Goal: Task Accomplishment & Management: Use online tool/utility

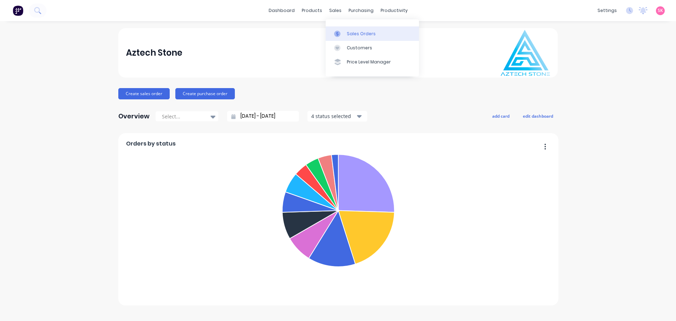
click at [343, 34] on div at bounding box center [339, 34] width 11 height 6
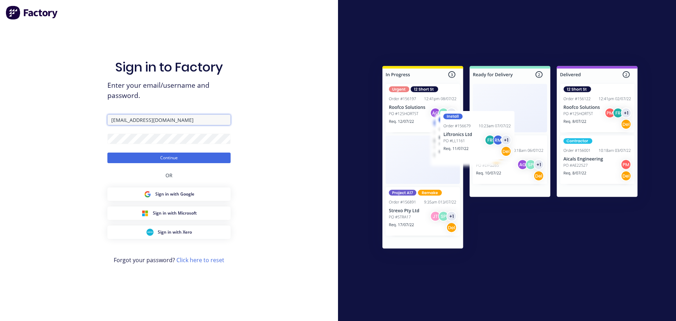
click at [189, 121] on input "jordan@aztechstone.com.au" at bounding box center [168, 119] width 123 height 11
type input "[EMAIL_ADDRESS][DOMAIN_NAME]"
click at [182, 153] on button "Continue" at bounding box center [168, 157] width 123 height 11
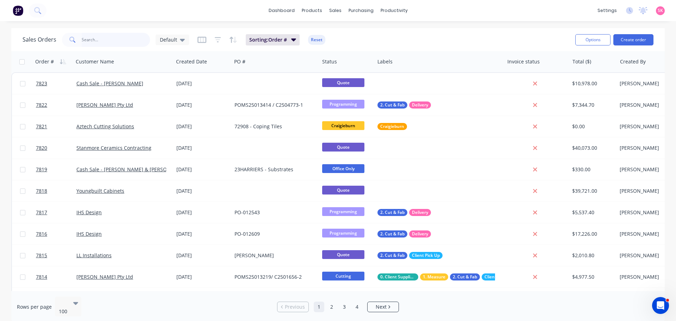
click at [126, 42] on input "text" at bounding box center [116, 40] width 69 height 14
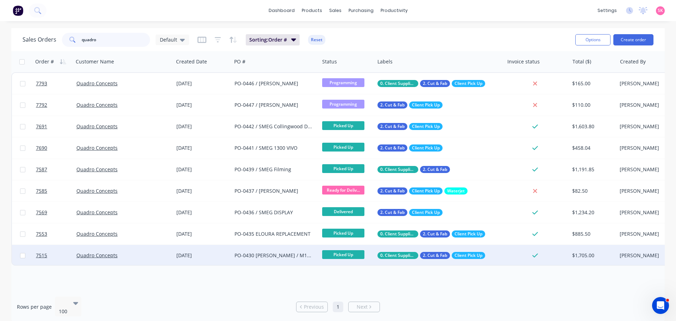
type input "quadro"
click at [240, 253] on div "PO-0430 YEN MEHMET / M1 - 11732" at bounding box center [273, 255] width 78 height 7
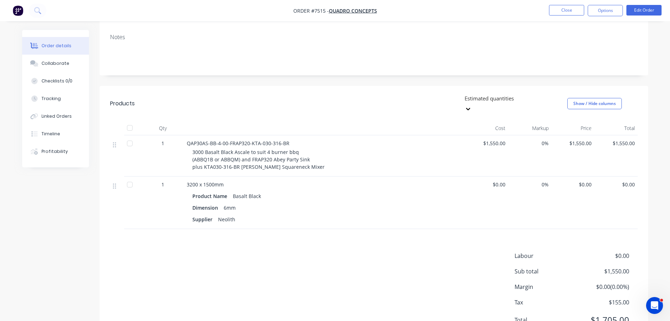
scroll to position [133, 0]
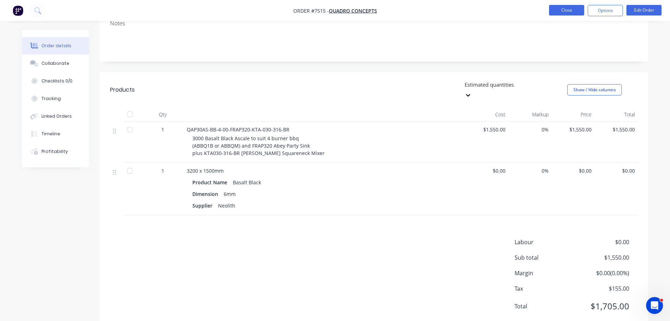
click at [570, 9] on button "Close" at bounding box center [566, 10] width 35 height 11
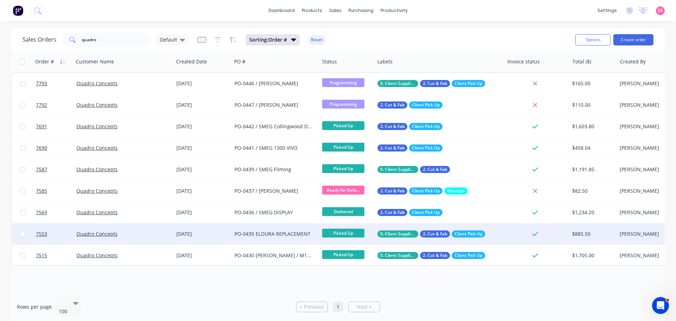
click at [285, 235] on div "PO-0435 ELOURA REPLACEMENT" at bounding box center [273, 233] width 78 height 7
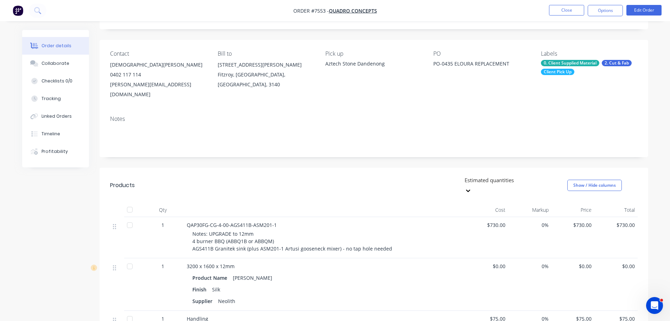
scroll to position [141, 0]
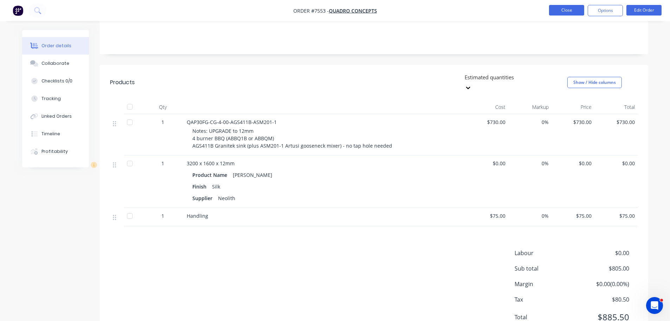
click at [564, 9] on button "Close" at bounding box center [566, 10] width 35 height 11
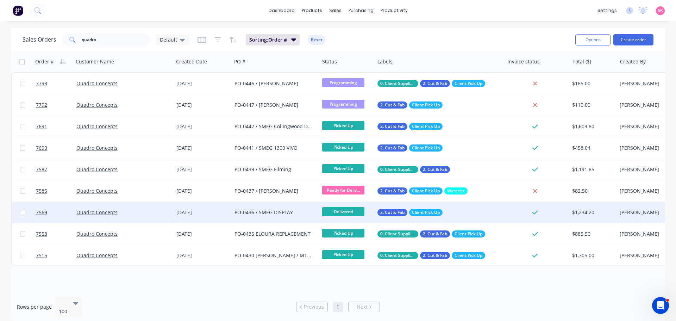
click at [252, 208] on div "PO-0436 / SMEG DISPLAY" at bounding box center [276, 212] width 88 height 21
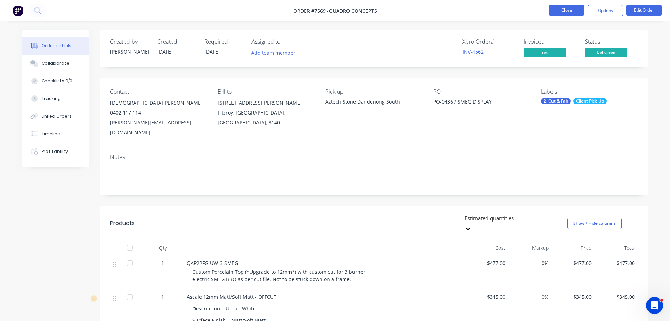
click at [560, 8] on button "Close" at bounding box center [566, 10] width 35 height 11
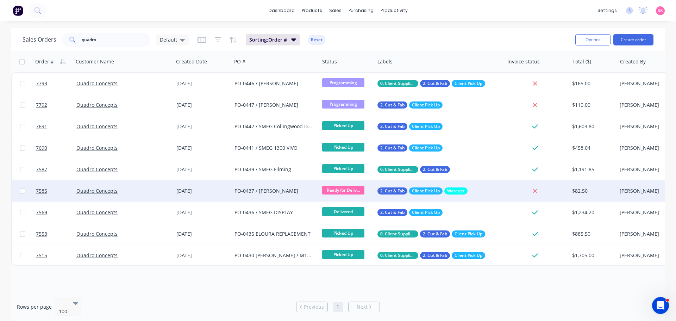
click at [259, 189] on div "PO-0437 / TYRELL DUFF" at bounding box center [273, 190] width 78 height 7
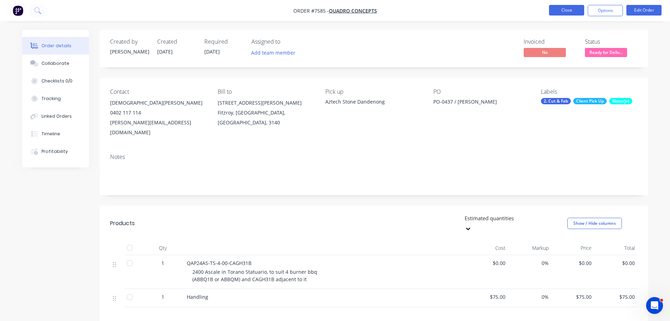
click at [552, 8] on button "Close" at bounding box center [566, 10] width 35 height 11
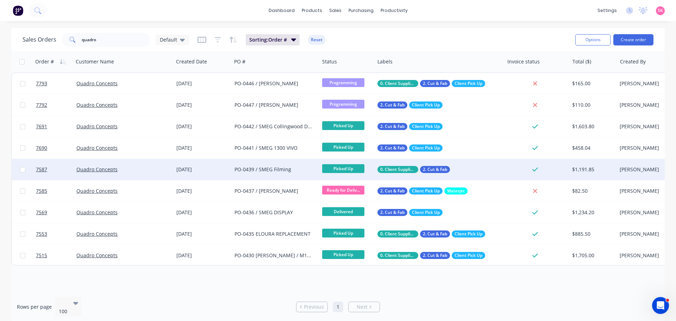
click at [287, 167] on div "PO-0439 / SMEG Filming" at bounding box center [273, 169] width 78 height 7
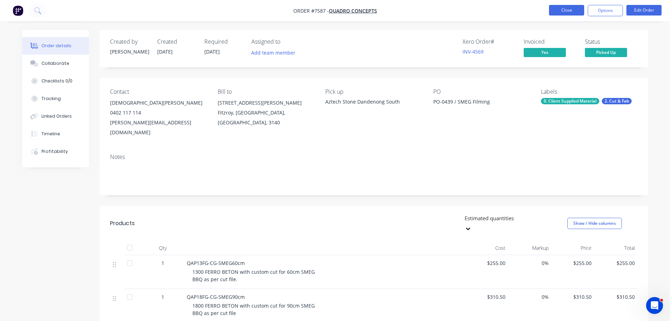
click at [556, 7] on button "Close" at bounding box center [566, 10] width 35 height 11
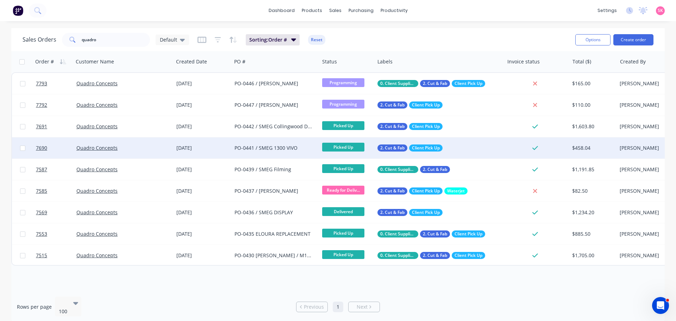
click at [276, 147] on div "PO-0441 / SMEG 1300 VIVO" at bounding box center [273, 147] width 78 height 7
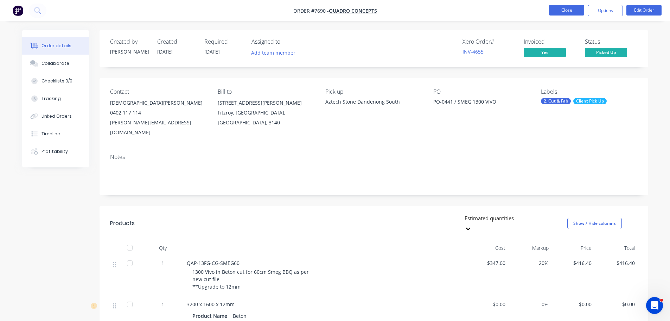
click at [563, 9] on button "Close" at bounding box center [566, 10] width 35 height 11
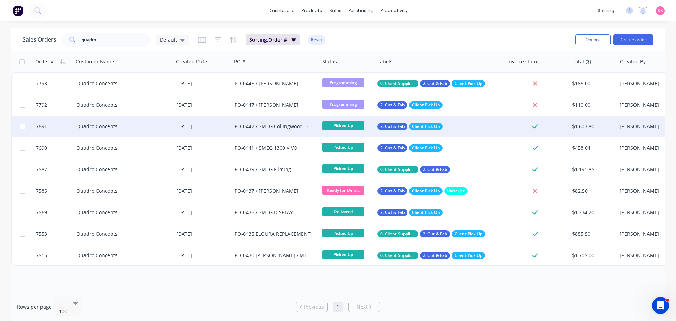
click at [275, 125] on div "PO-0442 / SMEG Collingwood Display" at bounding box center [273, 126] width 78 height 7
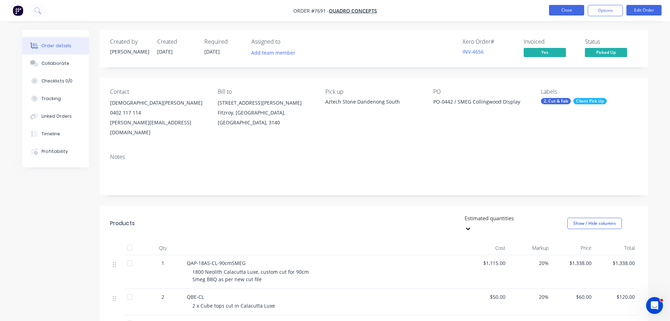
click at [566, 8] on button "Close" at bounding box center [566, 10] width 35 height 11
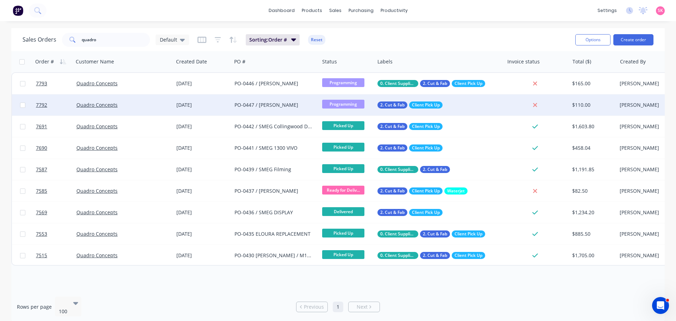
click at [264, 107] on div "PO-0447 / [PERSON_NAME]" at bounding box center [273, 104] width 78 height 7
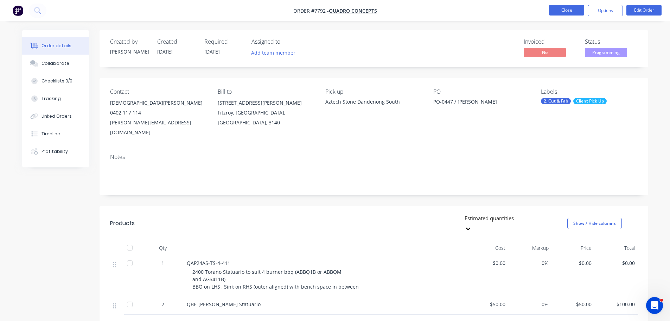
click at [558, 8] on button "Close" at bounding box center [566, 10] width 35 height 11
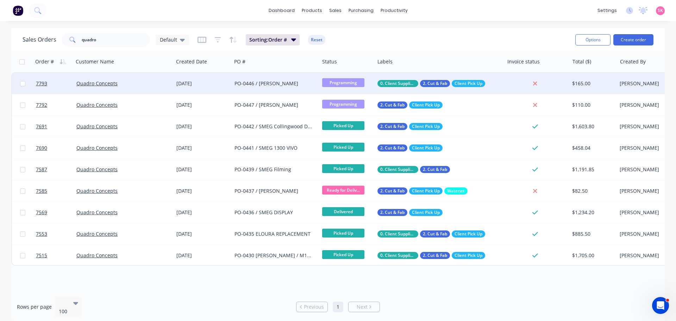
click at [242, 89] on div "PO-0446 / [PERSON_NAME]" at bounding box center [276, 83] width 88 height 21
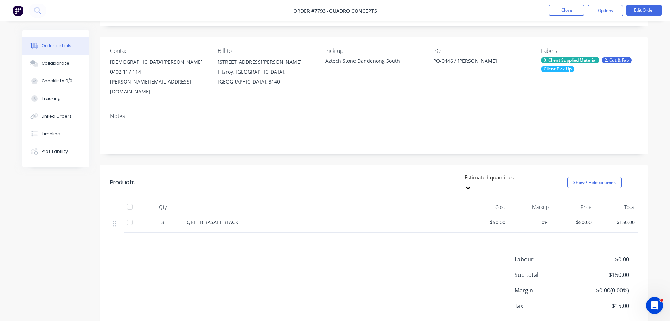
scroll to position [58, 0]
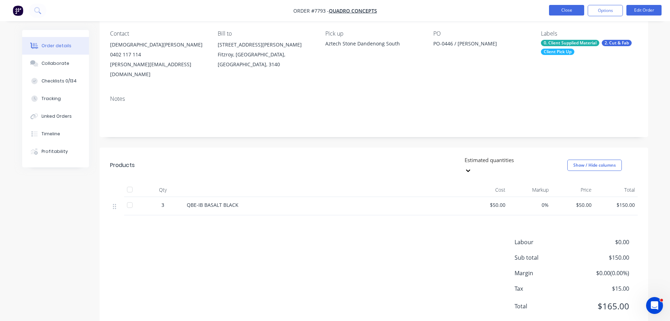
click at [576, 11] on button "Close" at bounding box center [566, 10] width 35 height 11
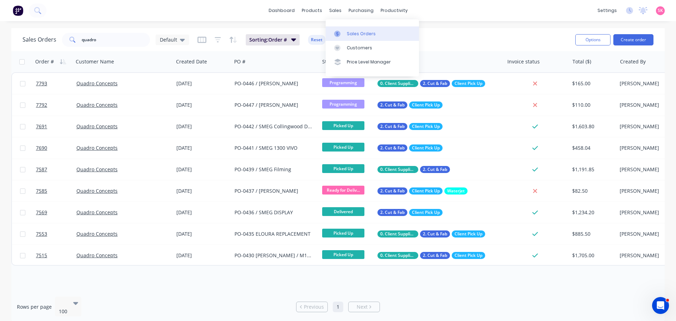
click at [334, 32] on link "Sales Orders" at bounding box center [371, 33] width 93 height 14
drag, startPoint x: 101, startPoint y: 39, endPoint x: 39, endPoint y: 43, distance: 62.8
click at [42, 42] on div "Sales Orders quadro Default" at bounding box center [106, 40] width 166 height 14
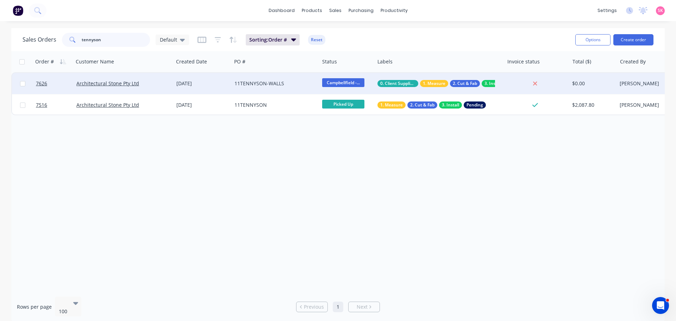
type input "tennyson"
click at [227, 83] on div "06 Aug 2025" at bounding box center [202, 83] width 52 height 7
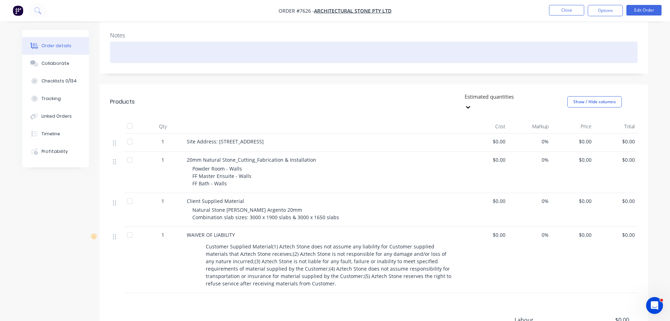
scroll to position [23, 0]
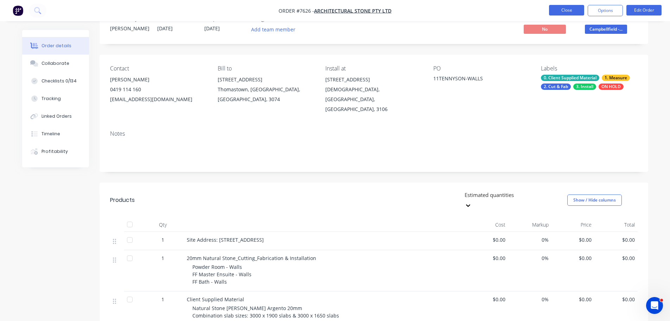
click at [557, 11] on button "Close" at bounding box center [566, 10] width 35 height 11
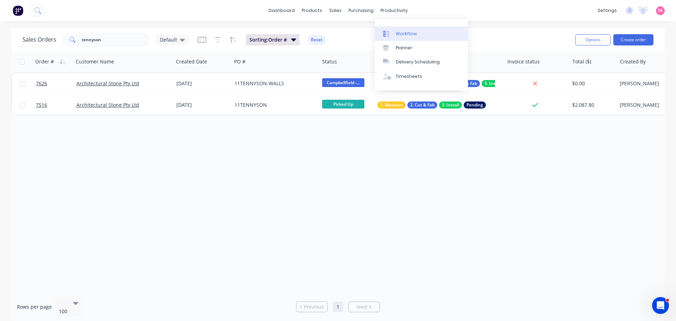
click at [397, 40] on link "Workflow" at bounding box center [420, 33] width 93 height 14
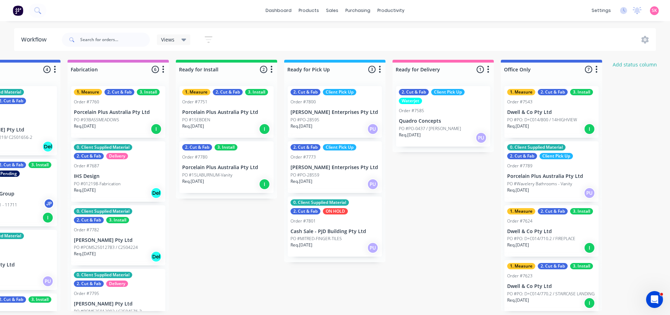
scroll to position [0, 711]
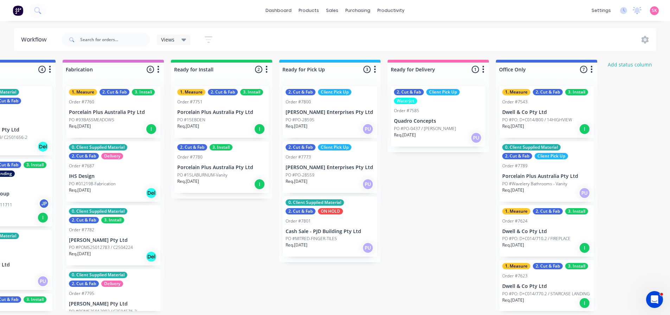
click at [240, 127] on div "Req. 10/10/25 I" at bounding box center [221, 129] width 89 height 12
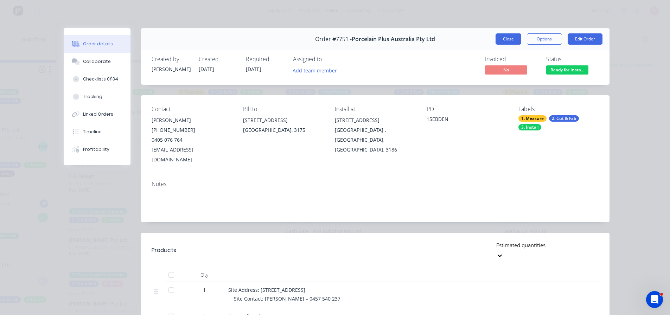
click at [507, 38] on button "Close" at bounding box center [509, 38] width 26 height 11
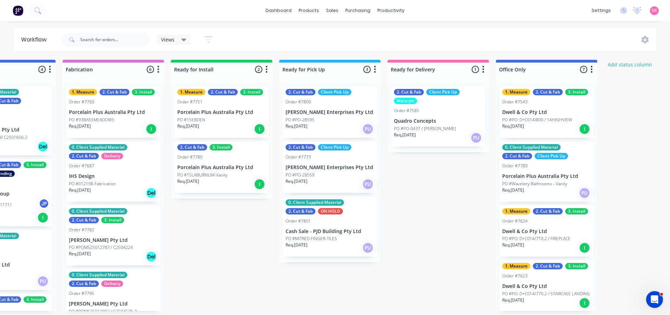
click at [224, 174] on p "PO #15LABURNUM-Vanity" at bounding box center [202, 175] width 50 height 6
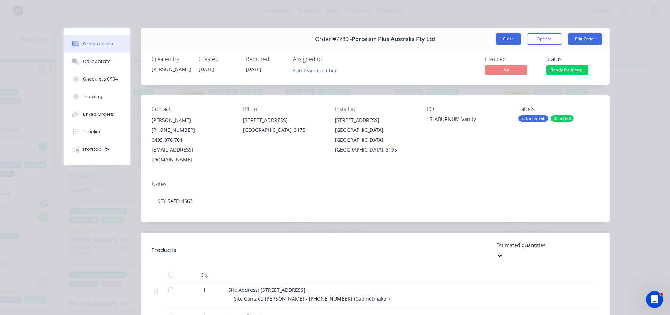
click at [506, 40] on button "Close" at bounding box center [509, 38] width 26 height 11
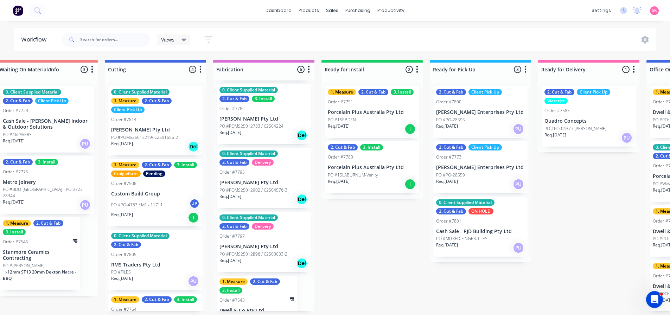
scroll to position [106, 0]
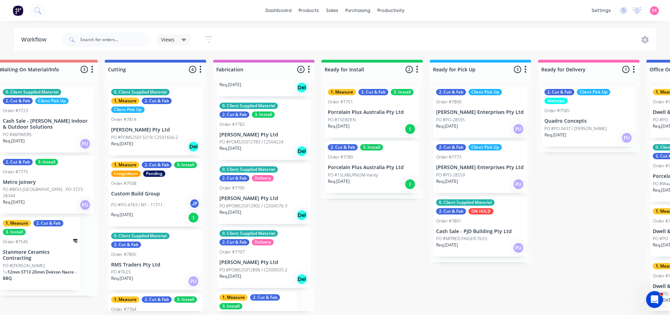
click at [258, 252] on div "Order #7797" at bounding box center [264, 252] width 89 height 6
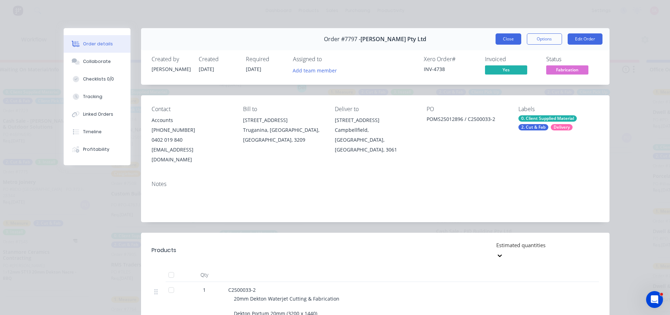
click at [502, 39] on button "Close" at bounding box center [509, 38] width 26 height 11
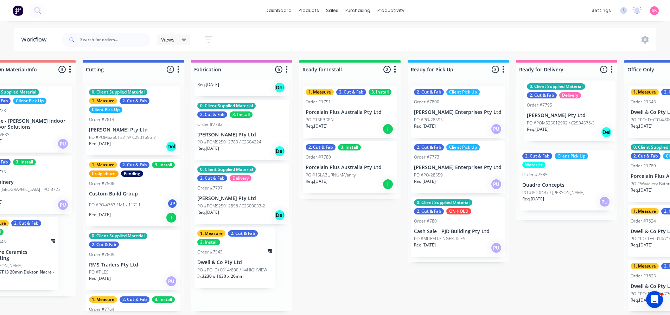
drag, startPoint x: 227, startPoint y: 204, endPoint x: 539, endPoint y: 118, distance: 323.6
click at [539, 119] on div "Submitted 13 Status colour #273444 hex #273444 Save Cancel Summaries Total orde…" at bounding box center [151, 186] width 1479 height 252
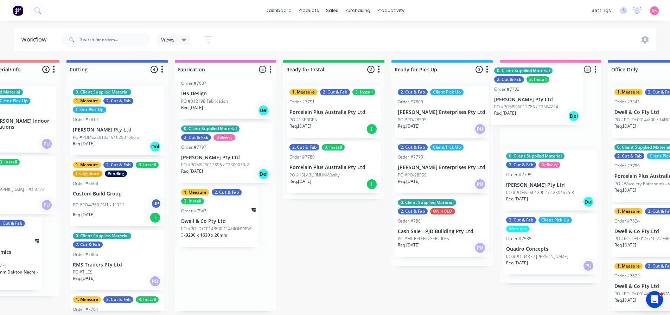
scroll to position [0, 607]
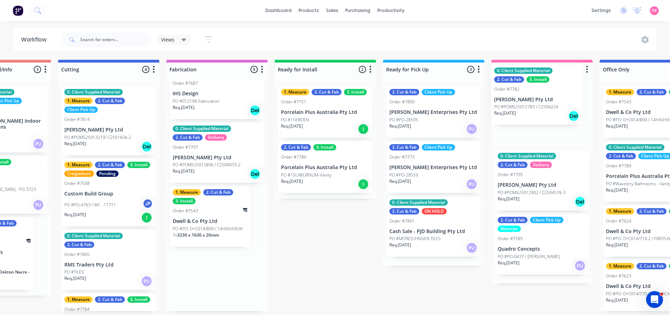
drag, startPoint x: 200, startPoint y: 165, endPoint x: 513, endPoint y: 103, distance: 318.9
click at [516, 101] on div "Submitted 13 Status colour #273444 hex #273444 Save Cancel Summaries Total orde…" at bounding box center [126, 186] width 1479 height 252
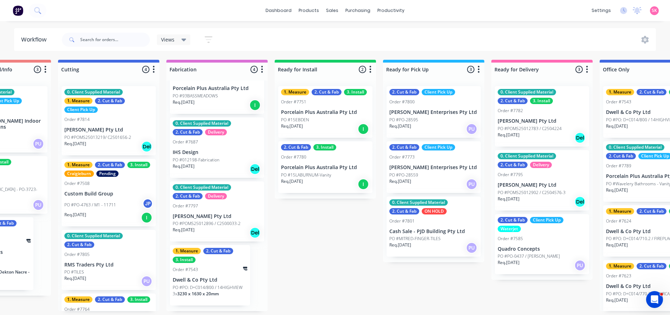
scroll to position [19, 0]
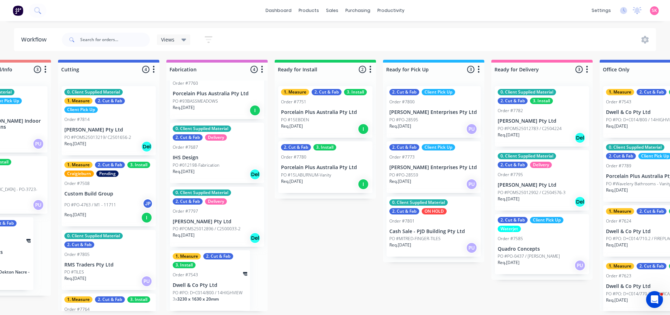
click at [536, 106] on div "0. Client Supplied Material 2. Cut & Fab 3. Install Order #7782 Marbut Stone Pt…" at bounding box center [542, 116] width 94 height 61
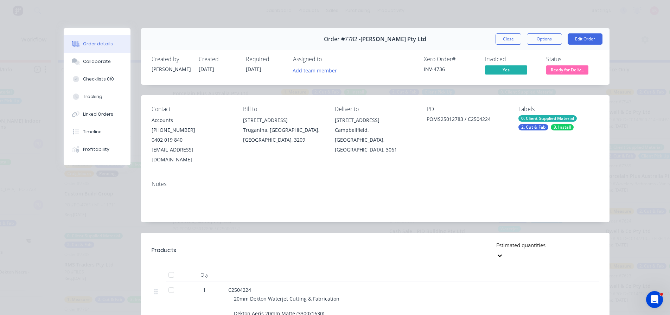
click at [572, 68] on span "Ready for Deliv..." at bounding box center [567, 69] width 42 height 9
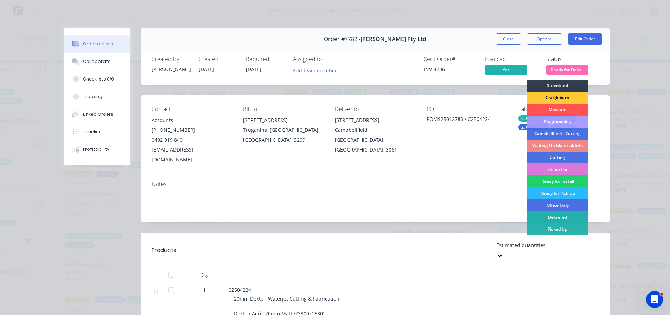
click at [557, 215] on div "Delivered" at bounding box center [558, 217] width 62 height 12
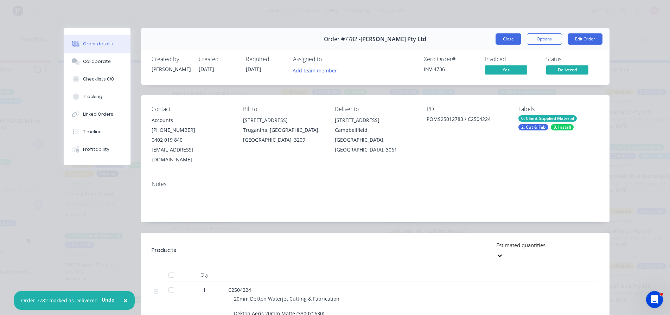
drag, startPoint x: 514, startPoint y: 38, endPoint x: 516, endPoint y: 44, distance: 6.9
click at [514, 38] on button "Close" at bounding box center [509, 38] width 26 height 11
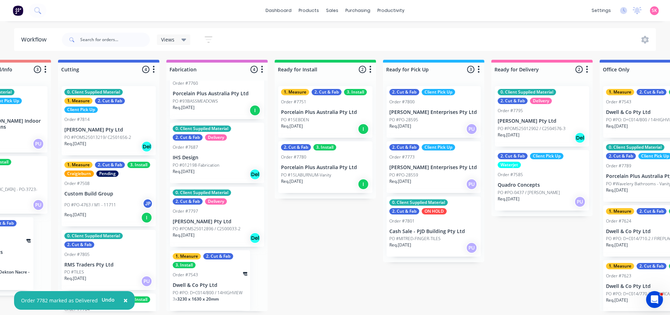
click at [546, 126] on p "PO #POMS25012902 / C2504576-3" at bounding box center [532, 129] width 68 height 6
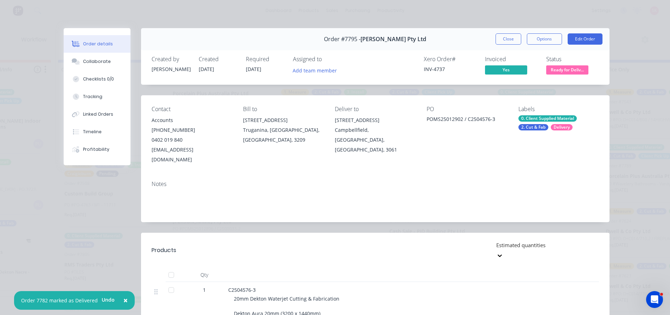
click at [560, 72] on span "Ready for Deliv..." at bounding box center [567, 69] width 42 height 9
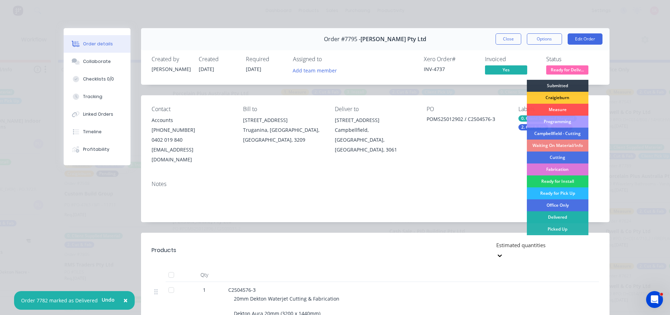
click at [555, 215] on div "Delivered" at bounding box center [558, 217] width 62 height 12
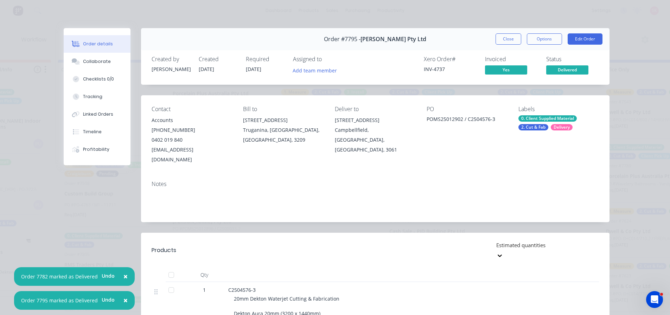
click at [513, 45] on div "Order #7795 - Marbut Stone Pty Ltd Close Options Edit Order" at bounding box center [375, 39] width 469 height 22
click at [513, 42] on button "Close" at bounding box center [509, 38] width 26 height 11
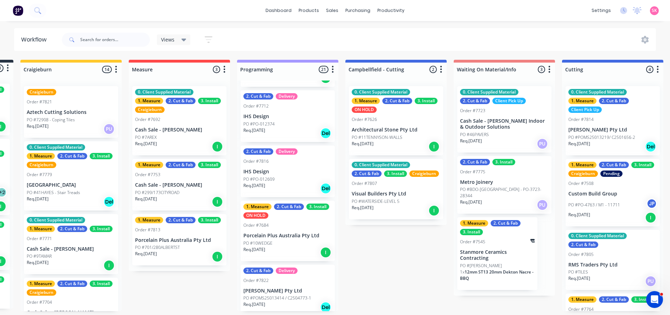
scroll to position [1078, 0]
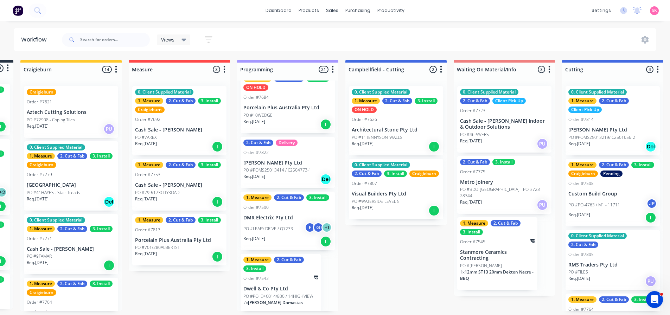
click at [291, 226] on p "PO #LEAFY DRIVE / Q7233" at bounding box center [268, 229] width 50 height 6
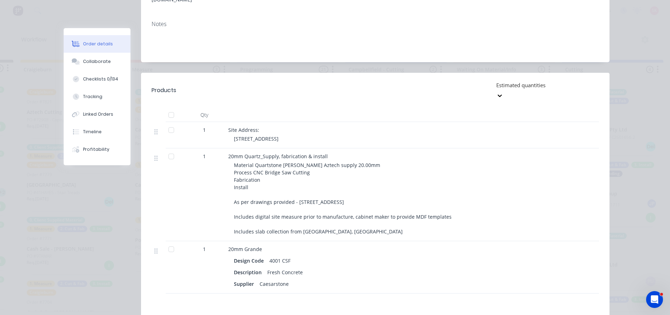
scroll to position [176, 0]
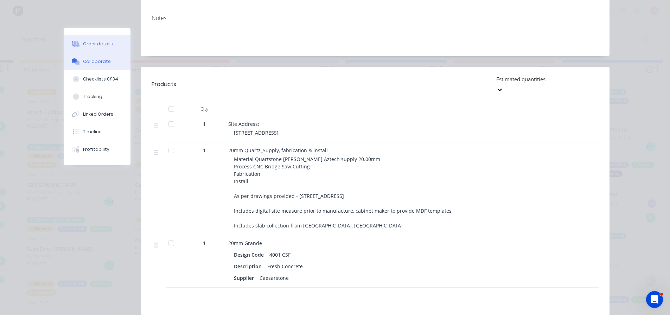
click at [112, 67] on button "Collaborate" at bounding box center [97, 62] width 67 height 18
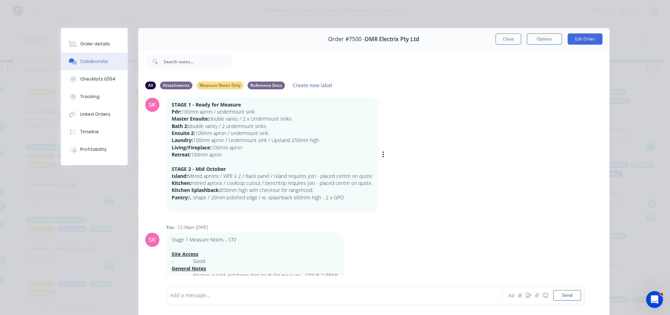
scroll to position [0, 0]
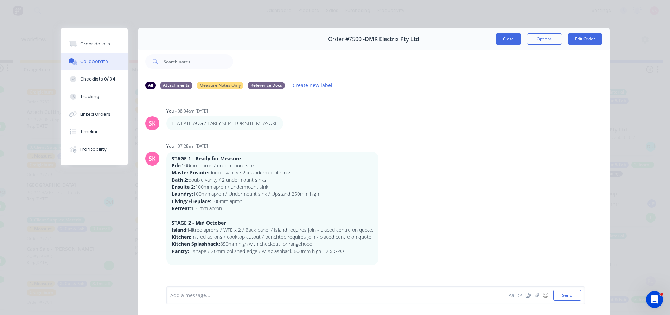
click at [501, 42] on button "Close" at bounding box center [509, 38] width 26 height 11
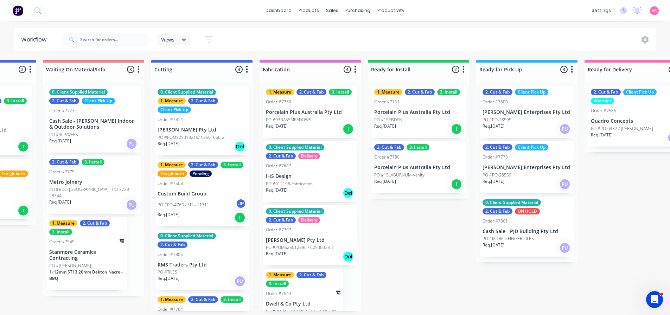
click at [297, 107] on div "1. Measure 2. Cut & Fab 3. Install Order #7760 Porcelain Plus Australia Pty Ltd…" at bounding box center [310, 112] width 94 height 52
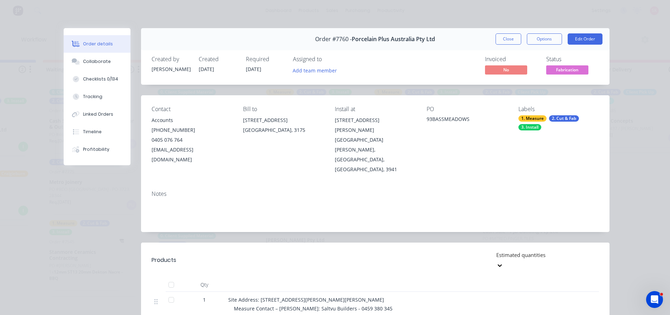
click at [509, 38] on button "Close" at bounding box center [509, 38] width 26 height 11
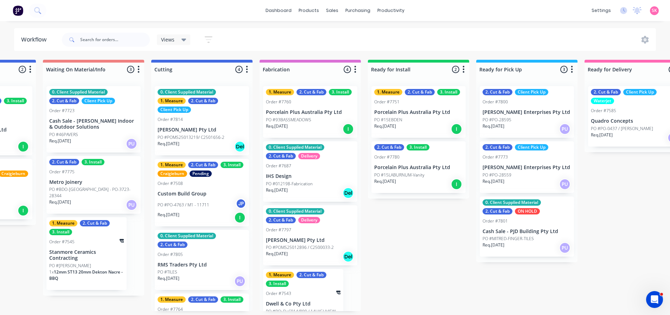
click at [311, 190] on div "Req. 21/08/25 Del" at bounding box center [310, 193] width 89 height 12
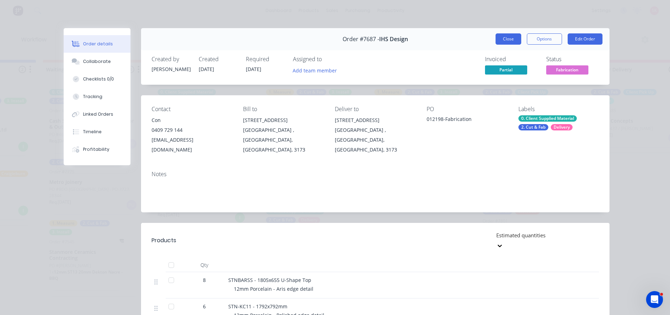
click at [509, 38] on button "Close" at bounding box center [509, 38] width 26 height 11
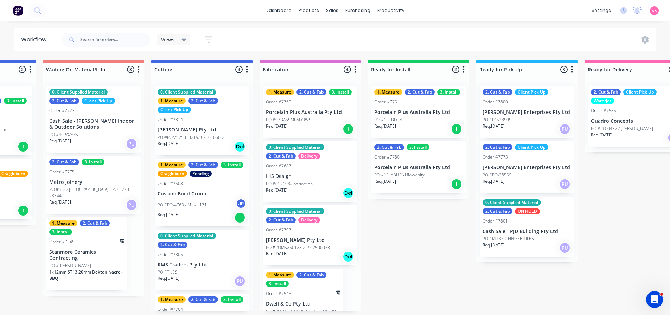
click at [322, 232] on div "Order #7797" at bounding box center [310, 230] width 89 height 6
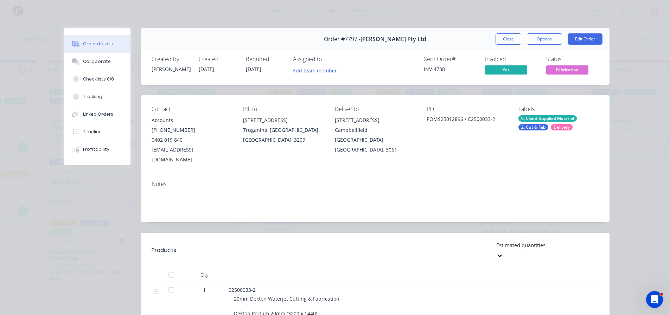
click at [519, 36] on div "Close Options Edit Order" at bounding box center [549, 38] width 107 height 11
click at [503, 38] on button "Close" at bounding box center [509, 38] width 26 height 11
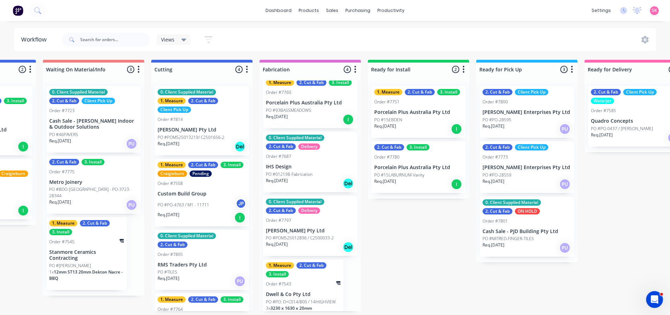
scroll to position [19, 0]
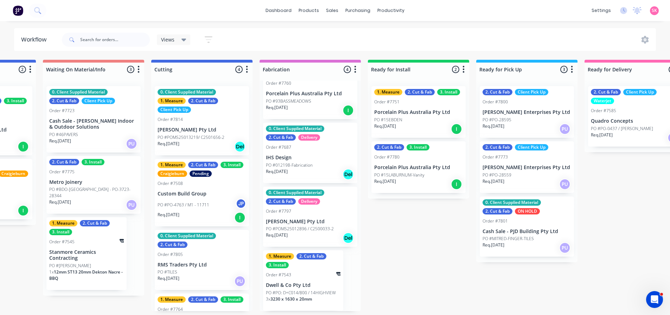
click at [326, 276] on div "Order #7543" at bounding box center [303, 275] width 75 height 6
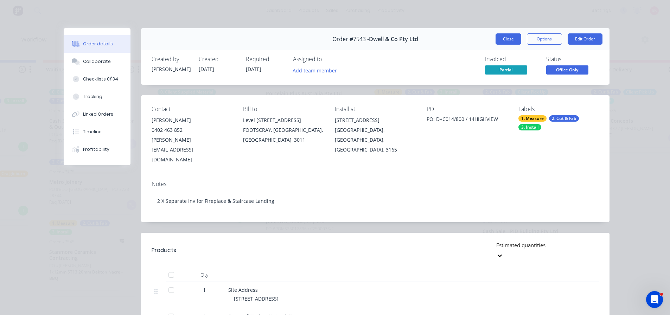
click at [501, 40] on button "Close" at bounding box center [509, 38] width 26 height 11
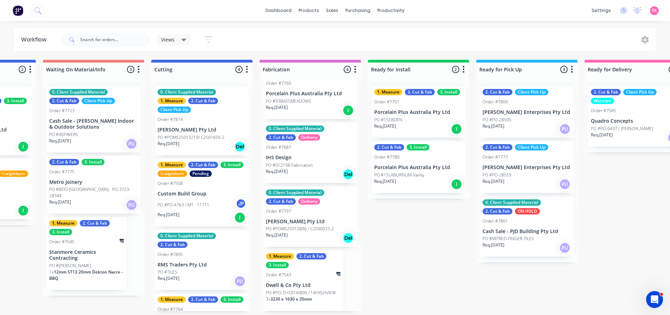
click at [216, 136] on p "PO #POMS25013219/ C2501656-2" at bounding box center [191, 137] width 67 height 6
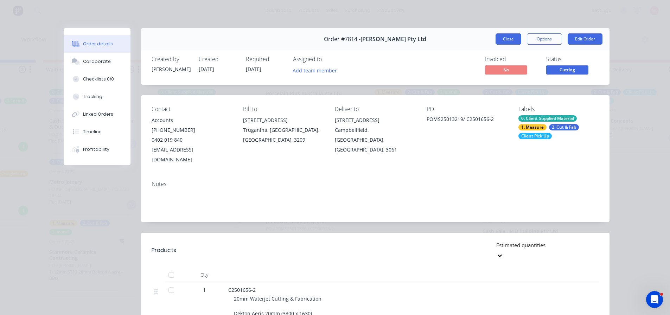
click at [496, 38] on button "Close" at bounding box center [509, 38] width 26 height 11
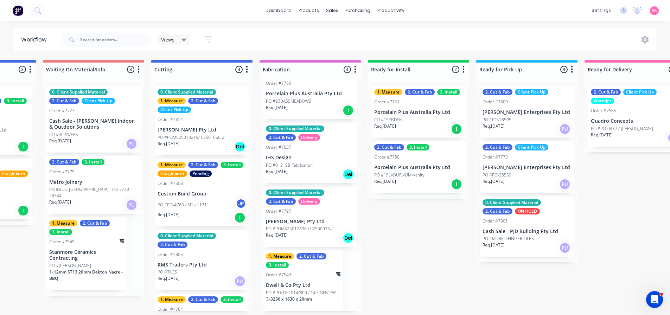
click at [183, 186] on div "Order #7508" at bounding box center [202, 183] width 89 height 6
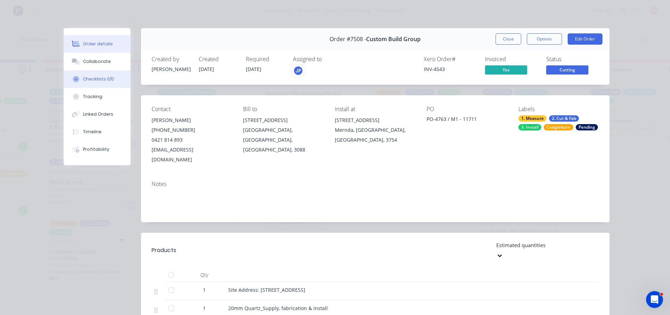
click at [88, 78] on div "Checklists 0/0" at bounding box center [98, 79] width 31 height 6
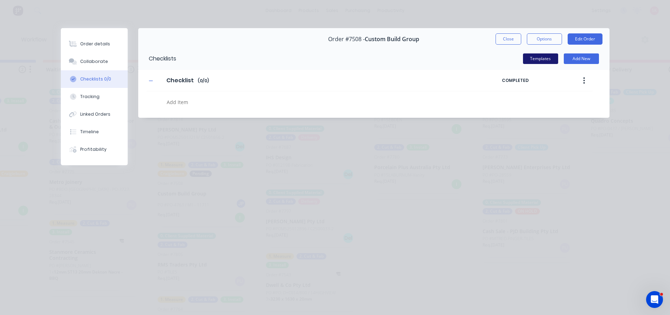
click at [551, 60] on button "Templates" at bounding box center [540, 58] width 35 height 11
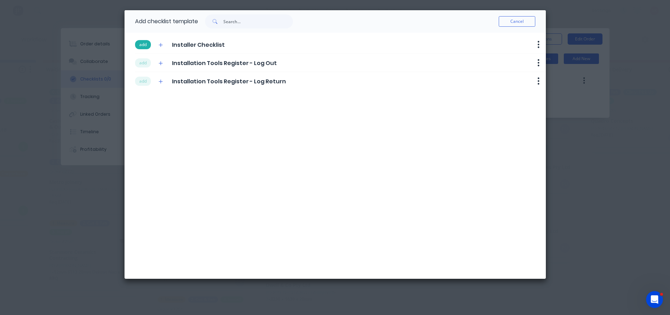
click at [143, 46] on button "add" at bounding box center [143, 44] width 16 height 9
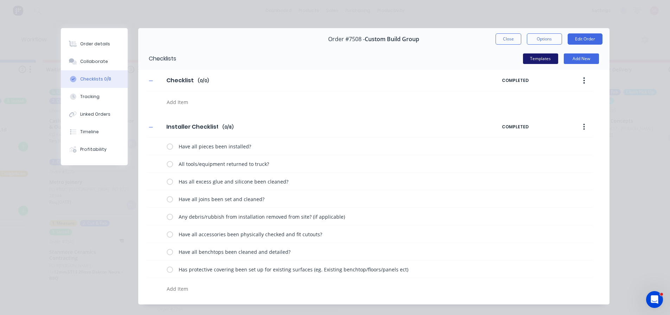
click at [528, 56] on button "Templates" at bounding box center [540, 58] width 35 height 11
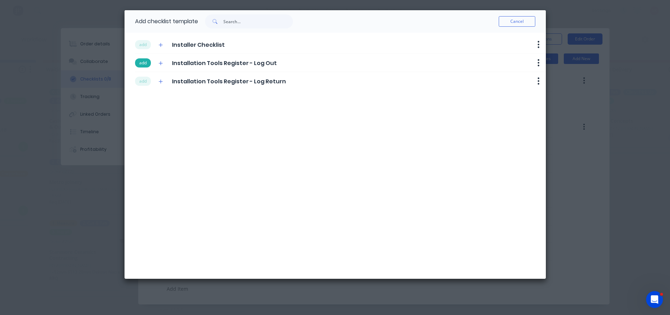
click at [143, 59] on button "add" at bounding box center [143, 62] width 16 height 9
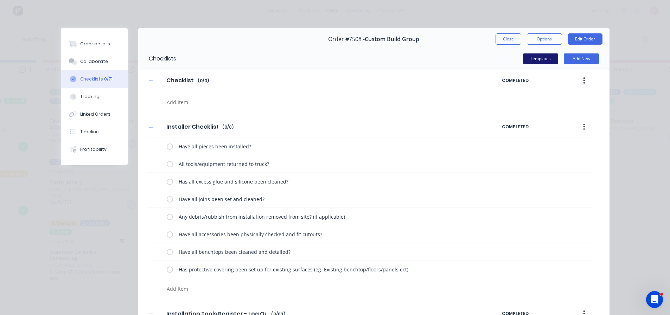
click at [542, 59] on button "Templates" at bounding box center [540, 58] width 35 height 11
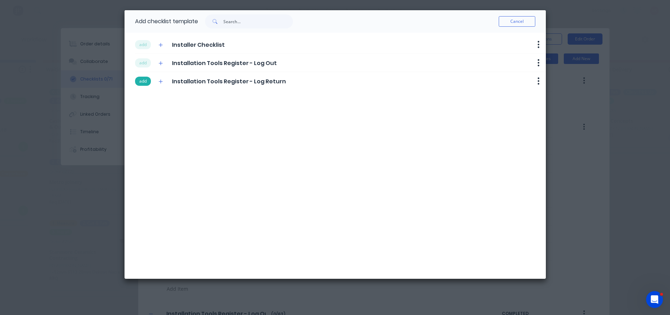
click at [143, 80] on button "add" at bounding box center [143, 81] width 16 height 9
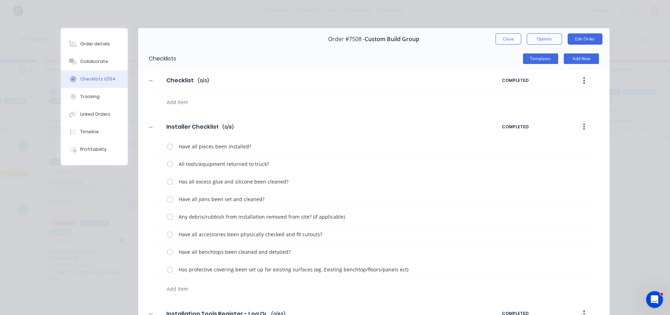
click at [584, 77] on button "button" at bounding box center [584, 80] width 17 height 13
click at [544, 108] on button "Delete" at bounding box center [559, 113] width 67 height 14
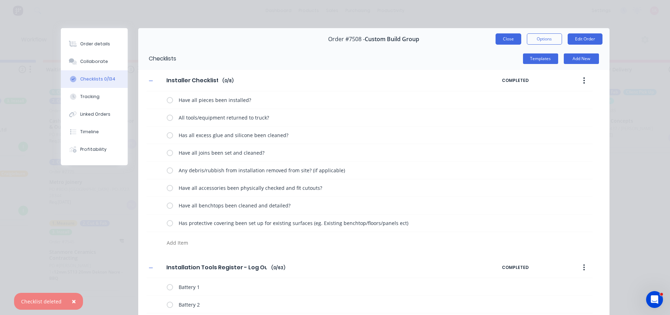
click at [514, 37] on button "Close" at bounding box center [509, 38] width 26 height 11
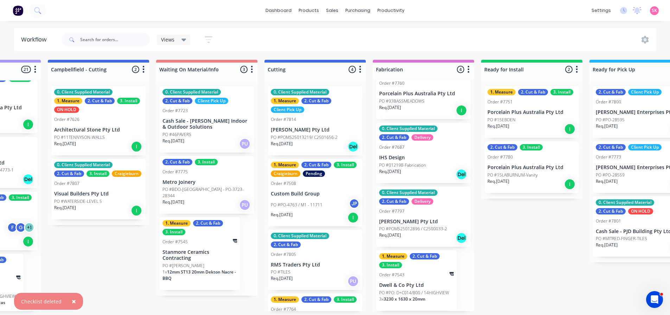
scroll to position [34, 0]
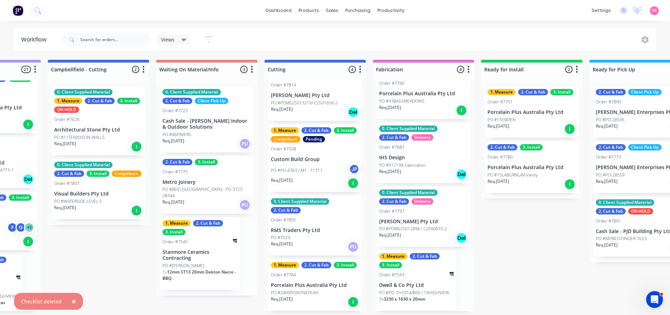
click at [311, 279] on div "1. Measure 2. Cut & Fab 3. Install Order #7764 Porcelain Plus Australia Pty Ltd…" at bounding box center [315, 285] width 94 height 52
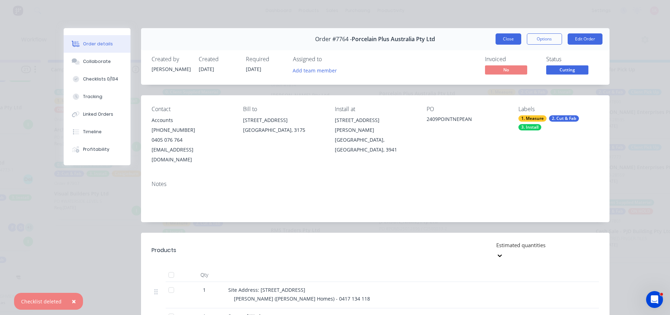
click at [501, 41] on button "Close" at bounding box center [509, 38] width 26 height 11
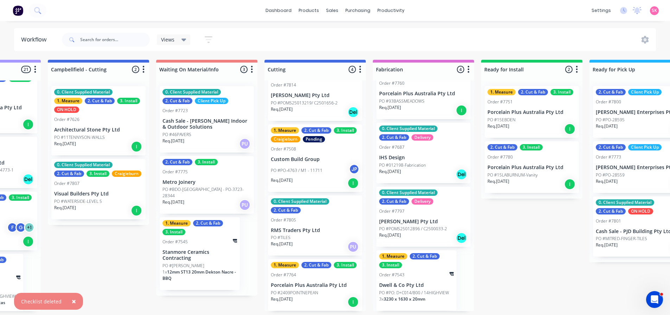
click at [205, 132] on div "PO #46PAVERS" at bounding box center [207, 135] width 89 height 6
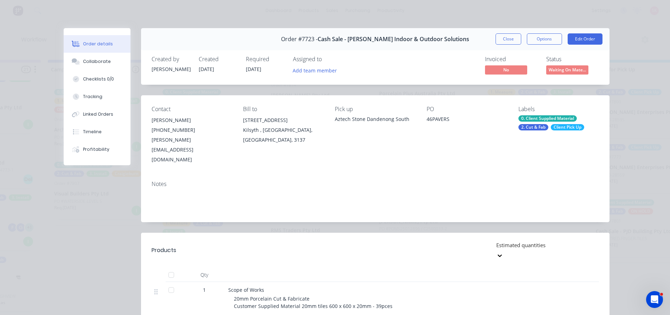
click at [491, 45] on div "Order #7723 - Cash Sale - Romano Indoor & Outdoor Solutions Close Options Edit …" at bounding box center [375, 39] width 469 height 22
click at [500, 40] on button "Close" at bounding box center [509, 38] width 26 height 11
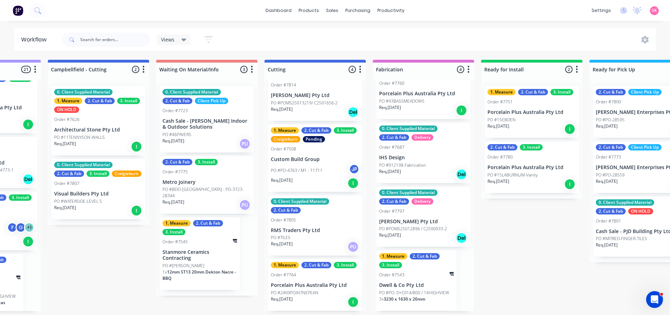
click at [192, 199] on div "Req. 03/11/25 PU" at bounding box center [207, 205] width 89 height 12
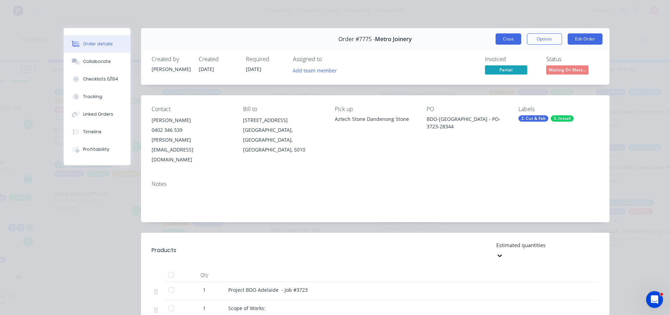
click at [517, 42] on button "Close" at bounding box center [509, 38] width 26 height 11
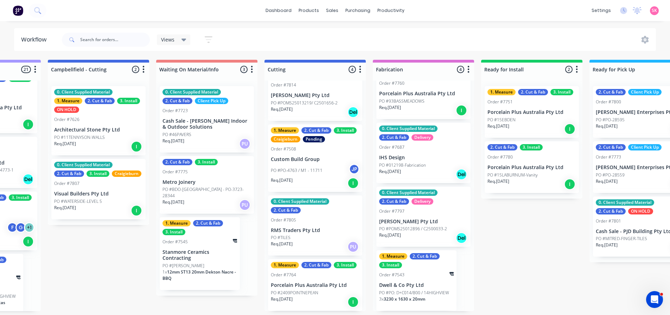
click at [208, 252] on p "Stanmore Ceramics Contracting" at bounding box center [200, 255] width 75 height 12
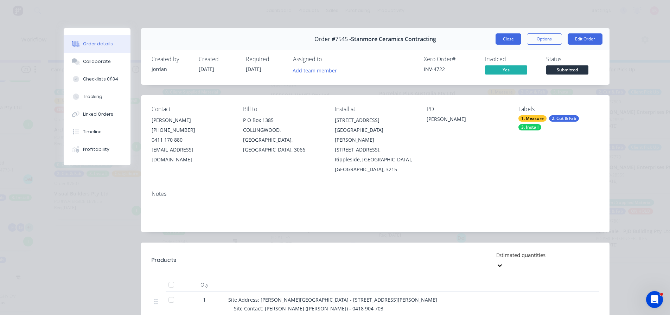
click at [501, 39] on button "Close" at bounding box center [509, 38] width 26 height 11
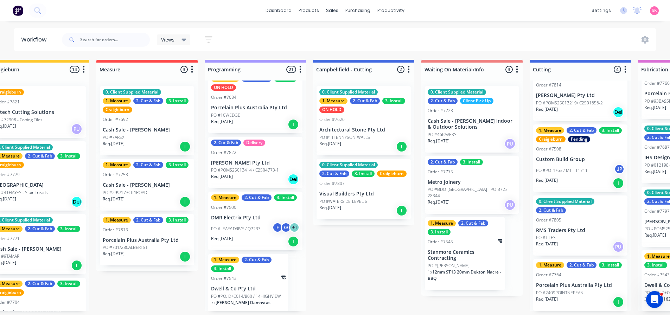
scroll to position [1, 131]
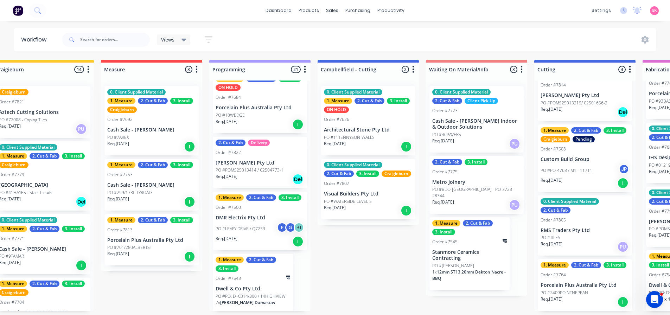
click at [348, 138] on p "PO #11TENNYSON-WALLS" at bounding box center [349, 137] width 51 height 6
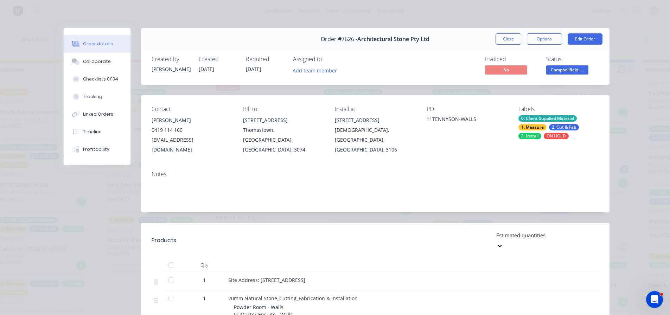
click at [500, 31] on div "Order #7626 - Architectural Stone Pty Ltd Close Options Edit Order" at bounding box center [375, 39] width 469 height 22
click at [501, 33] on div "Order #7626 - Architectural Stone Pty Ltd Close Options Edit Order" at bounding box center [375, 39] width 469 height 22
click at [499, 38] on button "Close" at bounding box center [509, 38] width 26 height 11
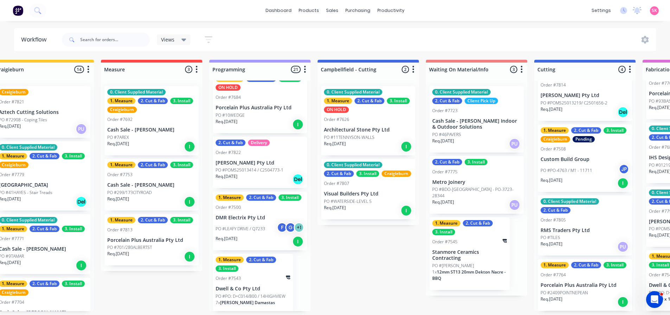
click at [359, 185] on div "Order #7807" at bounding box center [368, 183] width 89 height 6
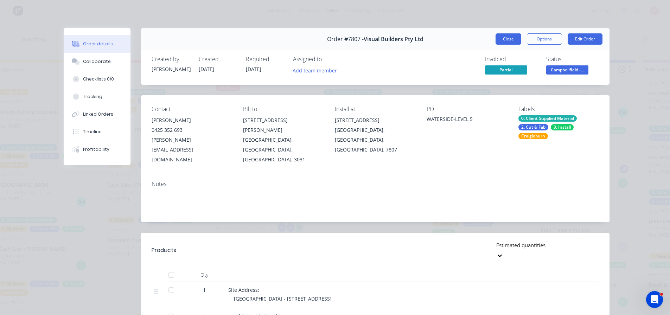
click at [505, 40] on button "Close" at bounding box center [509, 38] width 26 height 11
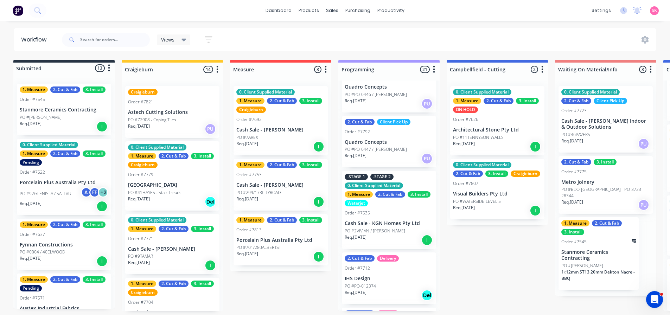
scroll to position [726, 0]
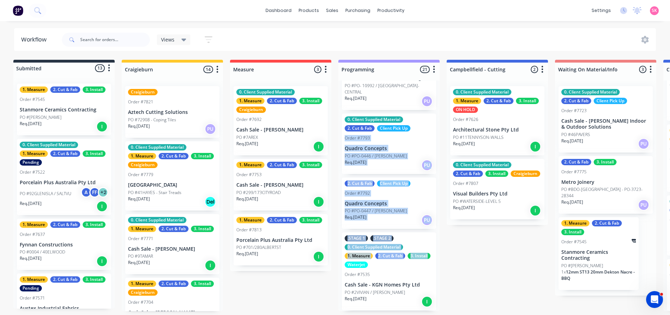
drag, startPoint x: 437, startPoint y: 226, endPoint x: 442, endPoint y: 115, distance: 111.7
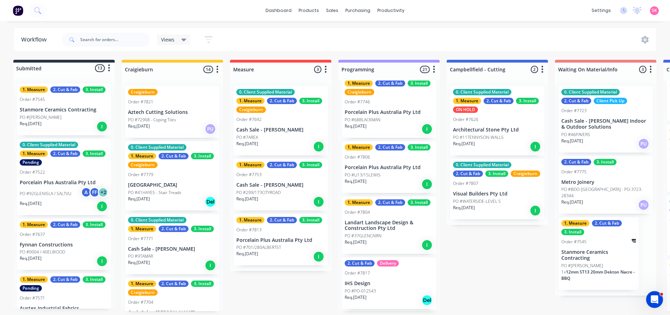
scroll to position [0, 0]
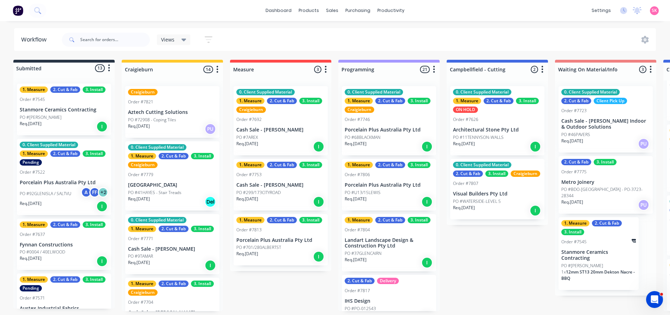
click at [381, 142] on div "Req. 06/10/25 I" at bounding box center [389, 147] width 89 height 12
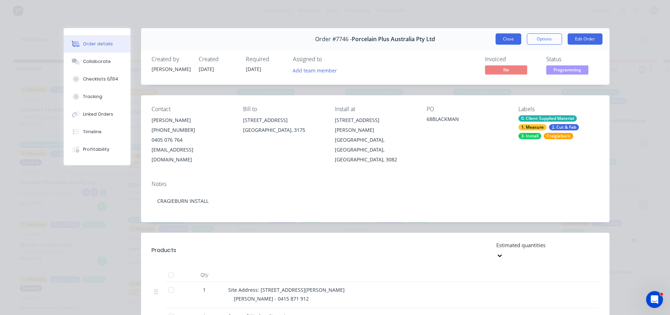
click at [496, 41] on button "Close" at bounding box center [509, 38] width 26 height 11
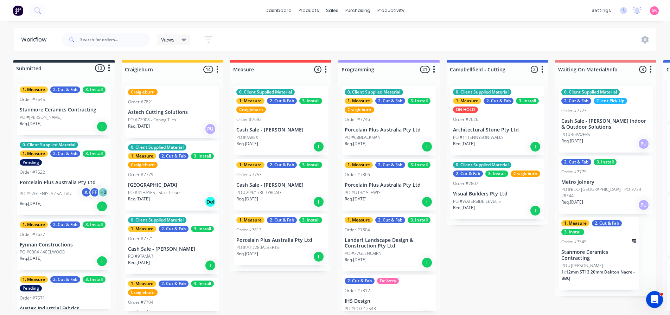
click at [379, 180] on div "1. Measure 2. Cut & Fab 3. Install Order #7806 Porcelain Plus Australia Pty Ltd…" at bounding box center [389, 185] width 94 height 52
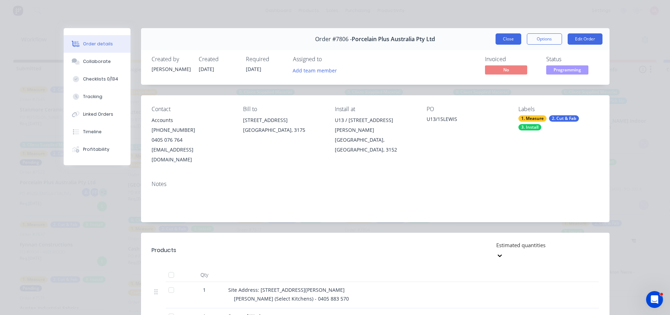
click at [509, 44] on button "Close" at bounding box center [509, 38] width 26 height 11
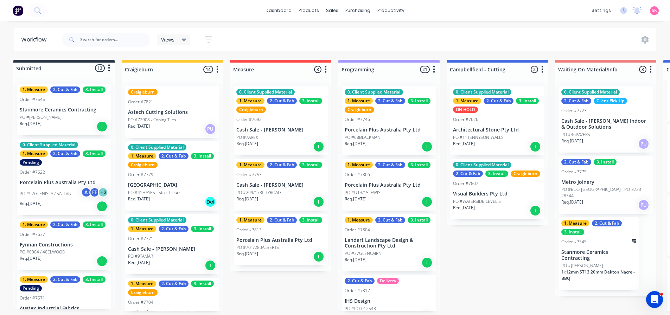
click at [383, 243] on p "Landart Landscape Design & Construction Pty Ltd" at bounding box center [389, 243] width 89 height 12
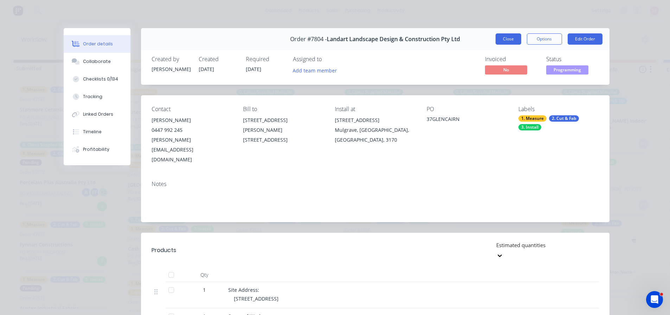
click at [500, 40] on button "Close" at bounding box center [509, 38] width 26 height 11
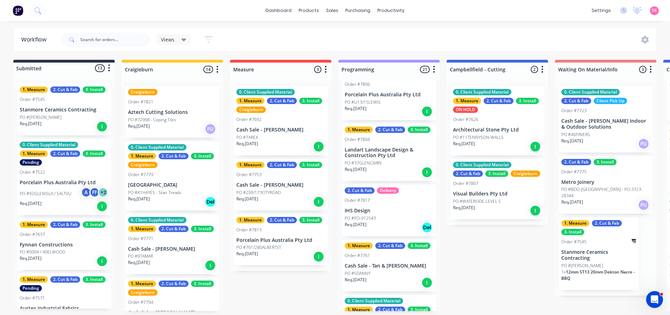
scroll to position [106, 0]
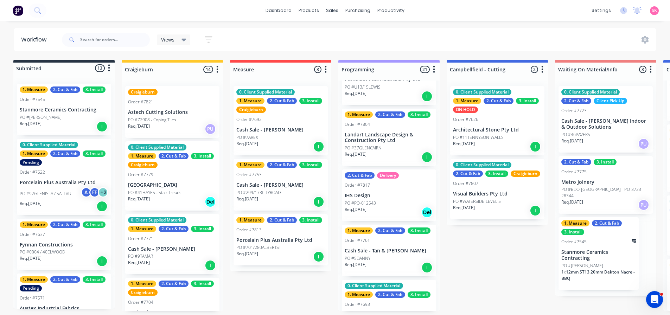
click at [397, 193] on p "IHS Design" at bounding box center [389, 196] width 89 height 6
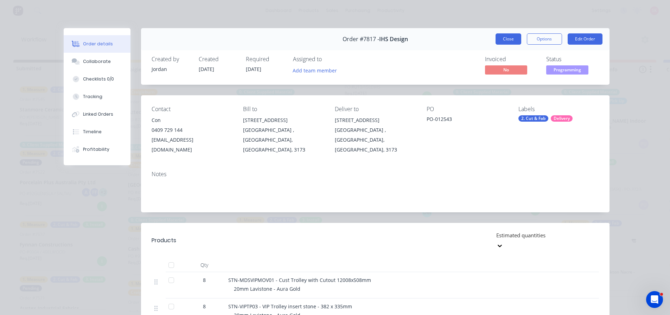
click at [514, 40] on button "Close" at bounding box center [509, 38] width 26 height 11
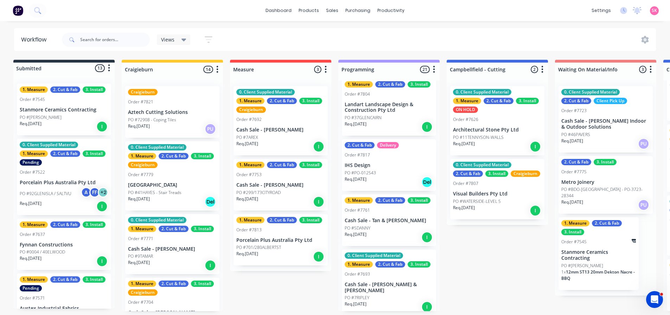
scroll to position [176, 0]
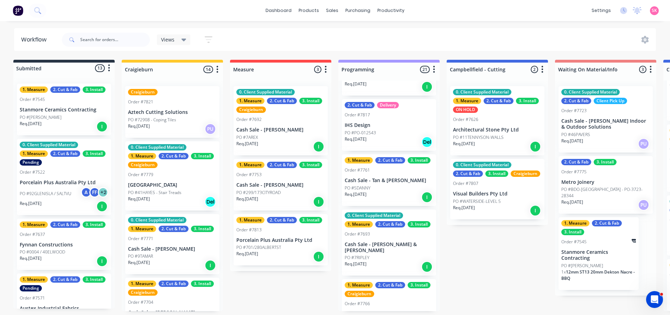
click at [384, 172] on div "Order #7761" at bounding box center [389, 170] width 89 height 6
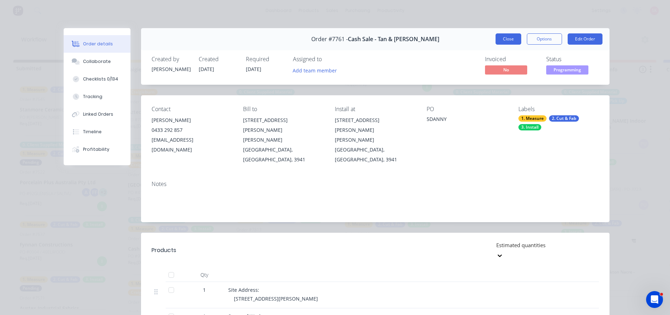
click at [517, 39] on button "Close" at bounding box center [509, 38] width 26 height 11
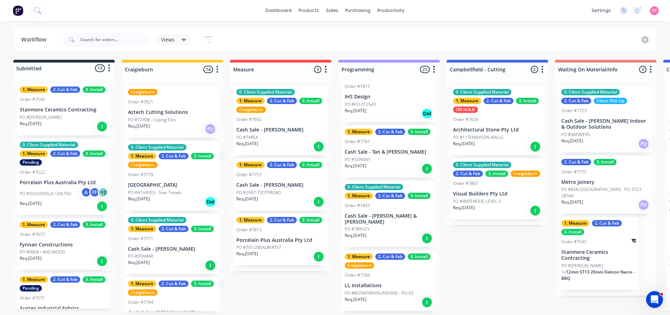
scroll to position [246, 0]
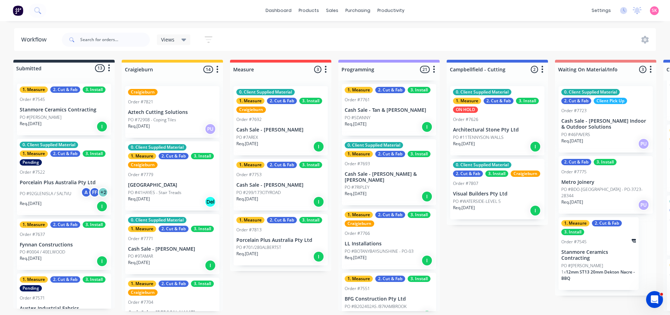
click at [378, 186] on div "PO #7RIPLEY" at bounding box center [389, 187] width 89 height 6
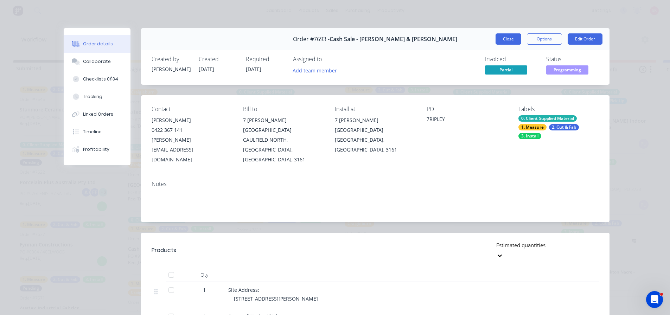
click at [505, 43] on button "Close" at bounding box center [509, 38] width 26 height 11
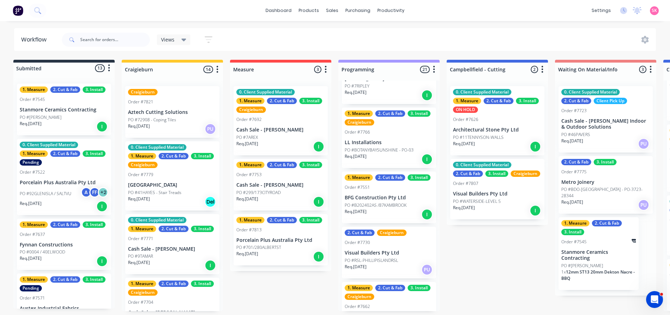
scroll to position [352, 0]
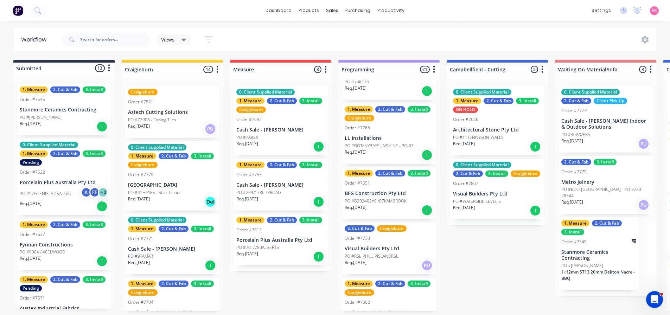
click at [393, 152] on div "Req. 23/10/25 I" at bounding box center [389, 155] width 89 height 12
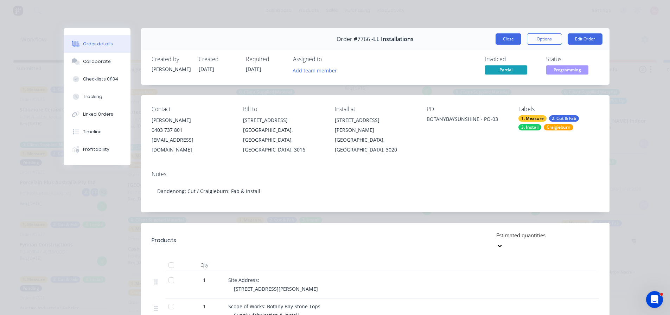
click at [502, 40] on button "Close" at bounding box center [509, 38] width 26 height 11
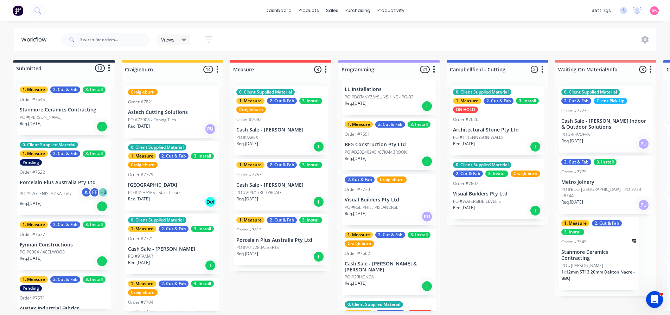
scroll to position [422, 0]
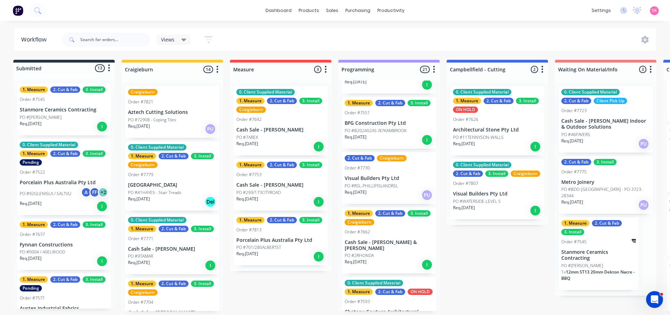
click at [381, 185] on p "PO #RSL-PHILLIPISLANDRSL" at bounding box center [371, 186] width 53 height 6
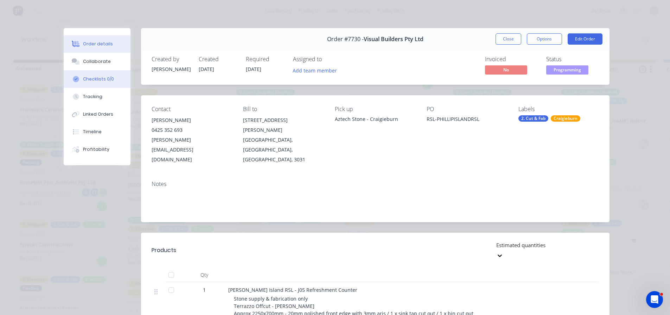
click at [88, 81] on div "Checklists 0/0" at bounding box center [98, 79] width 31 height 6
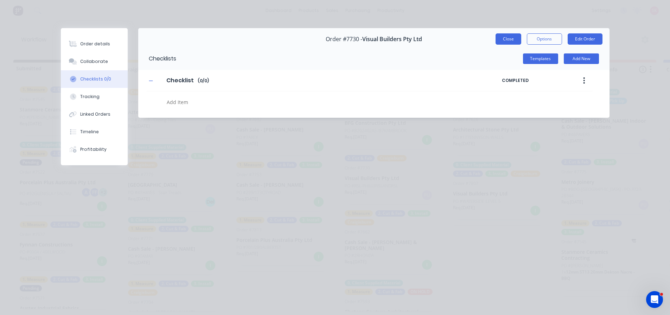
click at [498, 38] on button "Close" at bounding box center [509, 38] width 26 height 11
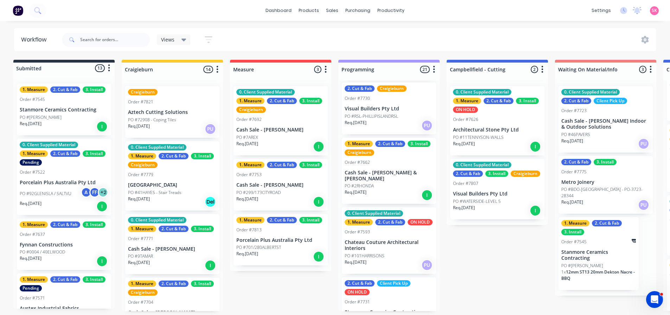
scroll to position [493, 0]
click at [389, 182] on div "PO #2RHONDA" at bounding box center [389, 185] width 89 height 6
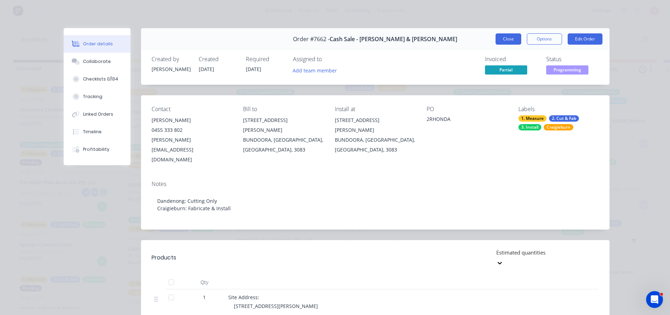
click at [511, 42] on button "Close" at bounding box center [509, 38] width 26 height 11
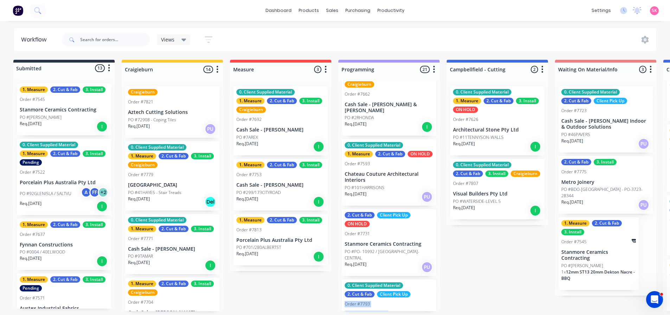
scroll to position [563, 0]
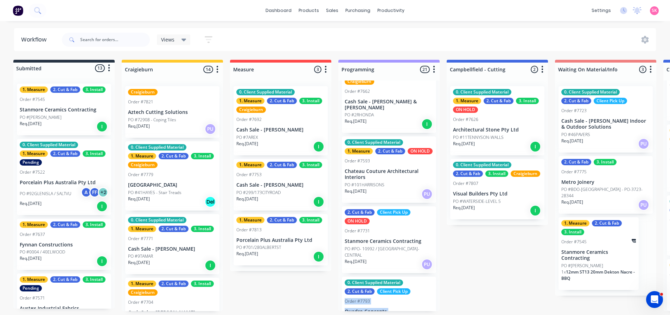
click at [386, 188] on div "PO #101HARRISONS" at bounding box center [389, 185] width 89 height 6
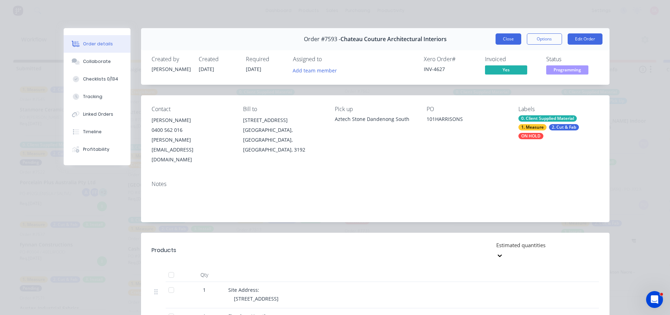
click at [508, 41] on button "Close" at bounding box center [509, 38] width 26 height 11
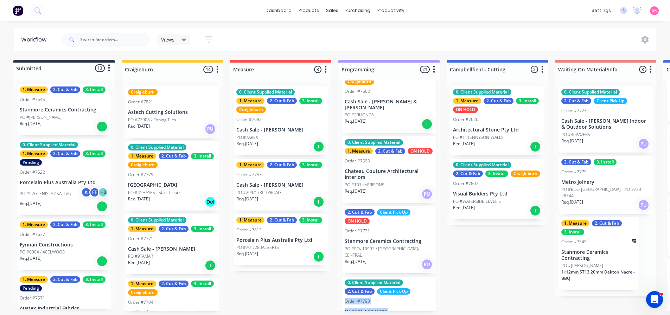
click at [397, 162] on div "Order #7593" at bounding box center [389, 161] width 89 height 6
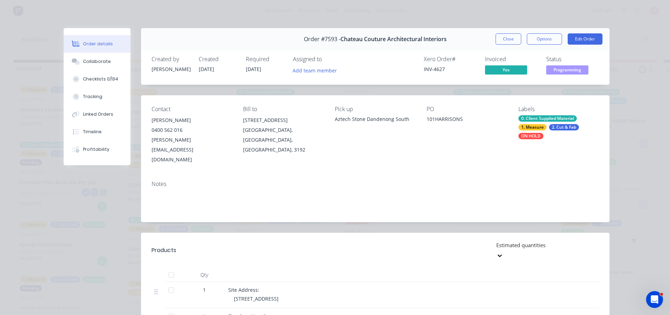
click at [541, 121] on div "0. Client Supplied Material" at bounding box center [548, 118] width 58 height 6
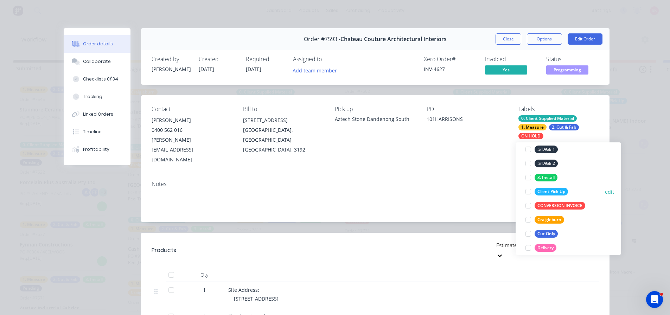
click at [527, 192] on div at bounding box center [528, 192] width 14 height 14
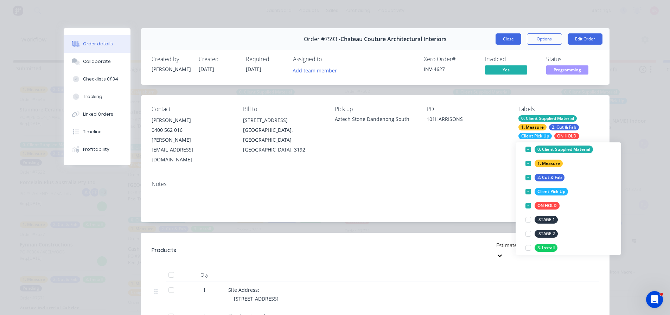
click at [502, 41] on button "Close" at bounding box center [509, 38] width 26 height 11
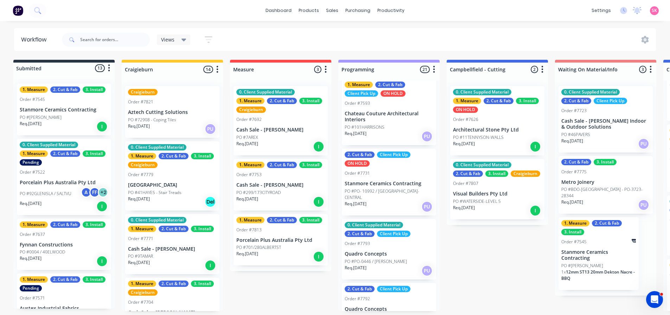
scroll to position [633, 0]
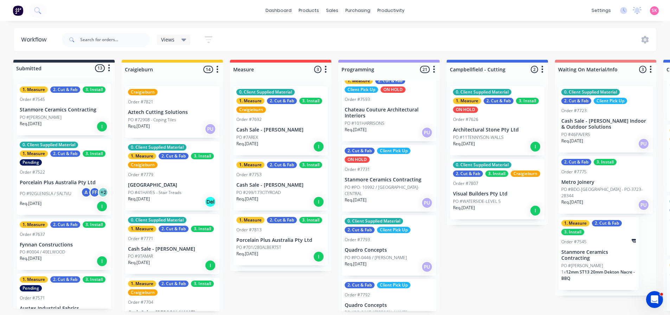
click at [390, 177] on p "Stanmore Ceramics Contracting" at bounding box center [389, 180] width 89 height 6
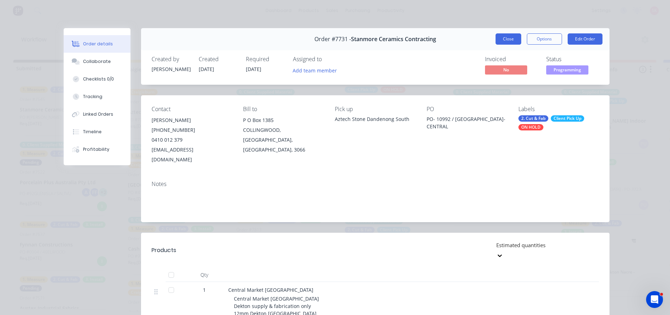
click at [510, 41] on button "Close" at bounding box center [509, 38] width 26 height 11
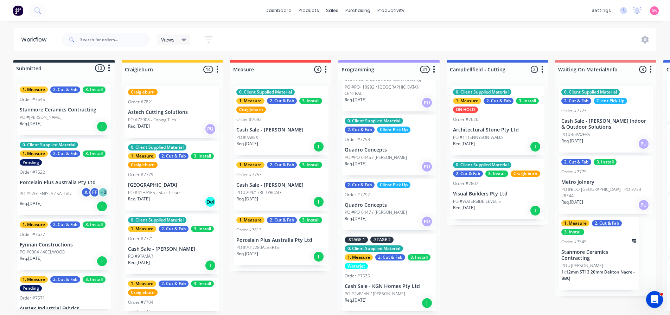
scroll to position [774, 0]
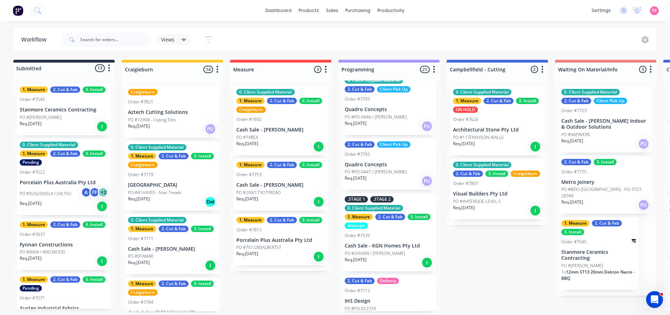
click at [388, 229] on div ".STAGE 1 .STAGE 2 0. Client Supplied Material 1. Measure 2. Cut & Fab 3. Instal…" at bounding box center [389, 233] width 94 height 78
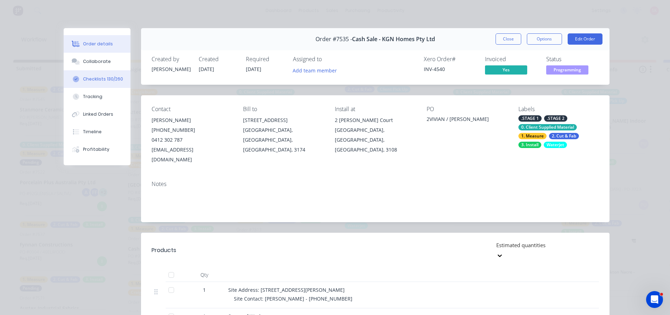
click at [80, 75] on button "Checklists 130/260" at bounding box center [97, 79] width 67 height 18
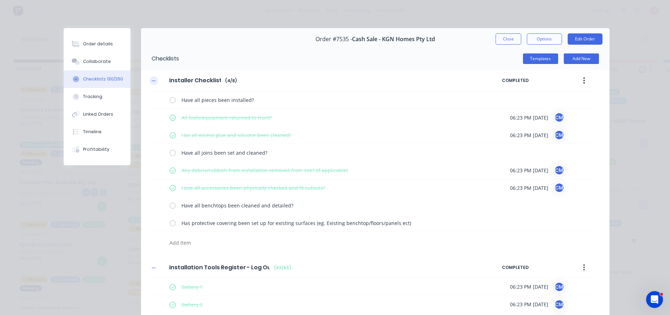
click at [152, 82] on icon "button" at bounding box center [154, 80] width 4 height 5
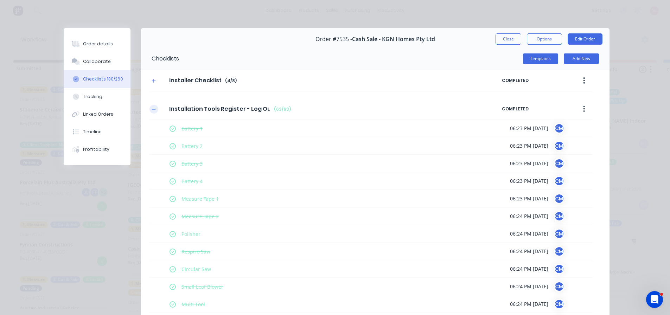
click at [152, 109] on icon "button" at bounding box center [154, 109] width 4 height 0
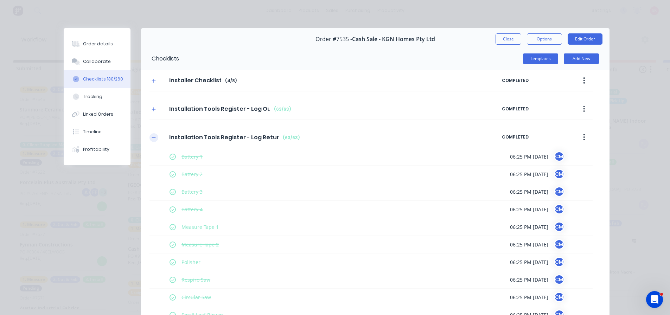
click at [152, 139] on icon "button" at bounding box center [154, 137] width 4 height 5
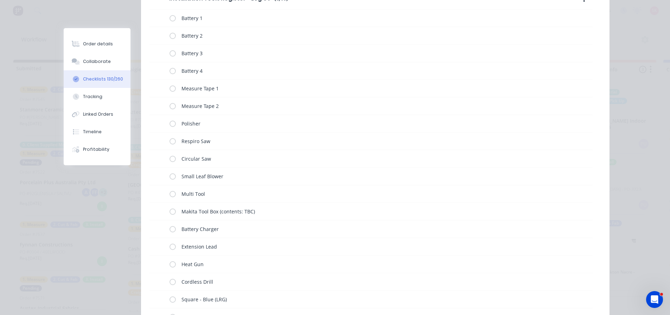
scroll to position [0, 0]
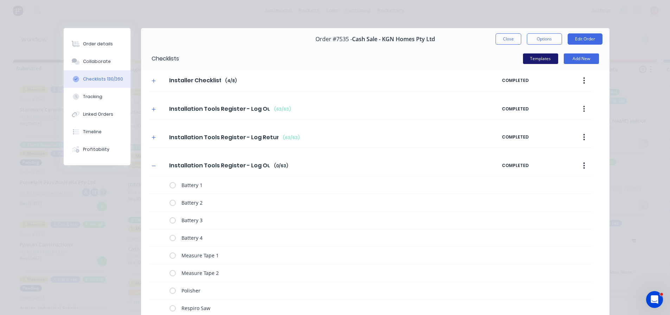
click at [541, 58] on button "Templates" at bounding box center [540, 58] width 35 height 11
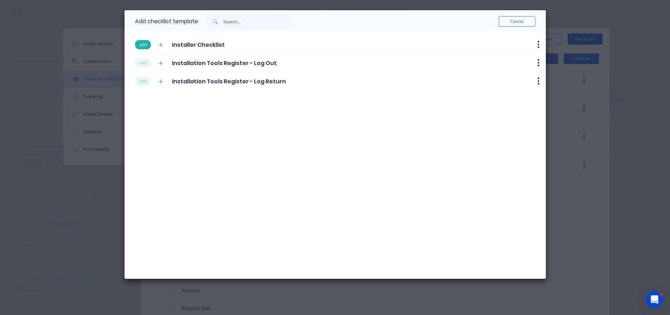
click at [145, 45] on button "add" at bounding box center [143, 44] width 16 height 9
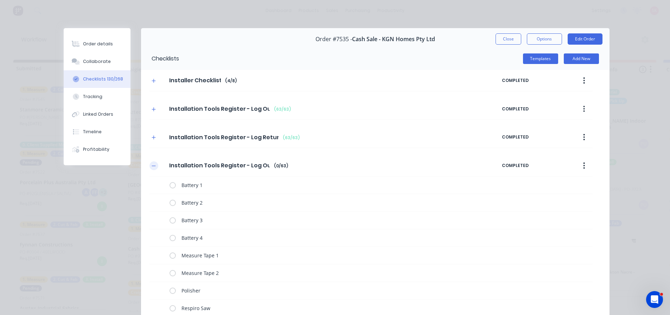
click at [154, 166] on button "button" at bounding box center [154, 165] width 9 height 9
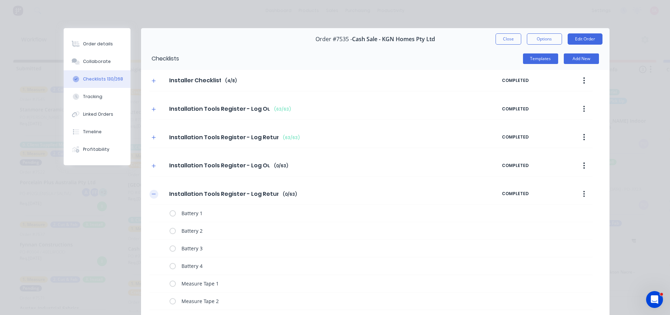
click at [153, 194] on icon "button" at bounding box center [154, 194] width 4 height 5
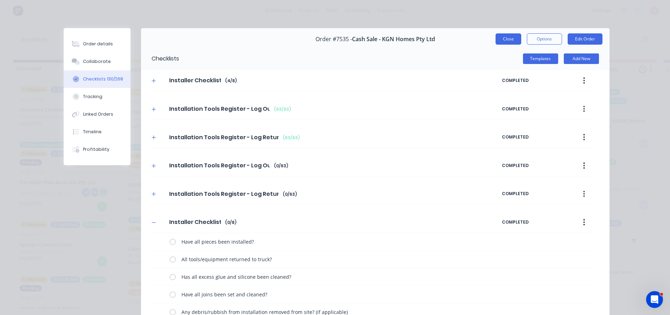
click at [510, 38] on button "Close" at bounding box center [509, 38] width 26 height 11
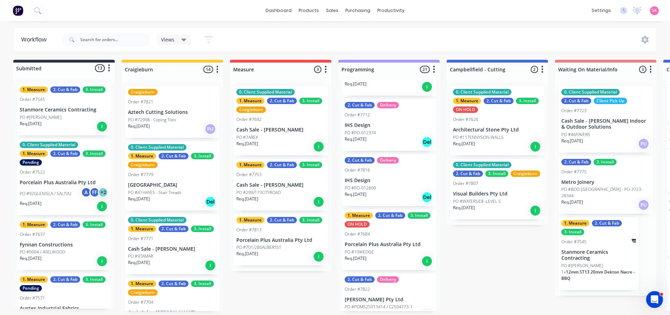
scroll to position [985, 0]
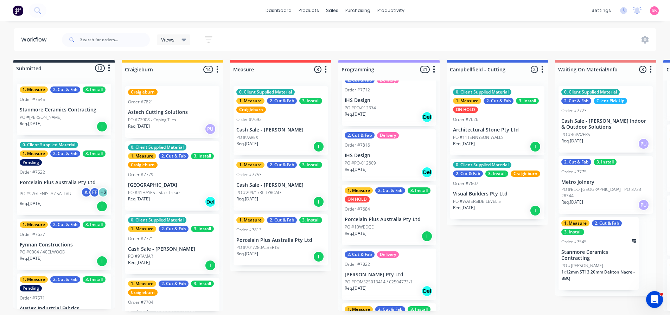
click at [387, 234] on div "0. Client Supplied Material 1. Measure 2. Cut & Fab 3. Install Craigieburn Orde…" at bounding box center [388, 196] width 101 height 231
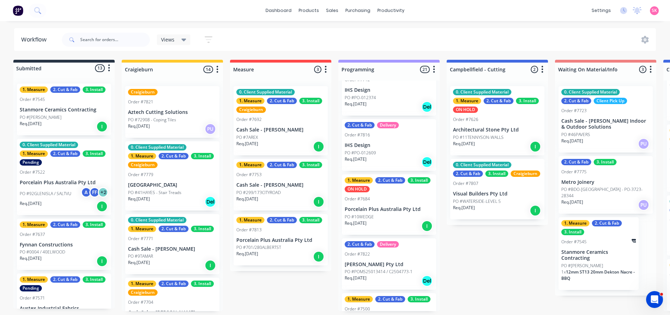
click at [388, 220] on div "Req. 10/10/25 I" at bounding box center [389, 226] width 89 height 12
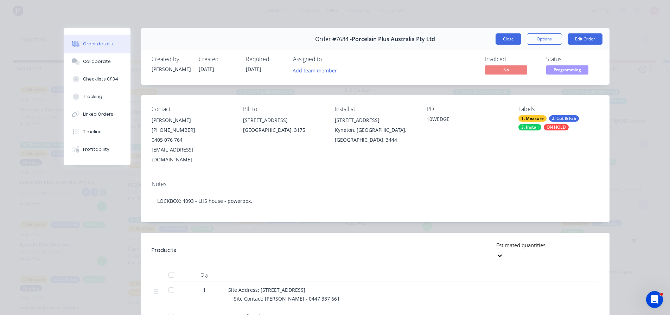
click at [497, 39] on button "Close" at bounding box center [509, 38] width 26 height 11
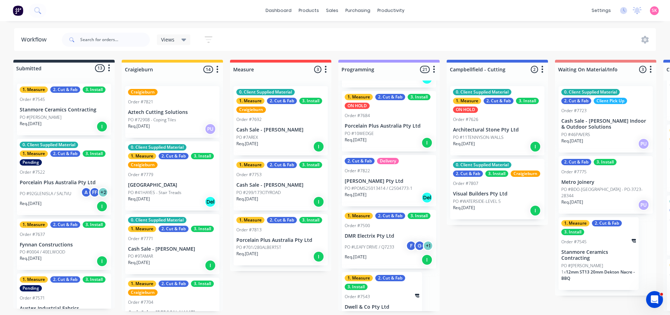
scroll to position [1078, 0]
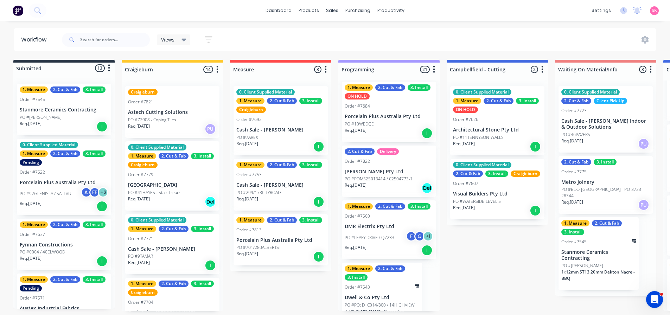
click at [395, 231] on div "PO #LEAFY DRIVE / Q7233 F G + 1" at bounding box center [389, 237] width 89 height 13
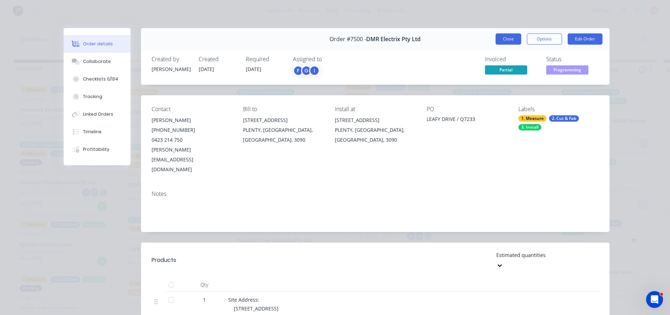
drag, startPoint x: 512, startPoint y: 41, endPoint x: 508, endPoint y: 47, distance: 7.2
click at [511, 41] on button "Close" at bounding box center [509, 38] width 26 height 11
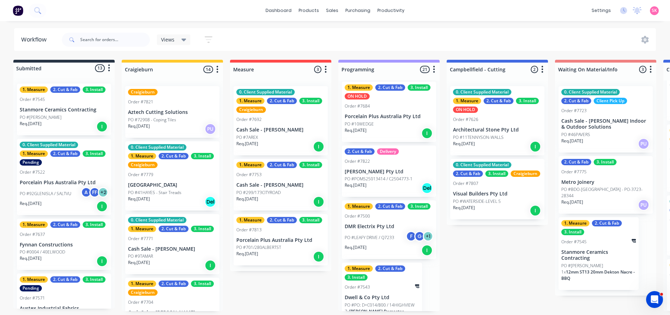
click at [376, 278] on div "1. Measure 2. Cut & Fab 3. Install Order #7543 Dwell & Co Pty Ltd PO #PO: D+C01…" at bounding box center [382, 293] width 80 height 61
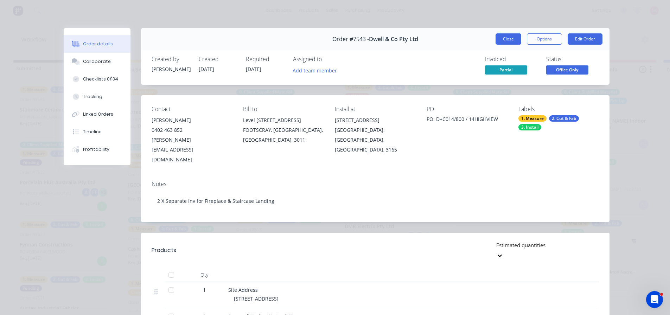
click at [511, 34] on button "Close" at bounding box center [509, 38] width 26 height 11
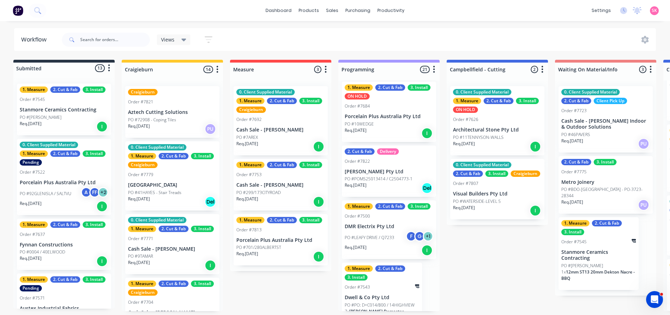
click at [279, 134] on div "PO #7AREX" at bounding box center [280, 137] width 89 height 6
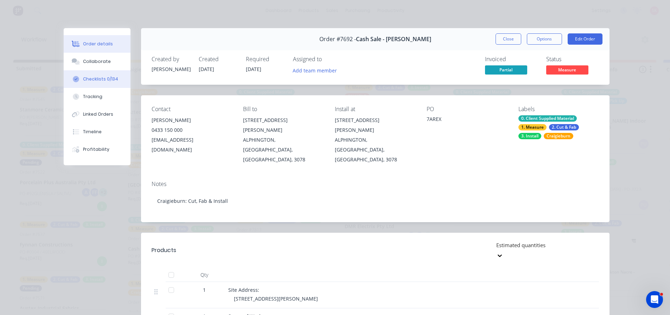
click at [90, 79] on div "Checklists 0/134" at bounding box center [100, 79] width 35 height 6
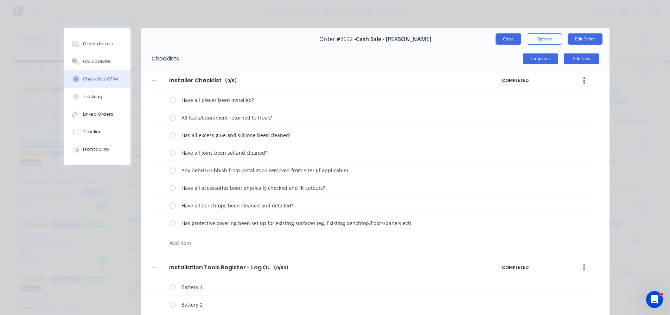
click at [506, 38] on button "Close" at bounding box center [509, 38] width 26 height 11
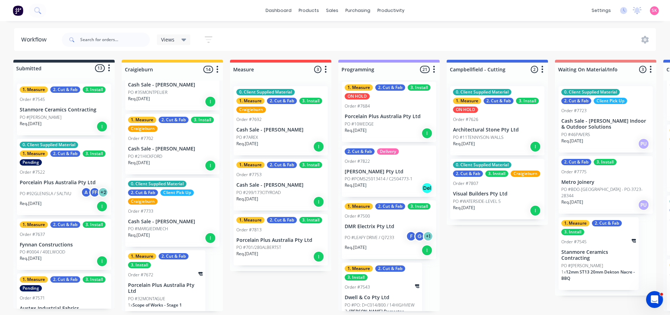
scroll to position [0, 2]
click at [76, 114] on div "PO #STELLA MARIS" at bounding box center [64, 117] width 89 height 6
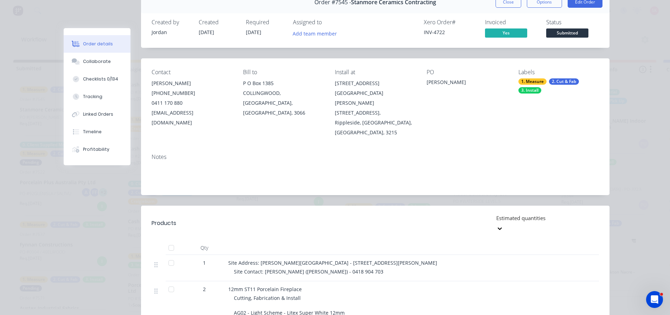
scroll to position [0, 0]
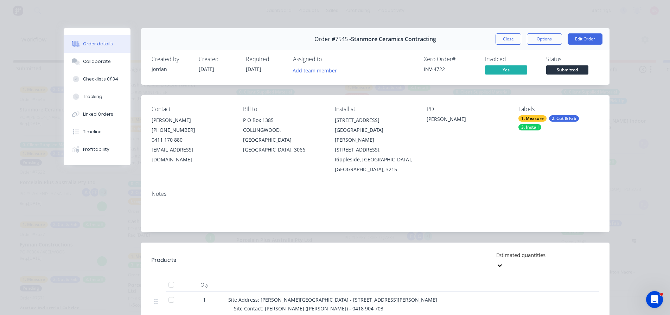
drag, startPoint x: 504, startPoint y: 38, endPoint x: 496, endPoint y: 42, distance: 9.1
click at [504, 38] on button "Close" at bounding box center [509, 38] width 26 height 11
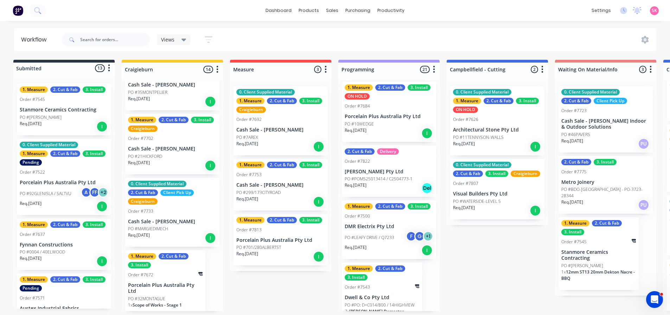
click at [61, 179] on div "0. Client Supplied Material 1. Measure 2. Cut & Fab 3. Install Pending Order #7…" at bounding box center [64, 177] width 94 height 76
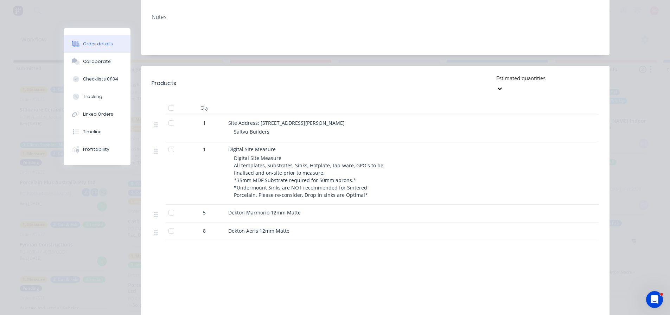
scroll to position [220, 0]
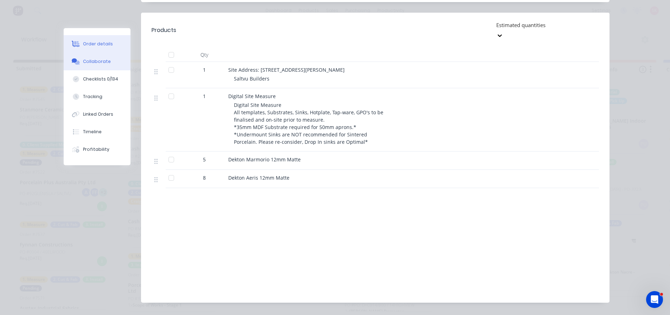
click at [97, 63] on div "Collaborate" at bounding box center [97, 61] width 28 height 6
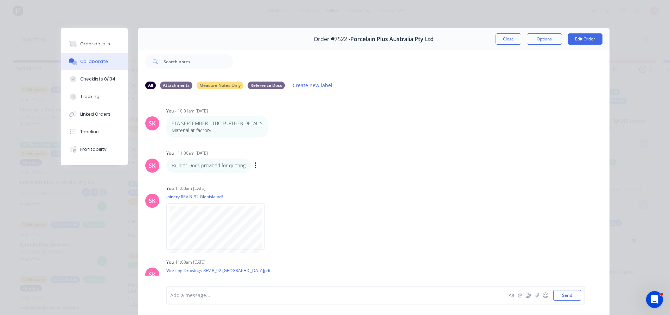
scroll to position [110, 0]
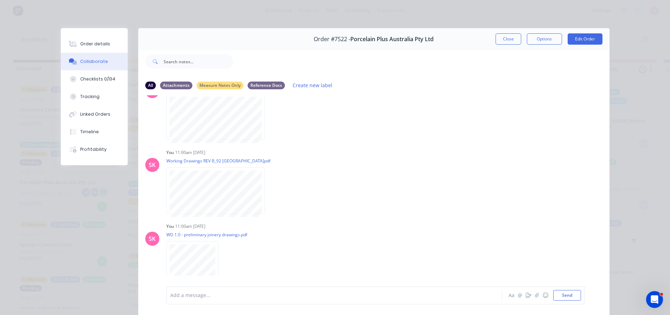
click at [497, 45] on div "Order #7522 - Porcelain Plus Australia Pty Ltd Close Options Edit Order" at bounding box center [373, 39] width 471 height 22
click at [499, 41] on button "Close" at bounding box center [509, 38] width 26 height 11
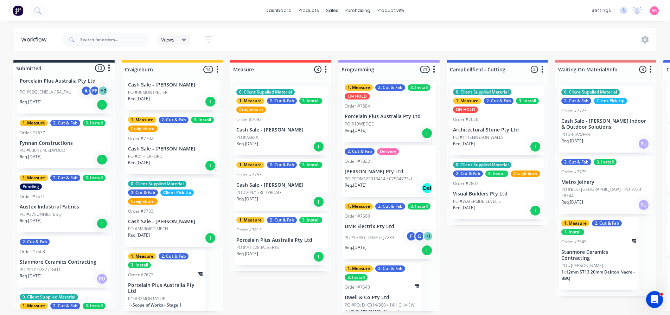
scroll to position [106, 0]
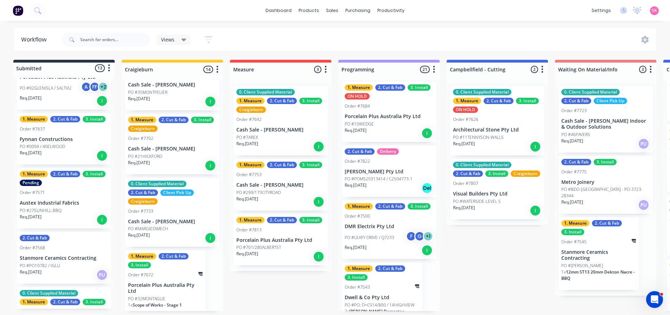
click at [66, 137] on p "Fynnan Constructions" at bounding box center [64, 140] width 89 height 6
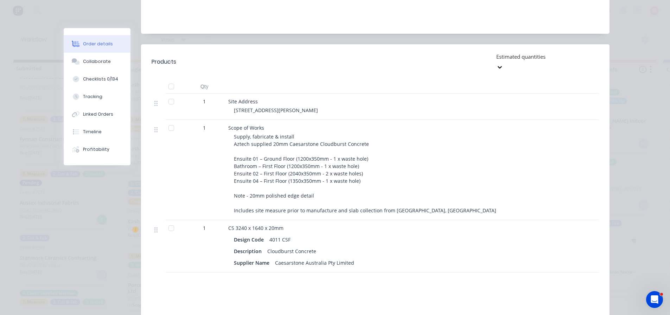
scroll to position [263, 0]
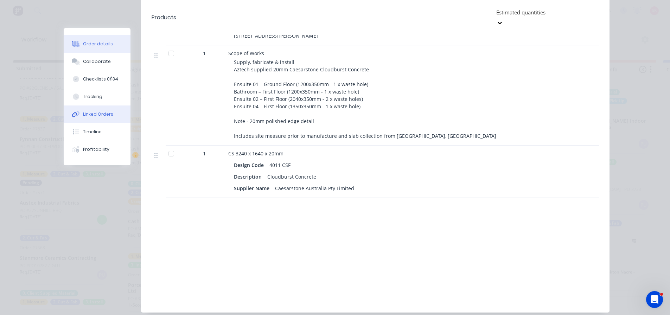
click at [89, 119] on button "Linked Orders" at bounding box center [97, 115] width 67 height 18
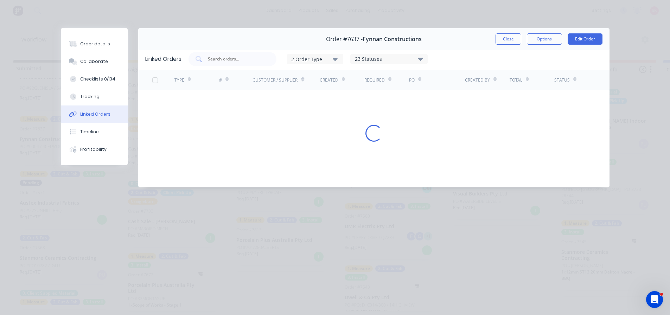
scroll to position [0, 0]
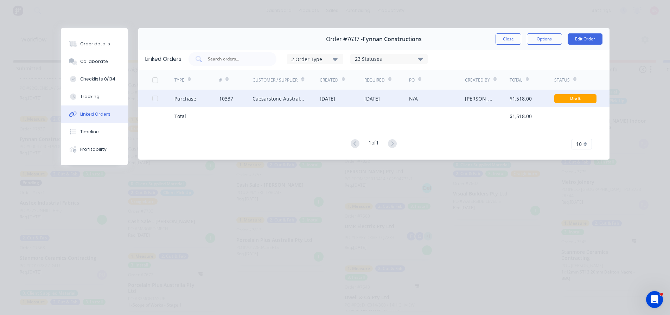
click at [298, 90] on div "Caesarstone Australia Pty Limited" at bounding box center [286, 99] width 67 height 18
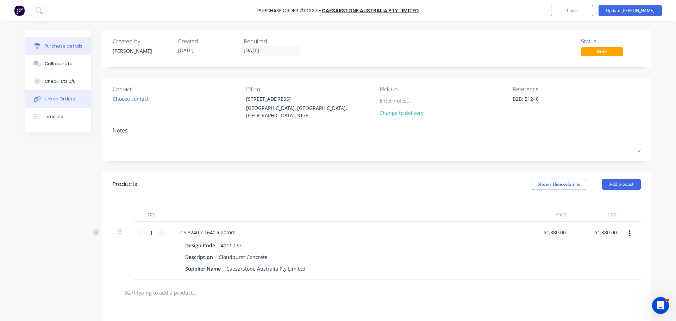
click at [57, 94] on button "Linked Orders" at bounding box center [58, 99] width 66 height 18
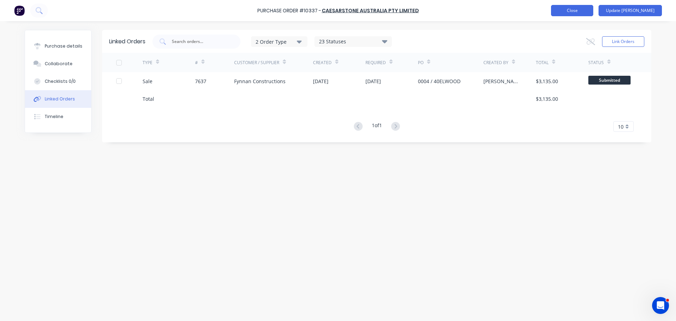
click at [589, 10] on button "Close" at bounding box center [572, 10] width 42 height 11
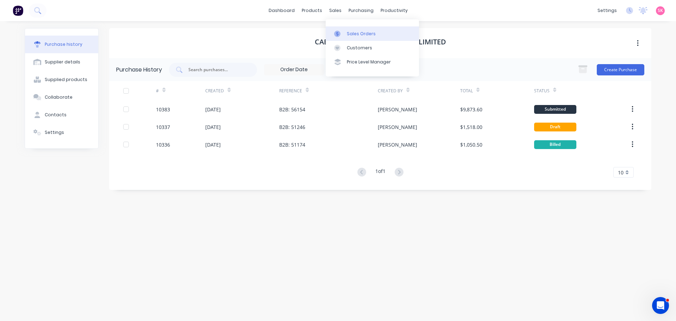
click at [344, 36] on link "Sales Orders" at bounding box center [371, 33] width 93 height 14
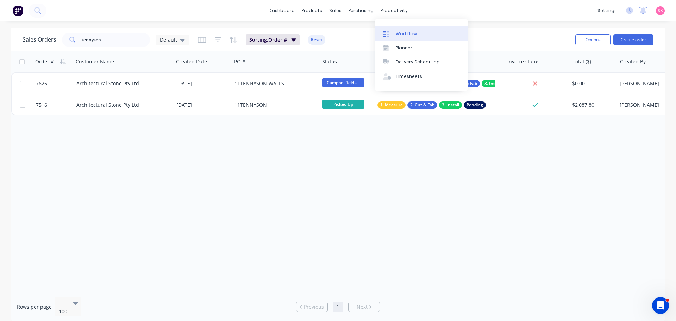
click at [393, 32] on div at bounding box center [388, 34] width 11 height 6
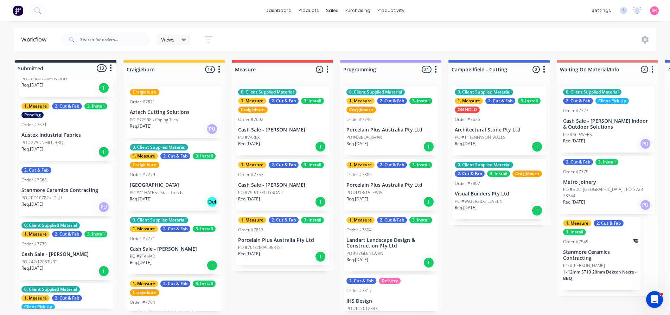
scroll to position [176, 0]
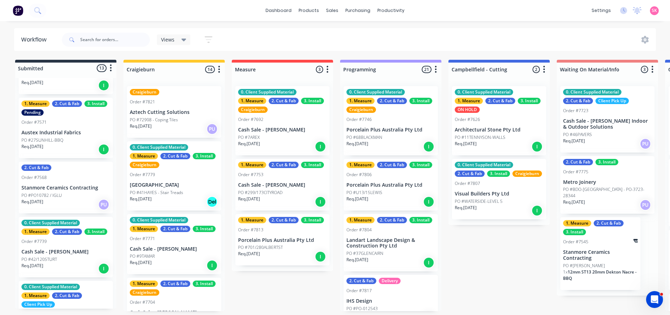
click at [67, 130] on p "Austex Industrial Fabrics" at bounding box center [65, 133] width 89 height 6
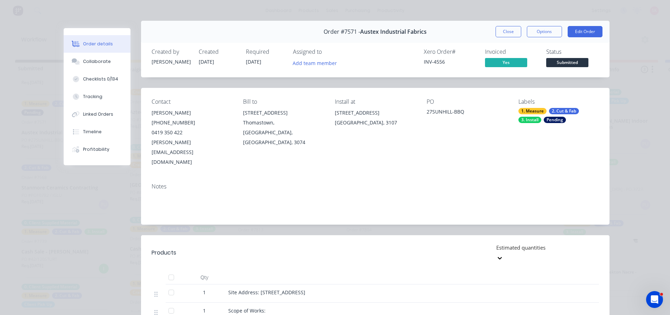
scroll to position [0, 0]
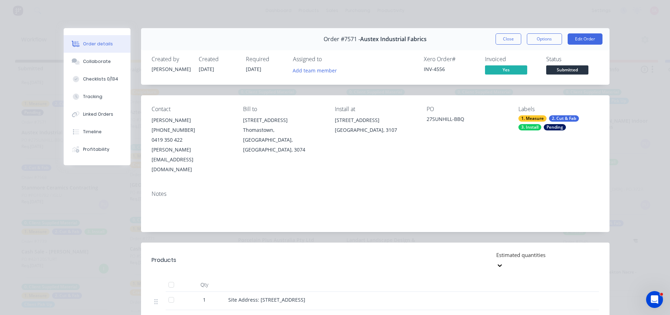
click at [508, 36] on button "Close" at bounding box center [509, 38] width 26 height 11
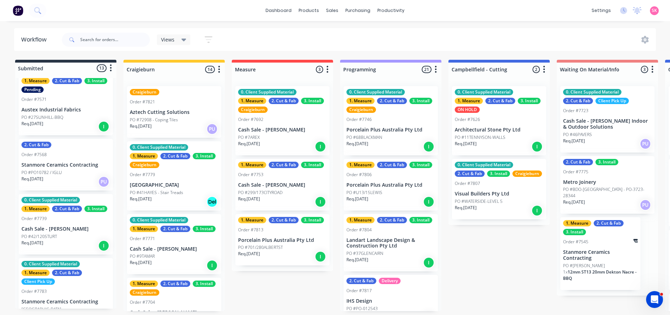
scroll to position [211, 0]
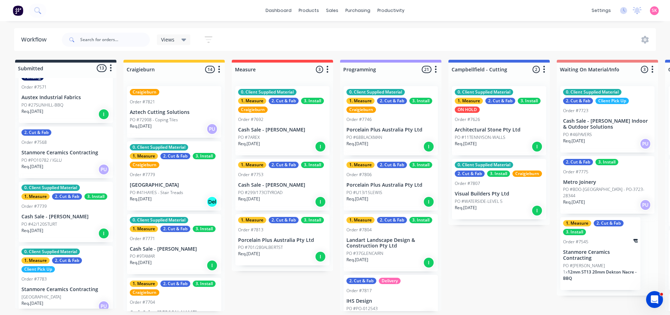
click at [78, 152] on p "Stanmore Ceramics Contracting" at bounding box center [65, 153] width 89 height 6
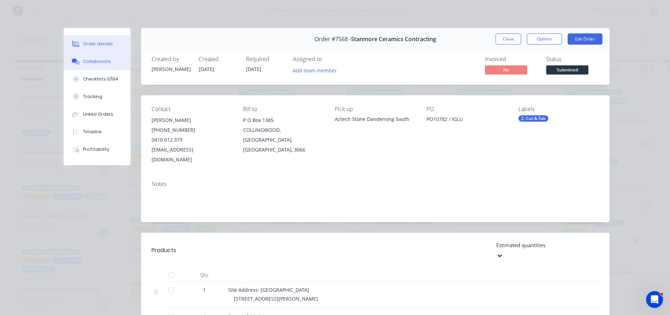
drag, startPoint x: 102, startPoint y: 61, endPoint x: 108, endPoint y: 63, distance: 6.7
click at [102, 61] on div "Collaborate" at bounding box center [97, 61] width 28 height 6
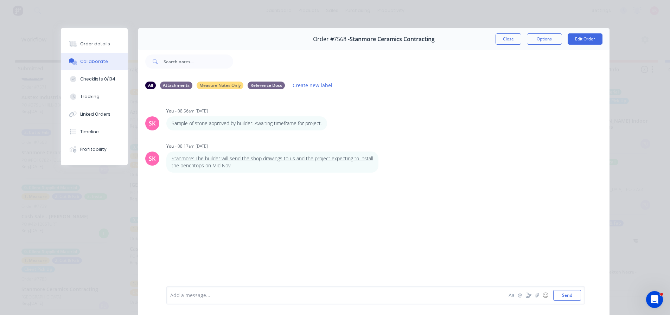
click at [229, 293] on div at bounding box center [325, 295] width 308 height 7
drag, startPoint x: 209, startPoint y: 292, endPoint x: 111, endPoint y: 291, distance: 97.8
click at [111, 291] on div "Order #7568 - Stanmore Ceramics Contracting Close Options Edit Order All Attach…" at bounding box center [335, 176] width 549 height 297
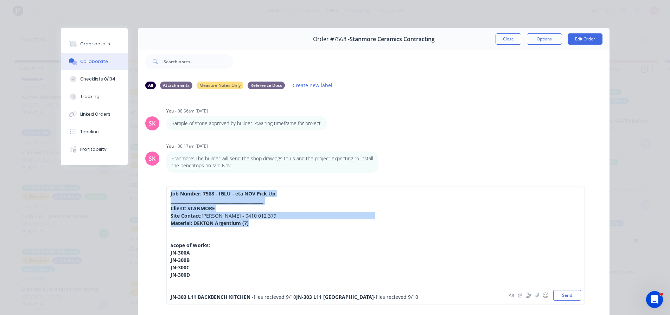
drag, startPoint x: 215, startPoint y: 203, endPoint x: 228, endPoint y: 199, distance: 13.8
click at [151, 176] on div "Job Number: 7568 - IGLU - eta NOV Pick Up _____________________________________…" at bounding box center [373, 246] width 471 height 140
click at [277, 213] on span "______________________________________________" at bounding box center [325, 216] width 97 height 7
drag, startPoint x: 268, startPoint y: 193, endPoint x: 136, endPoint y: 163, distance: 135.4
click at [138, 176] on div "Job Number: 7568 - IGLU - eta NOV Pick Up _____________________________________…" at bounding box center [373, 246] width 471 height 140
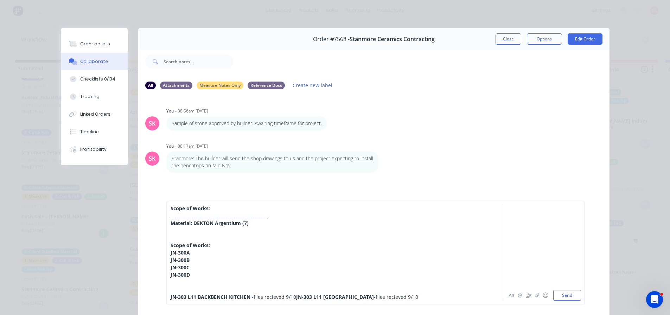
click at [225, 277] on div "Scope of Works: ______________________________________________ Material: DEKTON…" at bounding box center [325, 253] width 308 height 96
click at [234, 280] on div "Scope of Works: ______________________________________________ Material: DEKTON…" at bounding box center [325, 253] width 308 height 96
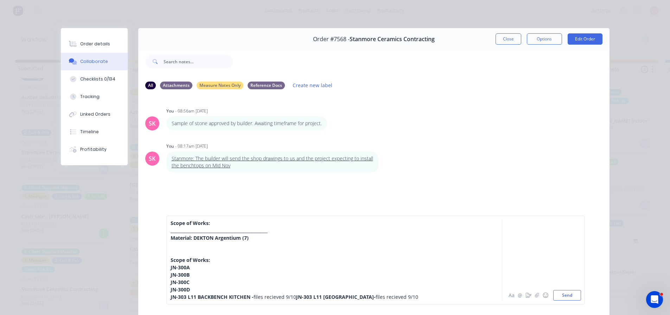
click at [223, 239] on div "Scope of Works: ______________________________________________ Material: DEKTON…" at bounding box center [325, 260] width 308 height 81
click at [253, 229] on div "Scope of Works: ______________________________________________ Material: DEKTON…" at bounding box center [325, 264] width 308 height 74
click at [288, 227] on div "Scope of Works: ______________________________________________ Material: DEKTON…" at bounding box center [325, 264] width 308 height 74
click at [564, 290] on div "Aa @ ☺ Send" at bounding box center [541, 264] width 79 height 74
click at [563, 295] on button "Send" at bounding box center [567, 295] width 28 height 11
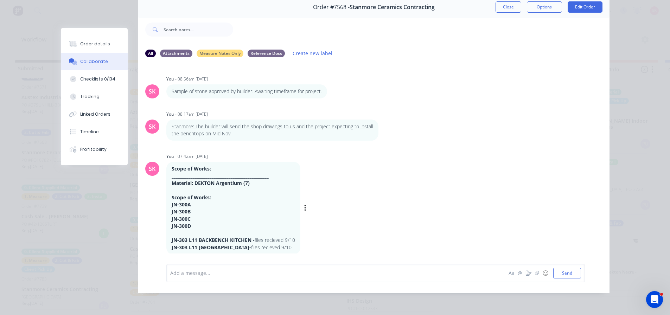
scroll to position [37, 0]
click at [288, 273] on div at bounding box center [325, 273] width 308 height 7
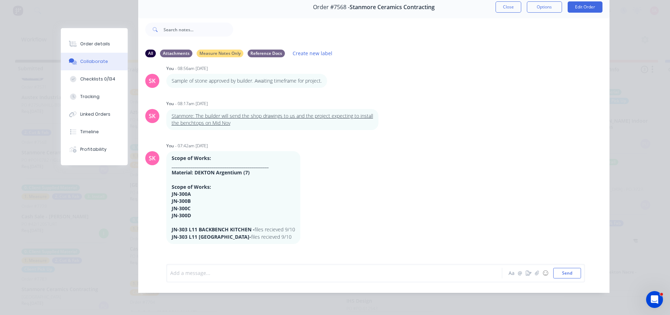
scroll to position [0, 0]
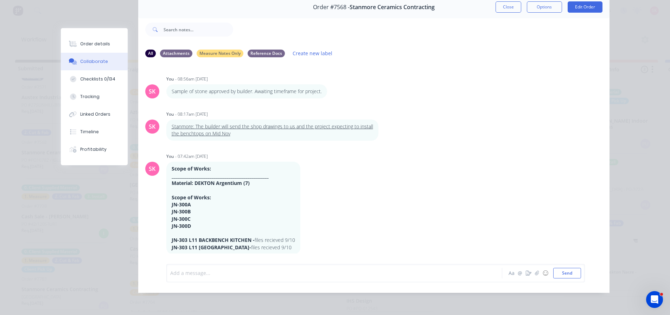
click at [508, 1] on button "Close" at bounding box center [509, 6] width 26 height 11
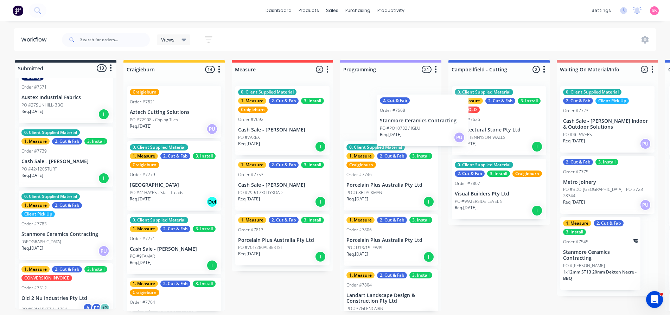
drag, startPoint x: 103, startPoint y: 152, endPoint x: 407, endPoint y: 122, distance: 305.5
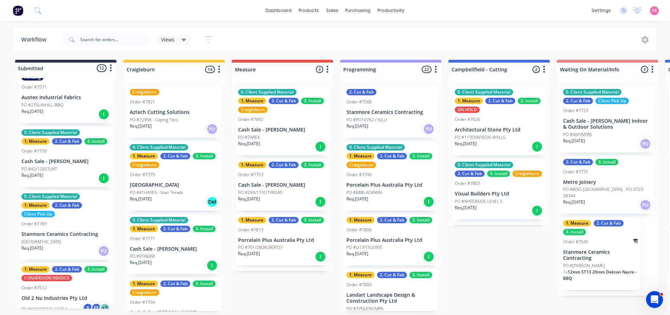
click at [400, 117] on div "PO #PO10782 / IGLU" at bounding box center [391, 120] width 89 height 6
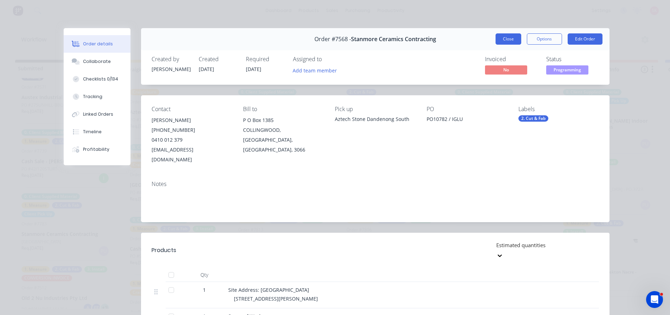
click at [509, 41] on button "Close" at bounding box center [509, 38] width 26 height 11
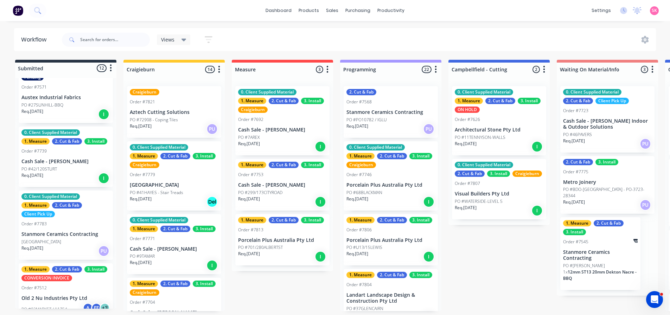
click at [390, 103] on div "Order #7568" at bounding box center [391, 102] width 89 height 6
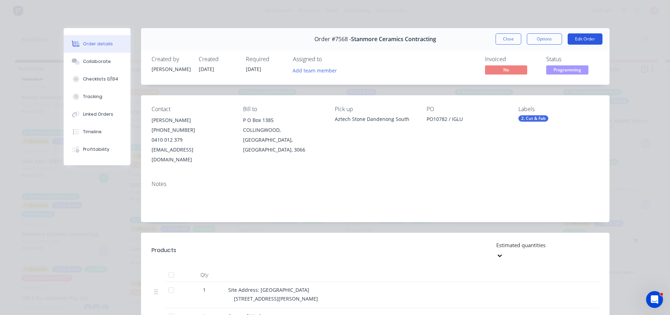
click at [584, 39] on button "Edit Order" at bounding box center [585, 38] width 35 height 11
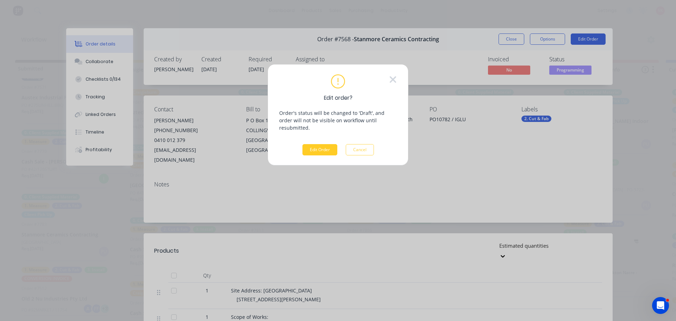
click at [324, 144] on button "Edit Order" at bounding box center [319, 149] width 35 height 11
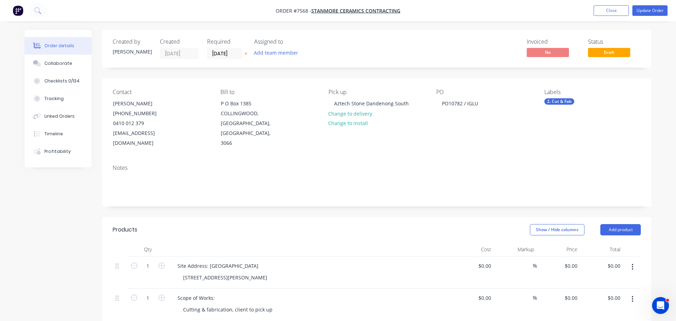
type input "$22,220.00"
type input "$1,729.00"
type input "-200"
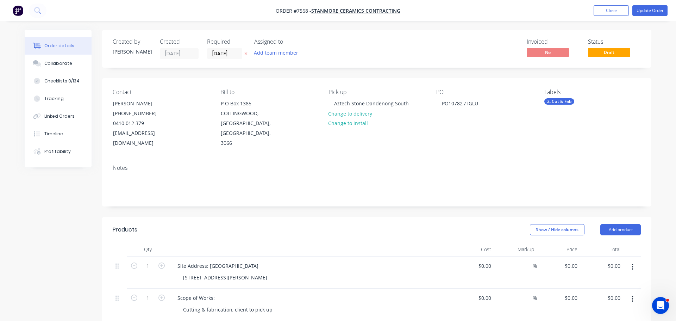
type input "$-1,729.00"
type input "$-12,103.00"
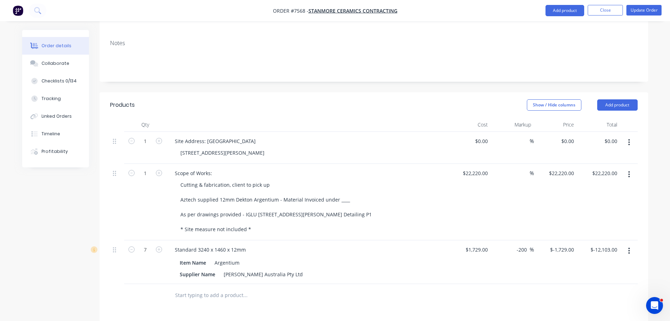
scroll to position [211, 0]
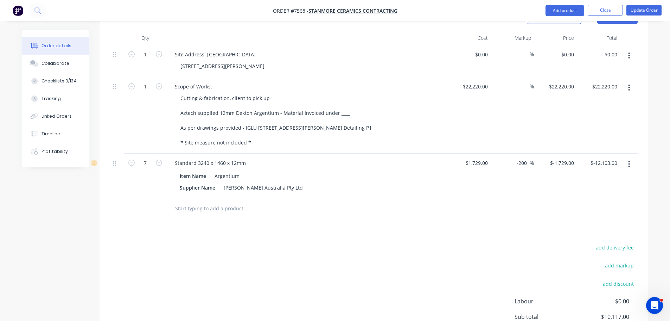
click at [228, 197] on div at bounding box center [292, 208] width 253 height 23
click at [227, 201] on input "text" at bounding box center [245, 208] width 141 height 14
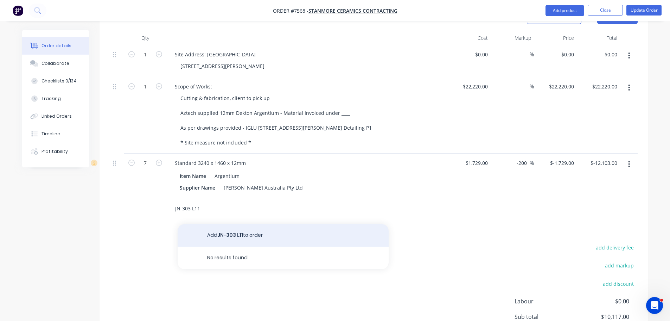
type input "JN-303 L11"
click at [233, 224] on button "Add JN-303 L11 to order" at bounding box center [283, 235] width 211 height 23
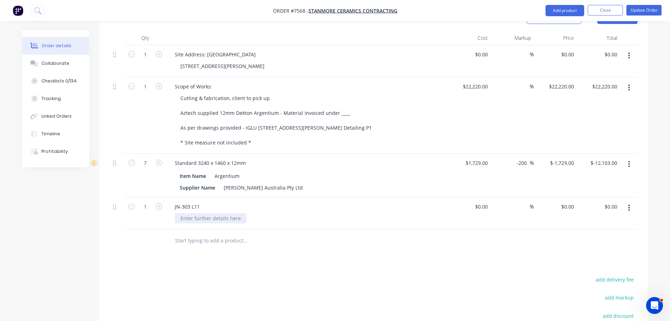
click at [212, 213] on div at bounding box center [211, 218] width 72 height 10
click at [205, 233] on input "text" at bounding box center [245, 240] width 141 height 14
type input "JN-300A"
drag, startPoint x: 198, startPoint y: 231, endPoint x: 173, endPoint y: 228, distance: 25.5
click at [173, 233] on div "JN-300A Add JN-300A to order No results found" at bounding box center [274, 240] width 211 height 14
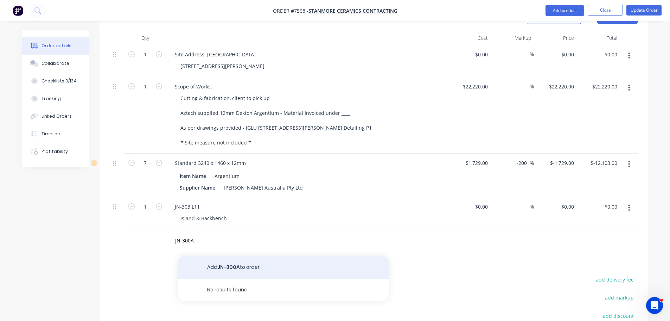
click at [224, 256] on button "Add JN-300A to order" at bounding box center [283, 267] width 211 height 23
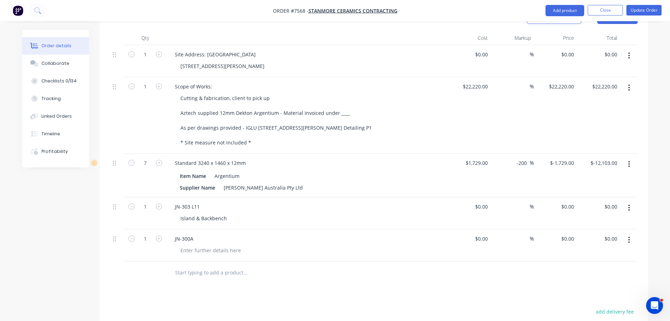
click at [197, 266] on input "text" at bounding box center [245, 272] width 141 height 14
paste input "JN-300A"
drag, startPoint x: 229, startPoint y: 288, endPoint x: 222, endPoint y: 284, distance: 7.9
click at [229, 287] on div "Products Show / Hide columns Add product Qty Cost Markup Price Total 1 Site Add…" at bounding box center [374, 229] width 549 height 447
click at [199, 265] on input "JN-300A" at bounding box center [245, 272] width 141 height 14
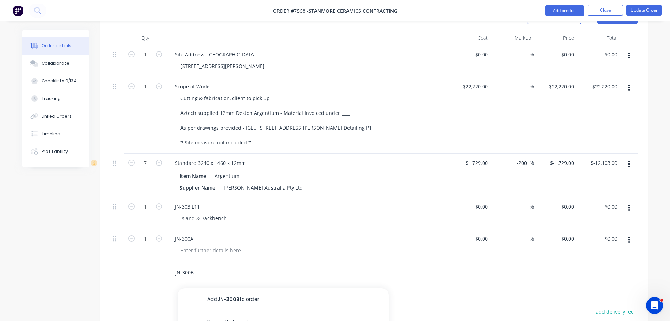
type input "JN-300B"
click at [237, 289] on button "Add JN-300B to order" at bounding box center [283, 299] width 211 height 23
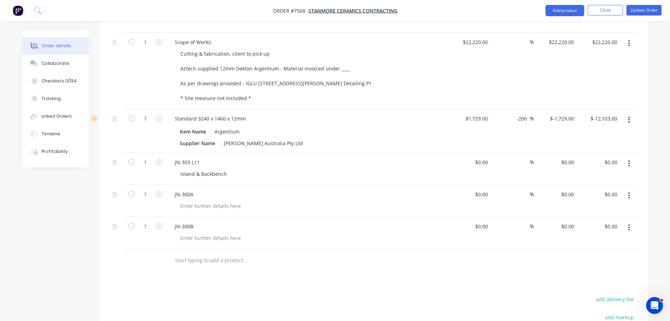
scroll to position [281, 0]
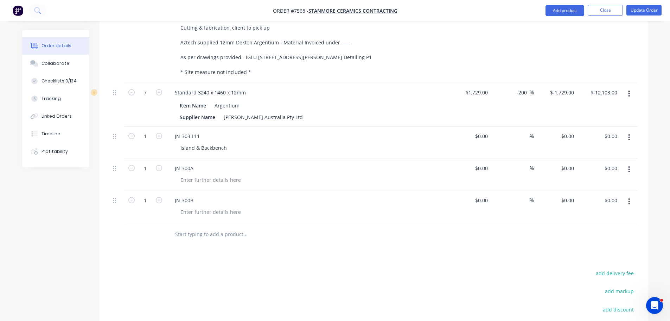
click at [626, 195] on button "button" at bounding box center [629, 201] width 17 height 13
click at [611, 229] on div "Duplicate" at bounding box center [604, 234] width 54 height 10
click at [627, 227] on button "button" at bounding box center [629, 233] width 17 height 13
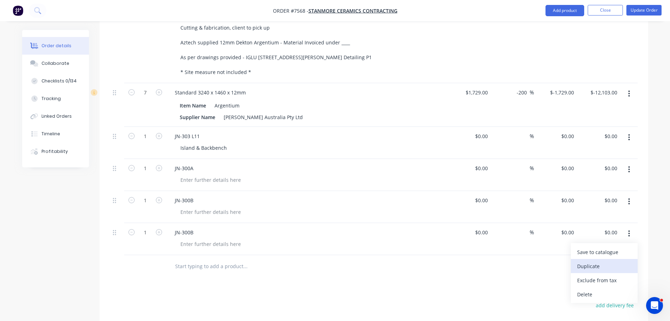
click at [616, 261] on div "Duplicate" at bounding box center [604, 266] width 54 height 10
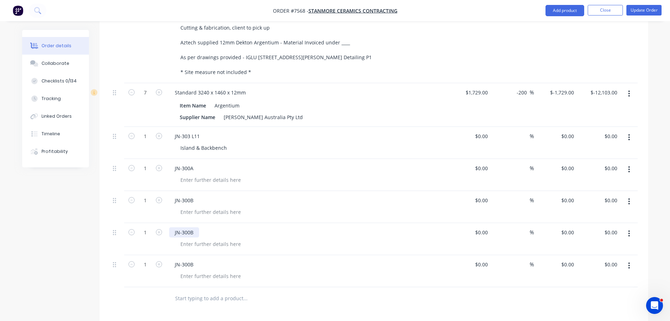
click at [194, 227] on div "JN-300B" at bounding box center [184, 232] width 30 height 10
click at [197, 259] on div "JN-300B" at bounding box center [184, 264] width 30 height 10
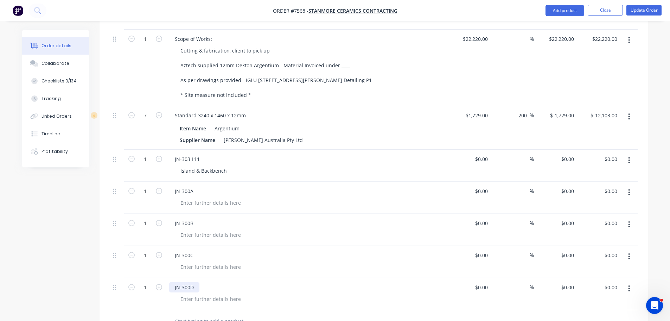
scroll to position [246, 0]
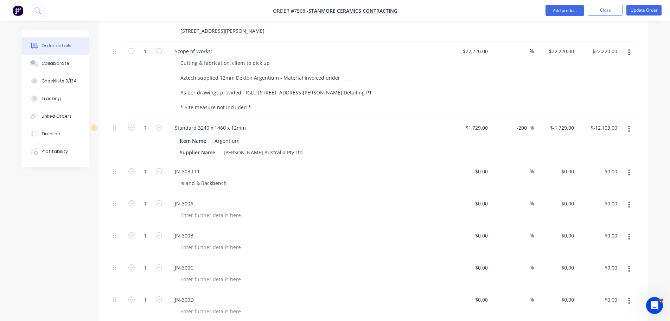
click at [272, 198] on div "JN-300A" at bounding box center [307, 203] width 276 height 10
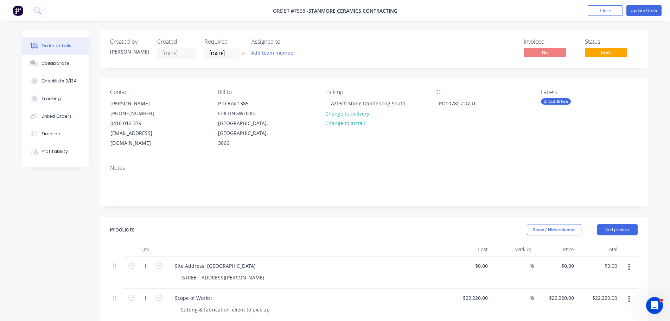
scroll to position [176, 0]
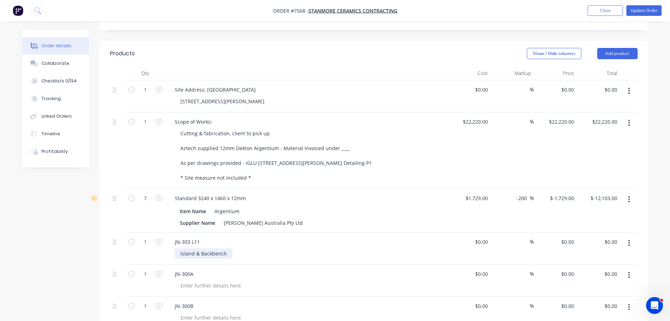
click at [230, 248] on div "Island & Backbench" at bounding box center [204, 253] width 58 height 10
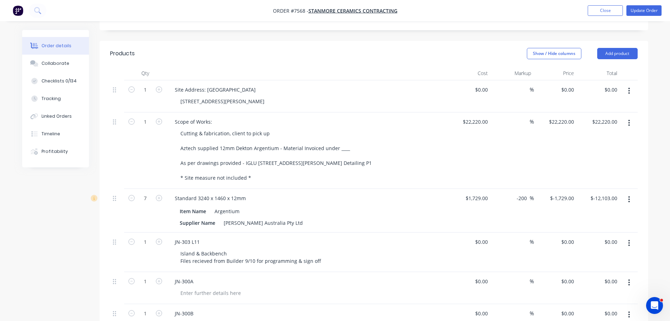
click at [307, 232] on div "JN-303 L11 Island & Backbench Files recieved from Builder 9/10 for programming …" at bounding box center [306, 251] width 281 height 39
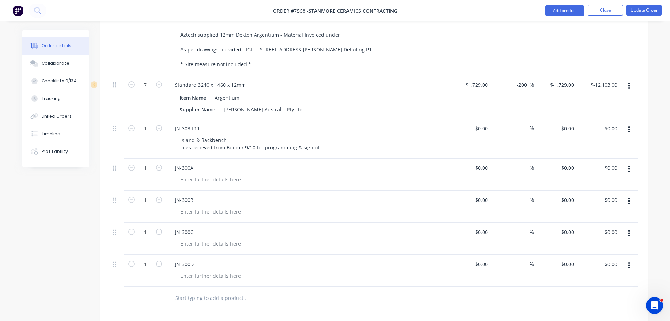
scroll to position [317, 0]
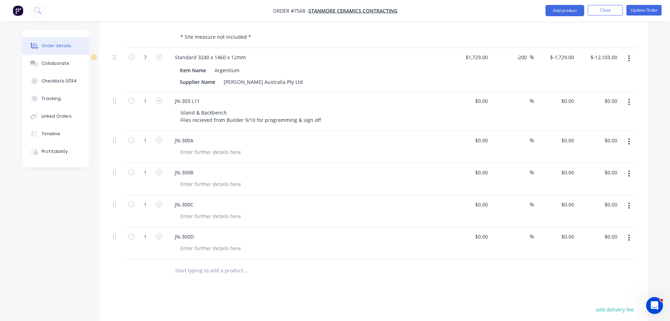
click at [259, 231] on div "JN-300D" at bounding box center [307, 236] width 276 height 10
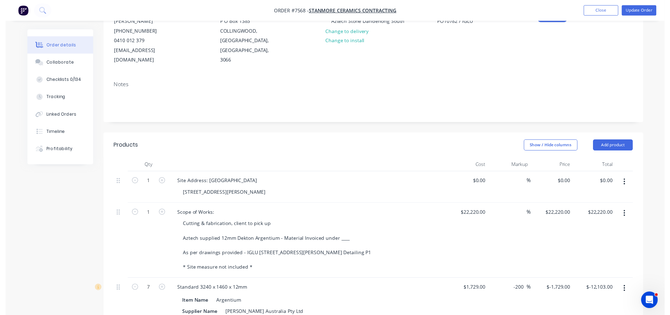
scroll to position [0, 0]
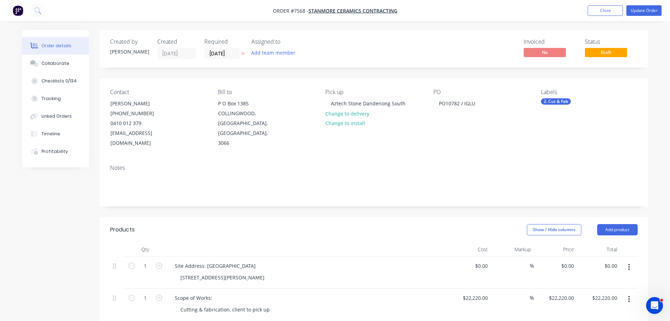
click at [594, 57] on div "Status Draft" at bounding box center [611, 48] width 53 height 21
click at [639, 12] on button "Update Order" at bounding box center [644, 10] width 35 height 11
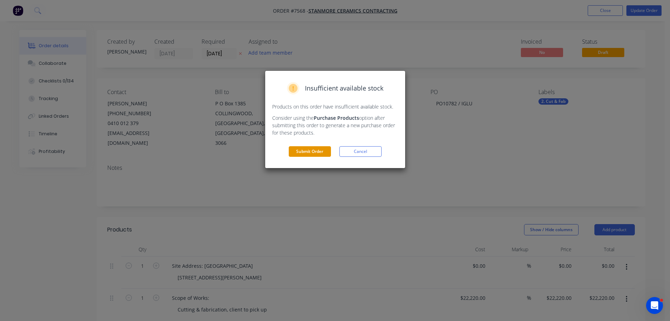
click at [316, 153] on button "Submit Order" at bounding box center [310, 151] width 42 height 11
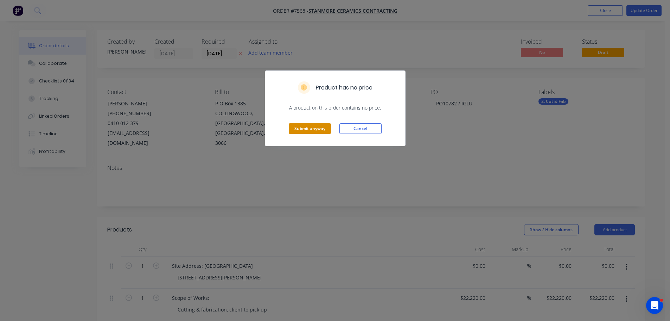
click at [314, 132] on button "Submit anyway" at bounding box center [310, 128] width 42 height 11
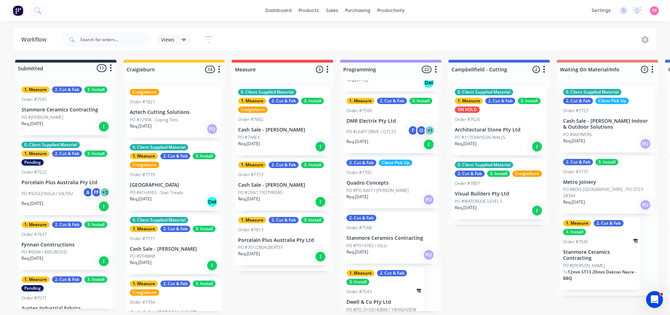
scroll to position [1133, 0]
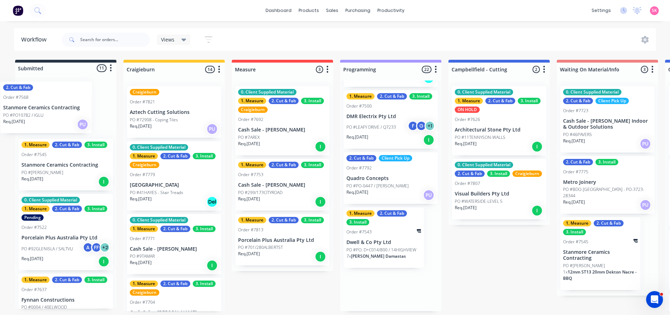
drag, startPoint x: 398, startPoint y: 222, endPoint x: 50, endPoint y: 109, distance: 365.2
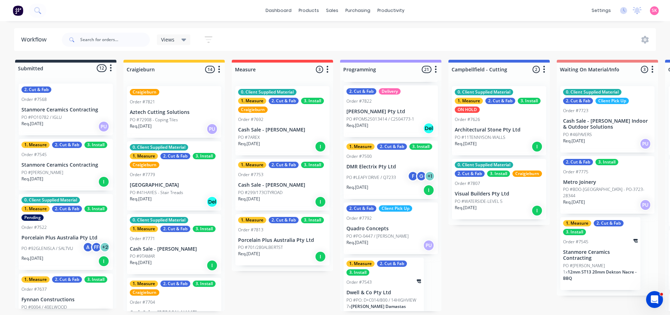
scroll to position [1078, 0]
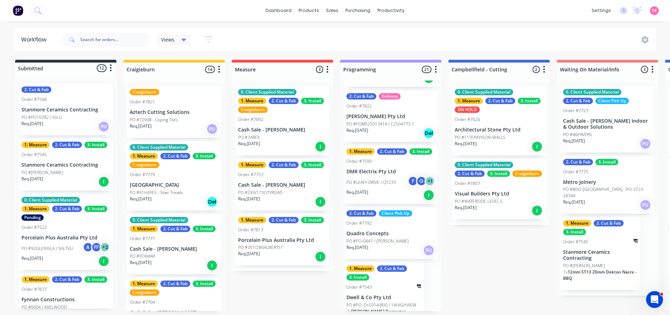
click at [56, 112] on p "Stanmore Ceramics Contracting" at bounding box center [65, 110] width 89 height 6
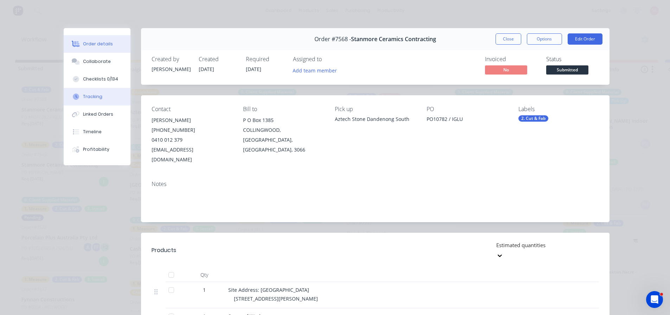
click at [91, 94] on div "Tracking" at bounding box center [92, 97] width 19 height 6
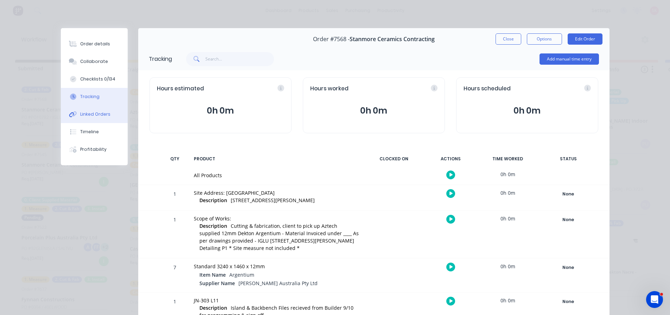
click at [93, 112] on div "Linked Orders" at bounding box center [95, 114] width 30 height 6
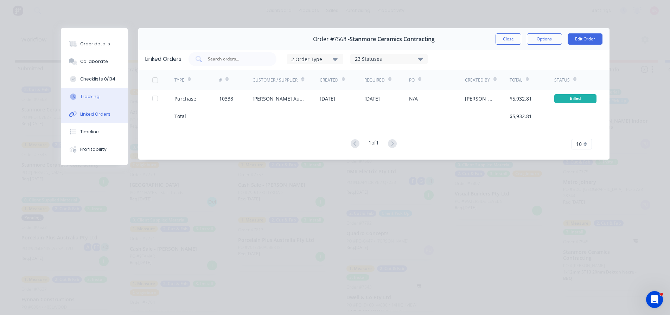
click at [101, 91] on button "Tracking" at bounding box center [94, 97] width 67 height 18
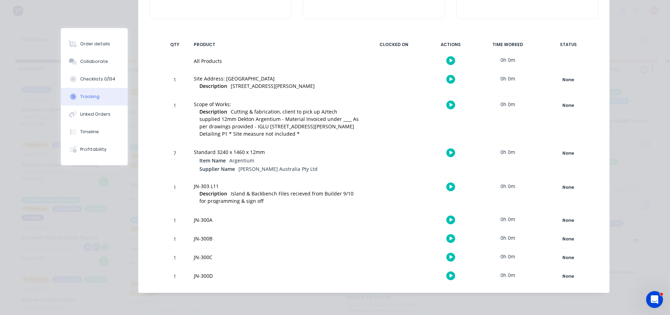
scroll to position [1, 0]
click at [566, 188] on div "None" at bounding box center [568, 187] width 51 height 9
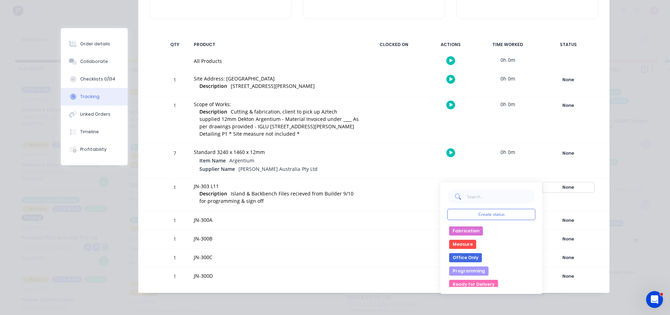
scroll to position [70, 0]
click at [470, 268] on button "Programming" at bounding box center [468, 266] width 39 height 9
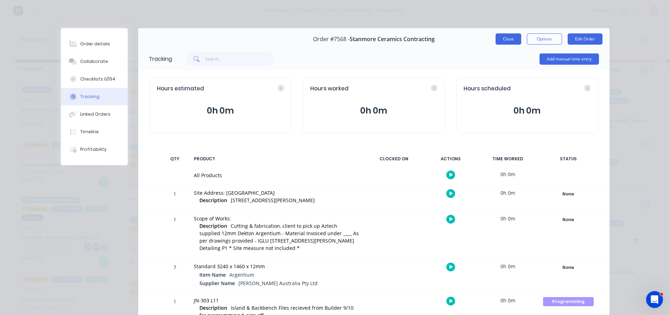
scroll to position [0, 0]
click at [505, 36] on button "Close" at bounding box center [509, 38] width 26 height 11
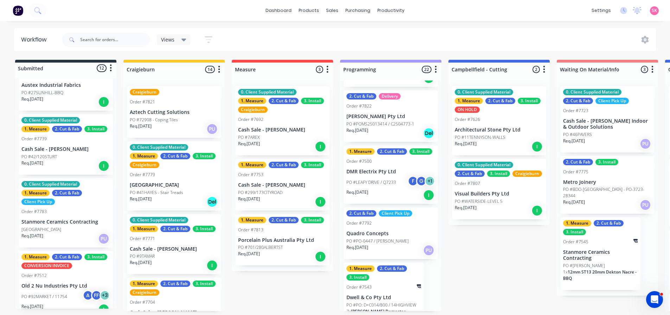
scroll to position [281, 0]
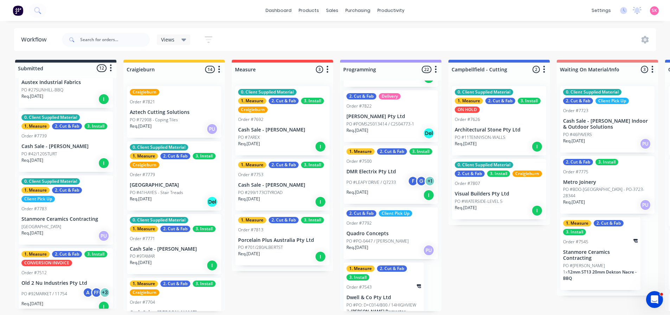
click at [75, 156] on div "PO #42/120STURT" at bounding box center [65, 154] width 89 height 6
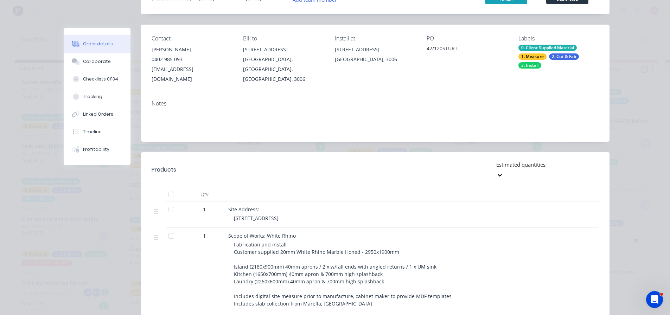
scroll to position [141, 0]
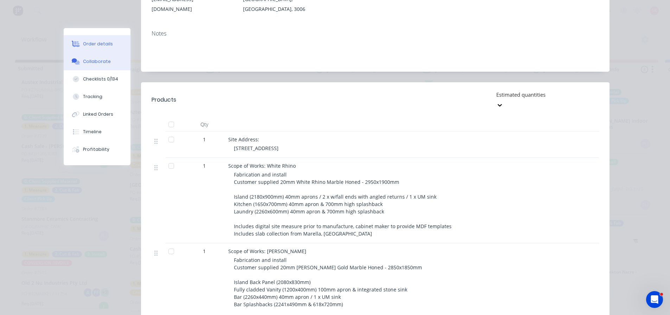
click at [115, 64] on button "Collaborate" at bounding box center [97, 62] width 67 height 18
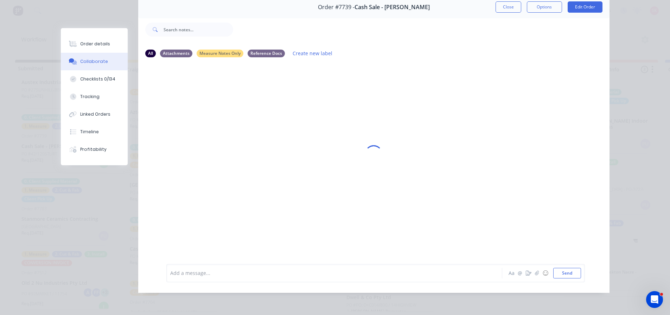
scroll to position [0, 0]
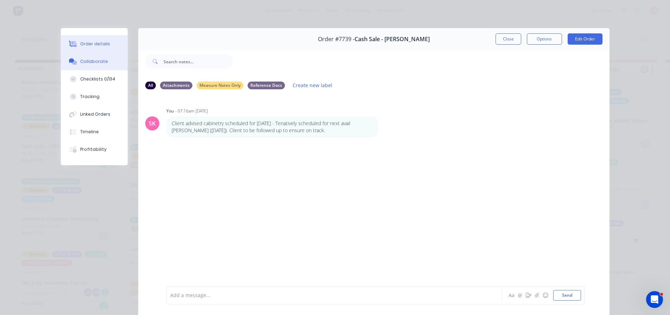
click at [100, 48] on button "Order details" at bounding box center [94, 44] width 67 height 18
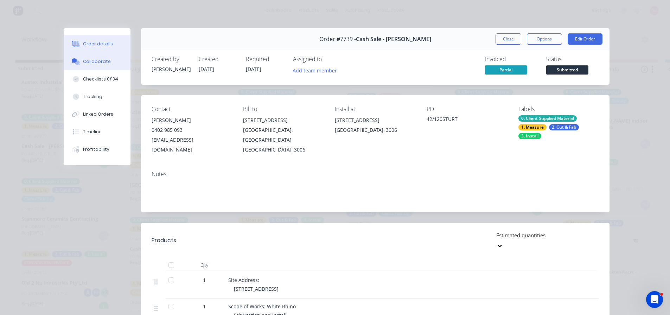
click at [100, 64] on div "Collaborate" at bounding box center [97, 61] width 28 height 6
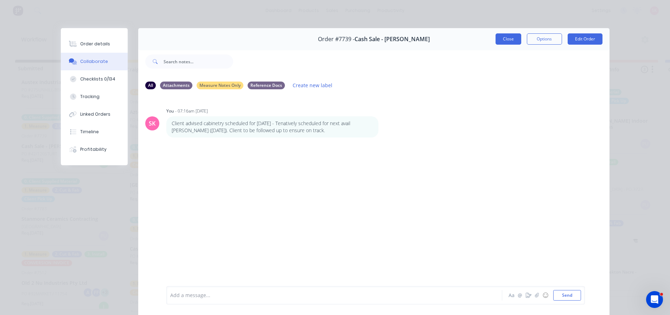
click at [499, 41] on button "Close" at bounding box center [509, 38] width 26 height 11
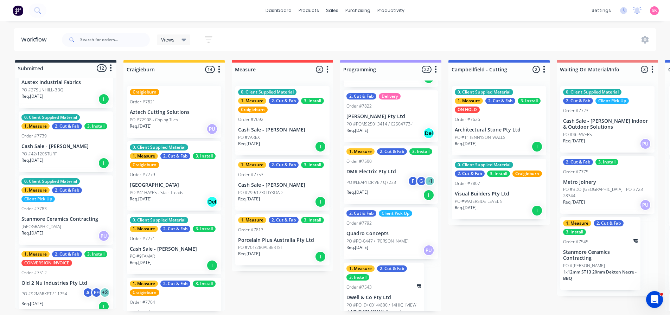
click at [75, 216] on p "Stanmore Ceramics Contracting" at bounding box center [65, 219] width 89 height 6
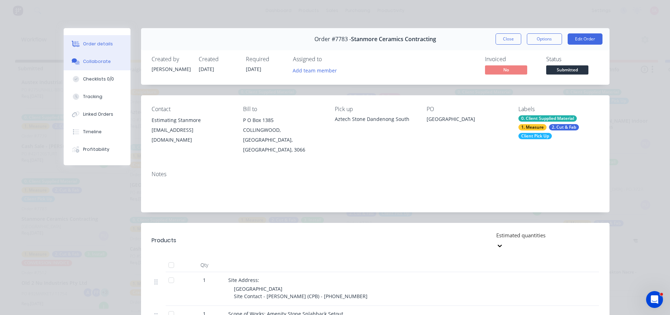
click at [93, 66] on button "Collaborate" at bounding box center [97, 62] width 67 height 18
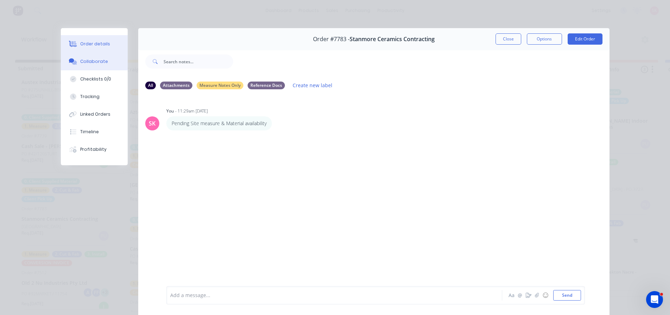
click at [91, 44] on div "Order details" at bounding box center [95, 44] width 30 height 6
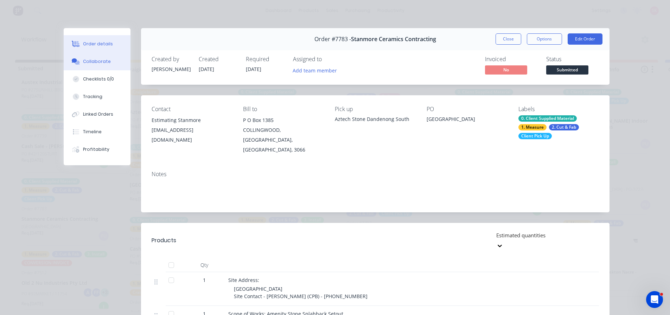
drag, startPoint x: 96, startPoint y: 59, endPoint x: 100, endPoint y: 60, distance: 4.6
click at [96, 59] on div "Collaborate" at bounding box center [97, 61] width 28 height 6
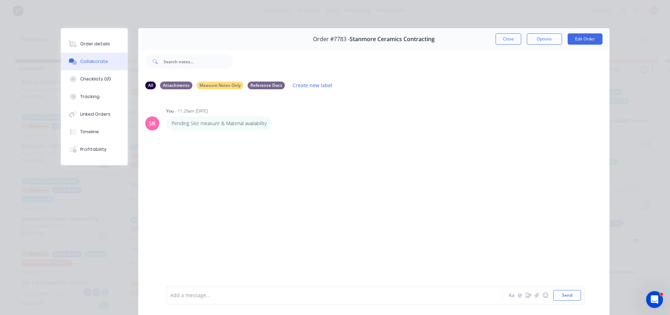
click at [243, 296] on div at bounding box center [325, 295] width 308 height 7
click at [101, 44] on div "Order details" at bounding box center [95, 44] width 30 height 6
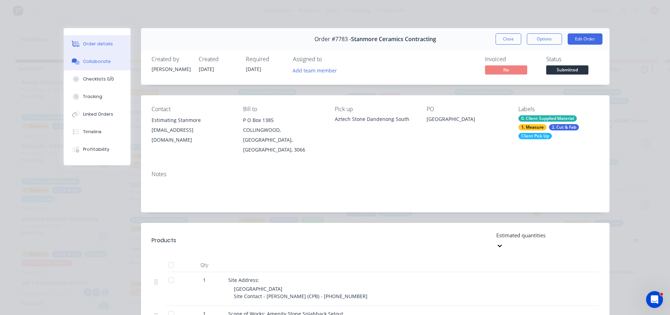
click at [113, 62] on button "Collaborate" at bounding box center [97, 62] width 67 height 18
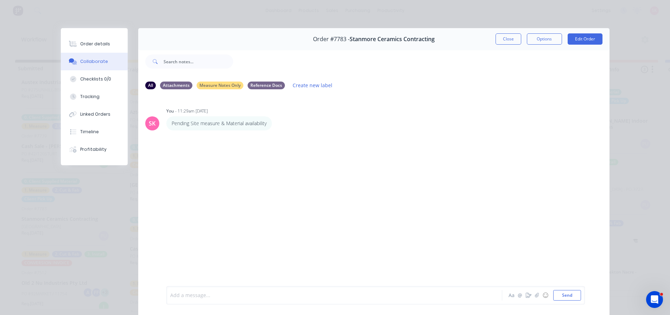
click at [272, 298] on div at bounding box center [325, 295] width 308 height 7
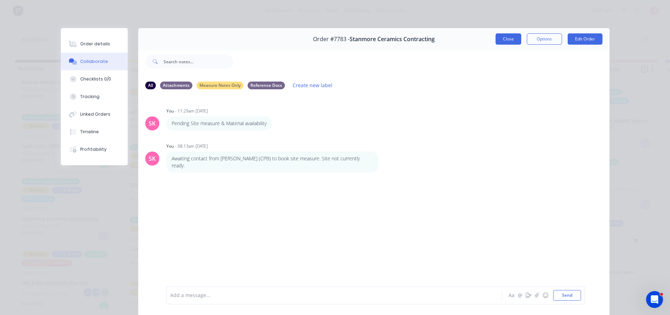
click at [505, 36] on button "Close" at bounding box center [509, 38] width 26 height 11
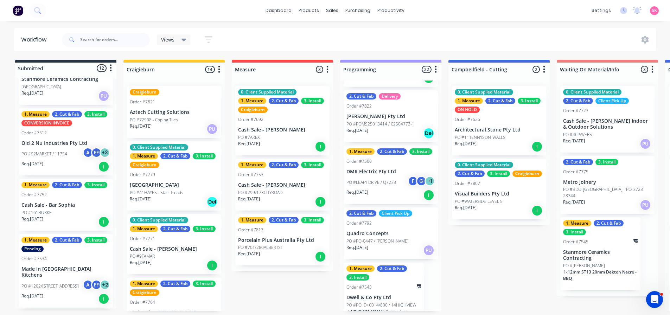
scroll to position [422, 0]
click at [69, 169] on div "Req. 15/08/25 I" at bounding box center [65, 166] width 89 height 12
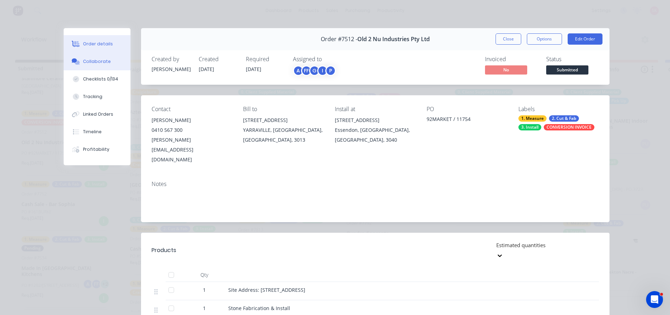
click at [102, 63] on div "Collaborate" at bounding box center [97, 61] width 28 height 6
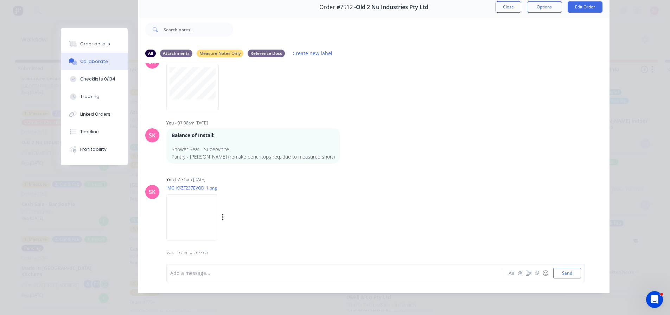
scroll to position [1113, 0]
click at [287, 270] on div at bounding box center [325, 273] width 308 height 7
click at [106, 114] on div "Linked Orders" at bounding box center [95, 114] width 30 height 6
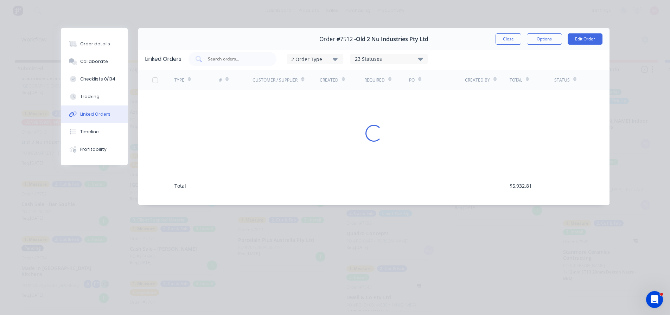
scroll to position [0, 0]
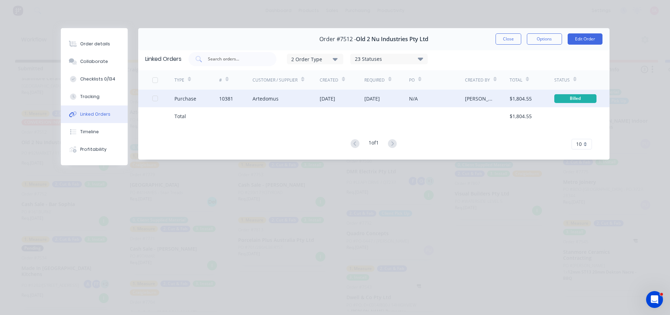
click at [380, 99] on div "25 Sep 2025" at bounding box center [372, 98] width 15 height 7
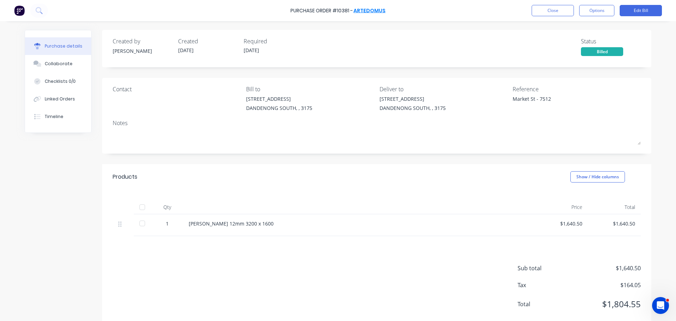
click at [362, 9] on link "Artedomus" at bounding box center [369, 10] width 32 height 7
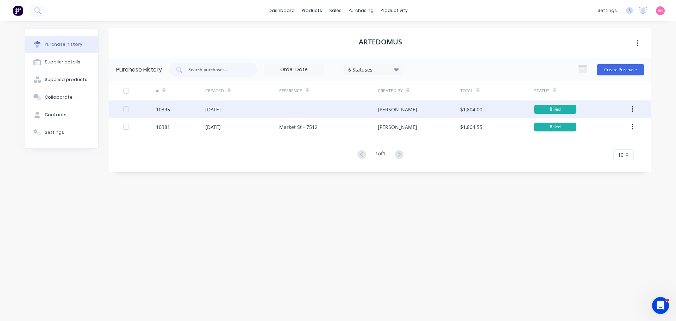
click at [286, 109] on div at bounding box center [328, 109] width 99 height 18
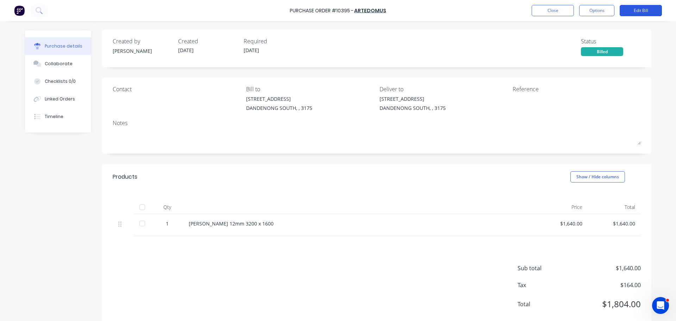
click at [633, 13] on button "Edit Bill" at bounding box center [640, 10] width 42 height 11
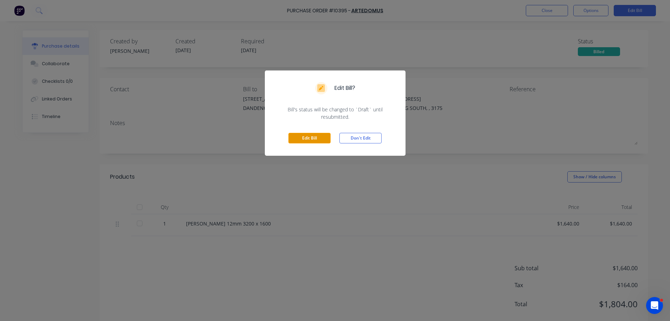
click at [304, 138] on button "Edit Bill" at bounding box center [310, 138] width 42 height 11
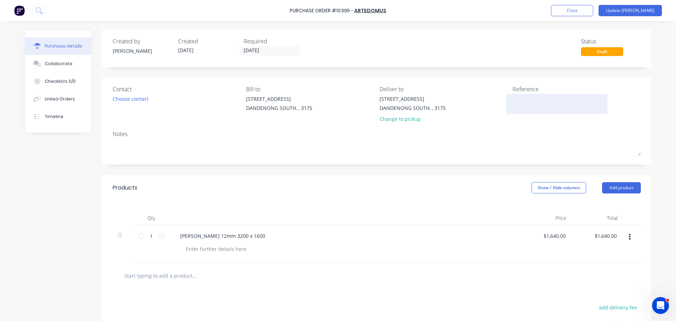
click at [523, 101] on textarea at bounding box center [556, 103] width 88 height 16
type textarea "Essendon 7512"
click at [641, 11] on button "Update Bill" at bounding box center [629, 10] width 63 height 11
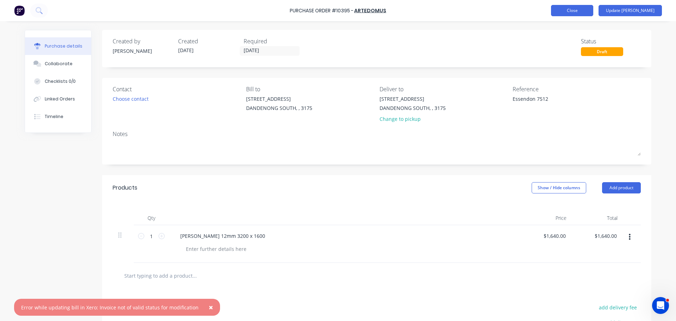
click at [585, 12] on button "Close" at bounding box center [572, 10] width 42 height 11
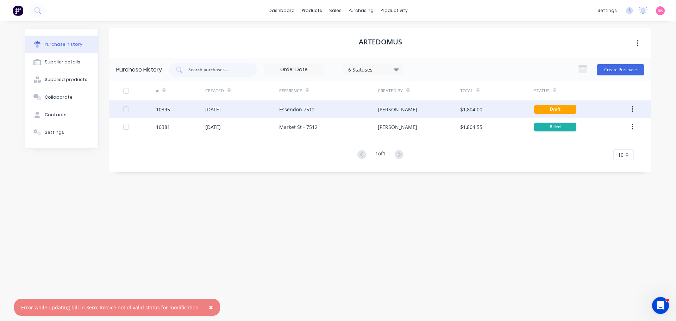
click at [254, 108] on div "[DATE]" at bounding box center [242, 109] width 74 height 18
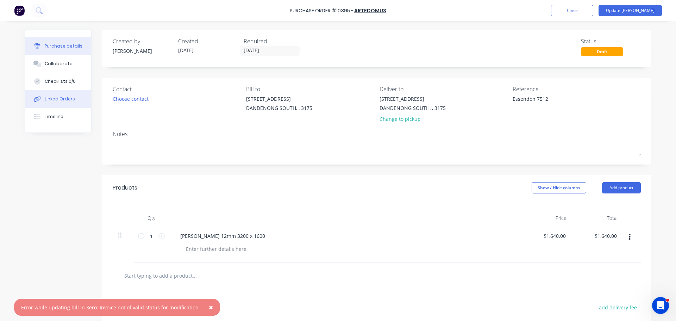
click at [75, 100] on button "Linked Orders" at bounding box center [58, 99] width 66 height 18
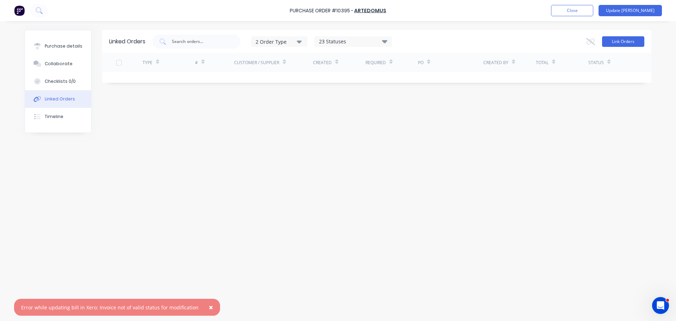
click at [625, 40] on button "Link Orders" at bounding box center [623, 41] width 42 height 11
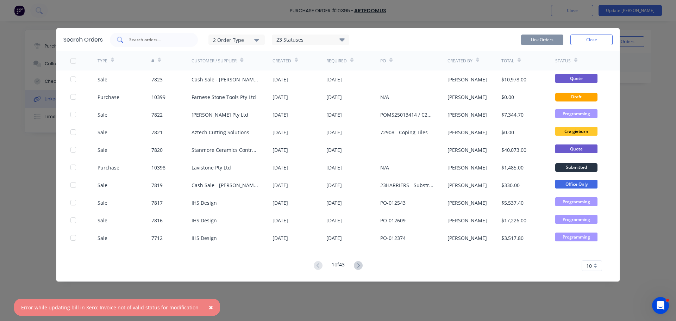
click at [176, 38] on input "text" at bounding box center [157, 39] width 58 height 7
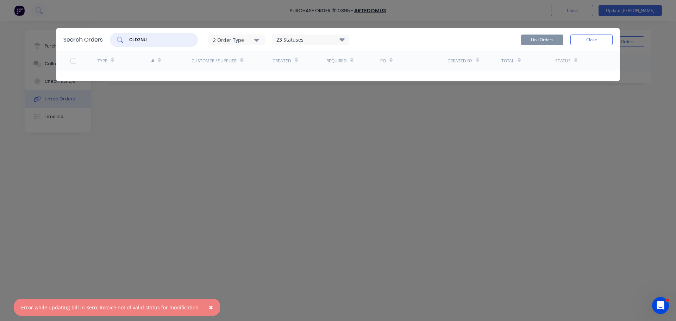
click at [209, 308] on span "×" at bounding box center [211, 307] width 4 height 10
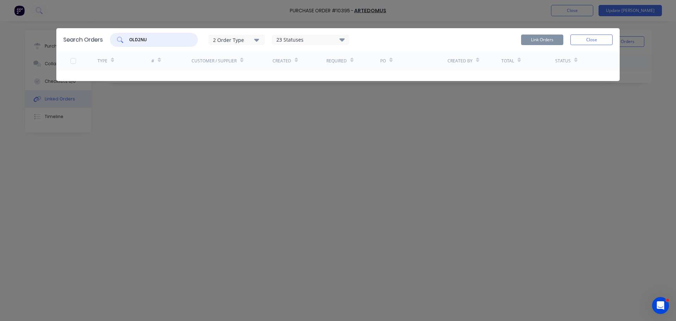
click at [155, 39] on input "OLD2NU" at bounding box center [157, 39] width 58 height 7
type input "O"
type input "ESSENDON"
click at [609, 41] on button "Close" at bounding box center [591, 39] width 42 height 11
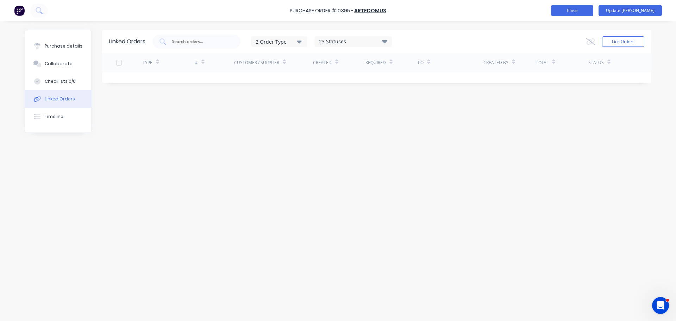
click at [593, 11] on button "Close" at bounding box center [572, 10] width 42 height 11
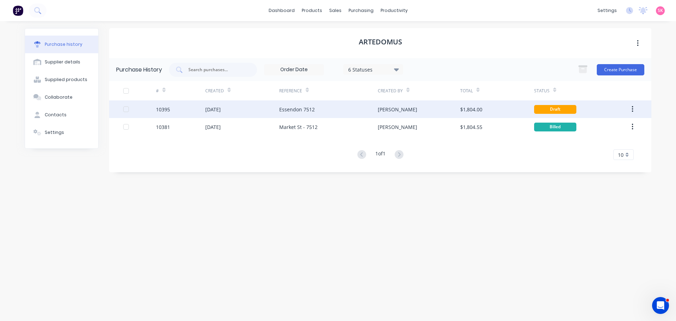
click at [632, 110] on icon "button" at bounding box center [632, 109] width 2 height 8
click at [494, 109] on div "$1,804.00" at bounding box center [497, 109] width 74 height 18
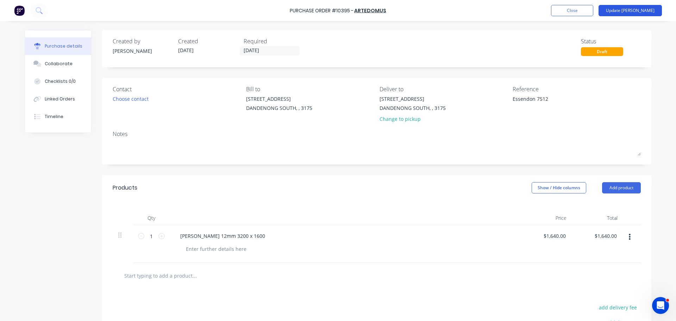
click at [628, 9] on button "Update Bill" at bounding box center [629, 10] width 63 height 11
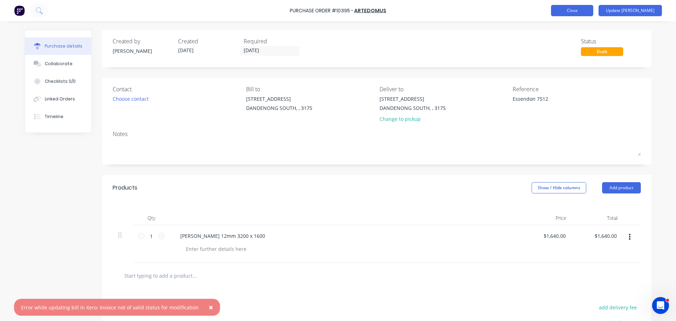
click at [590, 12] on button "Close" at bounding box center [572, 10] width 42 height 11
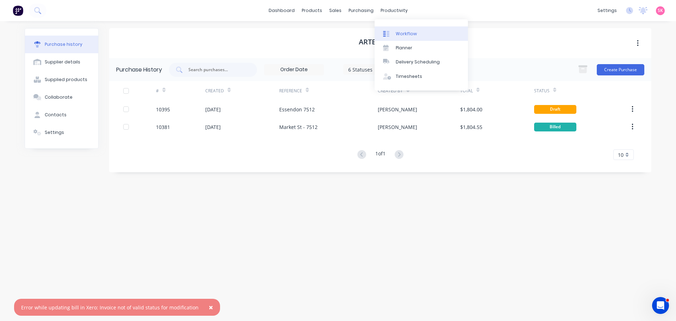
click at [392, 37] on link "Workflow" at bounding box center [420, 33] width 93 height 14
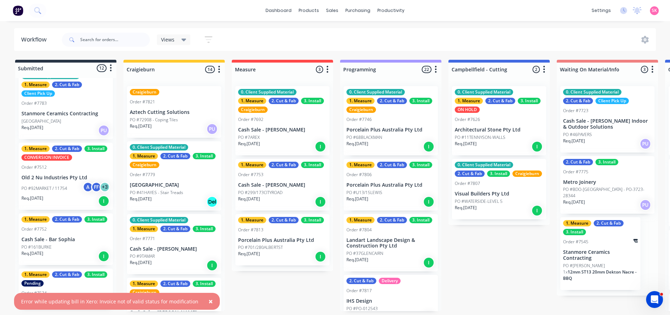
scroll to position [317, 0]
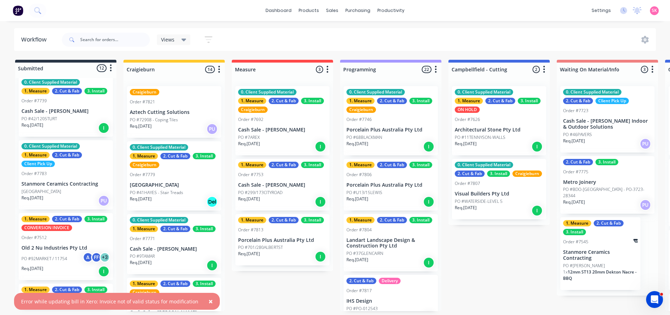
click at [70, 254] on div "PO #92MARKET / 11754 A FF + 3" at bounding box center [65, 258] width 89 height 13
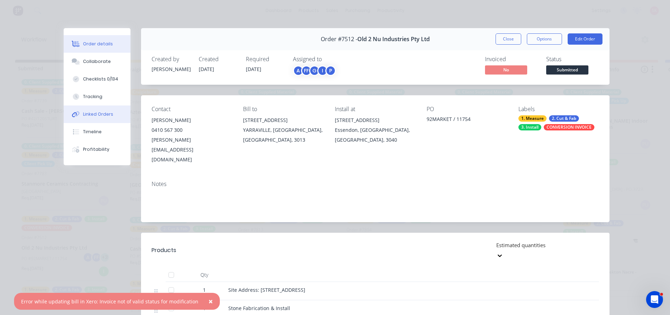
click at [88, 113] on div "Linked Orders" at bounding box center [98, 114] width 30 height 6
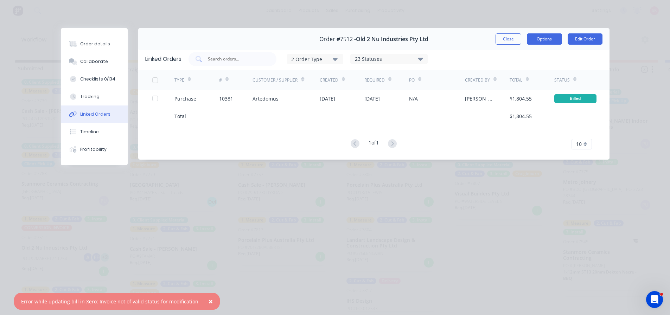
click at [543, 38] on button "Options" at bounding box center [544, 38] width 35 height 11
click at [595, 39] on button "Edit Order" at bounding box center [585, 38] width 35 height 11
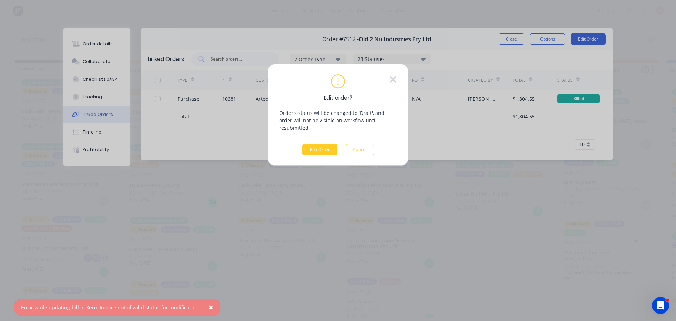
click at [326, 144] on button "Edit Order" at bounding box center [319, 149] width 35 height 11
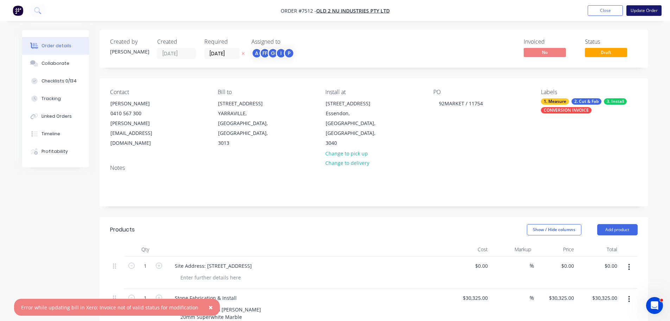
click at [631, 13] on button "Update Order" at bounding box center [644, 10] width 35 height 11
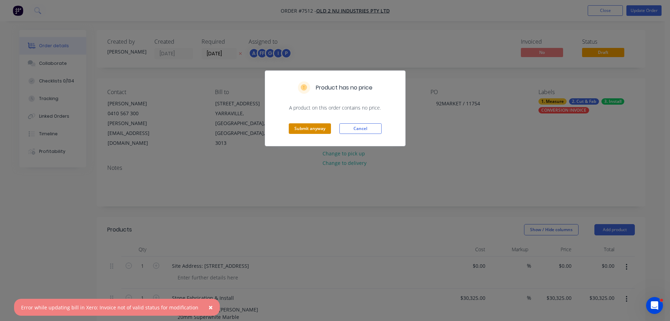
click at [313, 127] on button "Submit anyway" at bounding box center [310, 128] width 42 height 11
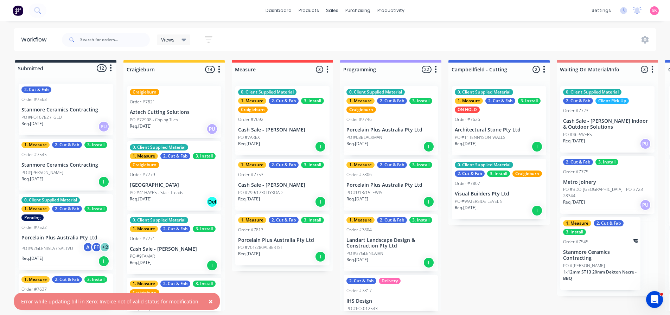
click at [209, 301] on span "×" at bounding box center [211, 302] width 4 height 10
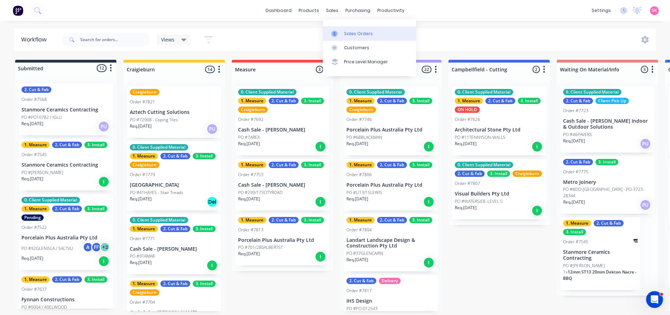
click at [338, 28] on link "Sales Orders" at bounding box center [369, 33] width 93 height 14
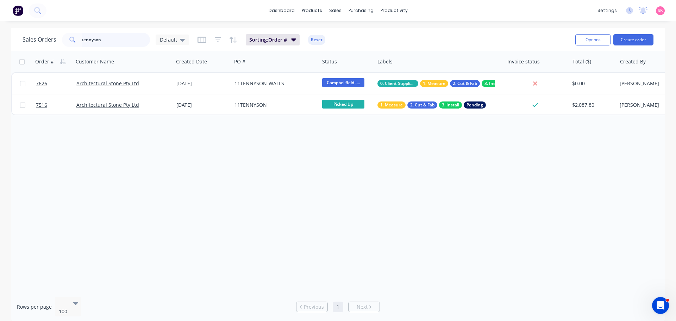
click at [128, 39] on input "tennyson" at bounding box center [116, 40] width 69 height 14
drag, startPoint x: 121, startPoint y: 41, endPoint x: 32, endPoint y: 47, distance: 89.3
click at [32, 47] on div "Sales Orders tennyson Default Sorting: Order # Reset" at bounding box center [296, 39] width 547 height 17
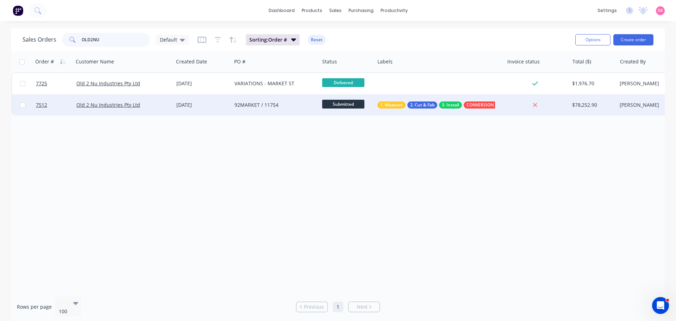
type input "OLD2NU"
click at [271, 98] on div "92MARKET / 11754" at bounding box center [276, 104] width 88 height 21
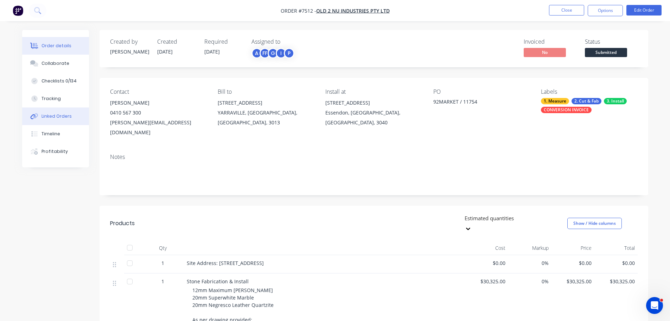
click at [63, 114] on div "Linked Orders" at bounding box center [57, 116] width 30 height 6
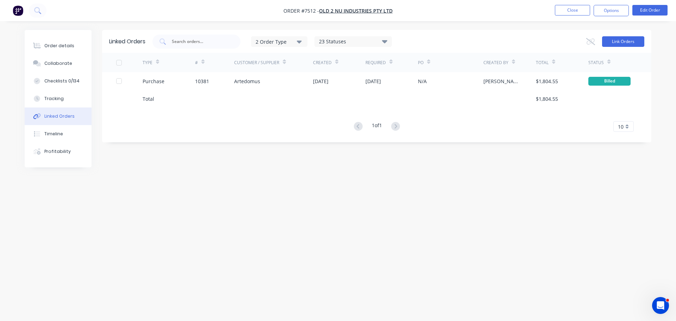
click at [611, 44] on button "Link Orders" at bounding box center [623, 41] width 42 height 11
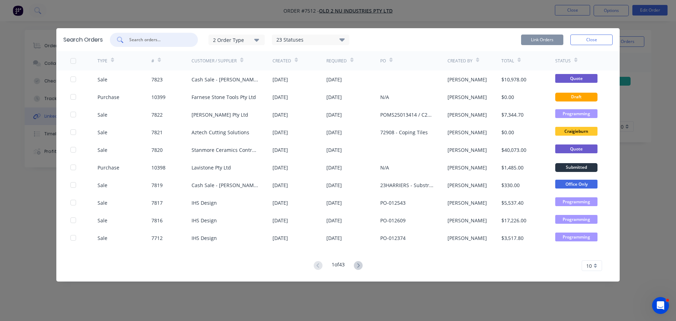
click at [157, 37] on input "text" at bounding box center [157, 39] width 58 height 7
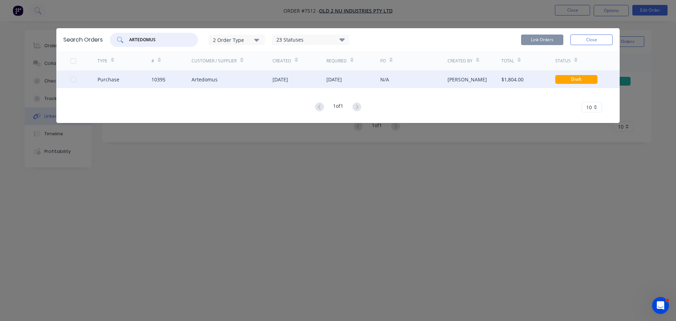
click at [72, 79] on div at bounding box center [73, 79] width 14 height 14
type input "ARTEDOMUS"
click at [552, 40] on button "Link Orders" at bounding box center [542, 39] width 42 height 11
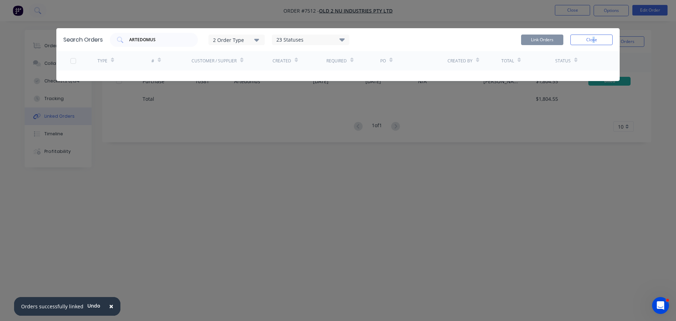
click at [593, 33] on div "Link Orders Close" at bounding box center [566, 40] width 91 height 14
click at [593, 35] on button "Close" at bounding box center [591, 39] width 42 height 11
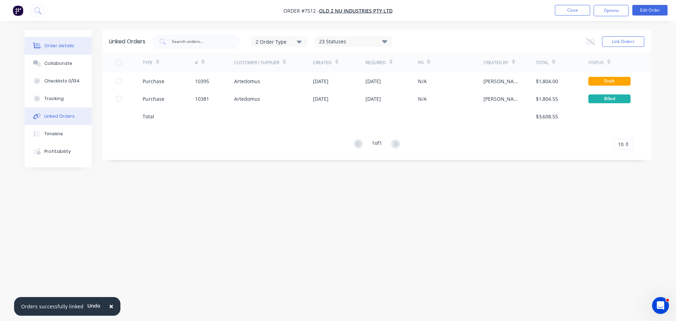
click at [70, 45] on div "Order details" at bounding box center [59, 46] width 30 height 6
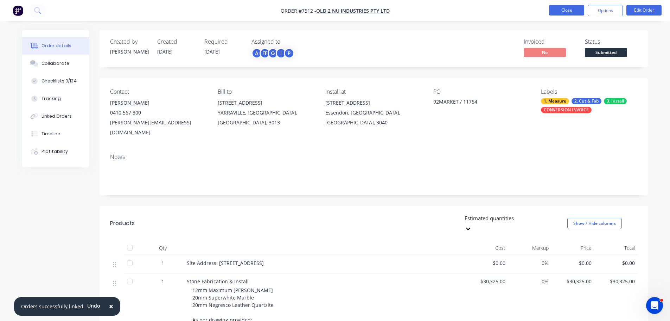
click at [563, 14] on button "Close" at bounding box center [566, 10] width 35 height 11
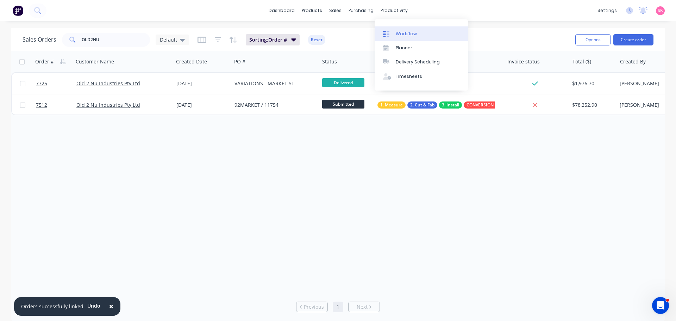
click at [391, 30] on link "Workflow" at bounding box center [420, 33] width 93 height 14
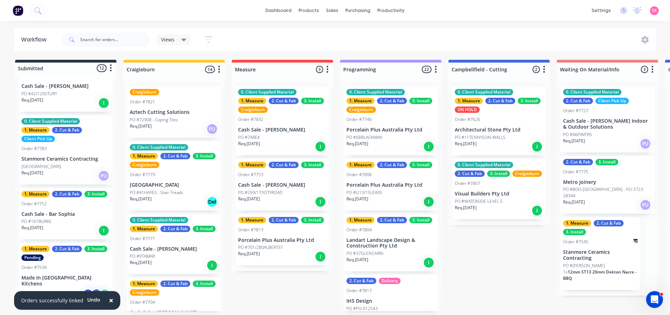
scroll to position [352, 0]
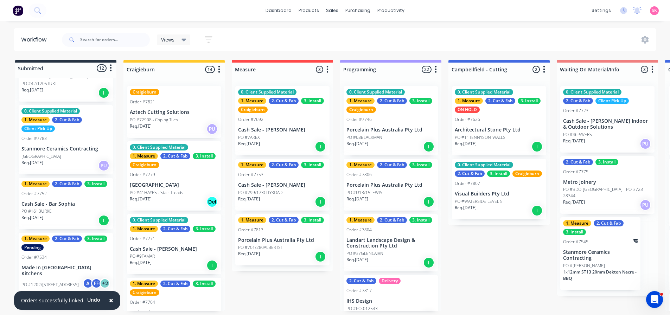
click at [77, 211] on div "PO #161BURKE" at bounding box center [65, 211] width 89 height 6
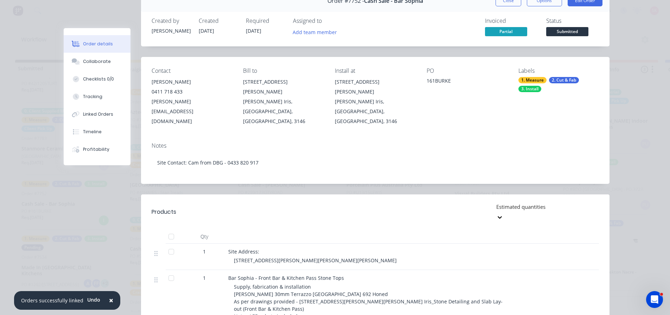
scroll to position [0, 0]
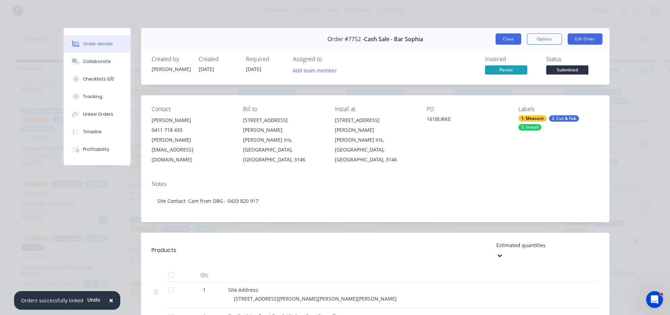
click at [503, 34] on button "Close" at bounding box center [509, 38] width 26 height 11
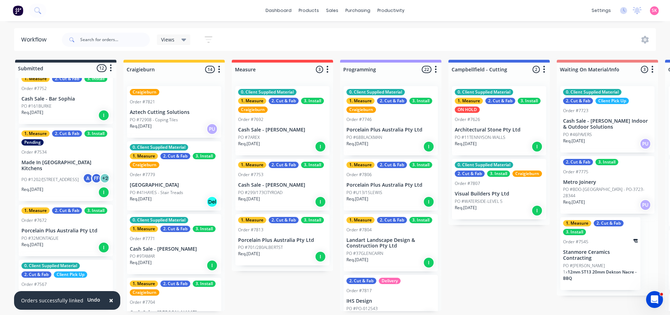
scroll to position [457, 0]
click at [67, 163] on p "Made In Italy Kitchens" at bounding box center [65, 165] width 89 height 12
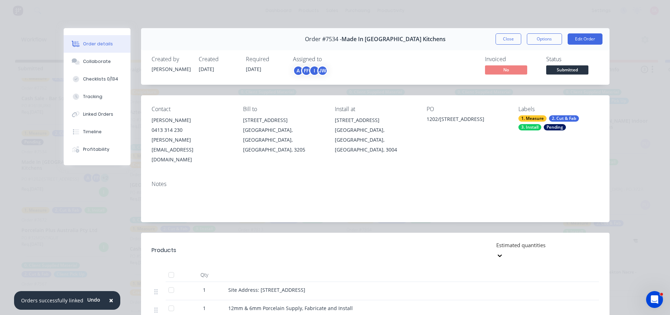
click at [109, 300] on span "×" at bounding box center [111, 301] width 4 height 10
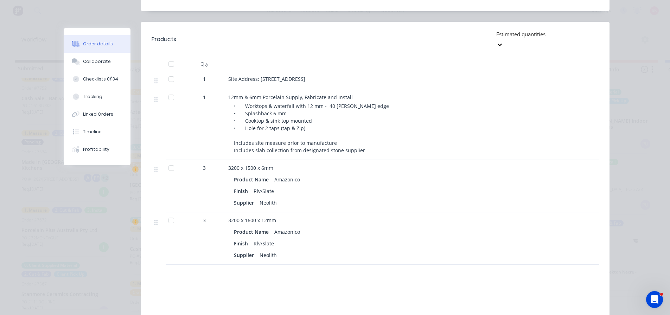
scroll to position [0, 0]
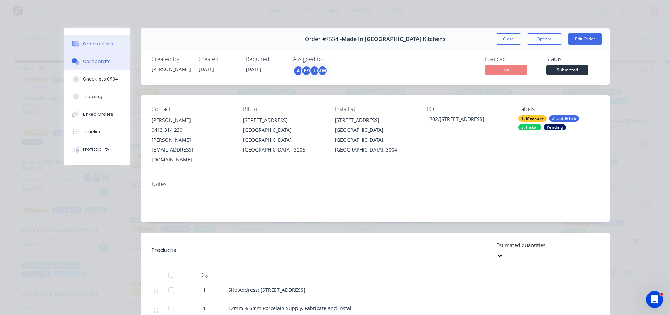
click at [97, 53] on button "Collaborate" at bounding box center [97, 62] width 67 height 18
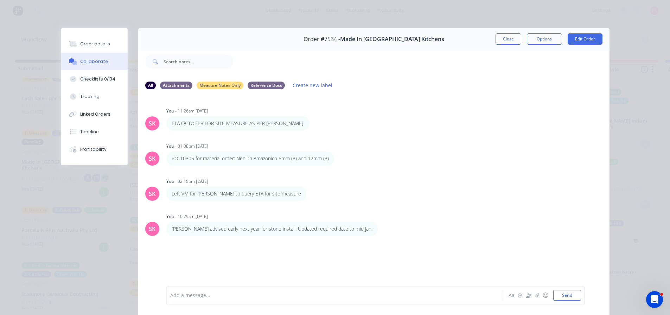
click at [508, 38] on button "Close" at bounding box center [509, 38] width 26 height 11
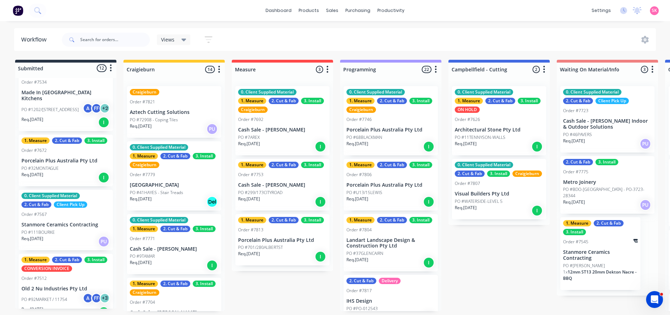
scroll to position [534, 0]
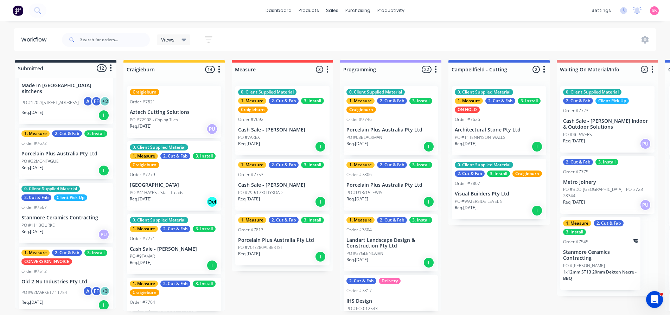
click at [76, 158] on div "PO #32MONTAGUE" at bounding box center [65, 161] width 89 height 6
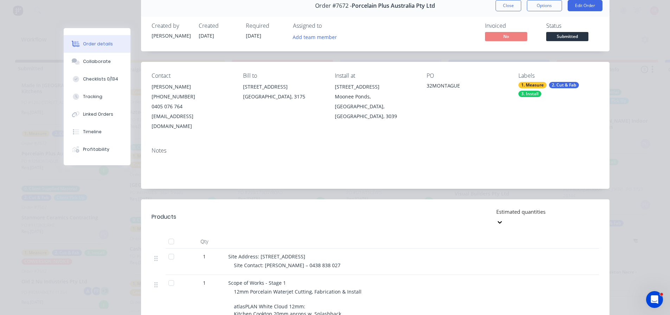
scroll to position [0, 0]
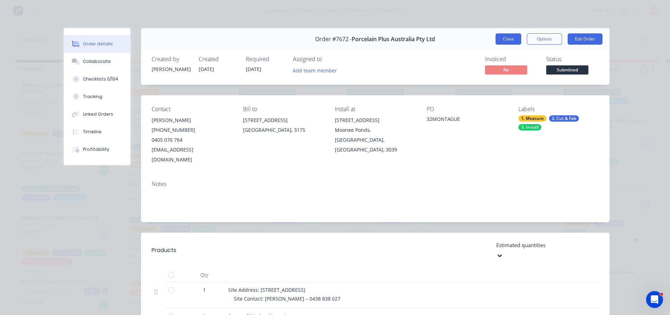
click at [505, 43] on button "Close" at bounding box center [509, 38] width 26 height 11
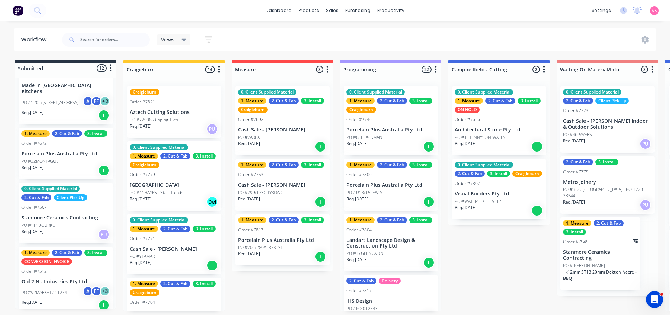
click at [284, 129] on p "Cash Sale - Annete Herschtal" at bounding box center [282, 130] width 89 height 6
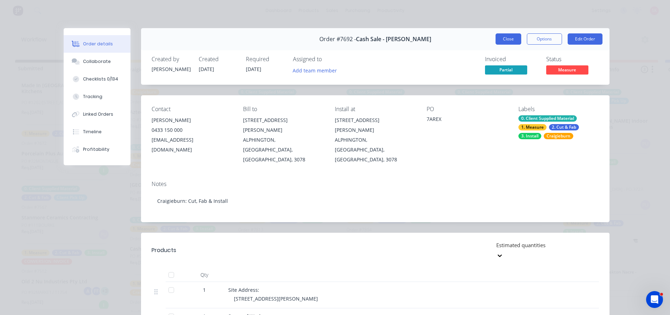
click at [497, 36] on button "Close" at bounding box center [509, 38] width 26 height 11
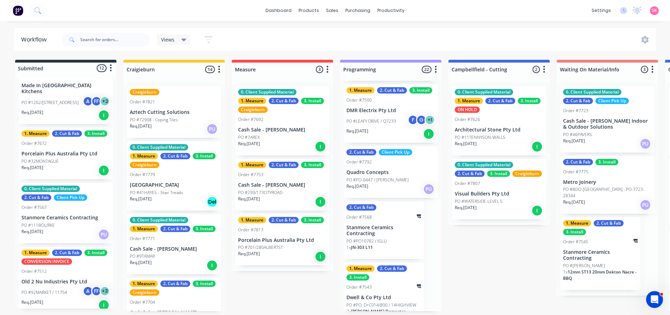
click at [185, 110] on p "Aztech Cutting Solutions" at bounding box center [174, 112] width 89 height 6
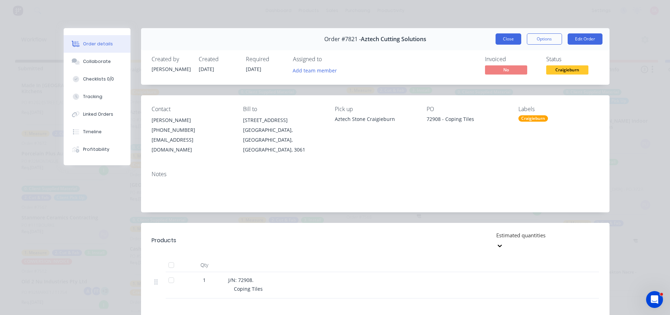
click at [508, 36] on button "Close" at bounding box center [509, 38] width 26 height 11
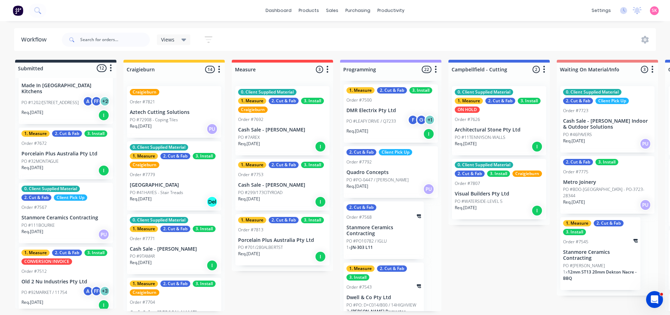
click at [157, 183] on p "[GEOGRAPHIC_DATA]" at bounding box center [174, 185] width 89 height 6
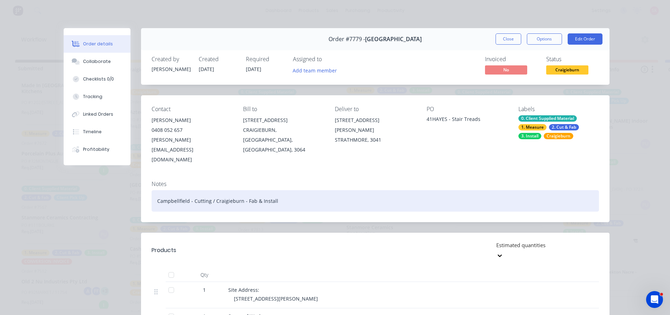
drag, startPoint x: 270, startPoint y: 183, endPoint x: 141, endPoint y: 186, distance: 128.8
click at [141, 186] on div "Notes Campbellfield - Cutting / Craigieburn - Fab & Install" at bounding box center [375, 198] width 469 height 47
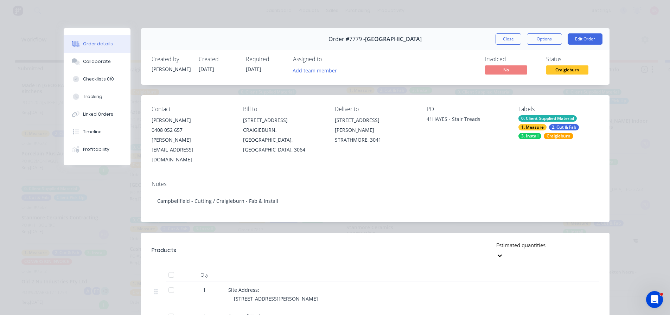
drag, startPoint x: 513, startPoint y: 38, endPoint x: 399, endPoint y: 151, distance: 160.2
click at [513, 38] on button "Close" at bounding box center [509, 38] width 26 height 11
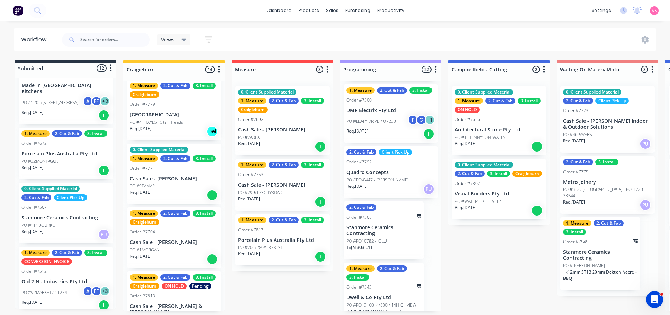
scroll to position [106, 0]
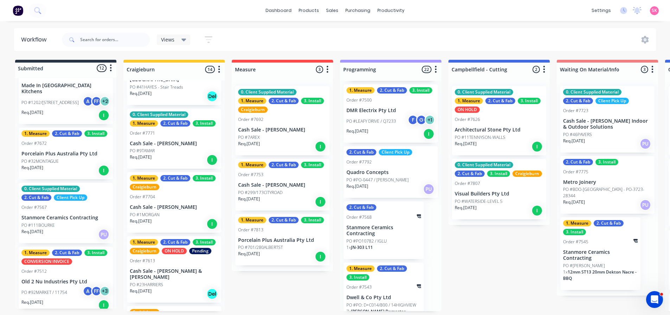
click at [186, 142] on p "Cash Sale - [PERSON_NAME]" at bounding box center [174, 144] width 89 height 6
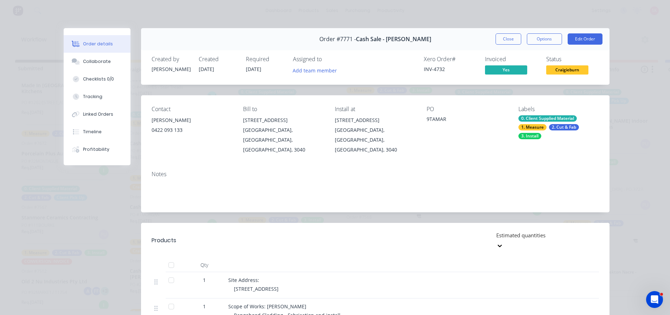
click at [500, 38] on button "Close" at bounding box center [509, 38] width 26 height 11
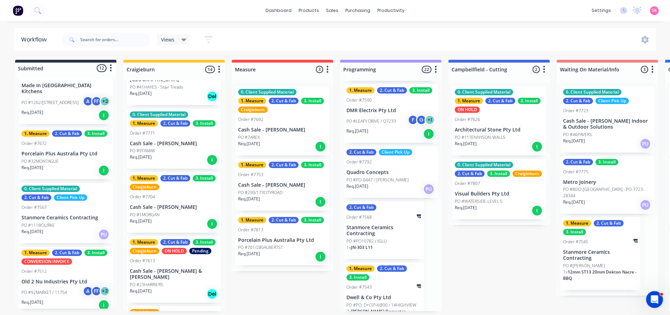
scroll to position [141, 0]
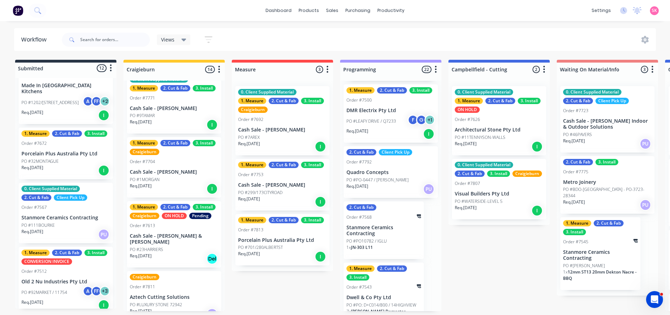
click at [191, 173] on p "Cash Sale - [PERSON_NAME]" at bounding box center [174, 172] width 89 height 6
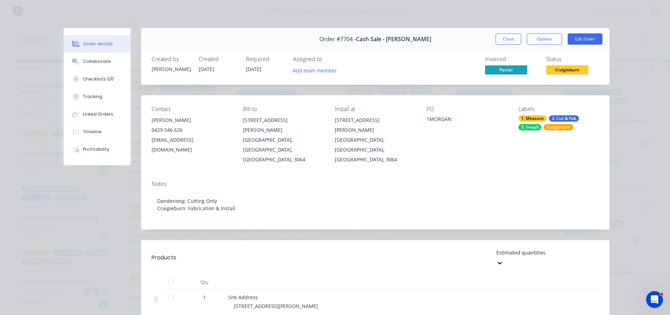
click at [520, 42] on div "Close Options Edit Order" at bounding box center [549, 38] width 107 height 11
drag, startPoint x: 427, startPoint y: 41, endPoint x: 328, endPoint y: 36, distance: 99.7
click at [317, 36] on div "Order #7704 - Cash Sale - Paul Motta Close Options Edit Order" at bounding box center [375, 39] width 469 height 22
copy div "Order #7704 - Cash Sale - Paul Motta"
click at [501, 38] on button "Close" at bounding box center [509, 38] width 26 height 11
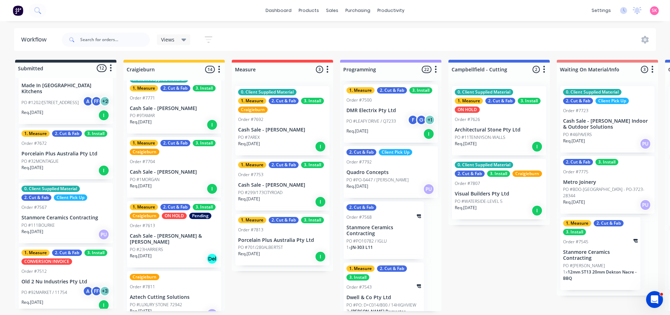
click at [190, 235] on p "Cash Sale - [PERSON_NAME] & [PERSON_NAME]" at bounding box center [174, 239] width 89 height 12
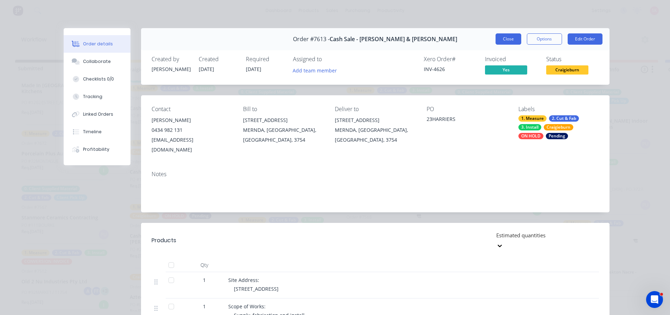
click at [498, 36] on button "Close" at bounding box center [509, 38] width 26 height 11
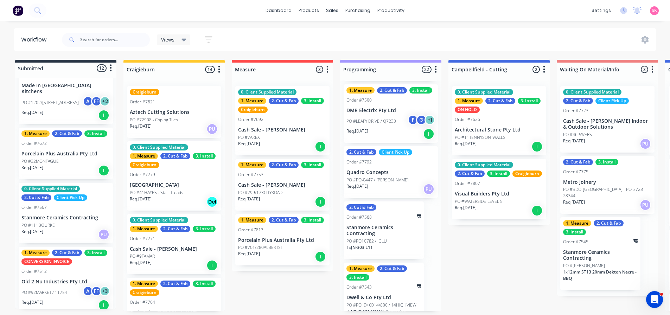
scroll to position [211, 0]
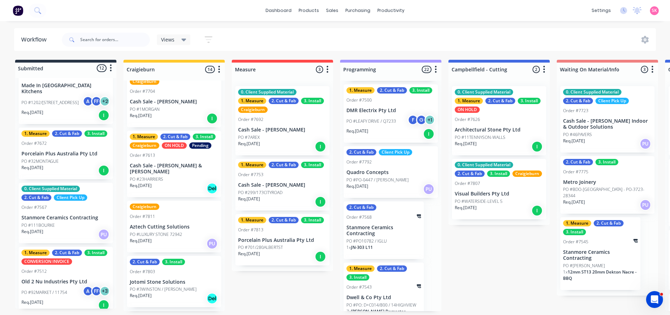
click at [176, 238] on div "Req. 08/10/25 PU" at bounding box center [174, 244] width 89 height 12
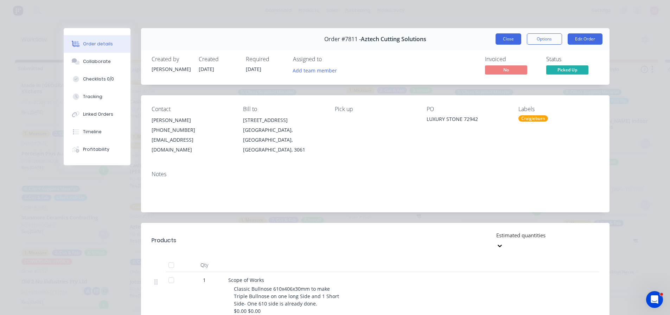
drag, startPoint x: 514, startPoint y: 38, endPoint x: 502, endPoint y: 46, distance: 14.7
click at [514, 38] on button "Close" at bounding box center [509, 38] width 26 height 11
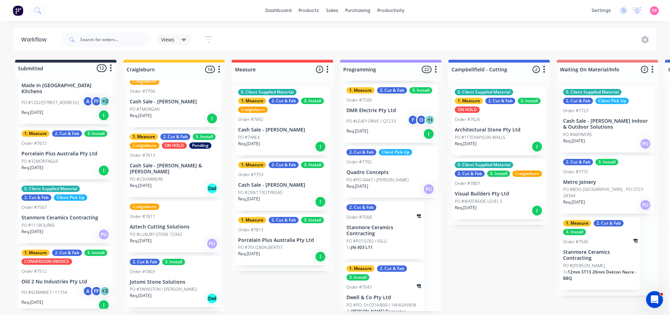
click at [171, 238] on div "Req. 08/10/25 PU" at bounding box center [174, 244] width 89 height 12
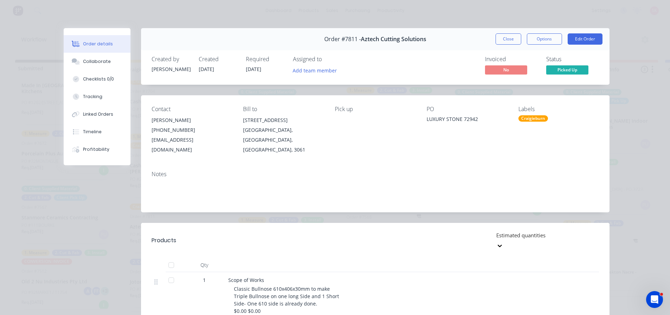
click at [564, 70] on span "Picked Up" at bounding box center [567, 69] width 42 height 9
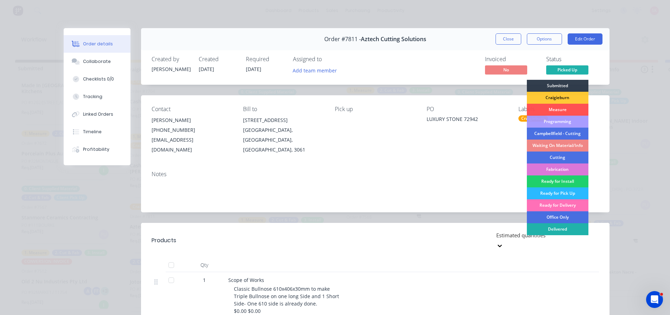
drag, startPoint x: 563, startPoint y: 228, endPoint x: 554, endPoint y: 203, distance: 26.2
click at [562, 228] on div "Delivered" at bounding box center [558, 229] width 62 height 12
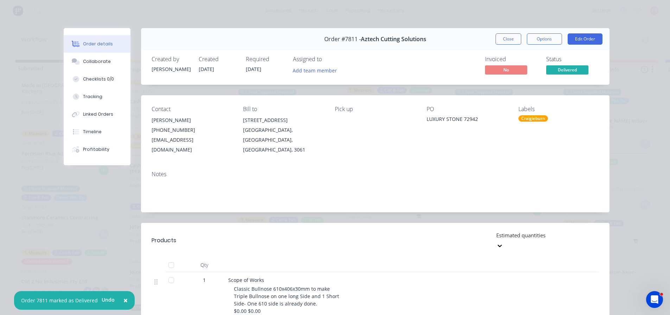
click at [512, 39] on button "Close" at bounding box center [509, 38] width 26 height 11
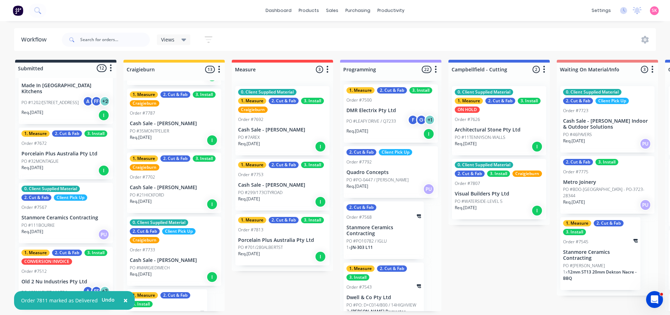
scroll to position [589, 0]
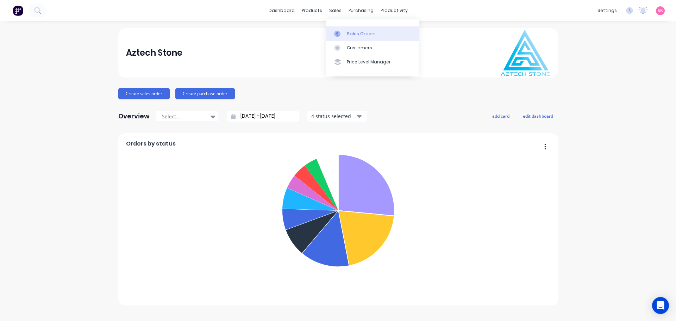
click at [339, 37] on link "Sales Orders" at bounding box center [371, 33] width 93 height 14
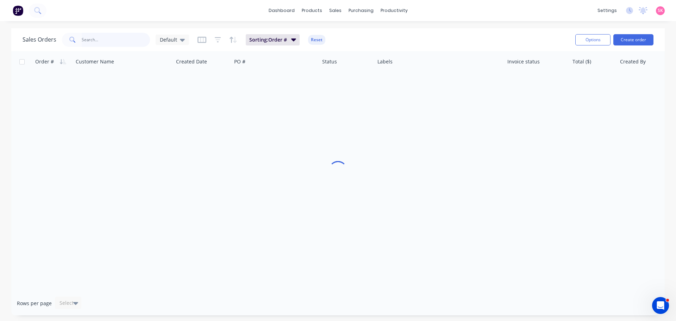
click at [82, 40] on input "text" at bounding box center [116, 40] width 69 height 14
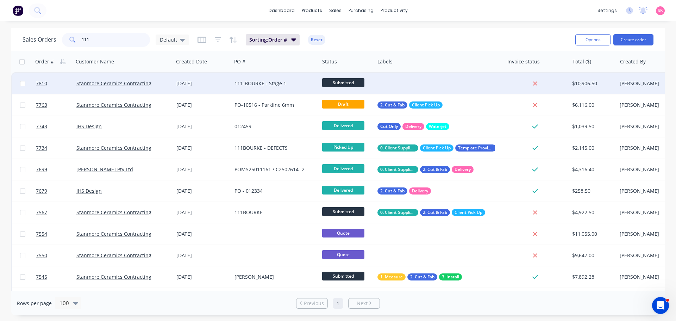
type input "111"
click at [270, 85] on div "111-BOURKE - Stage 1" at bounding box center [273, 83] width 78 height 7
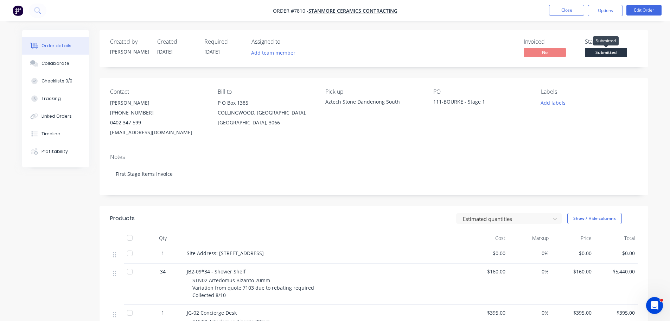
drag, startPoint x: 614, startPoint y: 50, endPoint x: 612, endPoint y: 59, distance: 9.4
click at [614, 50] on span "Submitted" at bounding box center [606, 52] width 42 height 9
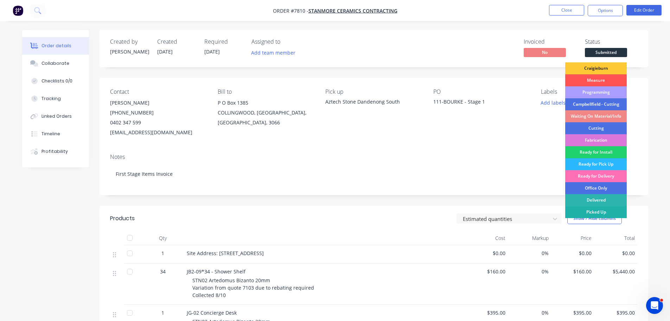
click at [604, 211] on div "Picked Up" at bounding box center [596, 212] width 62 height 12
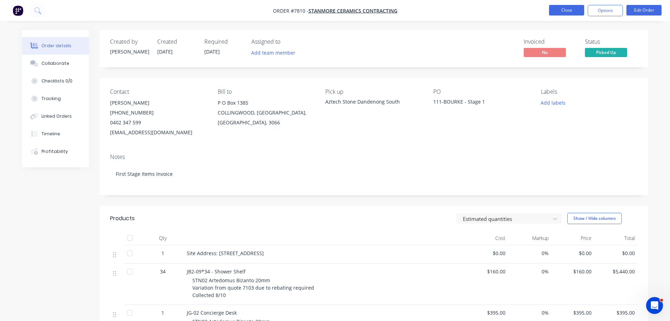
click at [567, 12] on button "Close" at bounding box center [566, 10] width 35 height 11
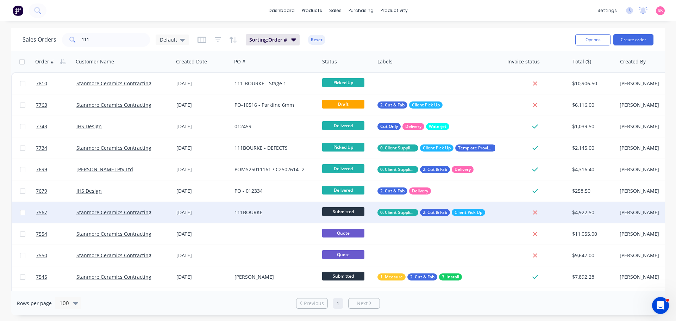
click at [275, 214] on div "111BOURKE" at bounding box center [273, 212] width 78 height 7
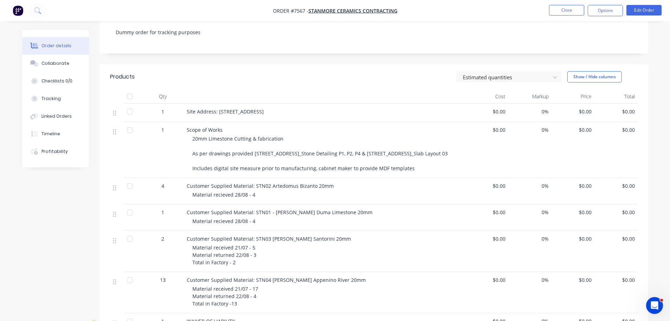
scroll to position [246, 0]
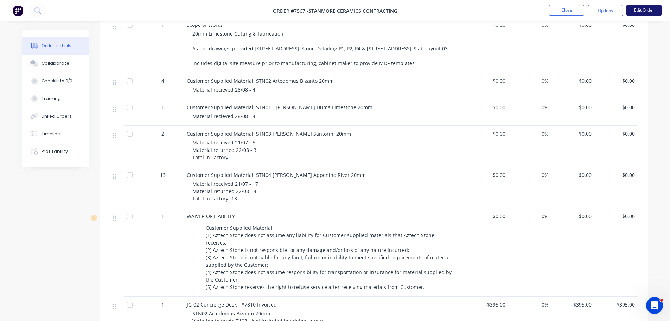
click at [649, 12] on button "Edit Order" at bounding box center [644, 10] width 35 height 11
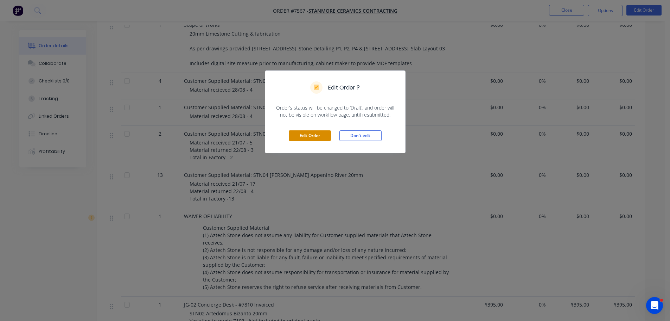
click at [308, 140] on button "Edit Order" at bounding box center [310, 135] width 42 height 11
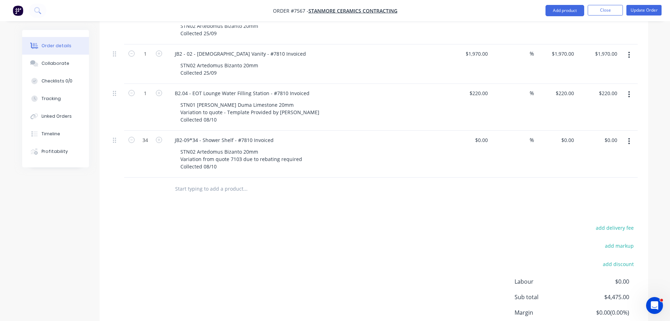
scroll to position [584, 0]
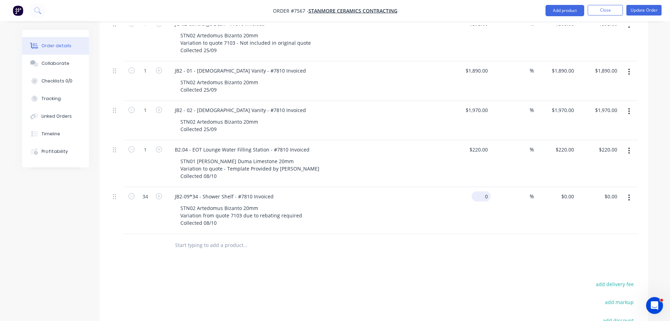
click at [480, 191] on div "0 $0.00" at bounding box center [481, 196] width 19 height 10
type input "$160.00"
type input "$5,440.00"
click at [466, 261] on div "Products Show / Hide columns Add product Qty Cost Markup Price Total 1 Site Add…" at bounding box center [374, 29] width 549 height 793
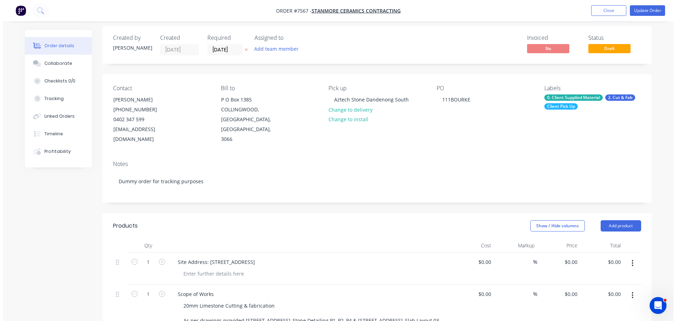
scroll to position [0, 0]
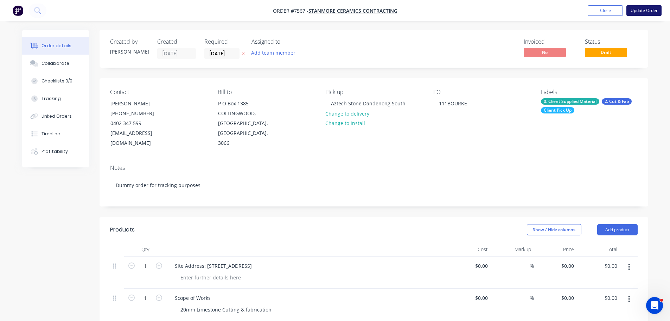
click at [644, 10] on button "Update Order" at bounding box center [644, 10] width 35 height 11
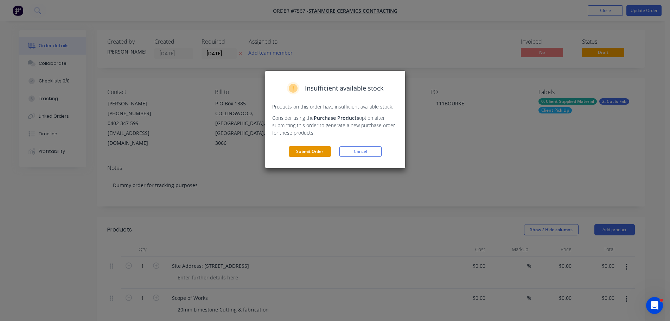
click at [321, 156] on button "Submit Order" at bounding box center [310, 151] width 42 height 11
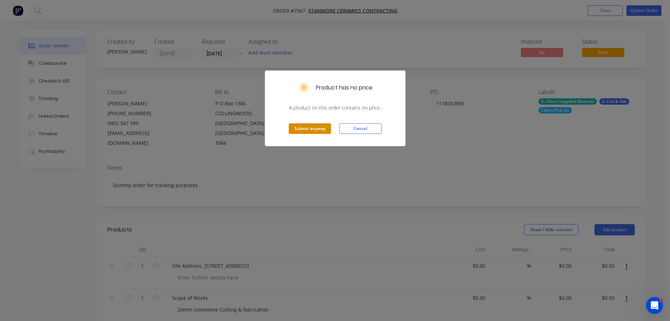
click at [318, 131] on button "Submit anyway" at bounding box center [310, 128] width 42 height 11
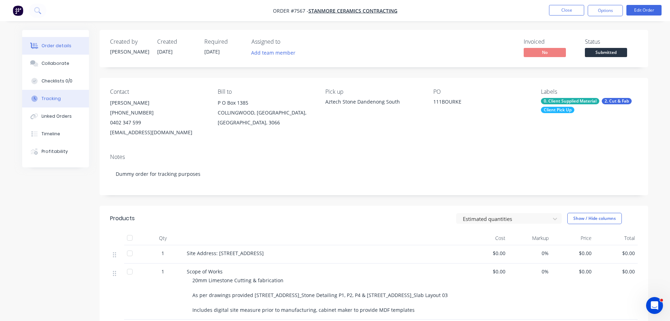
click at [53, 94] on button "Tracking" at bounding box center [55, 99] width 67 height 18
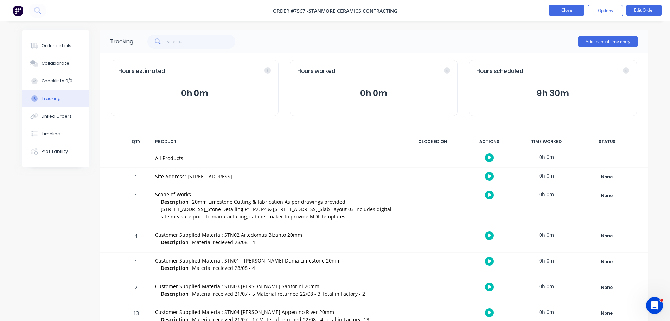
click at [561, 11] on button "Close" at bounding box center [566, 10] width 35 height 11
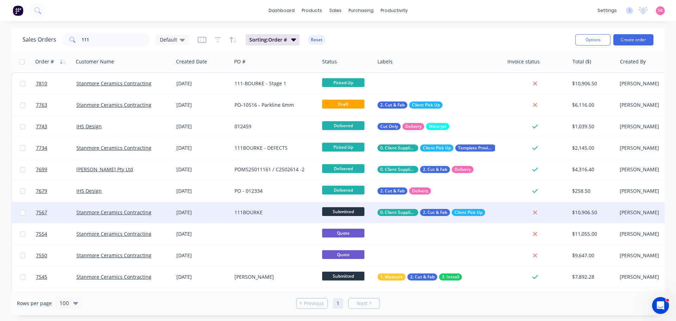
click at [275, 215] on div "111BOURKE" at bounding box center [273, 212] width 78 height 7
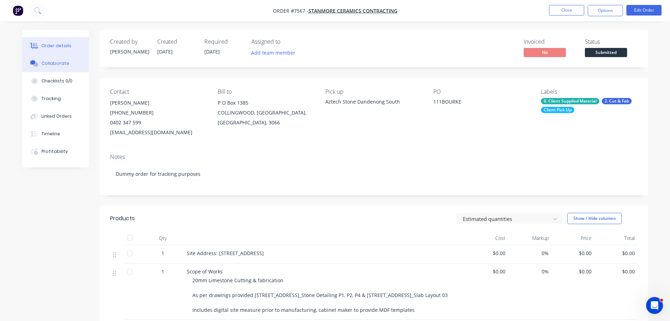
click at [63, 67] on button "Collaborate" at bounding box center [55, 64] width 67 height 18
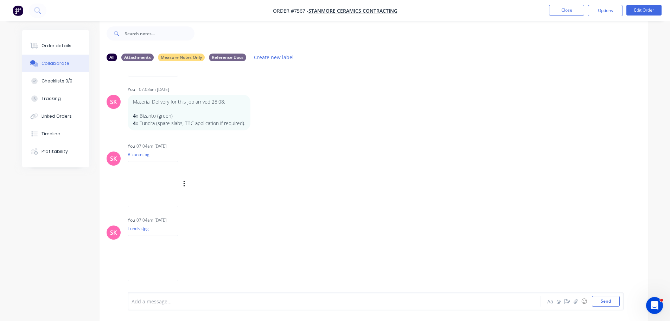
scroll to position [277, 0]
click at [205, 305] on div "Add a message..." at bounding box center [315, 301] width 366 height 11
click at [173, 297] on div at bounding box center [315, 294] width 366 height 7
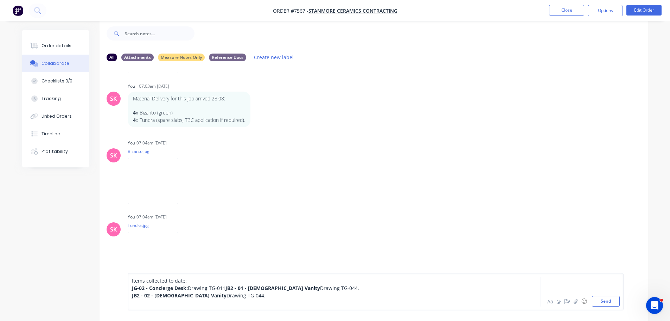
click at [235, 296] on div "JG-02 - Concierge Desk: Drawing TG-011 JB2 - 01 - Male Vanity Drawing TG-044. J…" at bounding box center [315, 291] width 366 height 15
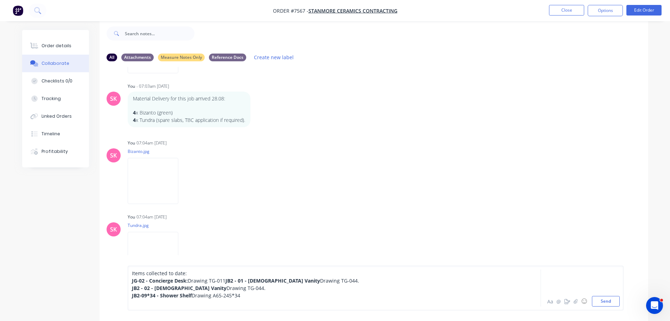
click at [271, 299] on div at bounding box center [315, 302] width 366 height 7
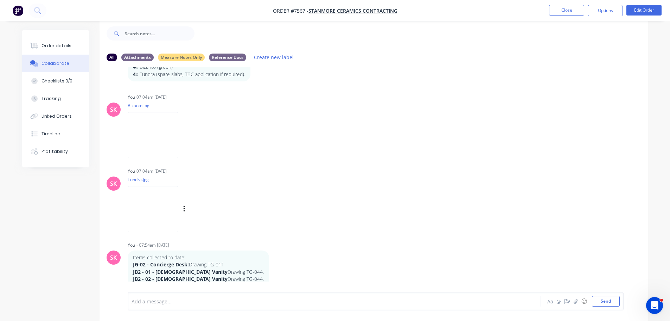
scroll to position [356, 0]
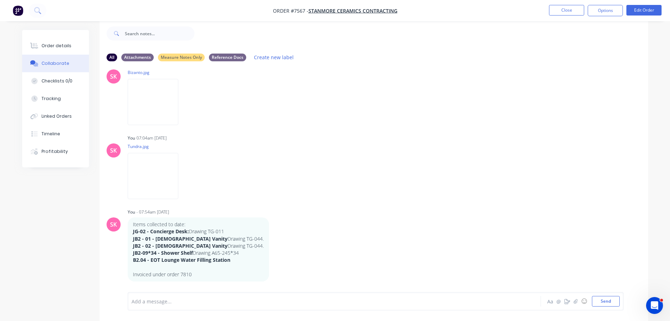
click at [204, 306] on div "Add a message..." at bounding box center [315, 301] width 366 height 11
click at [273, 250] on div "Labels Edit Delete" at bounding box center [275, 249] width 4 height 10
click at [273, 251] on div "Labels Edit Delete" at bounding box center [275, 249] width 4 height 10
click at [273, 251] on icon "button" at bounding box center [273, 249] width 1 height 6
click at [277, 261] on button "Edit" at bounding box center [299, 262] width 44 height 12
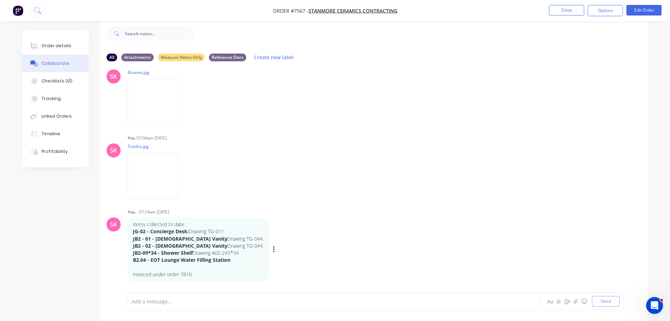
scroll to position [11, 0]
click at [273, 252] on button "button" at bounding box center [274, 249] width 3 height 10
click at [277, 263] on button "Edit" at bounding box center [299, 262] width 44 height 12
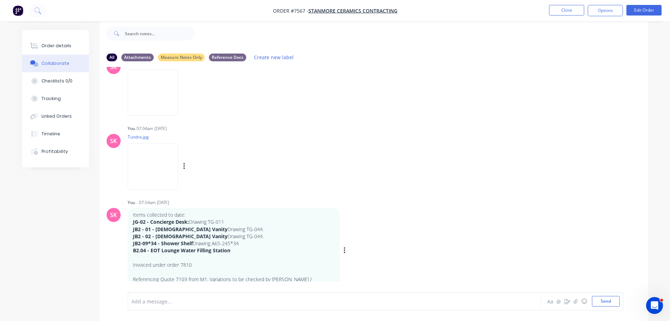
scroll to position [370, 0]
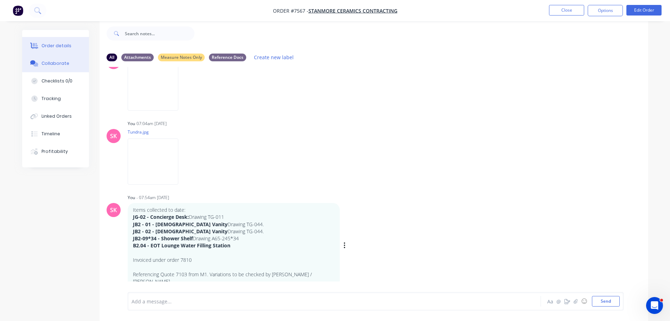
click at [65, 51] on button "Order details" at bounding box center [55, 46] width 67 height 18
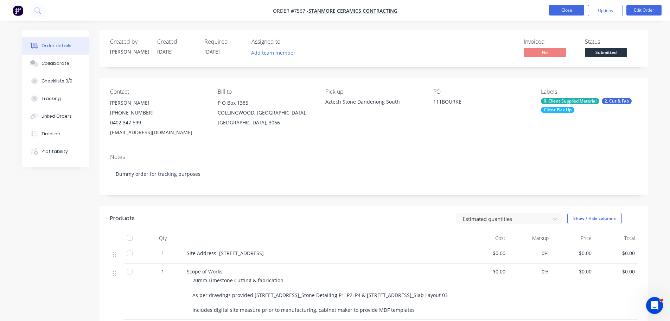
click at [561, 7] on button "Close" at bounding box center [566, 10] width 35 height 11
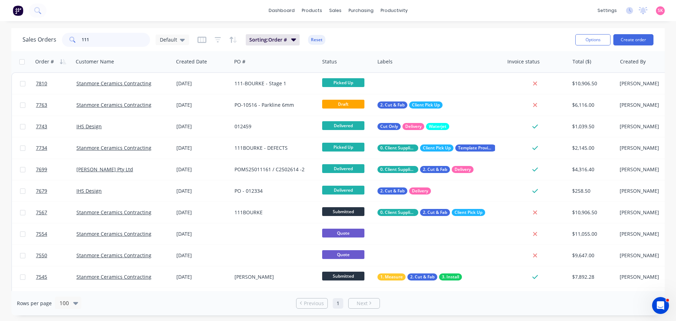
drag, startPoint x: 113, startPoint y: 42, endPoint x: 44, endPoint y: 37, distance: 69.2
click at [44, 37] on div "Sales Orders 111 Default" at bounding box center [106, 40] width 166 height 14
type input "72492"
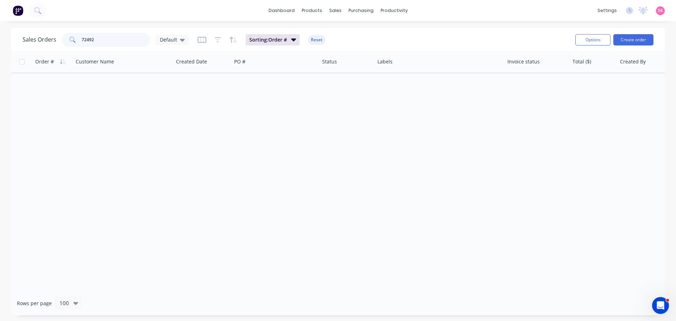
drag, startPoint x: 100, startPoint y: 36, endPoint x: 49, endPoint y: 40, distance: 51.2
click at [49, 40] on div "Sales Orders 72492 Default" at bounding box center [106, 40] width 166 height 14
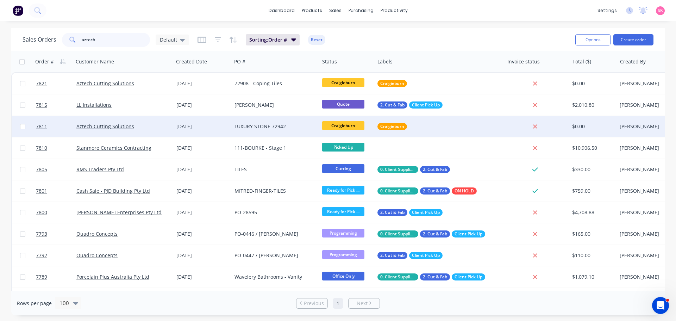
type input "aztech"
click at [257, 125] on div "LUXURY STONE 72942" at bounding box center [273, 126] width 78 height 7
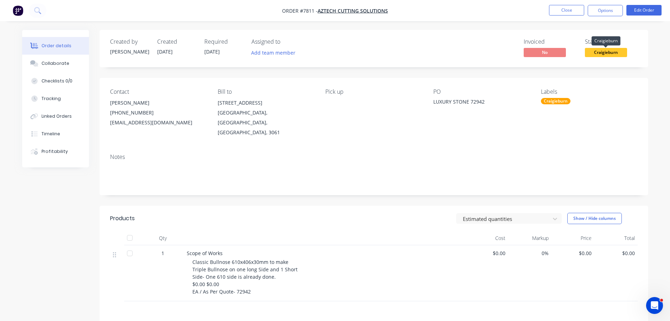
click at [607, 55] on span "Craigieburn" at bounding box center [606, 52] width 42 height 9
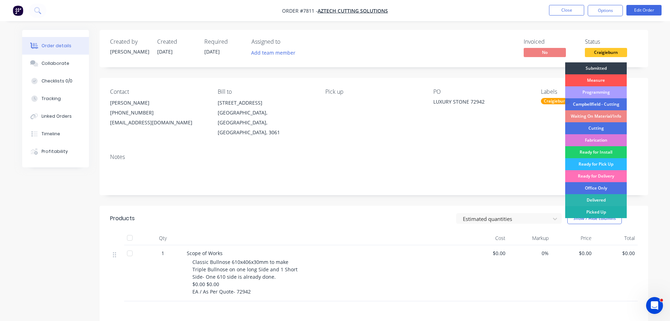
click at [600, 210] on div "Picked Up" at bounding box center [596, 212] width 62 height 12
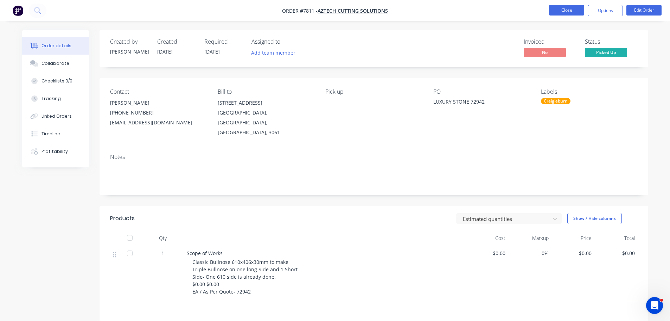
click at [559, 11] on button "Close" at bounding box center [566, 10] width 35 height 11
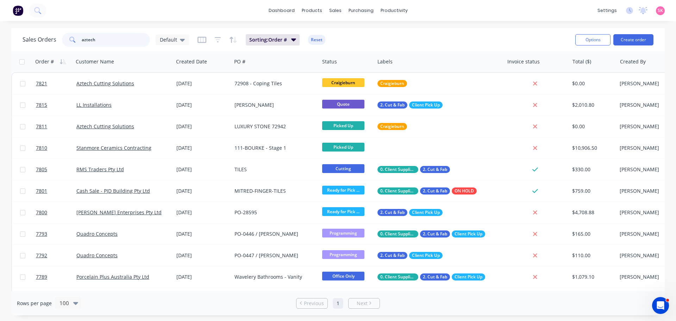
drag, startPoint x: 112, startPoint y: 43, endPoint x: 81, endPoint y: 47, distance: 30.9
click at [61, 45] on div "Sales Orders aztech Default" at bounding box center [106, 40] width 166 height 14
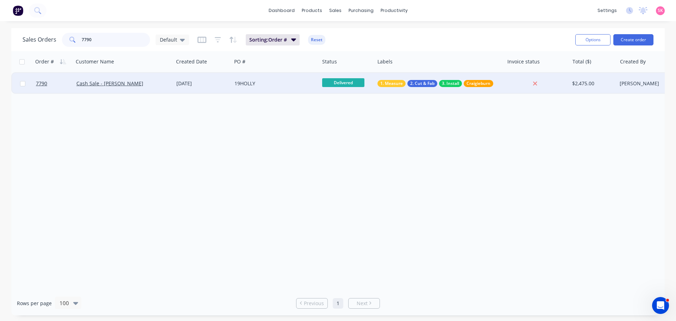
type input "7790"
click at [145, 83] on div "Cash Sale - Nick Di Florio" at bounding box center [121, 83] width 90 height 7
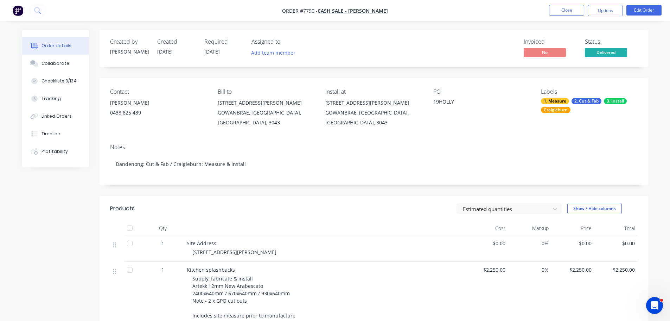
click at [568, 16] on li "Close" at bounding box center [566, 10] width 35 height 11
click at [570, 8] on button "Close" at bounding box center [566, 10] width 35 height 11
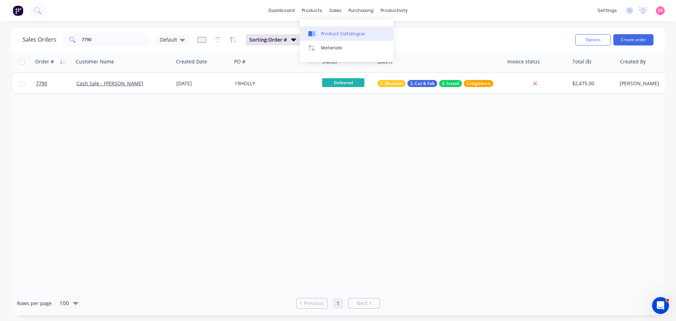
click at [315, 29] on link "Product Catalogue" at bounding box center [346, 33] width 93 height 14
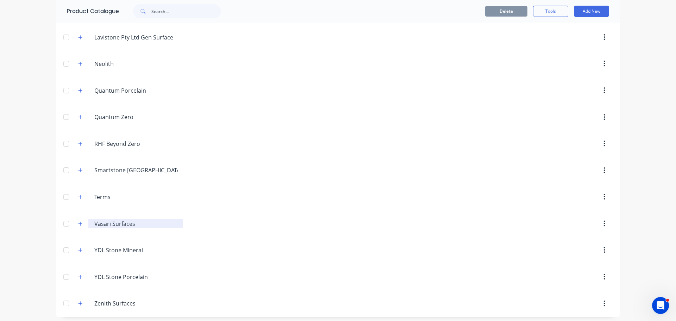
scroll to position [398, 0]
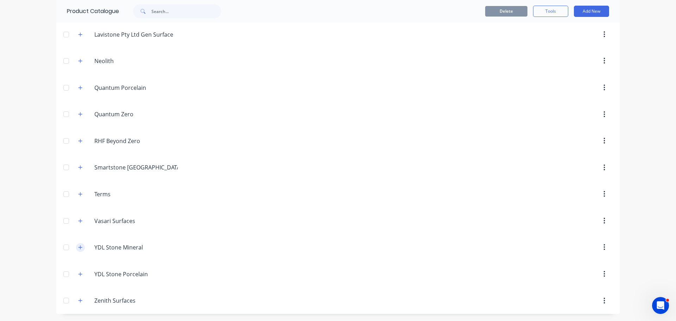
click at [78, 248] on icon "button" at bounding box center [80, 247] width 4 height 5
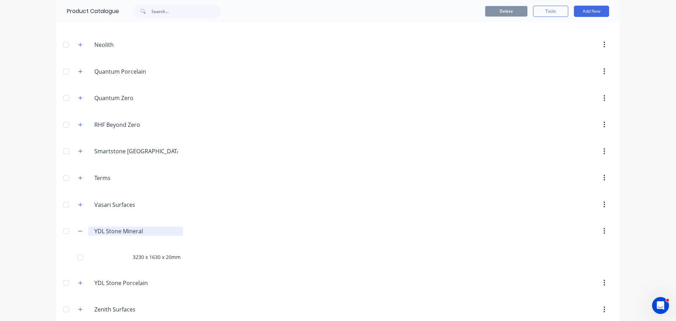
scroll to position [423, 0]
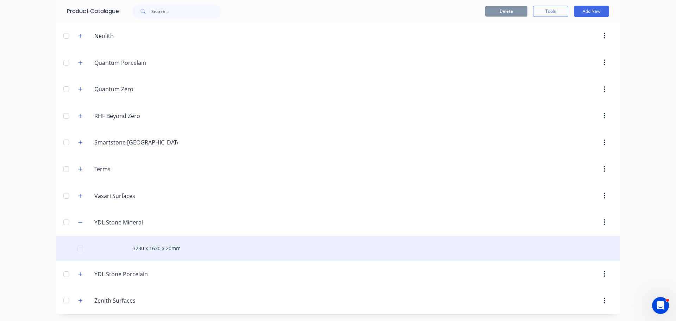
click at [170, 248] on div "3230 x 1630 x 20mm" at bounding box center [337, 247] width 563 height 25
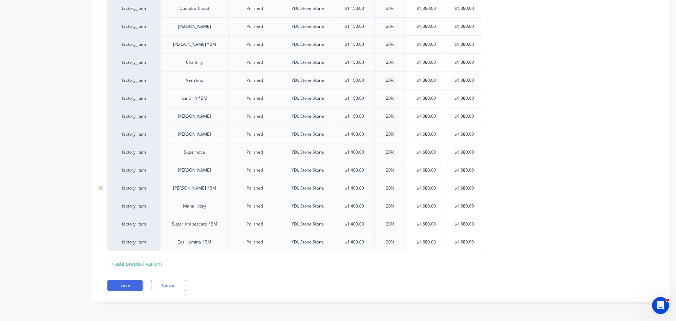
type textarea "x"
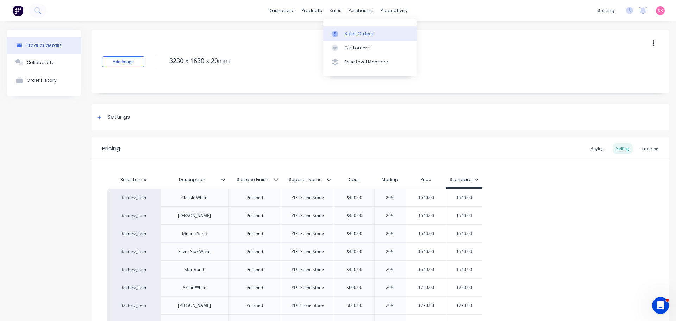
click at [340, 33] on div at bounding box center [336, 34] width 11 height 6
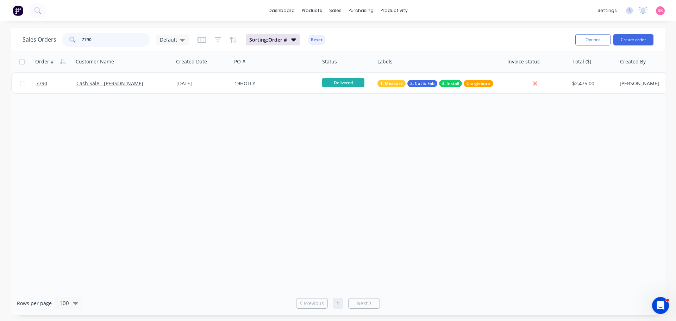
click at [94, 44] on input "7790" at bounding box center [116, 40] width 69 height 14
drag, startPoint x: 100, startPoint y: 40, endPoint x: 59, endPoint y: 46, distance: 41.6
click at [60, 46] on div "Sales Orders 7790 Default" at bounding box center [106, 40] width 166 height 14
type input "s"
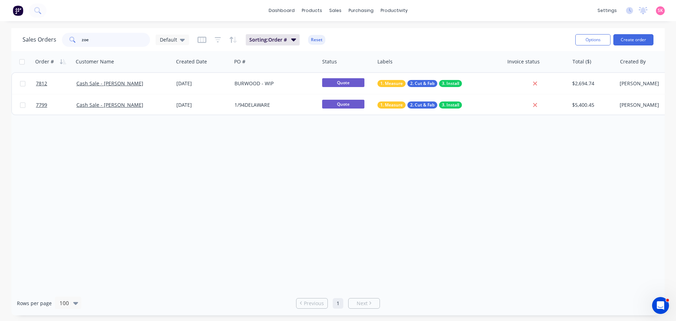
type input "zoe"
click at [255, 90] on div "BURWOOD - WIP" at bounding box center [276, 83] width 88 height 21
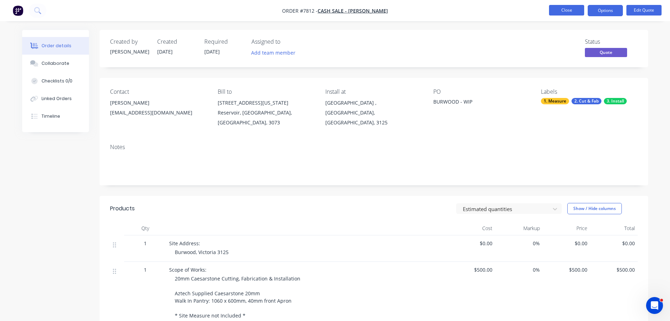
click at [563, 14] on button "Close" at bounding box center [566, 10] width 35 height 11
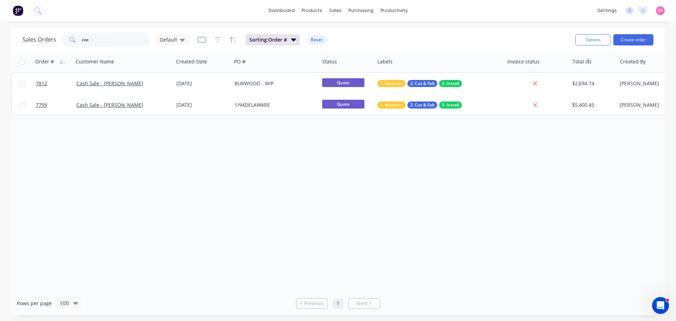
drag, startPoint x: 91, startPoint y: 39, endPoint x: 46, endPoint y: 41, distance: 45.1
click at [46, 41] on div "Sales Orders zoe Default" at bounding box center [106, 40] width 166 height 14
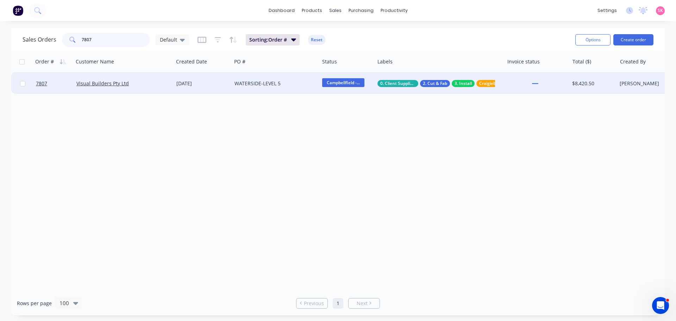
type input "7807"
click at [211, 81] on div "[DATE]" at bounding box center [202, 83] width 52 height 7
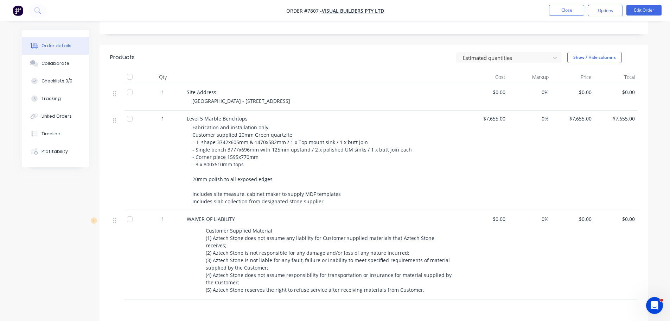
scroll to position [176, 0]
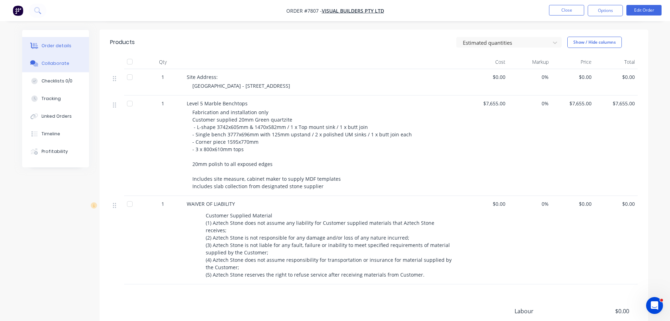
click at [53, 65] on div "Collaborate" at bounding box center [56, 63] width 28 height 6
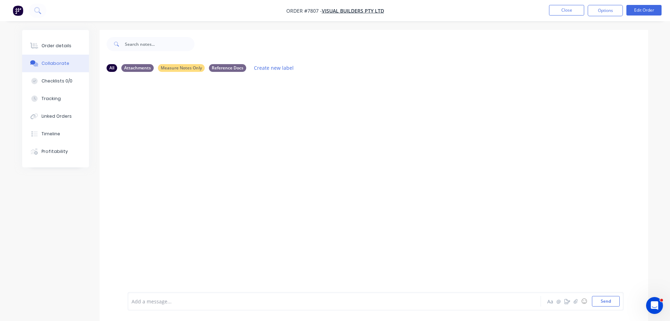
click at [183, 299] on div at bounding box center [315, 300] width 366 height 7
click at [553, 13] on button "Close" at bounding box center [566, 10] width 35 height 11
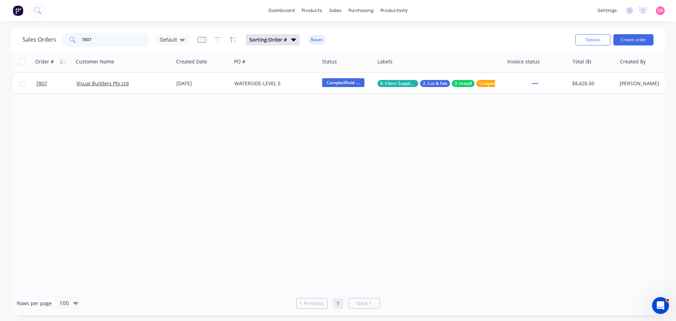
drag, startPoint x: 122, startPoint y: 39, endPoint x: 39, endPoint y: 39, distance: 82.7
click at [42, 40] on div "Sales Orders 7807 Default" at bounding box center [106, 40] width 166 height 14
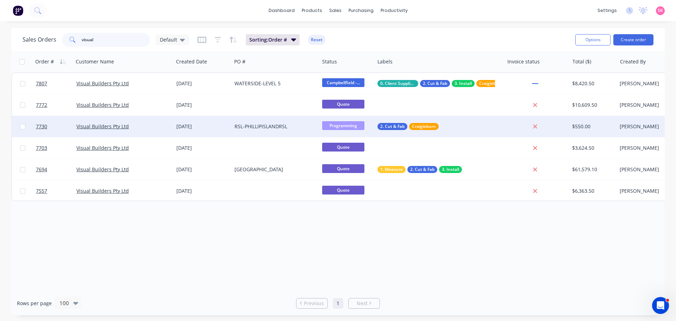
type input "visual"
click at [280, 126] on div "RSL-PHILLIPISLANDRSL" at bounding box center [273, 126] width 78 height 7
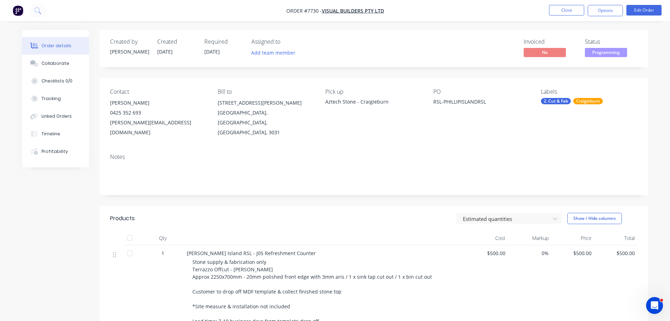
click at [611, 51] on span "Programming" at bounding box center [606, 52] width 42 height 9
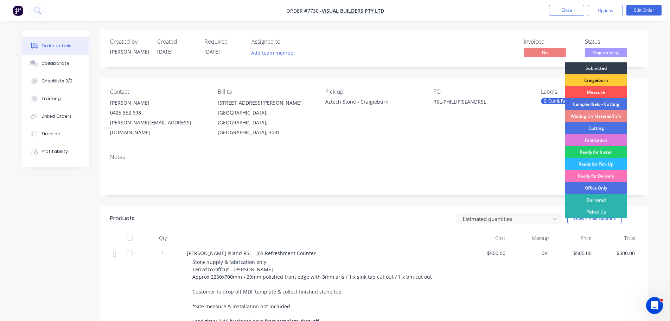
click at [607, 106] on div "Campbellfield - Cutting" at bounding box center [596, 104] width 62 height 12
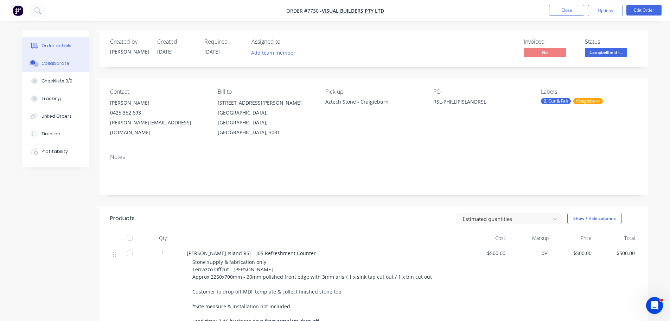
click at [75, 65] on button "Collaborate" at bounding box center [55, 64] width 67 height 18
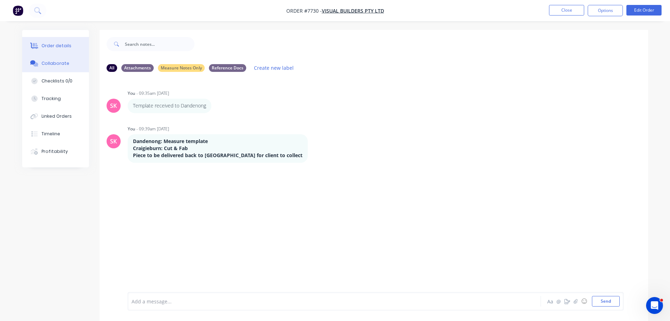
click at [63, 49] on button "Order details" at bounding box center [55, 46] width 67 height 18
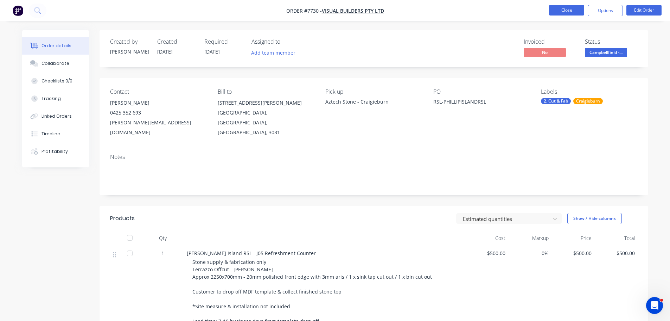
click at [573, 14] on button "Close" at bounding box center [566, 10] width 35 height 11
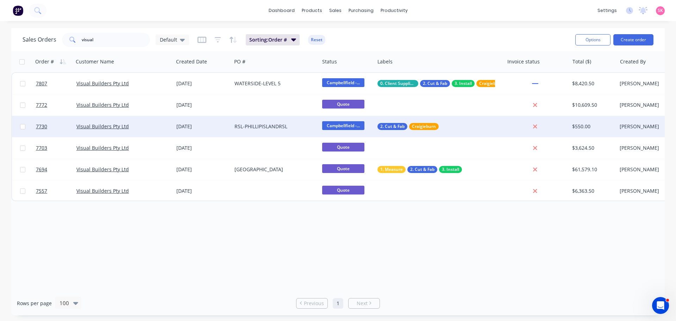
click at [362, 123] on span "Campbellfield -..." at bounding box center [343, 125] width 42 height 9
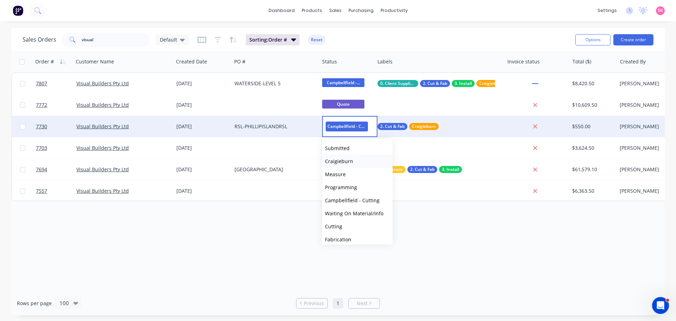
click at [355, 158] on button "Craigieburn" at bounding box center [357, 160] width 70 height 13
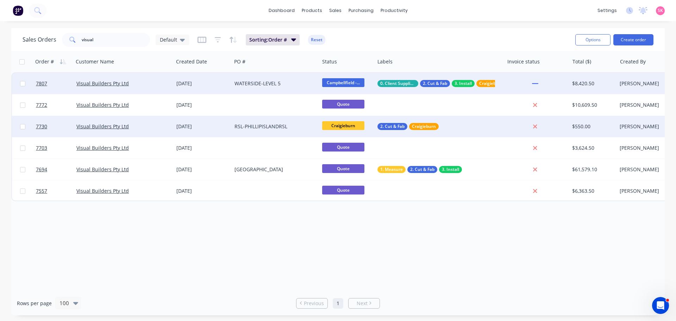
click at [256, 80] on div "WATERSIDE-LEVEL 5" at bounding box center [276, 83] width 88 height 21
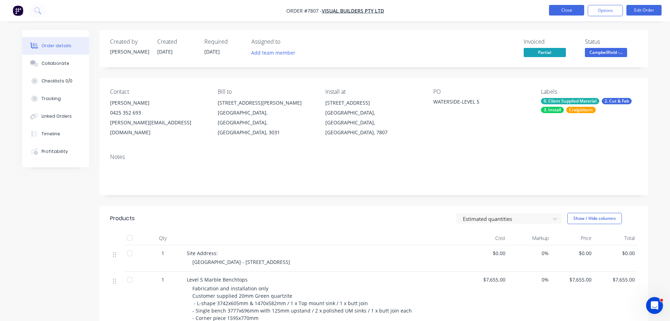
click at [558, 13] on button "Close" at bounding box center [566, 10] width 35 height 11
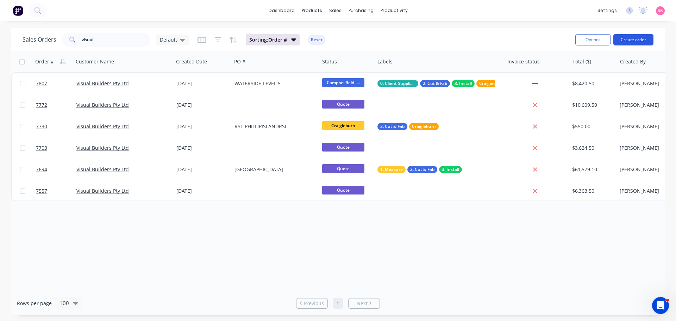
click at [625, 36] on button "Create order" at bounding box center [633, 39] width 40 height 11
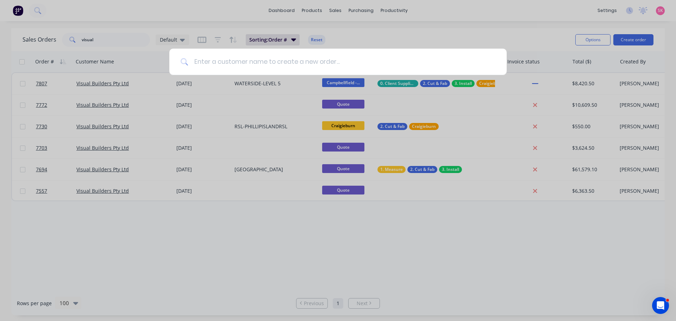
click at [281, 56] on input at bounding box center [341, 62] width 307 height 26
type input "C"
click at [115, 32] on div at bounding box center [338, 160] width 676 height 321
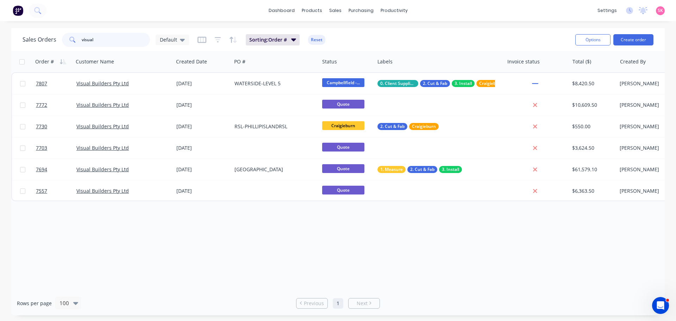
drag, startPoint x: 112, startPoint y: 44, endPoint x: 46, endPoint y: 44, distance: 65.8
click at [48, 47] on div "Sales Orders visual Default Sorting: Order # Reset" at bounding box center [296, 39] width 547 height 17
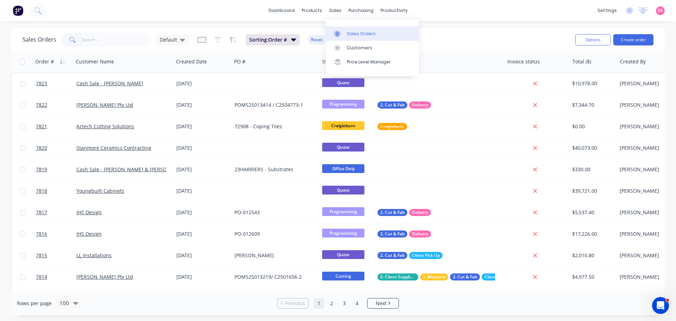
drag, startPoint x: 346, startPoint y: 33, endPoint x: 359, endPoint y: 37, distance: 14.0
click at [346, 33] on link "Sales Orders" at bounding box center [371, 33] width 93 height 14
click at [346, 42] on link "Customers" at bounding box center [371, 48] width 93 height 14
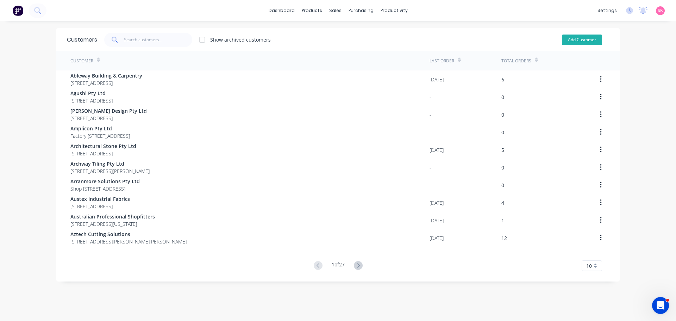
click at [597, 37] on button "Add Customer" at bounding box center [582, 39] width 40 height 11
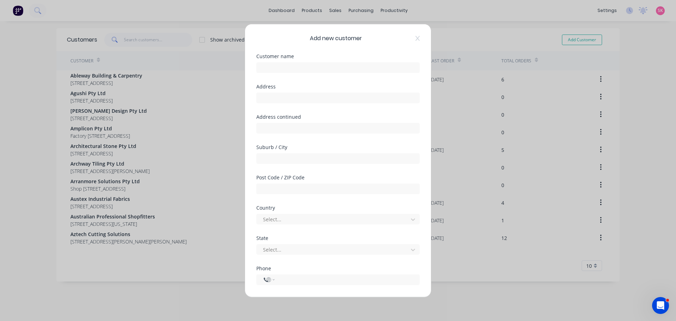
select select "AU"
click at [309, 63] on input "text" at bounding box center [337, 67] width 163 height 11
type input "Cash Sale - [PERSON_NAME]"
click at [319, 98] on input "text" at bounding box center [337, 97] width 163 height 11
click at [300, 160] on input "text" at bounding box center [337, 158] width 163 height 11
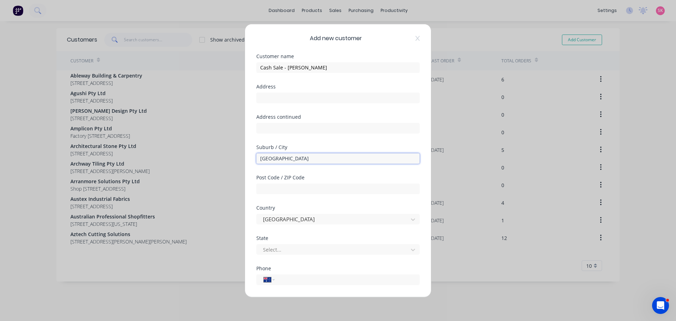
type input "West Melbourne"
click at [299, 194] on input "text" at bounding box center [337, 188] width 163 height 11
type input "3003"
click at [304, 248] on div at bounding box center [333, 249] width 142 height 9
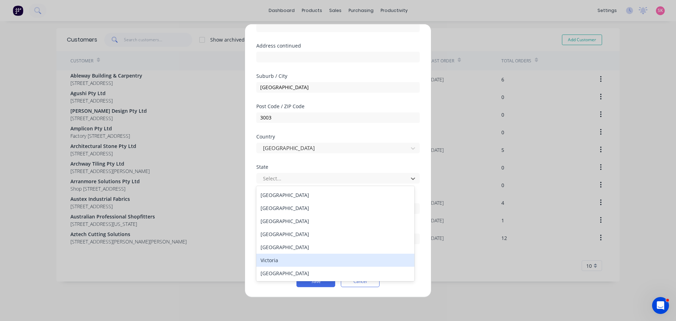
click at [307, 260] on div "Victoria" at bounding box center [335, 259] width 158 height 13
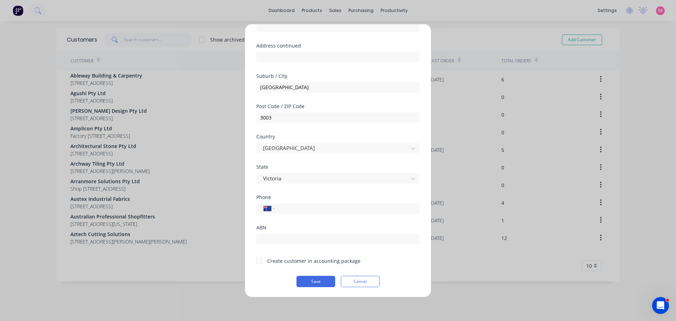
click at [280, 260] on div "Create customer in accounting package" at bounding box center [313, 259] width 93 height 7
click at [264, 261] on div at bounding box center [259, 260] width 14 height 14
click at [299, 202] on div "International Afghanistan Åland Islands Albania Algeria American Samoa Andorra …" at bounding box center [337, 207] width 163 height 12
click at [299, 209] on input "tel" at bounding box center [345, 208] width 133 height 8
drag, startPoint x: 272, startPoint y: 251, endPoint x: 288, endPoint y: 255, distance: 16.5
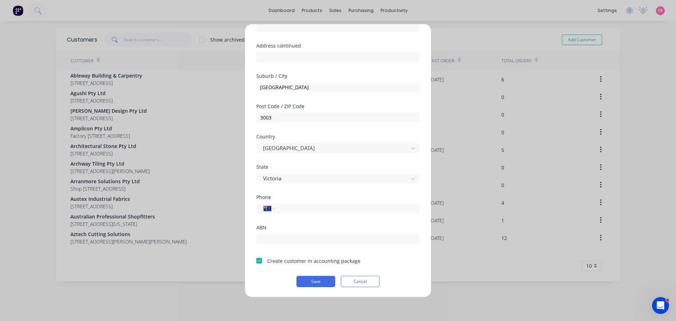
click at [272, 250] on div "ABN" at bounding box center [337, 239] width 163 height 30
click at [322, 281] on button "Save" at bounding box center [315, 280] width 39 height 11
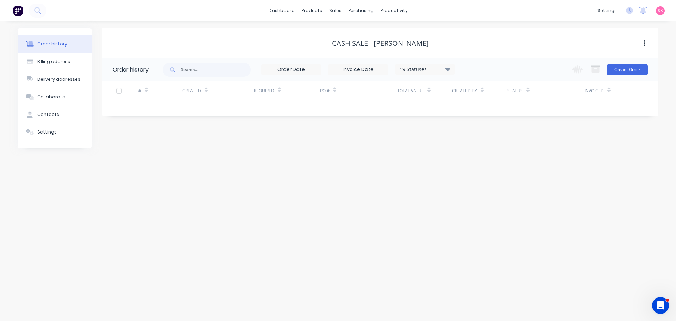
click at [641, 76] on div "Change order status Submitted Craigieburn Measure Programming Campbellfield - C…" at bounding box center [607, 69] width 80 height 23
click at [641, 71] on button "Create Order" at bounding box center [627, 69] width 41 height 11
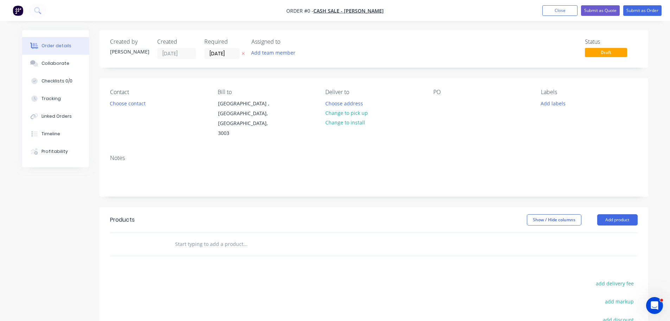
click at [138, 97] on div "Contact Choose contact" at bounding box center [158, 114] width 96 height 50
click at [137, 104] on button "Choose contact" at bounding box center [127, 102] width 43 height 9
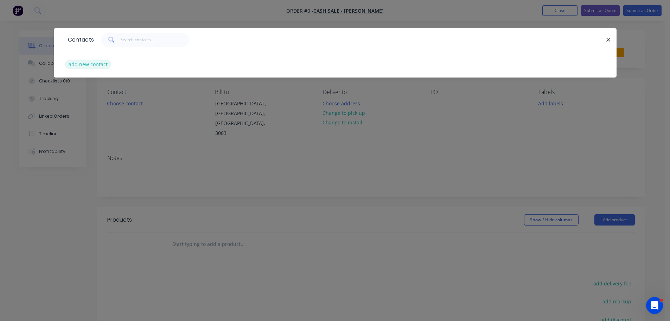
click at [97, 65] on button "add new contact" at bounding box center [88, 63] width 46 height 9
select select "AU"
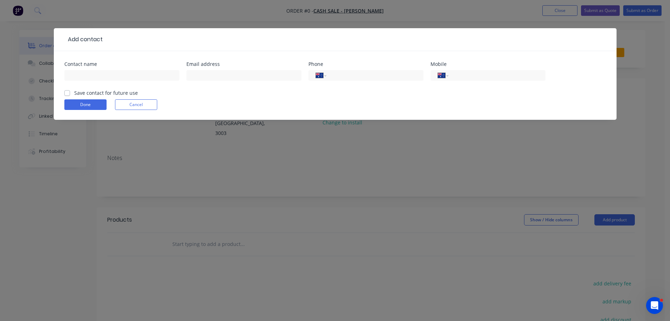
click at [132, 102] on button "Cancel" at bounding box center [136, 104] width 42 height 11
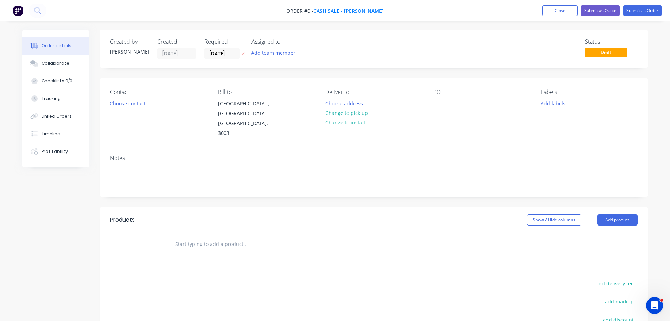
click at [337, 12] on span "Cash Sale - [PERSON_NAME]" at bounding box center [348, 10] width 70 height 7
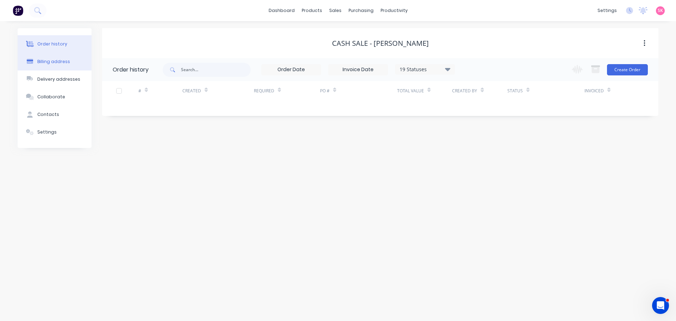
click at [59, 57] on button "Billing address" at bounding box center [55, 62] width 74 height 18
select select "AU"
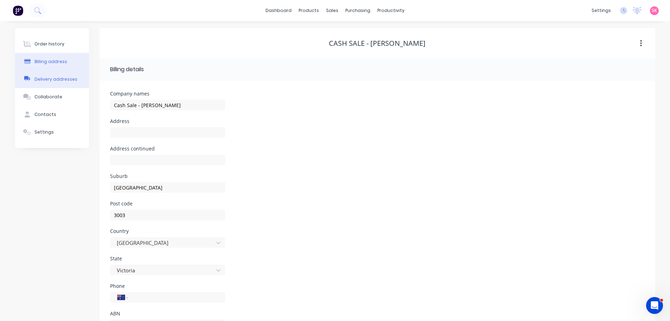
click at [63, 78] on div "Delivery addresses" at bounding box center [55, 79] width 43 height 6
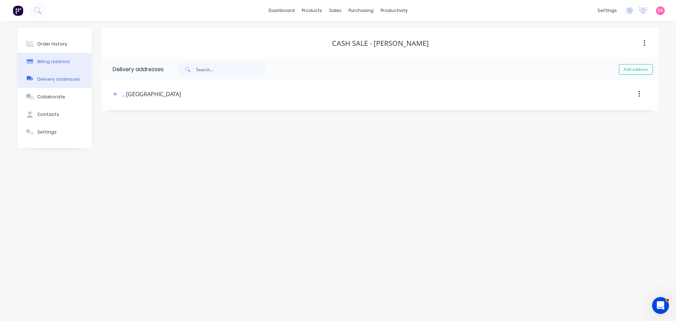
click at [65, 62] on div "Billing address" at bounding box center [53, 61] width 33 height 6
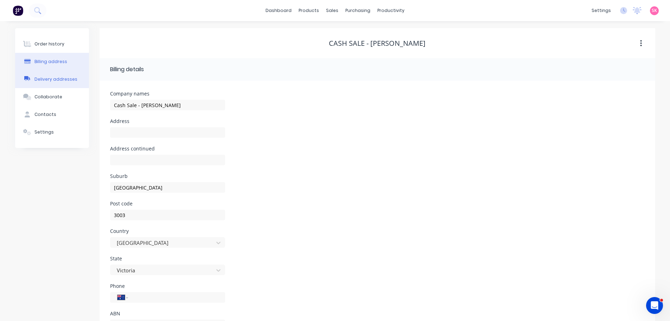
click at [66, 80] on div "Delivery addresses" at bounding box center [55, 79] width 43 height 6
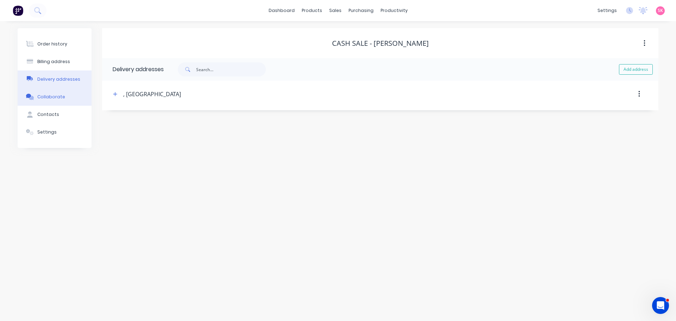
click at [60, 94] on div "Collaborate" at bounding box center [51, 97] width 28 height 6
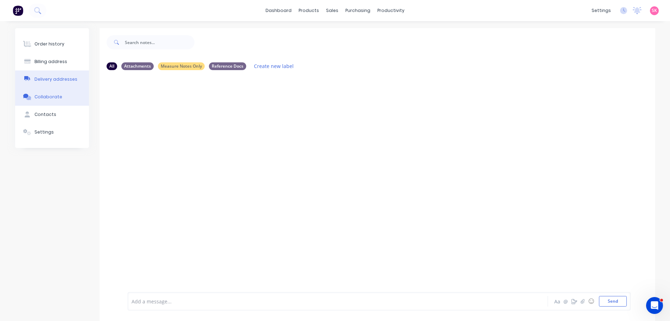
click at [58, 74] on button "Delivery addresses" at bounding box center [52, 79] width 74 height 18
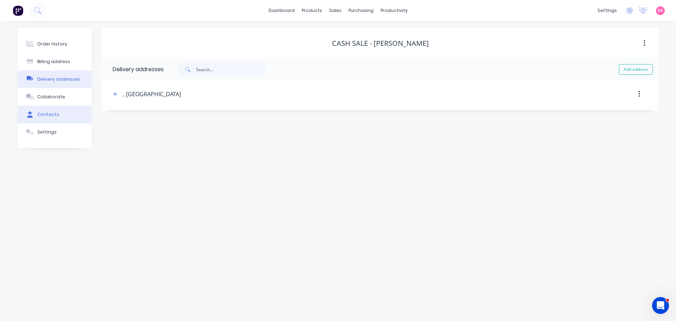
click at [57, 113] on button "Contacts" at bounding box center [55, 115] width 74 height 18
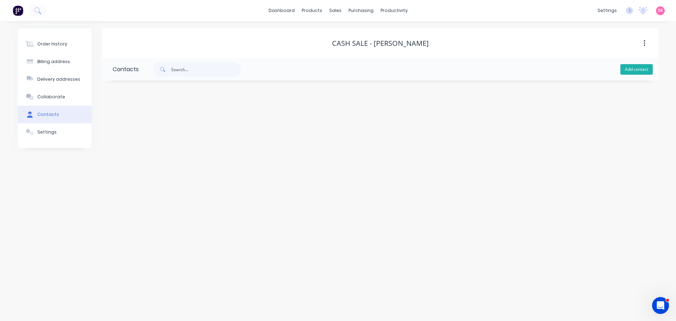
click at [631, 67] on button "Add contact" at bounding box center [636, 69] width 32 height 11
select select "AU"
click at [142, 116] on input "text" at bounding box center [170, 121] width 115 height 11
type input "Megan Helper"
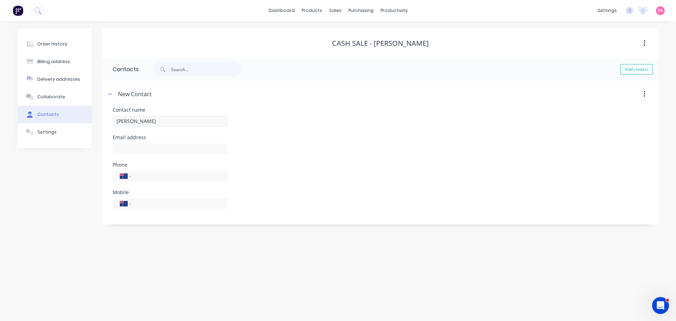
select select "AU"
click at [144, 153] on input "text" at bounding box center [170, 148] width 115 height 11
type input "megan.helper@gmail.com"
click at [64, 130] on button "Settings" at bounding box center [55, 132] width 74 height 18
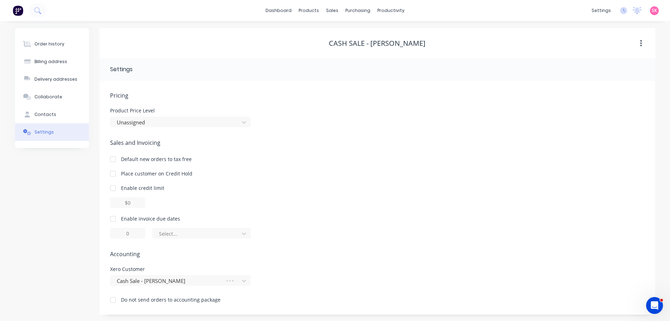
scroll to position [1, 0]
click at [49, 47] on button "Order history" at bounding box center [52, 43] width 74 height 18
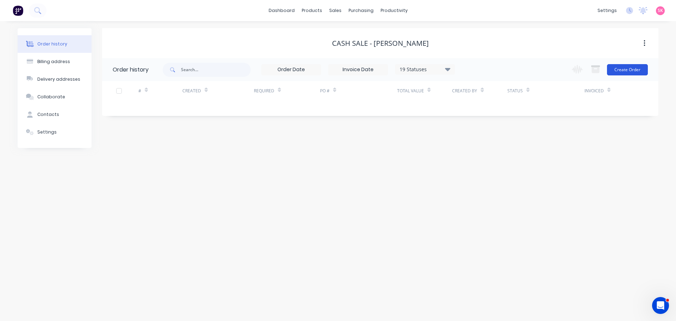
click at [633, 67] on button "Create Order" at bounding box center [627, 69] width 41 height 11
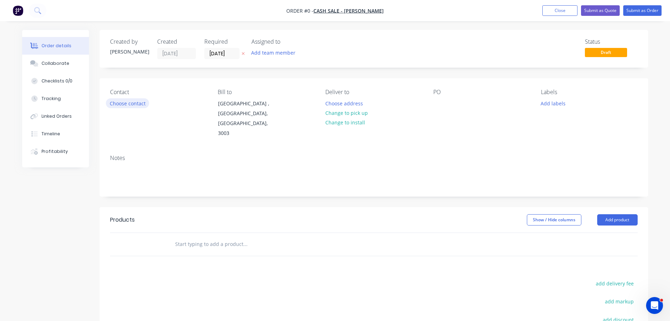
click at [128, 102] on button "Choose contact" at bounding box center [127, 102] width 43 height 9
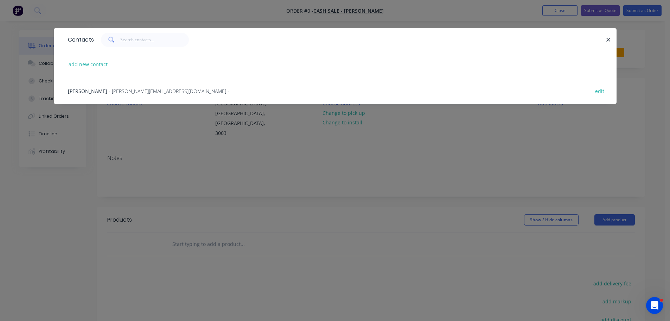
click at [128, 91] on span "- megan.helper@gmail.com -" at bounding box center [169, 91] width 121 height 7
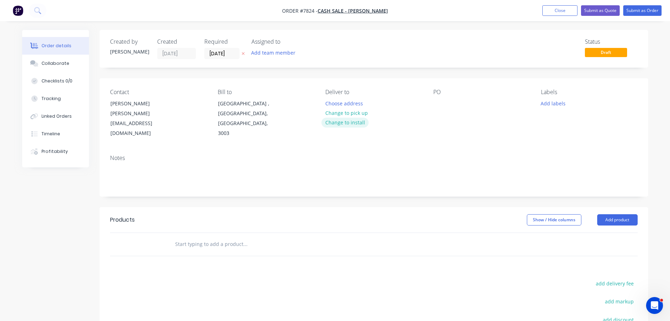
click at [346, 121] on button "Change to install" at bounding box center [345, 122] width 47 height 9
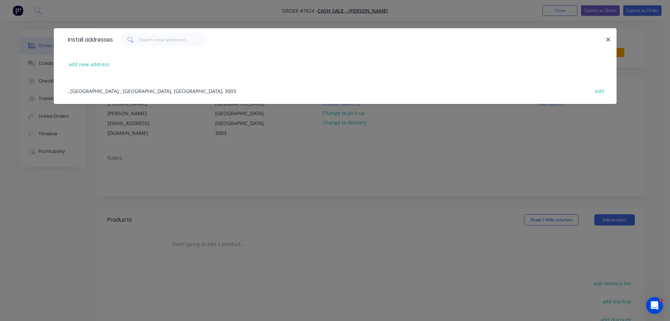
click at [118, 90] on div ", West Melbourne , Victoria, Australia, 3003 edit" at bounding box center [335, 90] width 542 height 26
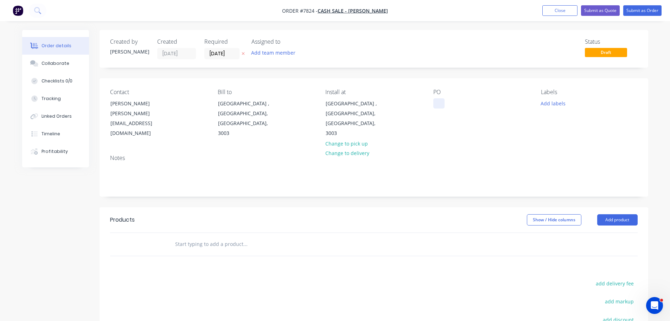
click at [440, 105] on div at bounding box center [438, 103] width 11 height 10
click at [549, 100] on button "Add labels" at bounding box center [553, 102] width 32 height 9
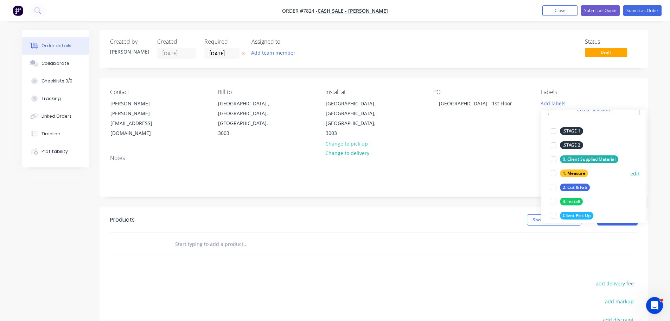
scroll to position [70, 0]
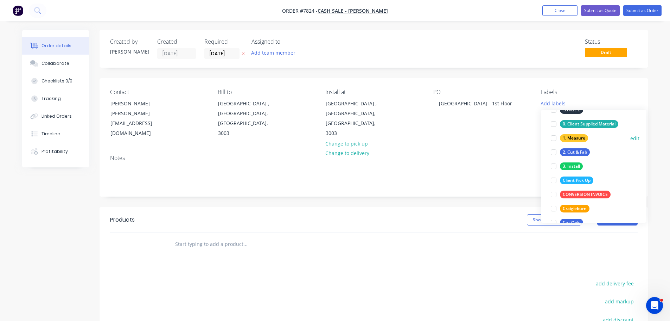
click at [552, 137] on div at bounding box center [554, 138] width 14 height 14
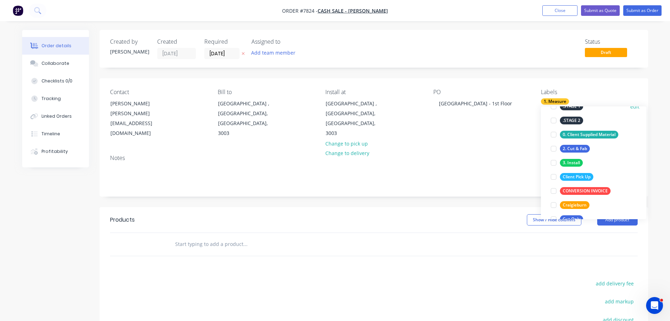
scroll to position [28, 0]
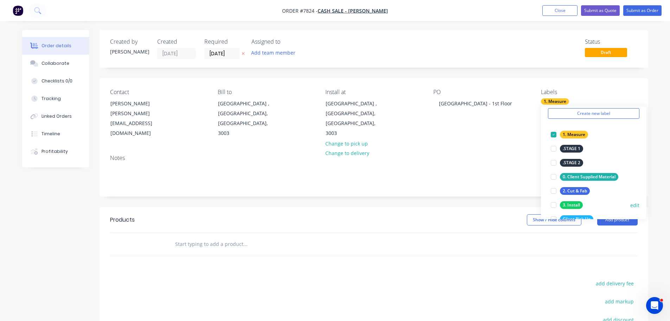
click at [552, 205] on div at bounding box center [554, 205] width 14 height 14
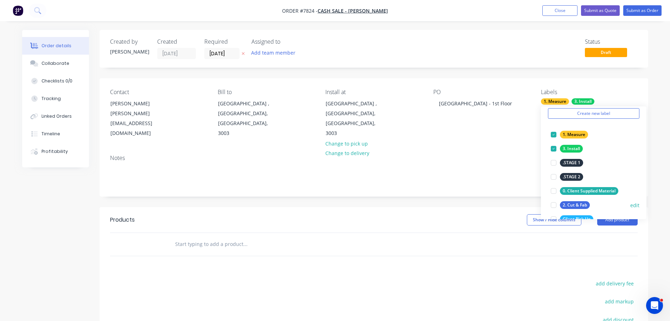
click at [552, 204] on div at bounding box center [554, 205] width 14 height 14
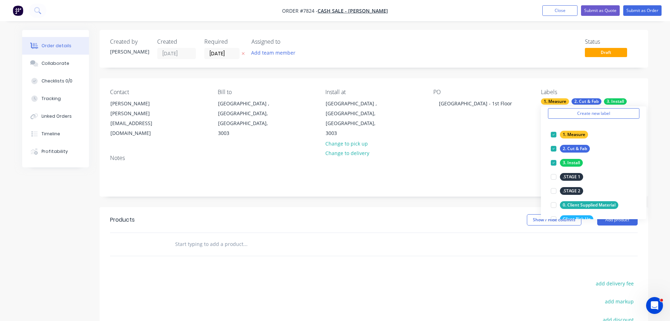
click at [300, 207] on header "Products Show / Hide columns Add product" at bounding box center [374, 219] width 549 height 25
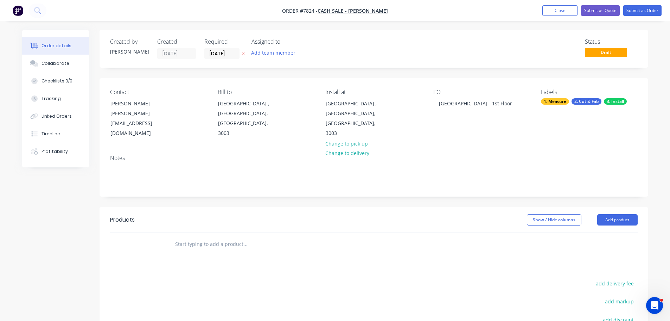
click at [238, 237] on input "text" at bounding box center [245, 244] width 141 height 14
type input "Site Address:"
click at [235, 259] on button "Add Site Address: to order" at bounding box center [283, 270] width 211 height 23
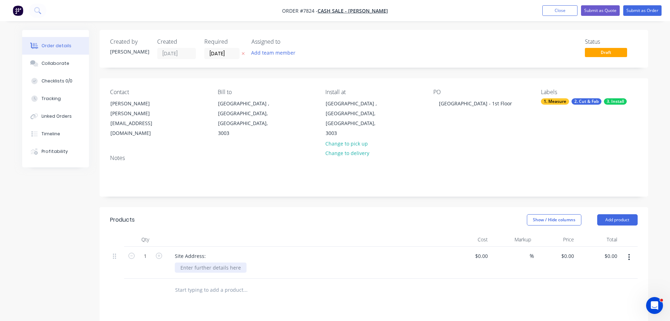
click at [195, 262] on div at bounding box center [211, 267] width 72 height 10
click at [220, 283] on input "text" at bounding box center [245, 290] width 141 height 14
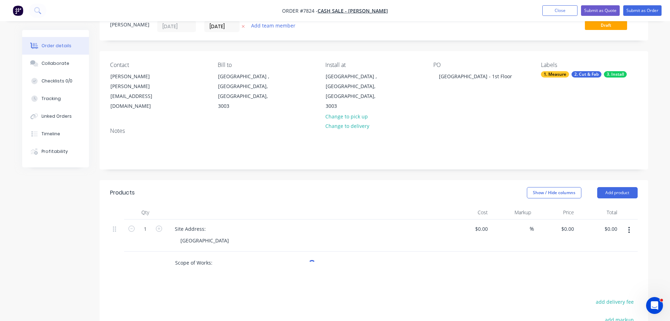
scroll to position [106, 0]
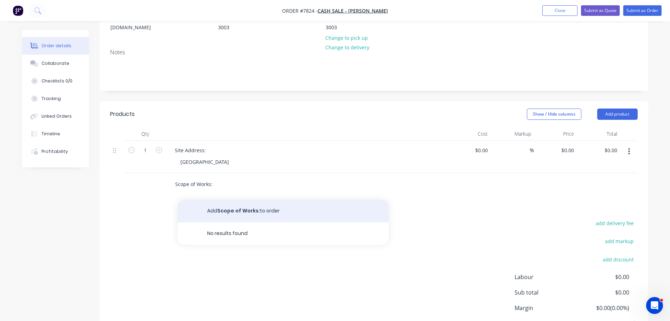
type input "Scope of Works:"
click at [247, 199] on button "Add Scope of Works: to order" at bounding box center [283, 210] width 211 height 23
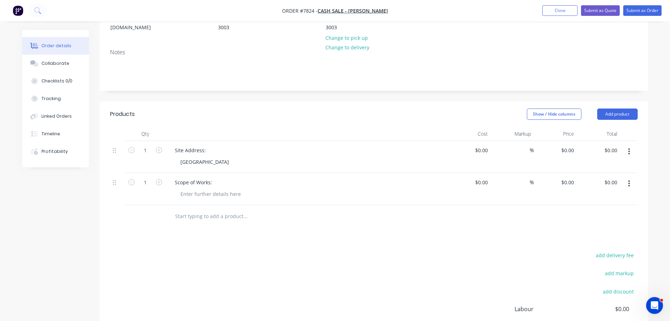
click at [212, 173] on div "Scope of Works:" at bounding box center [306, 189] width 281 height 32
click at [204, 189] on div at bounding box center [211, 194] width 72 height 10
click at [196, 189] on div "20mm" at bounding box center [188, 194] width 26 height 10
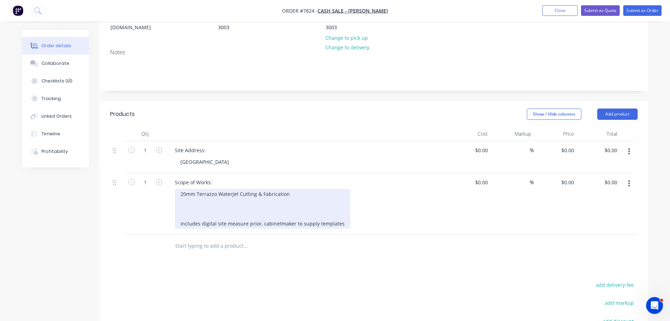
click at [285, 189] on div "20mm Terrazzo Waterjet Cutting & Fabrication Includes digital site measure prio…" at bounding box center [263, 209] width 176 height 40
click at [293, 189] on div "20mm Terrazzo Waterjet Cutting & Fabrication Includes digital site measure prio…" at bounding box center [263, 209] width 176 height 40
click at [340, 207] on div "20mm Terrazzo Waterjet Cutting & Fabrication Includes digital site measure prio…" at bounding box center [263, 209] width 176 height 40
click at [260, 189] on div "20mm Terrazzo Waterjet Cutting & Fabrication Includes digital site measure prio…" at bounding box center [263, 212] width 176 height 47
click at [287, 189] on div "20mm Terrazzo Waterjet Cutting, Fabrication Includes digital site measure prior…" at bounding box center [263, 212] width 176 height 47
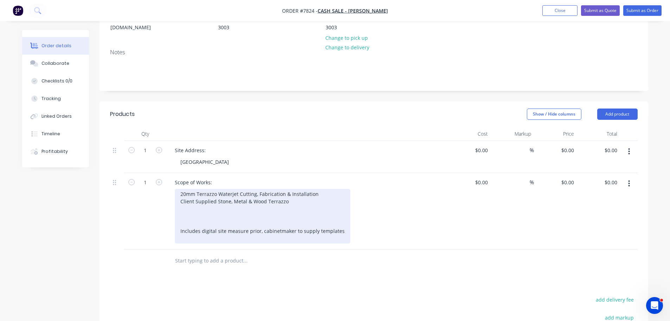
click at [281, 189] on div "20mm Terrazzo Waterjet Cutting, Fabrication & Installation Client Supplied Ston…" at bounding box center [263, 216] width 176 height 55
click at [289, 189] on div "20mm Terrazzo Waterjet Cutting, Fabrication & Installation Client Supplied Ston…" at bounding box center [263, 216] width 176 height 55
click at [295, 224] on div "20mm Terrazzo Waterjet Cutting, Fabrication & Installation Client Supplied Ston…" at bounding box center [263, 216] width 176 height 55
click at [316, 198] on div "20mm Terrazzo Waterjet Cutting, Fabrication & Installation Client Supplied Ston…" at bounding box center [263, 216] width 176 height 55
click at [253, 196] on div "20mm Terrazzo Waterjet Cutting, Fabrication & Installation Client Supplied Ston…" at bounding box center [263, 216] width 176 height 55
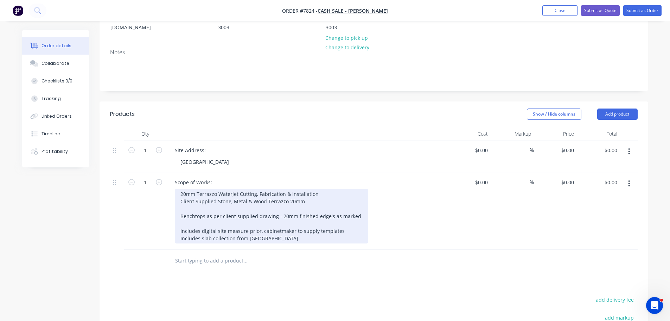
click at [274, 198] on div "20mm Terrazzo Waterjet Cutting, Fabrication & Installation Client Supplied Ston…" at bounding box center [272, 216] width 194 height 55
click at [207, 199] on div "20mm Terrazzo Waterjet Cutting, Fabrication & Installation Client Supplied Ston…" at bounding box center [272, 216] width 194 height 55
click at [228, 207] on div "20mm Terrazzo Waterjet Cutting, Fabrication & Installation Client Supplied Ston…" at bounding box center [281, 216] width 212 height 55
click at [373, 199] on div "20mm Terrazzo Waterjet Cutting, Fabrication & Installation Client Supplied Ston…" at bounding box center [281, 216] width 212 height 55
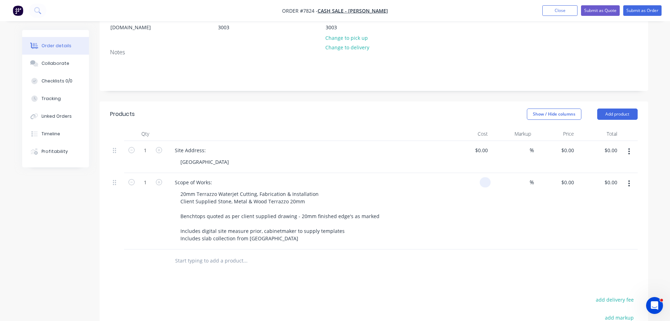
click at [483, 177] on input at bounding box center [487, 182] width 8 height 10
click at [216, 253] on input "text" at bounding box center [245, 260] width 141 height 14
click at [480, 173] on div "$0.00 $0.00" at bounding box center [469, 211] width 43 height 76
type input "$3,790.00"
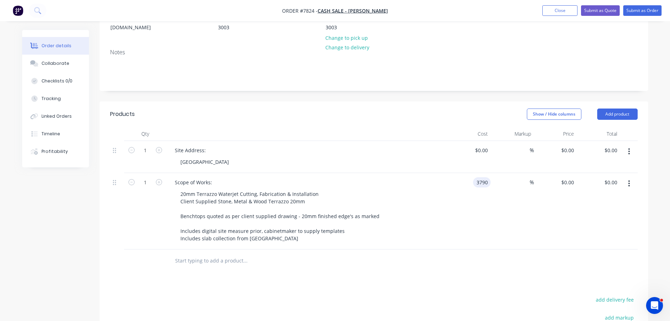
type input "$3,790.00"
type input "0"
type input "$3,790.00"
click at [222, 253] on input "text" at bounding box center [245, 260] width 141 height 14
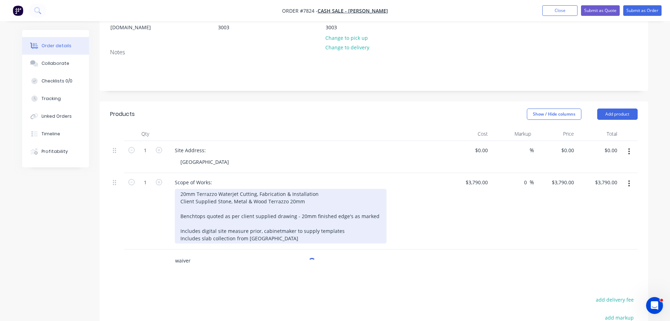
scroll to position [141, 0]
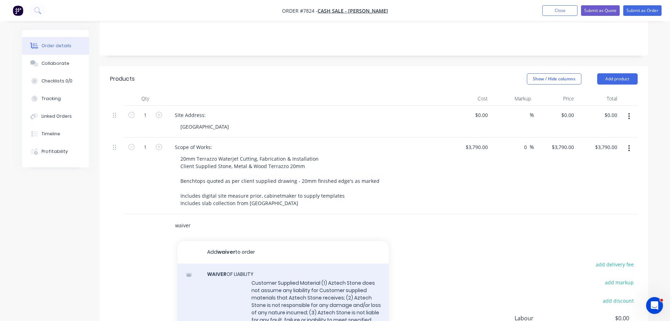
type input "waiver"
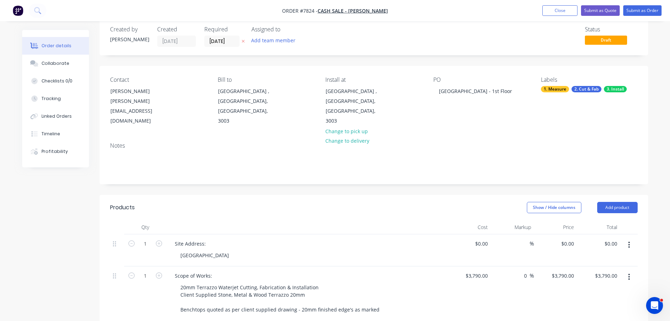
scroll to position [0, 0]
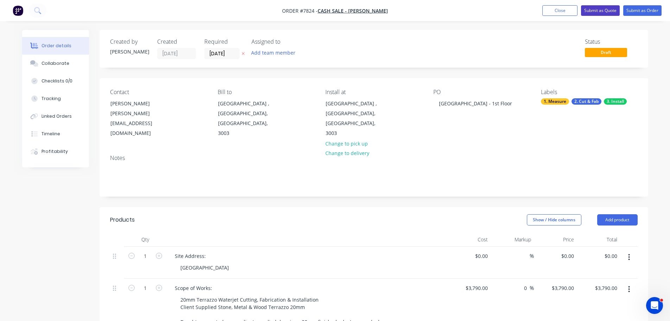
click at [613, 10] on button "Submit as Quote" at bounding box center [600, 10] width 39 height 11
type input "$3,790.00"
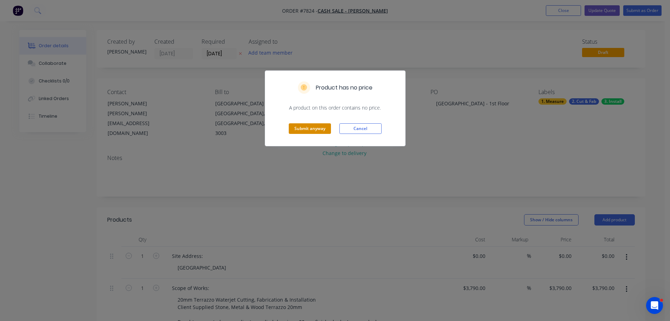
click at [295, 129] on button "Submit anyway" at bounding box center [310, 128] width 42 height 11
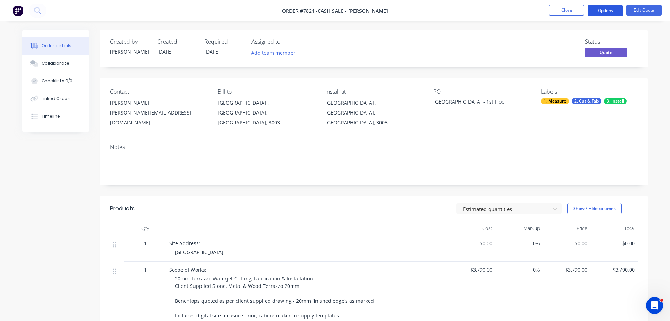
click at [613, 7] on button "Options" at bounding box center [605, 10] width 35 height 11
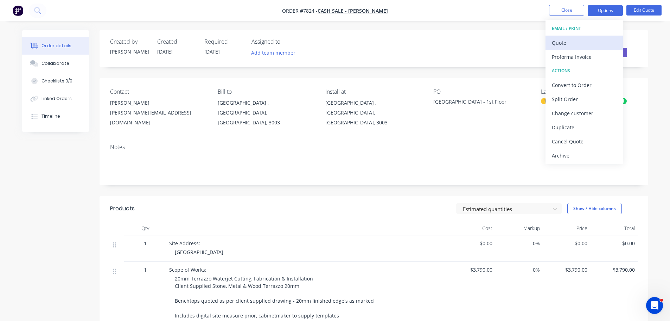
click at [598, 43] on div "Quote" at bounding box center [584, 43] width 65 height 10
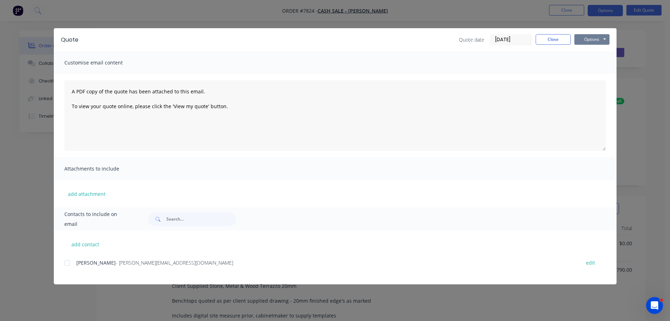
click at [596, 39] on button "Options" at bounding box center [592, 39] width 35 height 11
click at [592, 62] on button "Print" at bounding box center [597, 64] width 45 height 12
click at [550, 43] on button "Close" at bounding box center [553, 39] width 35 height 11
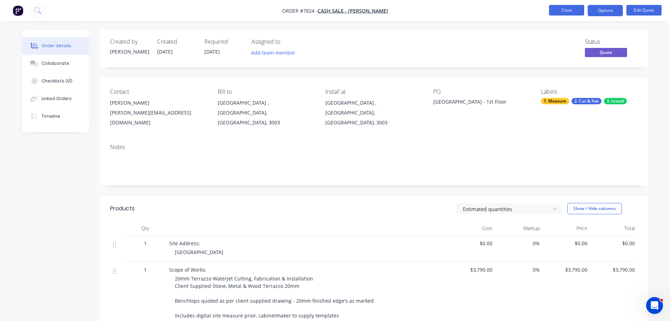
click at [565, 11] on button "Close" at bounding box center [566, 10] width 35 height 11
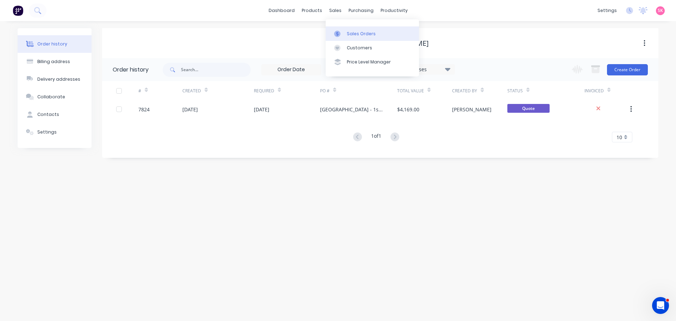
click at [336, 32] on icon at bounding box center [337, 34] width 6 height 6
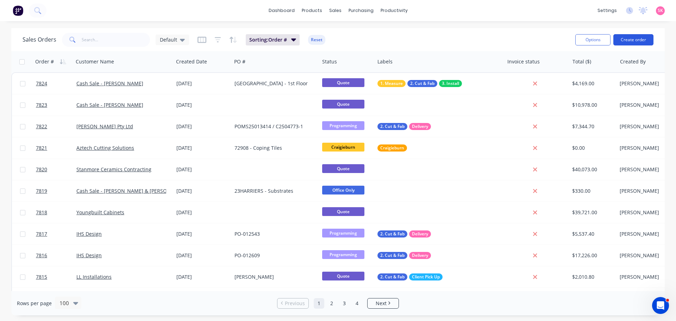
click at [636, 38] on button "Create order" at bounding box center [633, 39] width 40 height 11
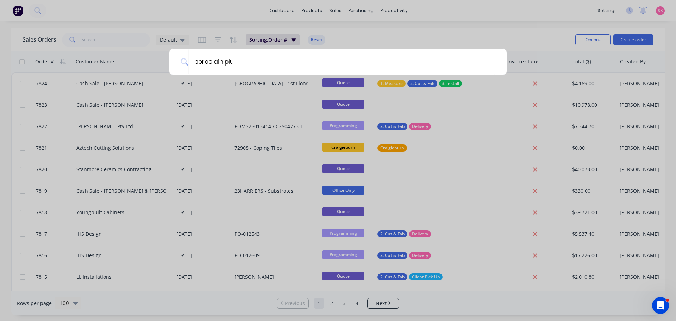
type input "porcelain plus"
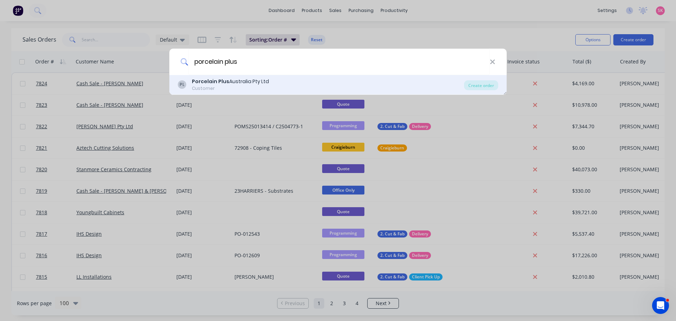
click at [282, 80] on div "PL Porcelain Plus Australia Pty Ltd Customer" at bounding box center [321, 85] width 286 height 14
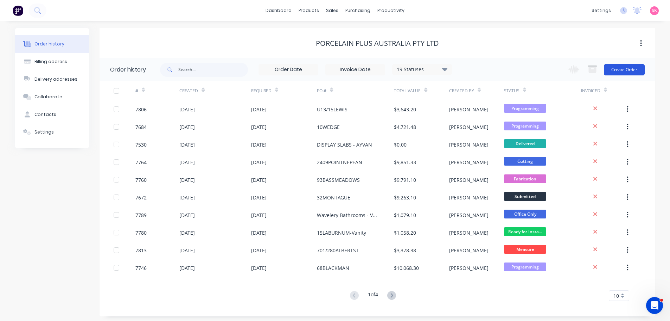
click at [630, 69] on button "Create Order" at bounding box center [624, 69] width 41 height 11
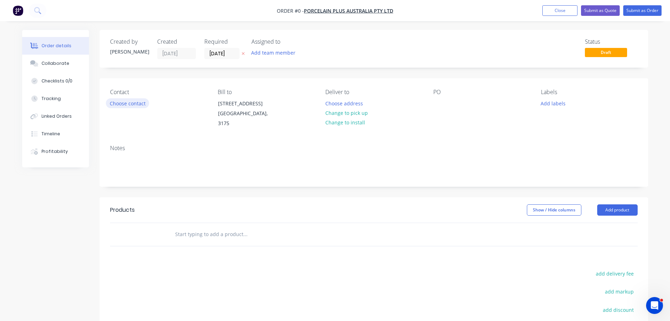
click at [120, 105] on button "Choose contact" at bounding box center [127, 102] width 43 height 9
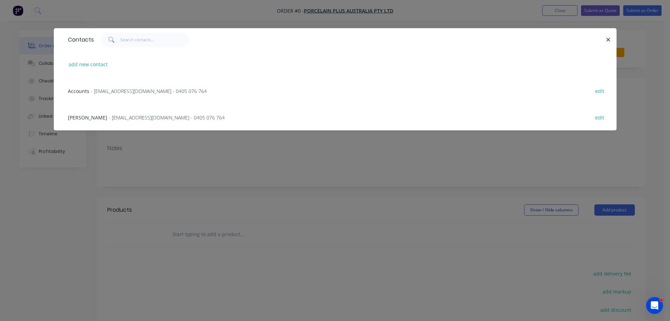
click at [123, 91] on span "- accounts@porcelainplus.com.au - 0405 076 764" at bounding box center [149, 91] width 116 height 7
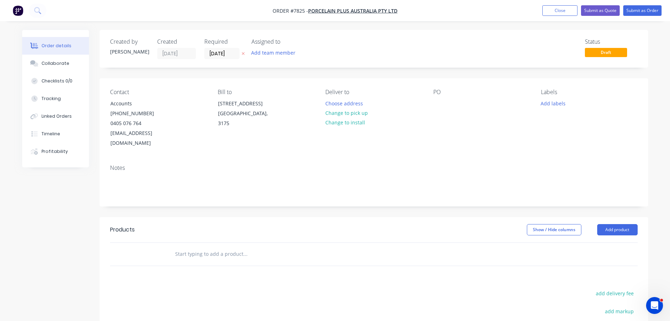
click at [196, 247] on input "text" at bounding box center [245, 254] width 141 height 14
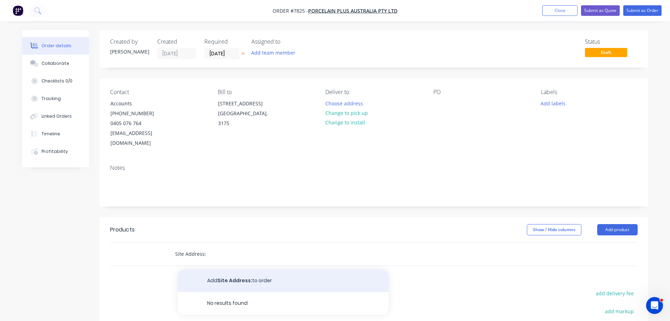
type input "Site Address:"
click at [260, 269] on button "Add Site Address: to order" at bounding box center [283, 280] width 211 height 23
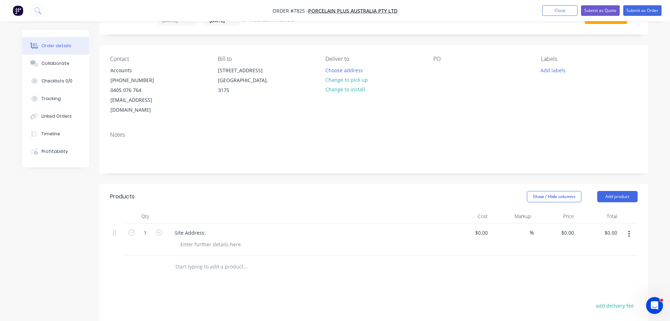
scroll to position [70, 0]
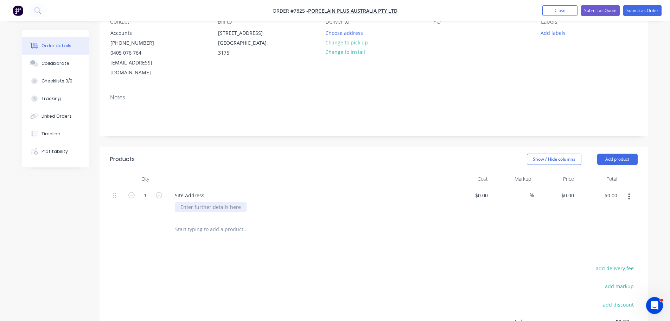
click at [194, 202] on div at bounding box center [211, 207] width 72 height 10
click at [203, 190] on div "Site Address:" at bounding box center [190, 195] width 42 height 10
click at [205, 190] on div "Site Address:" at bounding box center [190, 195] width 42 height 10
click at [341, 51] on button "Change to install" at bounding box center [345, 51] width 47 height 9
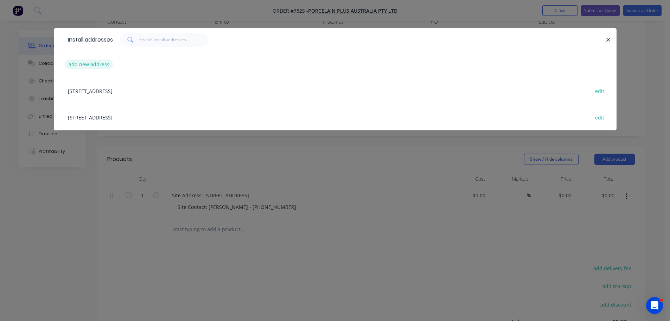
click at [99, 69] on button "add new address" at bounding box center [89, 63] width 48 height 9
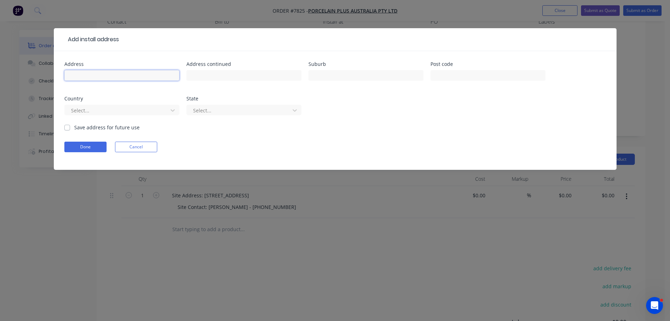
click at [106, 77] on input "text" at bounding box center [121, 75] width 115 height 11
type input "213 Sandhurst Blvd"
type input "Sandhurst"
type input "3977"
drag, startPoint x: 59, startPoint y: 112, endPoint x: 65, endPoint y: 109, distance: 6.1
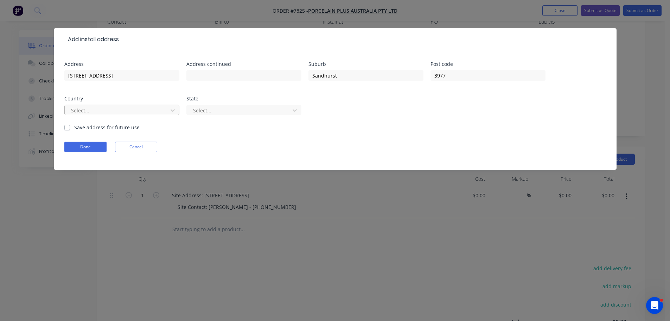
click at [61, 111] on div "Address 213 Sandhurst Blvd Address continued Suburb Sandhurst Post code 3977 Co…" at bounding box center [335, 110] width 563 height 119
click at [71, 108] on input "text" at bounding box center [70, 110] width 1 height 7
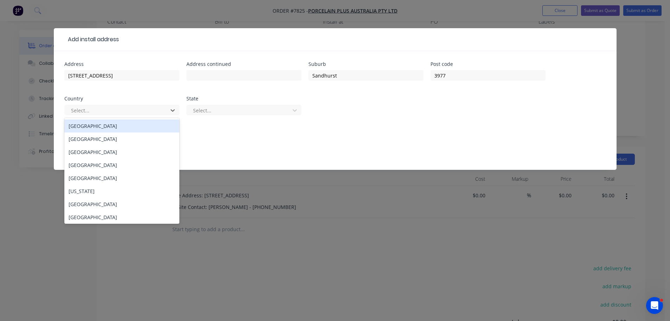
click at [100, 129] on div "Australia" at bounding box center [121, 125] width 115 height 13
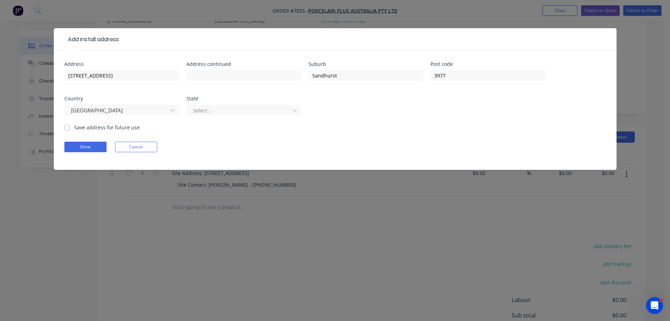
scroll to position [160, 0]
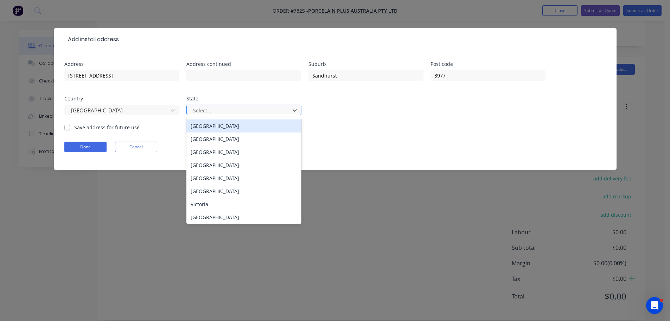
click at [259, 110] on div at bounding box center [239, 110] width 94 height 9
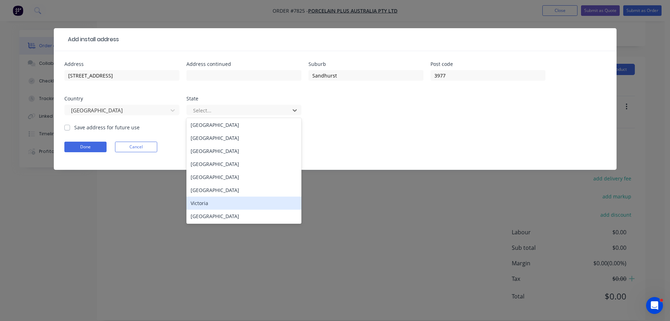
scroll to position [1, 0]
click at [207, 205] on div "Victoria" at bounding box center [243, 202] width 115 height 13
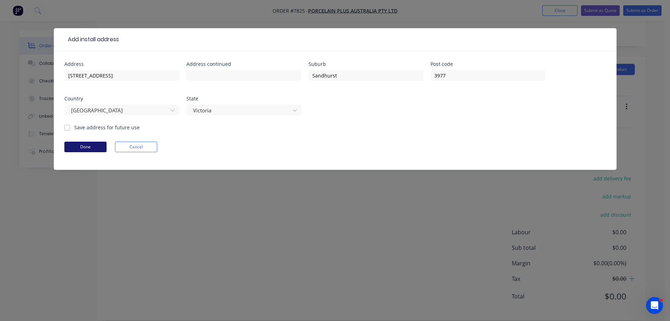
click at [97, 146] on button "Done" at bounding box center [85, 146] width 42 height 11
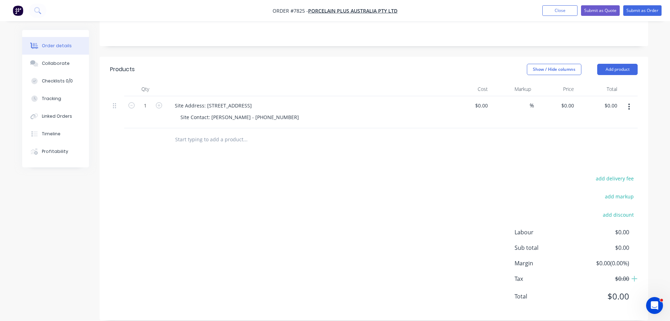
scroll to position [0, 0]
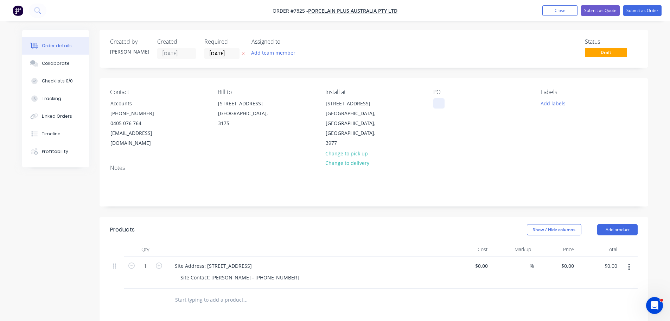
click at [439, 102] on div at bounding box center [438, 103] width 11 height 10
click at [552, 102] on button "Add labels" at bounding box center [553, 102] width 32 height 9
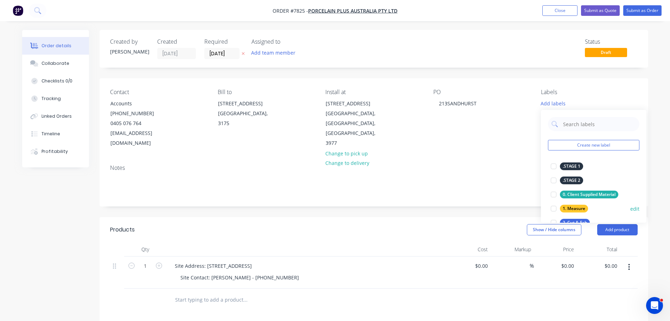
click at [553, 208] on div at bounding box center [554, 208] width 14 height 14
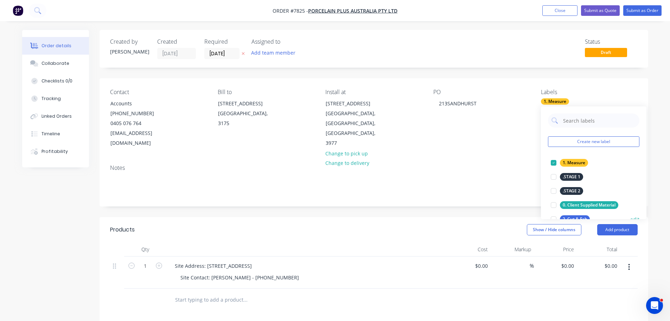
click at [553, 216] on div at bounding box center [554, 219] width 14 height 14
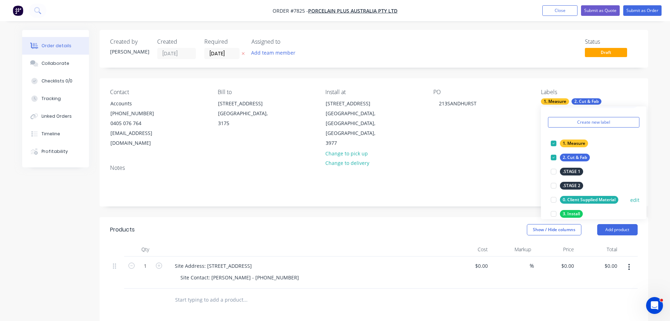
scroll to position [35, 0]
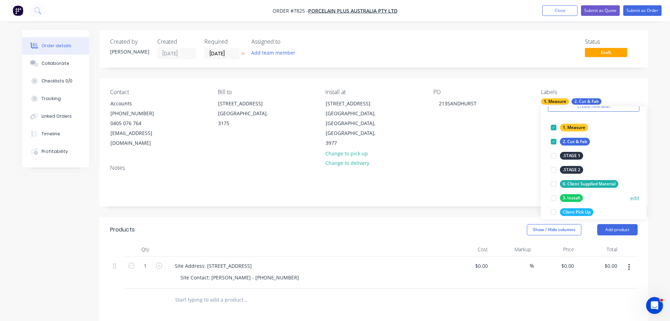
click at [549, 195] on div at bounding box center [554, 198] width 14 height 14
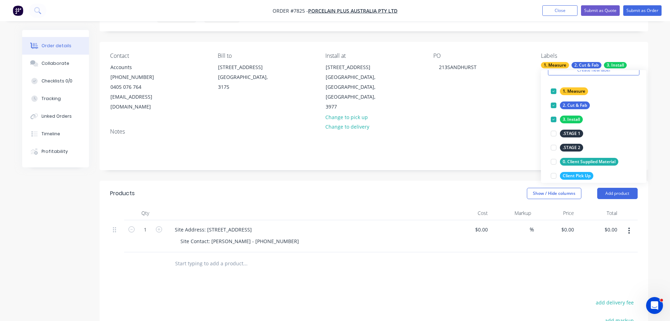
scroll to position [70, 0]
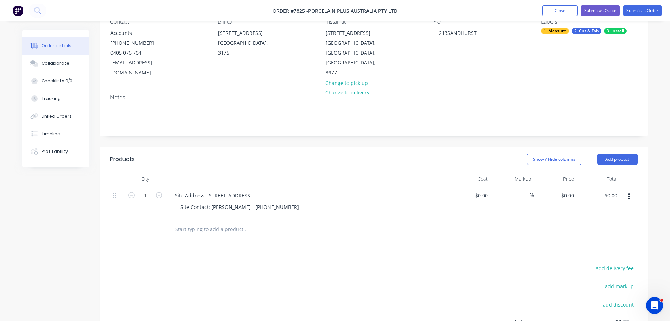
click at [223, 222] on input "text" at bounding box center [245, 229] width 141 height 14
type input "s"
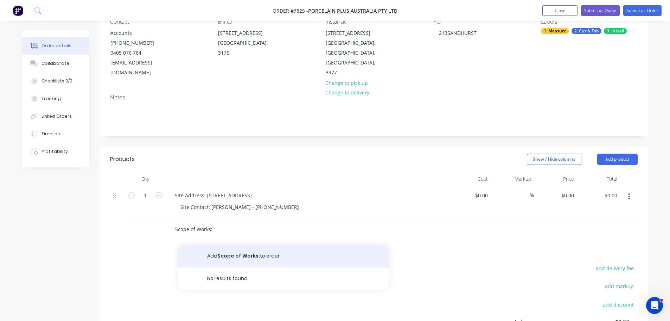
type input "Scope of Works:"
click at [241, 245] on button "Add Scope of Works: to order" at bounding box center [283, 256] width 211 height 23
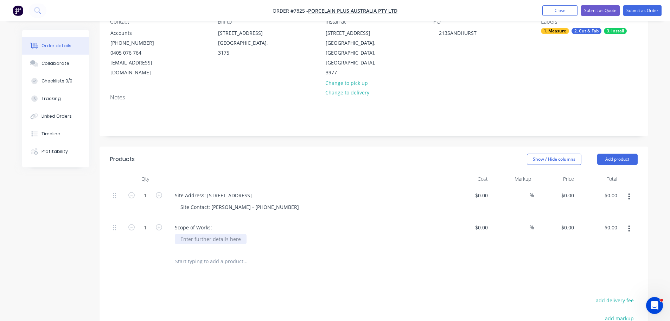
click at [226, 234] on div at bounding box center [211, 239] width 72 height 10
paste div
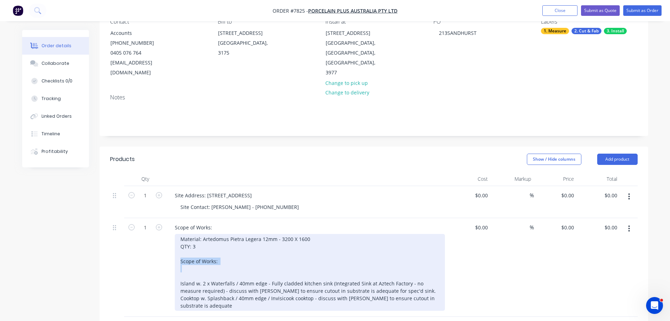
drag, startPoint x: 230, startPoint y: 262, endPoint x: 172, endPoint y: 252, distance: 59.4
click at [172, 252] on div "Scope of Works: Material: Artedomus Pietra Legera 12mm - 3200 X 1600 QTY: 3 Sco…" at bounding box center [306, 267] width 281 height 99
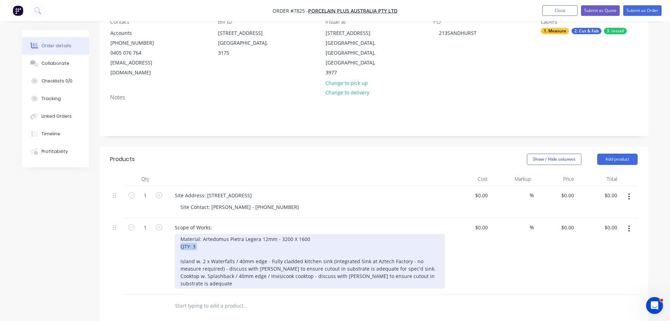
click at [172, 236] on div "Scope of Works: Material: Artedomus Pietra Legera 12mm - 3200 X 1600 QTY: 3 Isl…" at bounding box center [306, 256] width 281 height 76
drag, startPoint x: 181, startPoint y: 231, endPoint x: 198, endPoint y: 230, distance: 16.9
click at [181, 234] on div "Material: Artedomus Pietra Legera 12mm - 3200 X 1600 Island w. 2 x Waterfalls /…" at bounding box center [310, 261] width 270 height 55
drag, startPoint x: 202, startPoint y: 230, endPoint x: 149, endPoint y: 229, distance: 52.8
click at [148, 229] on div "1 Scope of Works: Material: Artedomus Pietra Legera 12mm - 3200 X 1600 Island w…" at bounding box center [374, 256] width 528 height 76
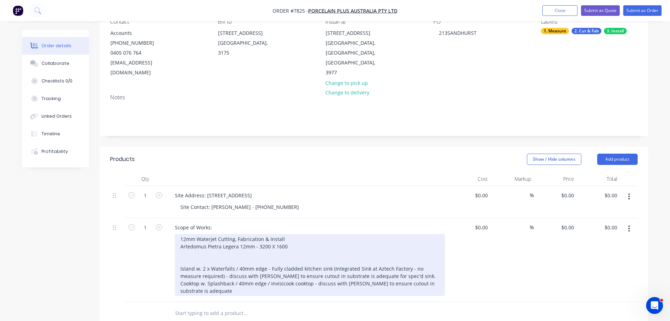
click at [211, 260] on div "12mm Waterjet Cutting, Fabrication & Install Artedomus Pietra Legera 12mm - 320…" at bounding box center [310, 265] width 270 height 62
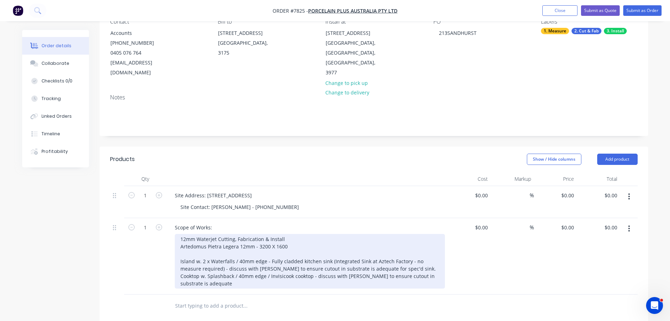
click at [180, 246] on div "12mm Waterjet Cutting, Fabrication & Install Artedomus Pietra Legera 12mm - 320…" at bounding box center [310, 261] width 270 height 55
drag, startPoint x: 379, startPoint y: 267, endPoint x: 326, endPoint y: 257, distance: 54.4
click at [326, 257] on div "12mm Waterjet Cutting, Fabrication & Install Client Supplied Artedomus Pietra L…" at bounding box center [310, 261] width 270 height 55
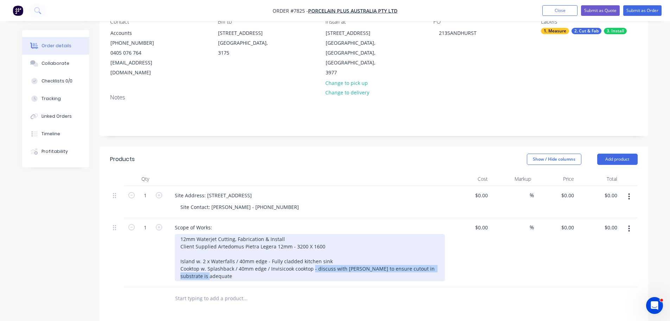
drag, startPoint x: 325, startPoint y: 275, endPoint x: 312, endPoint y: 268, distance: 15.1
click at [312, 268] on div "12mm Waterjet Cutting, Fabrication & Install Client Supplied Artedomus Pietra L…" at bounding box center [310, 257] width 270 height 47
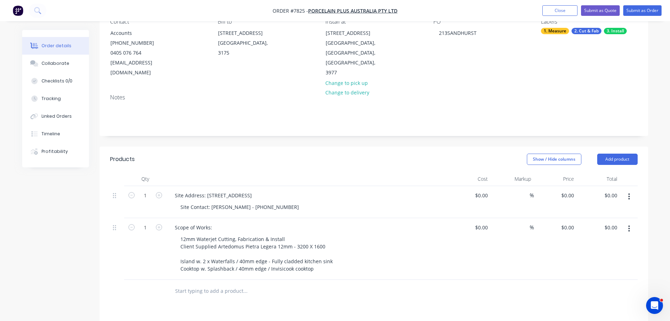
click at [234, 285] on input "text" at bounding box center [245, 291] width 141 height 14
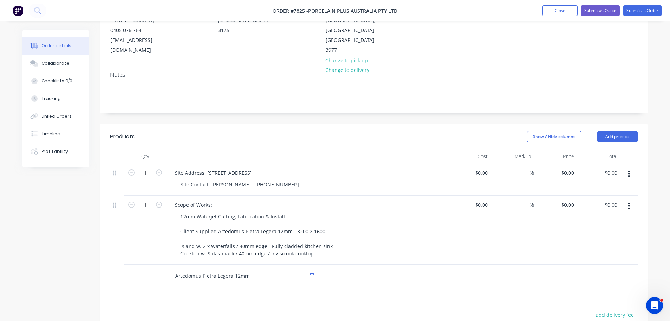
scroll to position [106, 0]
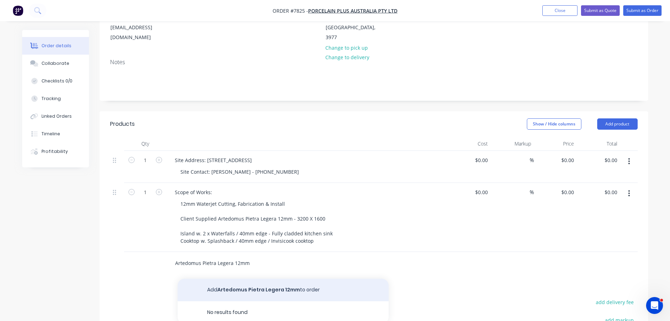
type input "Artedomus Pietra Legera 12mm"
drag, startPoint x: 262, startPoint y: 275, endPoint x: 239, endPoint y: 274, distance: 23.2
click at [262, 278] on button "Add Artedomus Pietra Legera 12mm to order" at bounding box center [283, 289] width 211 height 23
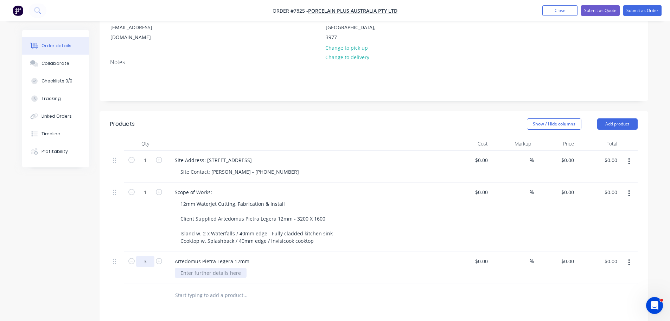
type input "3"
click at [202, 267] on div at bounding box center [211, 272] width 72 height 10
click at [203, 267] on div at bounding box center [211, 272] width 72 height 10
click at [192, 267] on div "3200 x 1600mm" at bounding box center [199, 272] width 48 height 10
click at [395, 288] on div at bounding box center [293, 295] width 248 height 14
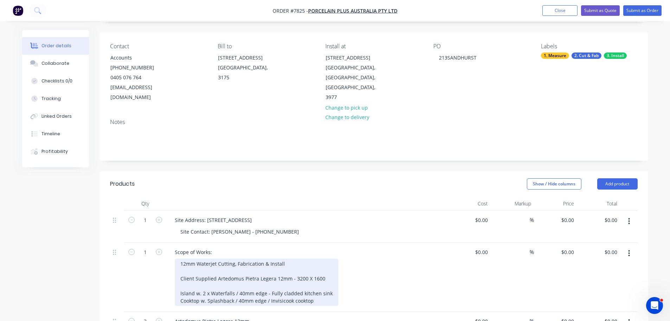
scroll to position [0, 0]
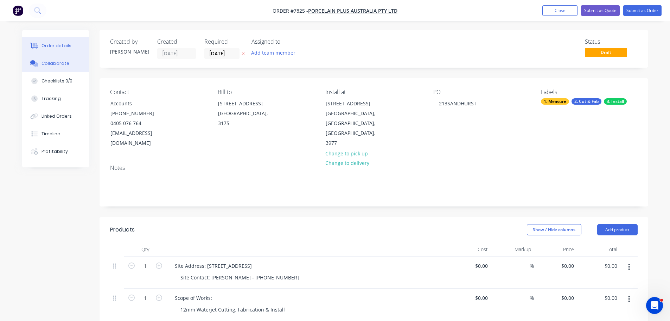
click at [48, 64] on div "Collaborate" at bounding box center [56, 63] width 28 height 6
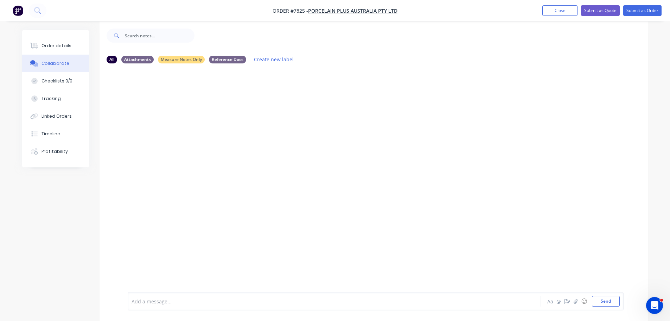
scroll to position [11, 0]
click at [167, 299] on div at bounding box center [315, 300] width 366 height 7
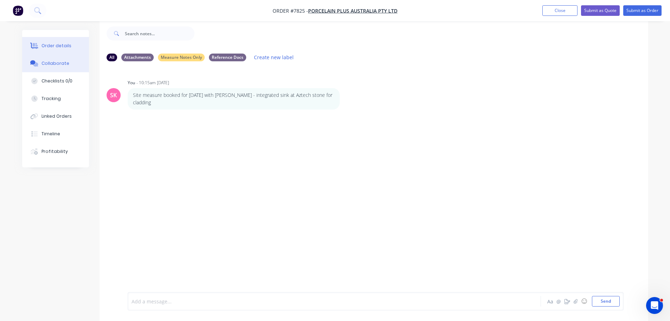
click at [64, 49] on button "Order details" at bounding box center [55, 46] width 67 height 18
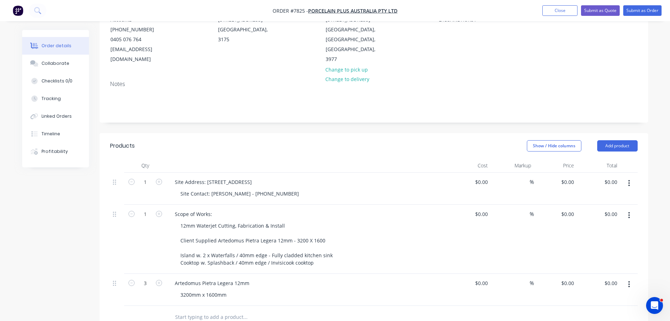
scroll to position [81, 0]
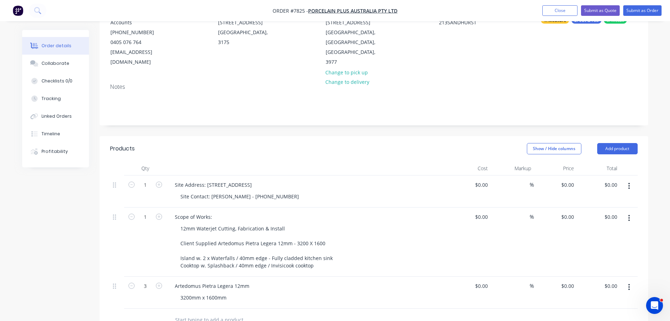
click at [478, 207] on div "$0.00 $0.00" at bounding box center [469, 241] width 43 height 69
type input "$8,187.00"
type input "-25"
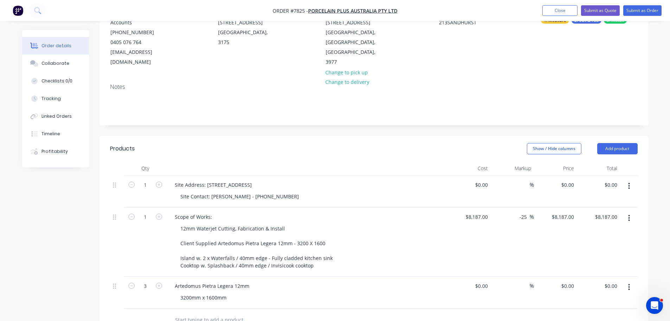
type input "6140.25"
type input "$6,140.25"
click at [426, 136] on header "Products Show / Hide columns Add product" at bounding box center [374, 148] width 549 height 25
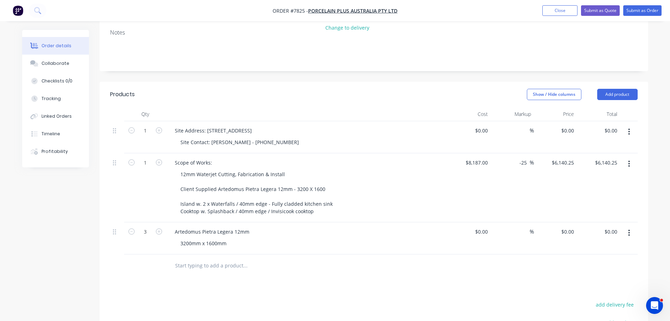
scroll to position [0, 0]
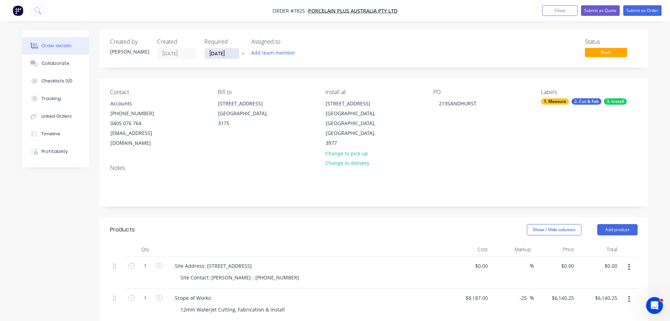
click at [227, 55] on input "[DATE]" at bounding box center [222, 53] width 34 height 11
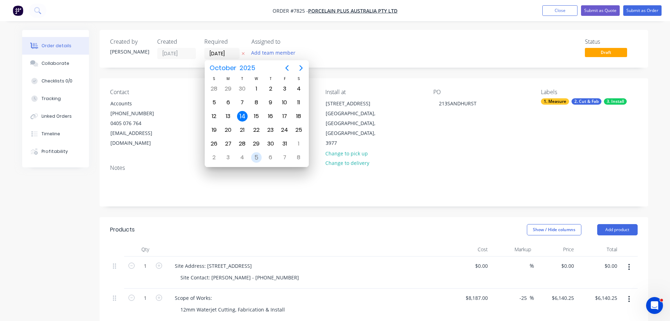
click at [256, 147] on div "29" at bounding box center [256, 143] width 11 height 11
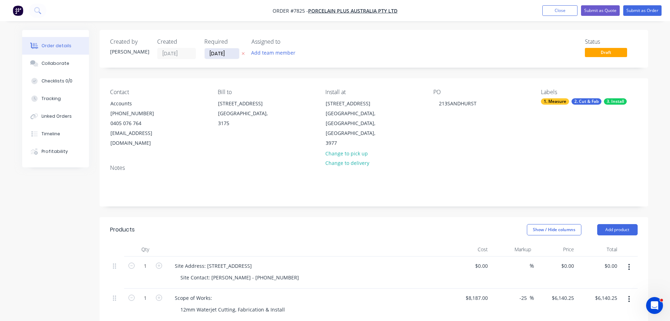
click at [220, 53] on input "[DATE]" at bounding box center [222, 53] width 34 height 11
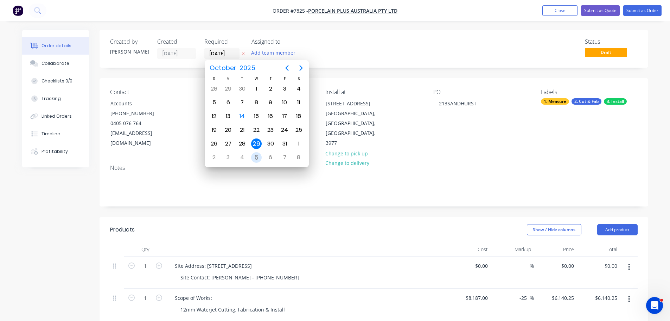
click at [257, 162] on div "5" at bounding box center [256, 157] width 11 height 11
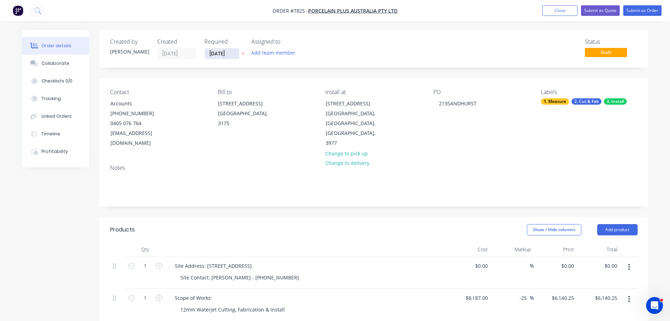
click at [219, 54] on input "05/11/25" at bounding box center [222, 53] width 34 height 11
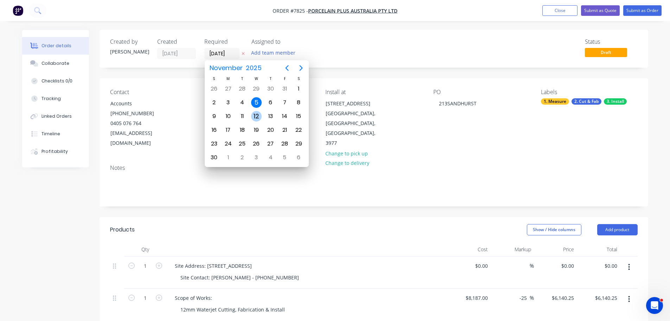
click at [256, 113] on div "12" at bounding box center [256, 116] width 11 height 11
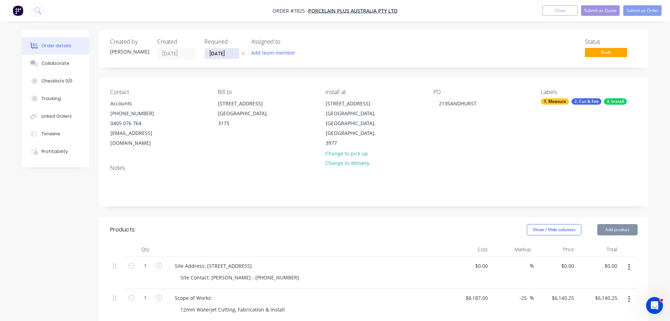
click at [221, 50] on input "12/11/25" at bounding box center [222, 53] width 34 height 11
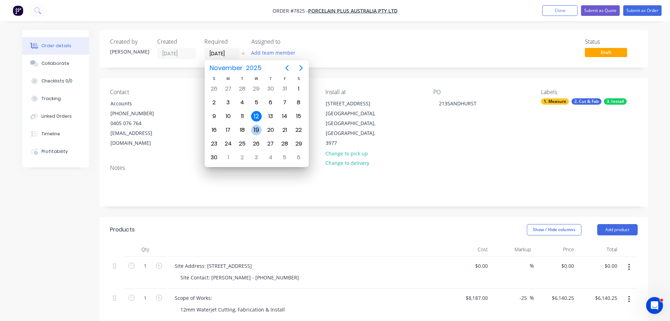
click at [258, 126] on div "19" at bounding box center [256, 130] width 11 height 11
type input "[DATE]"
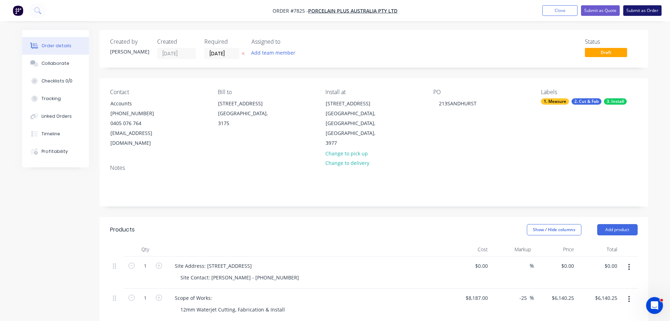
click at [634, 8] on button "Submit as Order" at bounding box center [642, 10] width 38 height 11
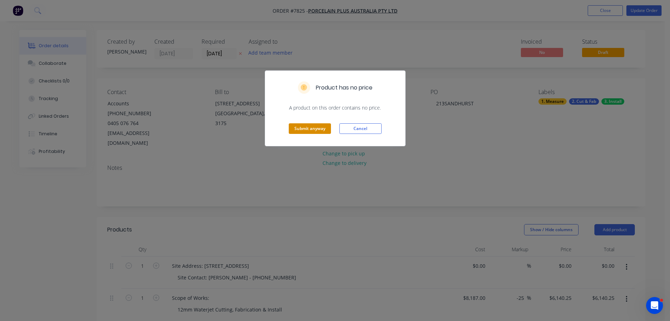
click at [312, 132] on button "Submit anyway" at bounding box center [310, 128] width 42 height 11
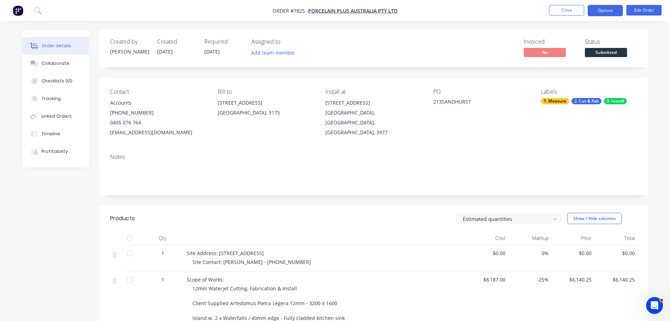
click at [607, 13] on button "Options" at bounding box center [605, 10] width 35 height 11
drag, startPoint x: 463, startPoint y: 34, endPoint x: 609, endPoint y: 54, distance: 147.7
click at [463, 34] on div "Created by Stacey Created 14/10/25 Required 19/11/25 Assigned to Add team membe…" at bounding box center [374, 48] width 549 height 37
click at [619, 53] on span "Submitted" at bounding box center [606, 52] width 42 height 9
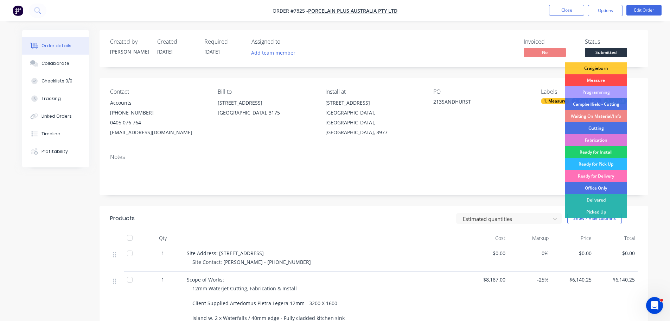
click at [604, 77] on div "Measure" at bounding box center [596, 80] width 62 height 12
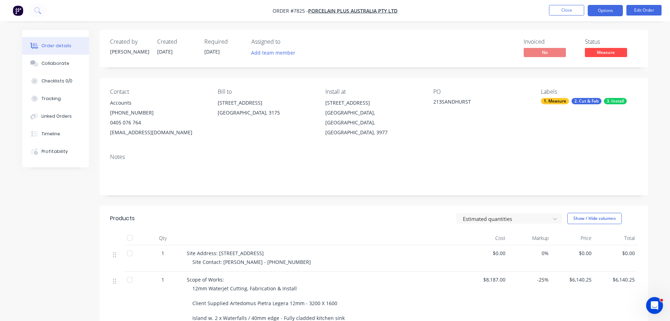
click at [612, 11] on button "Options" at bounding box center [605, 10] width 35 height 11
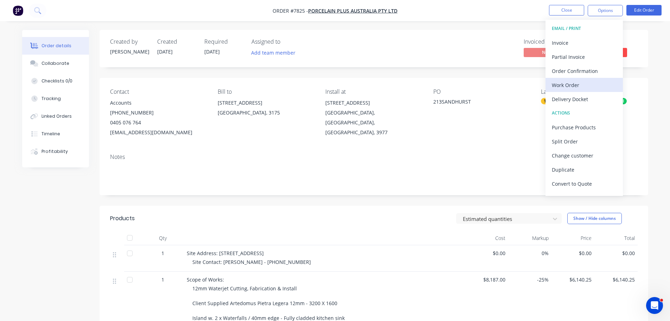
click at [579, 85] on div "Work Order" at bounding box center [584, 85] width 65 height 10
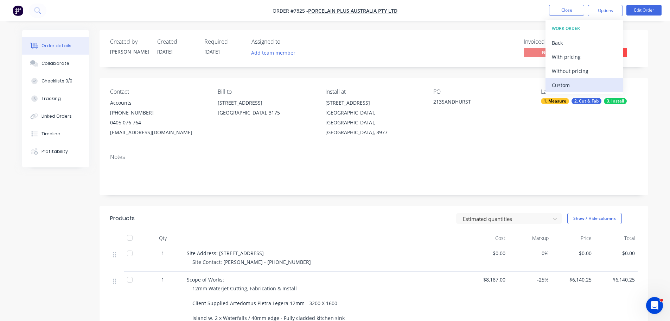
click at [579, 82] on div "Custom" at bounding box center [584, 85] width 65 height 10
click at [581, 74] on div "Without pricing" at bounding box center [584, 71] width 65 height 10
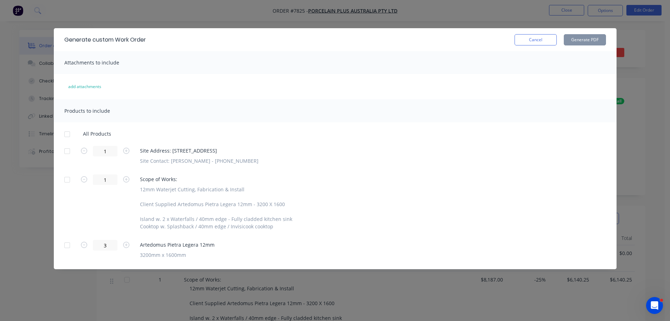
click at [69, 139] on div at bounding box center [67, 134] width 14 height 14
click at [69, 177] on div at bounding box center [67, 179] width 14 height 14
click at [589, 43] on button "Generate PDF" at bounding box center [585, 39] width 42 height 11
click at [536, 39] on button "Cancel" at bounding box center [536, 39] width 42 height 11
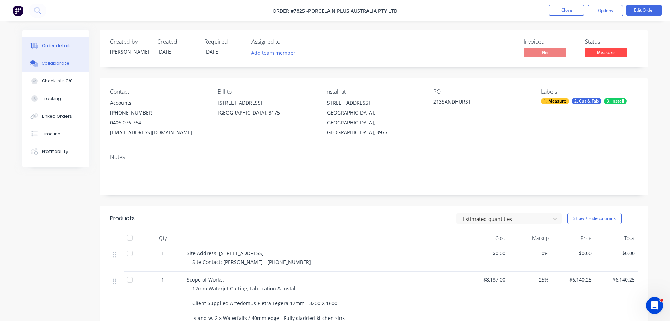
click at [60, 67] on button "Collaborate" at bounding box center [55, 64] width 67 height 18
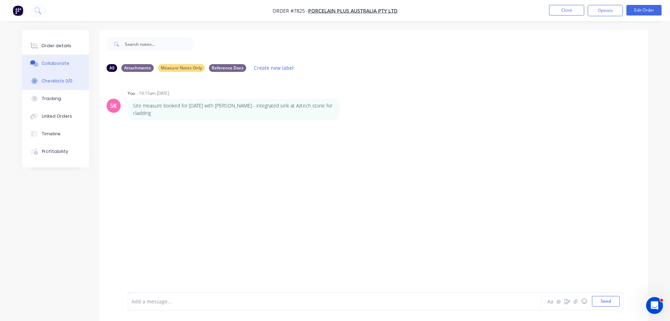
click at [62, 81] on div "Checklists 0/0" at bounding box center [57, 81] width 31 height 6
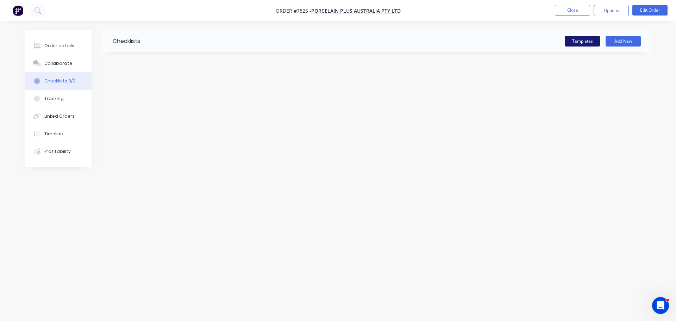
click at [590, 40] on button "Templates" at bounding box center [581, 41] width 35 height 11
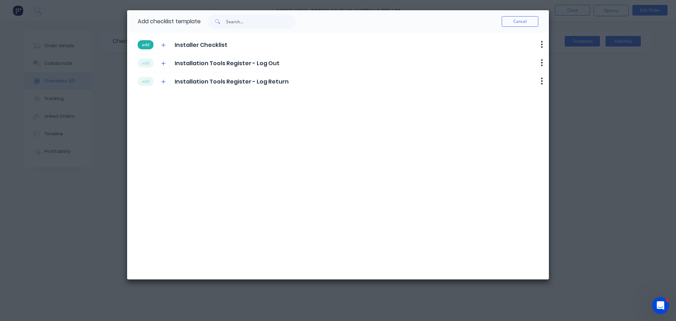
click at [141, 48] on button "add" at bounding box center [146, 44] width 16 height 9
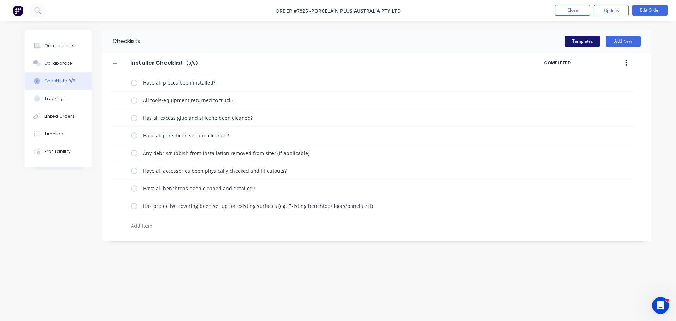
click at [587, 39] on button "Templates" at bounding box center [581, 41] width 35 height 11
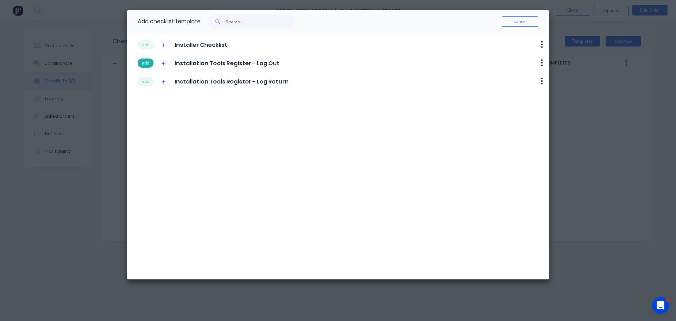
click at [148, 62] on button "add" at bounding box center [146, 62] width 16 height 9
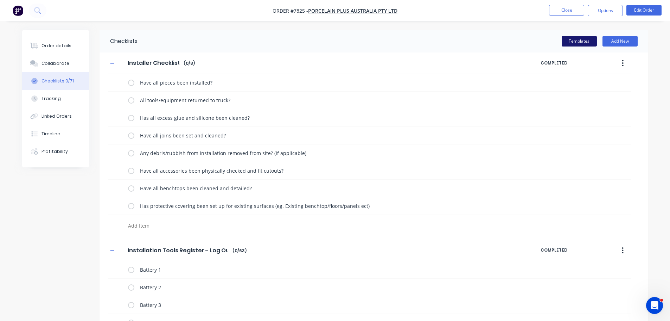
click at [579, 45] on button "Templates" at bounding box center [579, 41] width 35 height 11
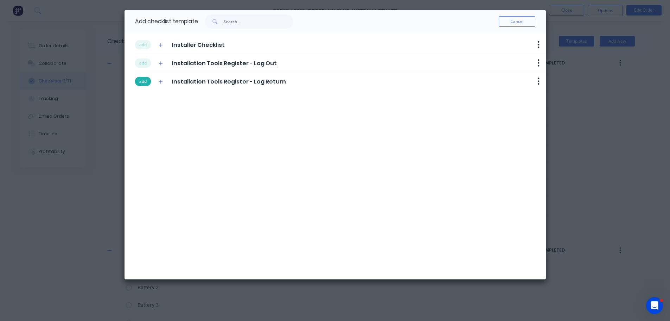
click at [146, 78] on button "add" at bounding box center [143, 81] width 16 height 9
type textarea "x"
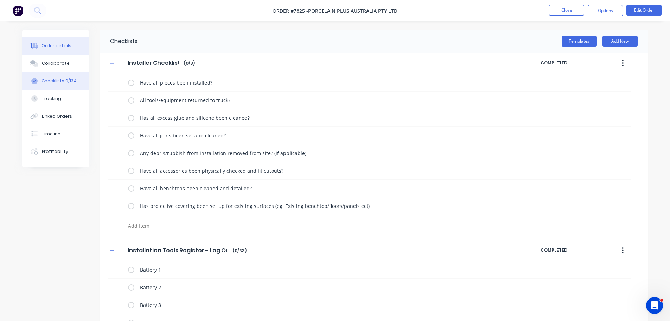
click at [39, 40] on button "Order details" at bounding box center [55, 46] width 67 height 18
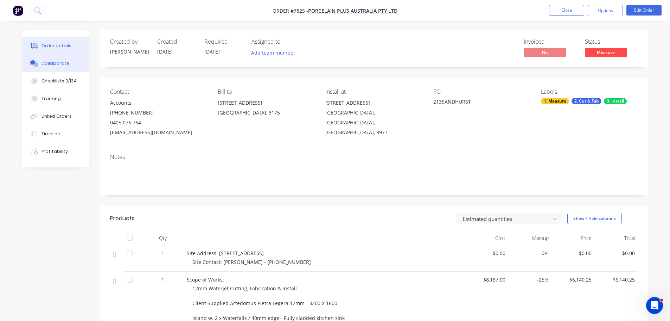
click at [70, 59] on button "Collaborate" at bounding box center [55, 64] width 67 height 18
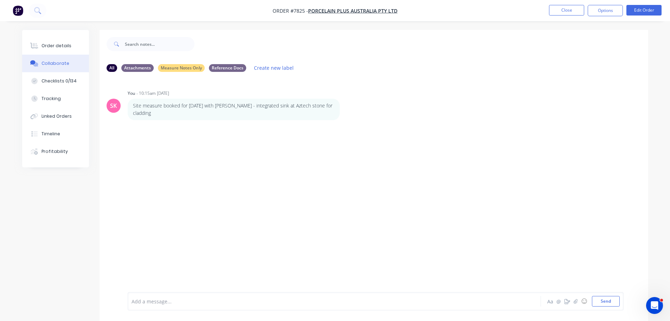
click at [191, 305] on div "Add a message..." at bounding box center [315, 301] width 366 height 11
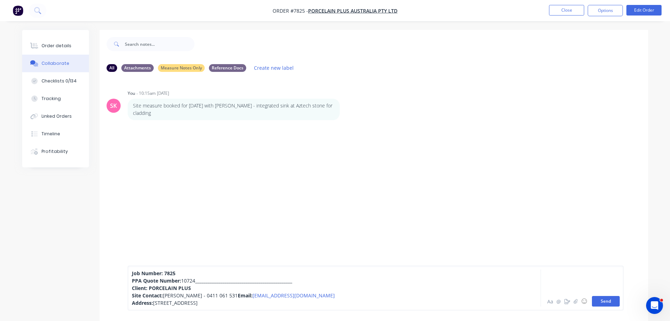
click at [608, 303] on button "Send" at bounding box center [606, 301] width 28 height 11
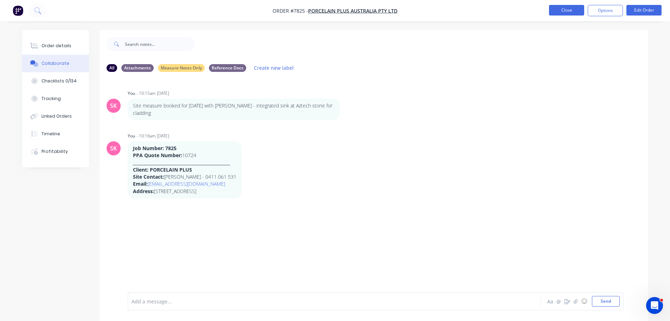
click at [566, 12] on button "Close" at bounding box center [566, 10] width 35 height 11
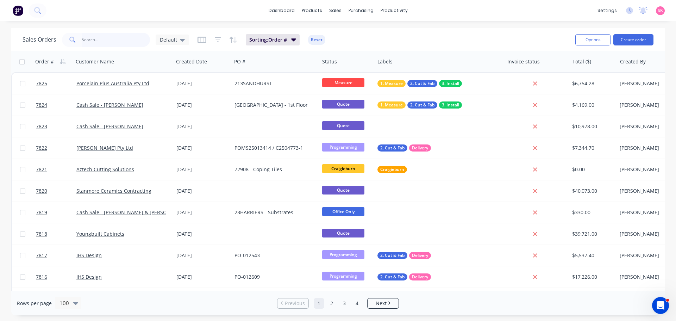
click at [140, 43] on input "text" at bounding box center [116, 40] width 69 height 14
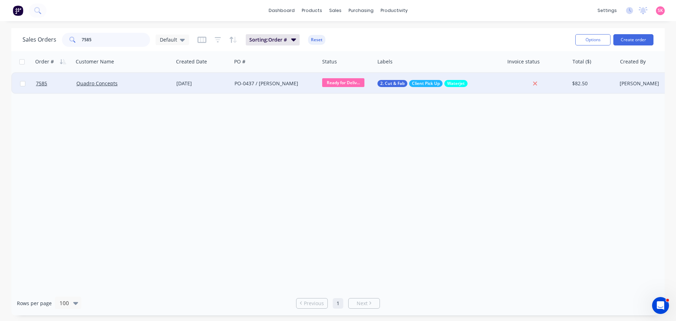
type input "7585"
click at [327, 82] on span "Ready for Deliv..." at bounding box center [343, 82] width 42 height 9
click at [174, 84] on div "[DATE]" at bounding box center [202, 83] width 58 height 21
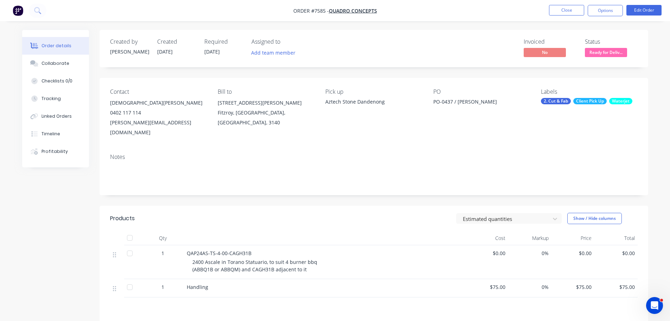
click at [595, 15] on button "Options" at bounding box center [605, 10] width 35 height 11
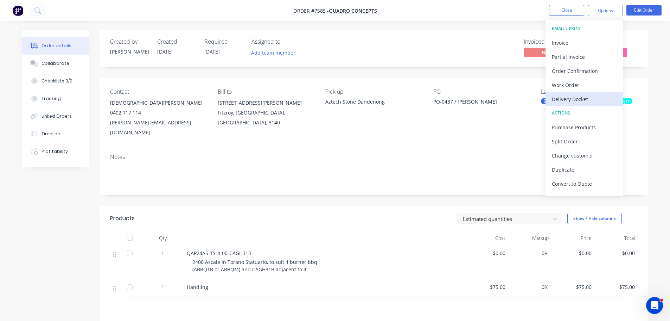
click at [585, 95] on div "Delivery Docket" at bounding box center [584, 99] width 65 height 10
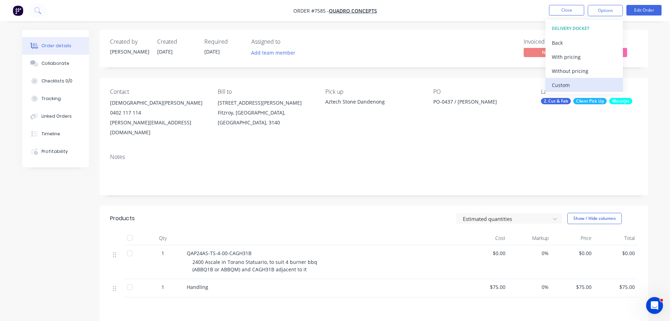
click at [580, 84] on div "Custom" at bounding box center [584, 85] width 65 height 10
click at [582, 71] on div "Without pricing" at bounding box center [584, 71] width 65 height 10
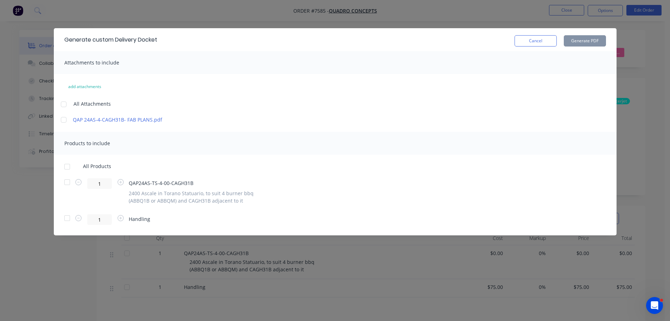
click at [69, 164] on div at bounding box center [67, 166] width 14 height 14
click at [582, 41] on button "Generate PDF" at bounding box center [585, 40] width 42 height 11
click at [537, 37] on button "Cancel" at bounding box center [536, 40] width 42 height 11
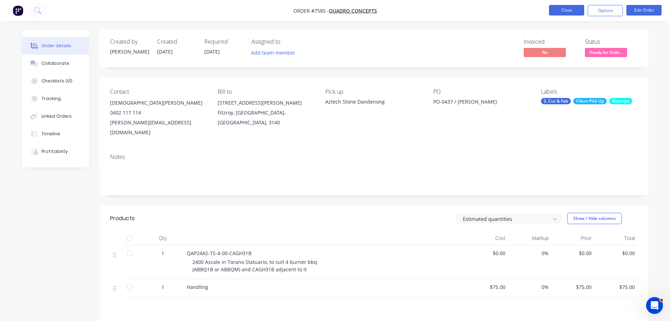
click at [560, 9] on button "Close" at bounding box center [566, 10] width 35 height 11
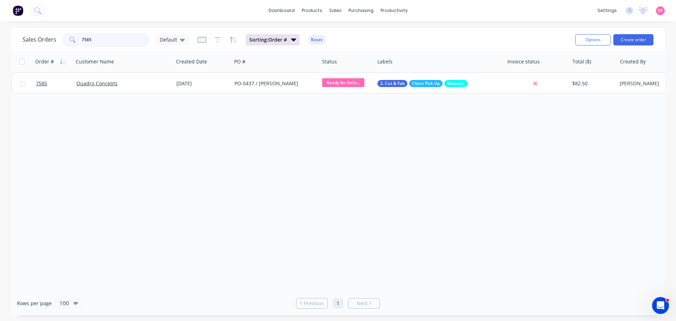
drag, startPoint x: 114, startPoint y: 42, endPoint x: 25, endPoint y: 43, distance: 89.4
click at [26, 43] on div "Sales Orders 7585 Default" at bounding box center [106, 40] width 166 height 14
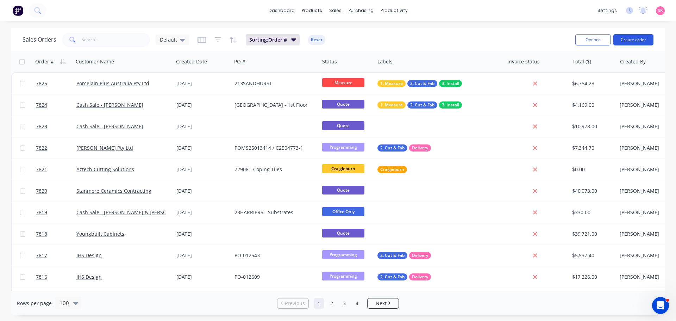
click at [645, 44] on button "Create order" at bounding box center [633, 39] width 40 height 11
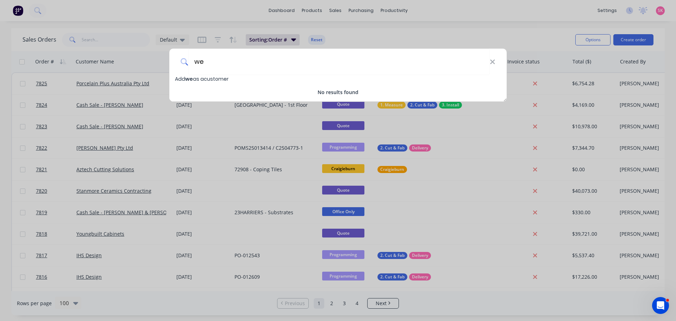
type input "w"
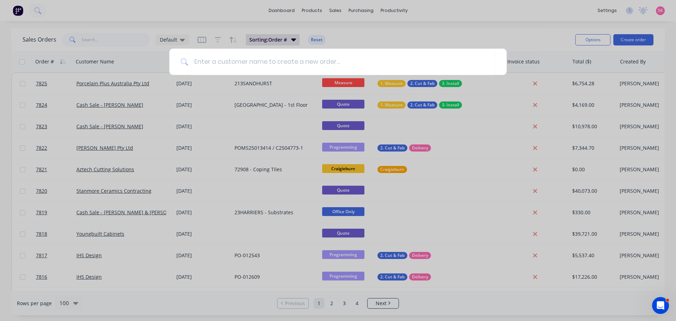
click at [384, 41] on div at bounding box center [338, 160] width 676 height 321
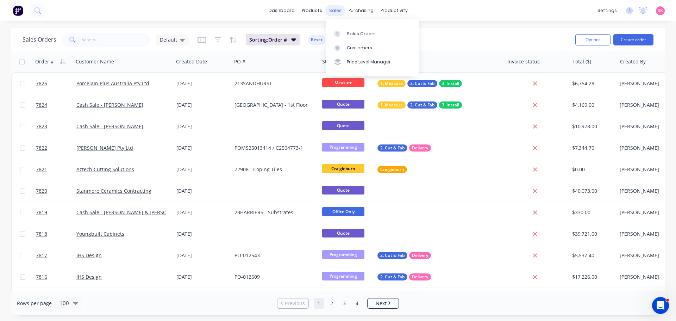
click at [334, 5] on div "sales" at bounding box center [334, 10] width 19 height 11
click at [355, 53] on link "Customers" at bounding box center [371, 48] width 93 height 14
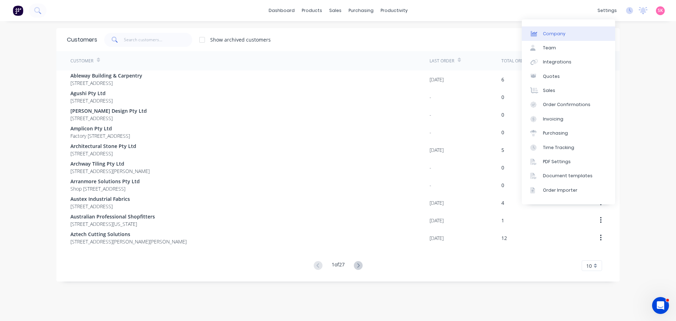
drag, startPoint x: 603, startPoint y: 19, endPoint x: 594, endPoint y: 34, distance: 18.2
click at [601, 32] on link "Company" at bounding box center [567, 33] width 93 height 14
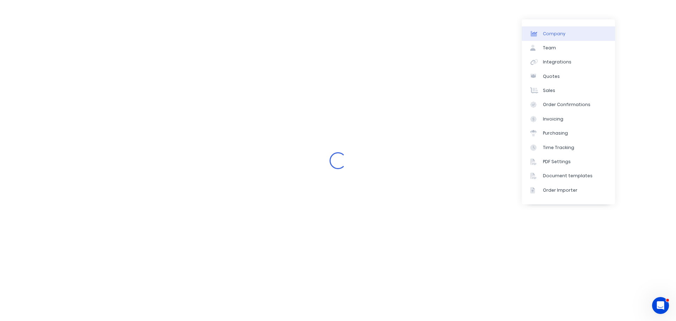
select select "AU"
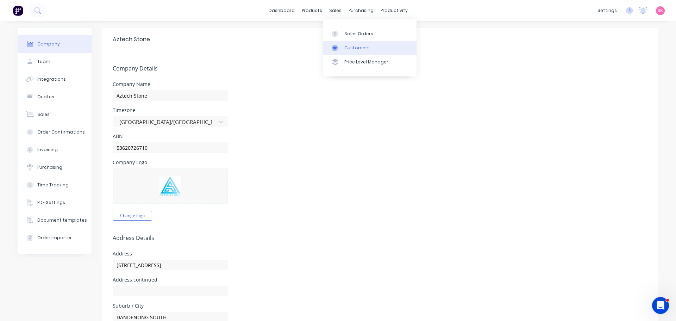
click at [359, 50] on div "Customers" at bounding box center [356, 48] width 25 height 6
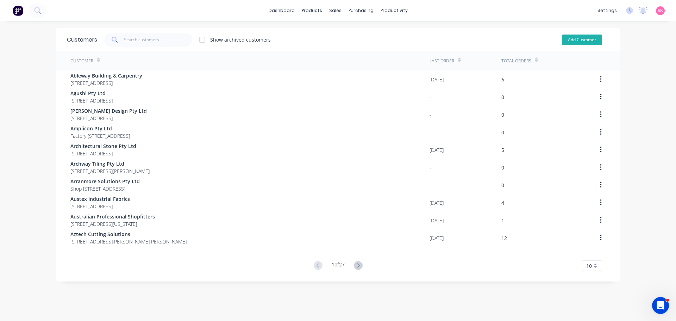
click at [576, 44] on button "Add Customer" at bounding box center [582, 39] width 40 height 11
select select "AU"
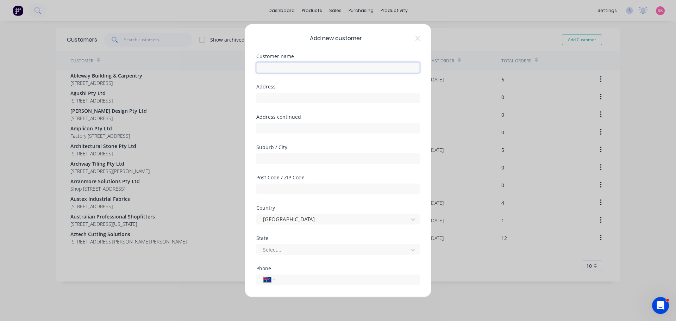
click at [268, 64] on input "text" at bounding box center [337, 67] width 163 height 11
click at [359, 68] on input "Cash Sale - We Build Development Group" at bounding box center [337, 67] width 163 height 11
type input "Cash Sale - We Build Development Group Pty Ltd"
click at [313, 190] on input "text" at bounding box center [337, 188] width 163 height 11
type input "3061"
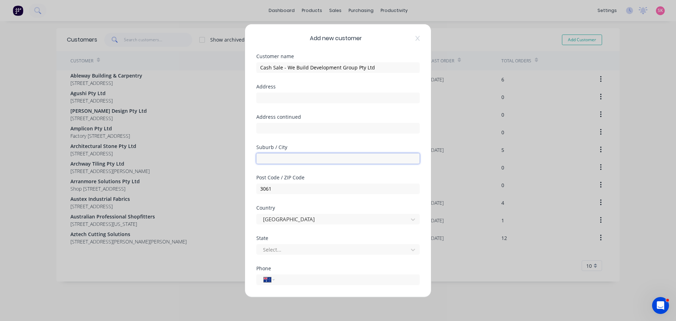
click at [300, 154] on input "text" at bounding box center [337, 158] width 163 height 11
drag, startPoint x: 285, startPoint y: 147, endPoint x: 287, endPoint y: 156, distance: 9.0
click at [285, 147] on div "Suburb / City" at bounding box center [337, 146] width 163 height 5
click at [287, 157] on input "text" at bounding box center [337, 158] width 163 height 11
type input "c"
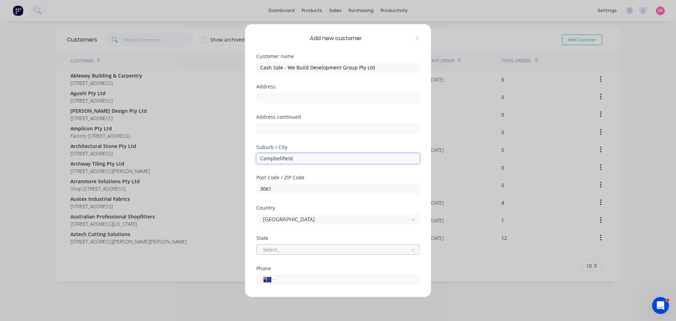
type input "Campbellfield"
click at [288, 254] on body "dashboard products sales purchasing productivity dashboard products Product Cat…" at bounding box center [338, 160] width 676 height 321
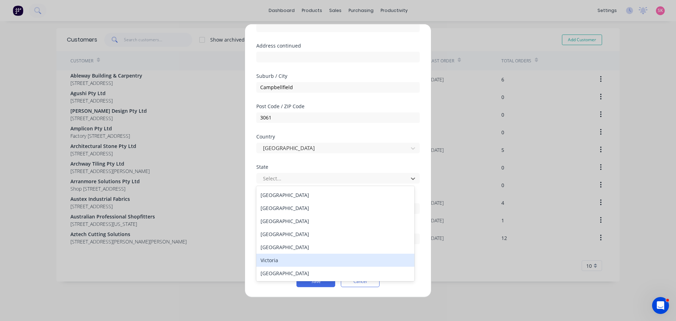
click at [290, 265] on div "Victoria" at bounding box center [335, 259] width 158 height 13
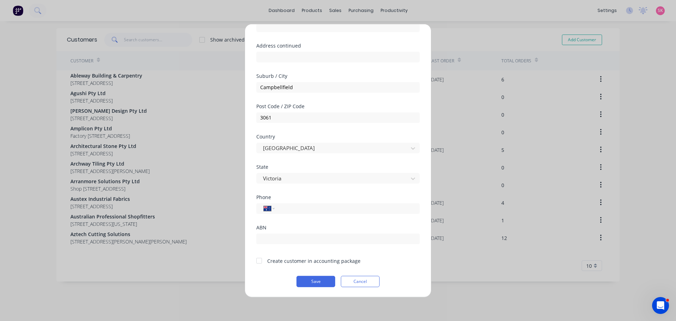
click at [276, 244] on div "ABN" at bounding box center [337, 239] width 163 height 30
click at [288, 235] on input "text" at bounding box center [337, 238] width 163 height 11
type input "27 143 440 788"
click at [258, 260] on div at bounding box center [259, 260] width 14 height 14
click at [306, 277] on button "Save" at bounding box center [315, 280] width 39 height 11
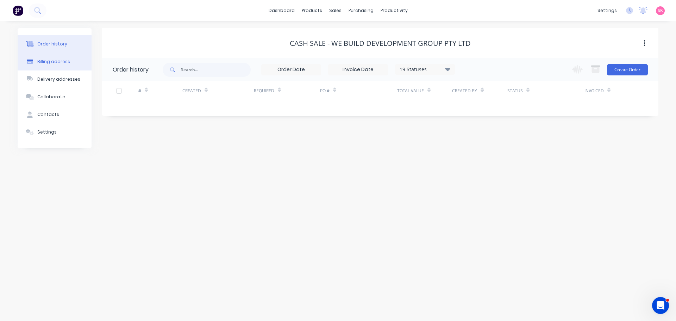
click at [58, 64] on div "Billing address" at bounding box center [53, 61] width 33 height 6
select select "AU"
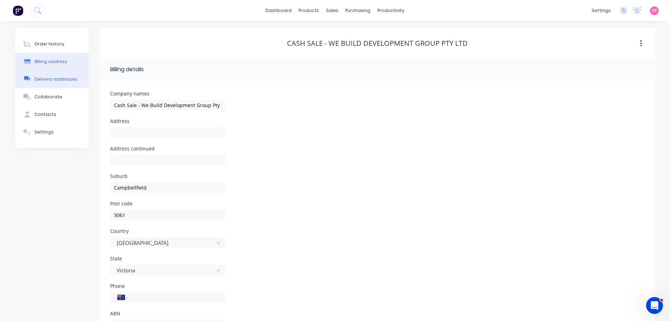
click at [57, 78] on div "Delivery addresses" at bounding box center [55, 79] width 43 height 6
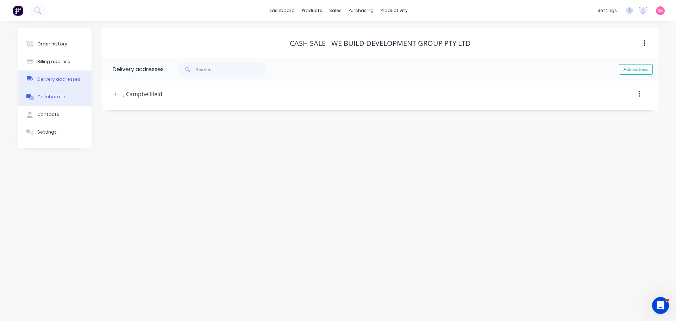
click at [61, 99] on div "Collaborate" at bounding box center [51, 97] width 28 height 6
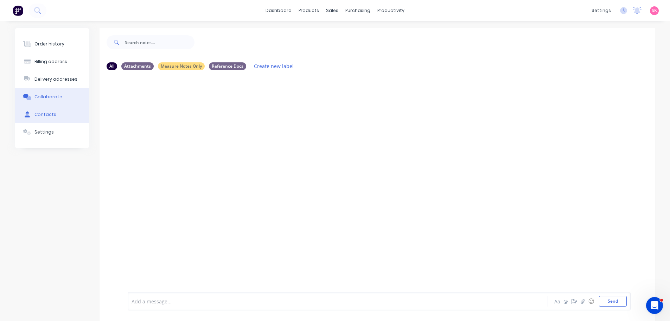
click at [61, 113] on button "Contacts" at bounding box center [52, 115] width 74 height 18
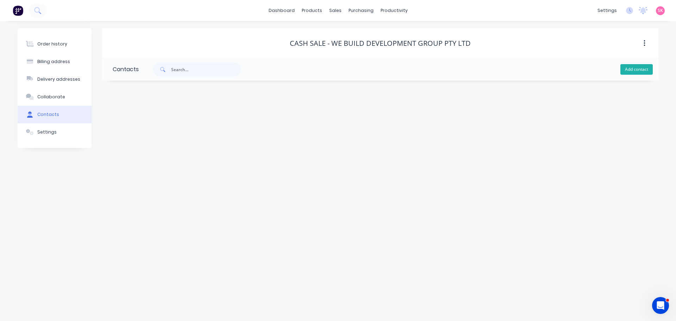
click at [640, 64] on button "Add contact" at bounding box center [636, 69] width 32 height 11
select select "AU"
click at [152, 123] on input "text" at bounding box center [170, 121] width 115 height 11
type input "Simon"
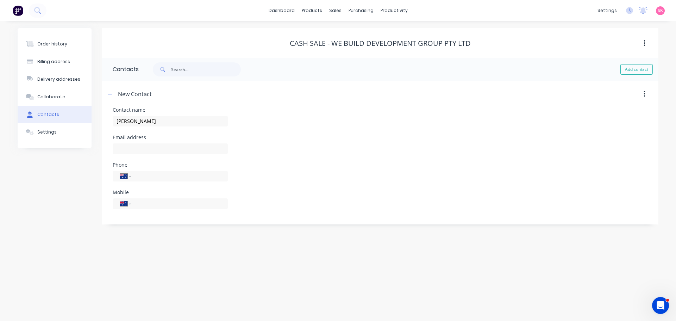
select select "AU"
click at [145, 175] on input "tel" at bounding box center [178, 176] width 84 height 8
drag, startPoint x: 144, startPoint y: 198, endPoint x: 143, endPoint y: 202, distance: 4.8
click at [144, 198] on div "International Afghanistan Åland Islands Albania Algeria American Samoa Andorra …" at bounding box center [170, 203] width 115 height 11
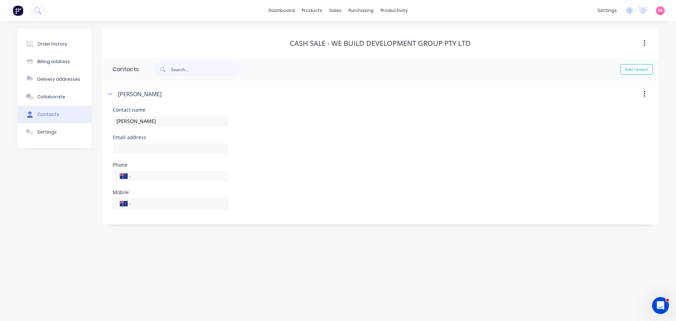
click at [143, 202] on input "tel" at bounding box center [178, 203] width 84 height 8
type input "0"
type input "0421 347 561"
click at [147, 151] on input "text" at bounding box center [170, 148] width 115 height 11
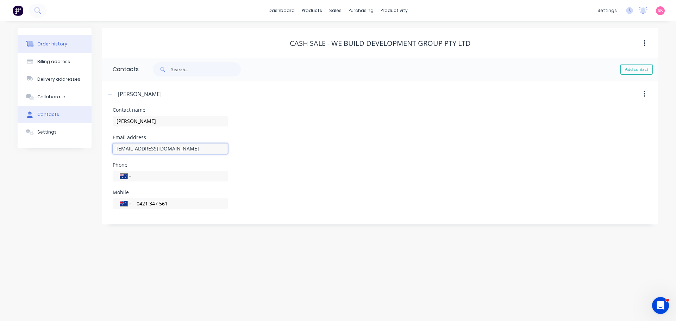
type input "simon@webuilddevelopment.com.au"
click at [65, 49] on button "Order history" at bounding box center [55, 44] width 74 height 18
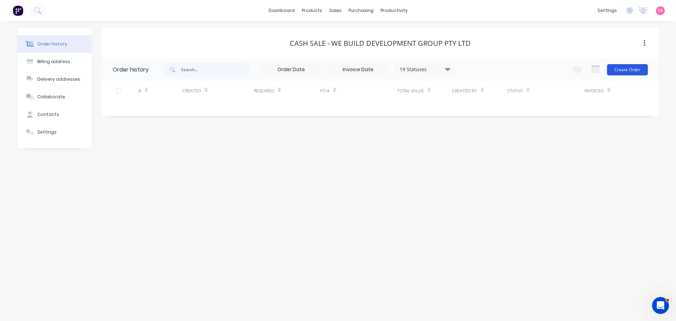
click at [623, 66] on button "Create Order" at bounding box center [627, 69] width 41 height 11
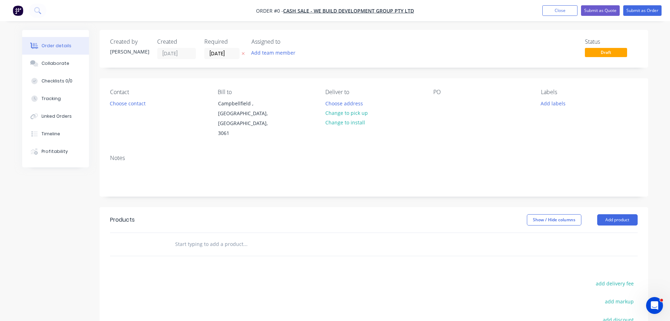
click at [148, 101] on div "Choose contact" at bounding box center [127, 102] width 43 height 9
click at [140, 105] on button "Choose contact" at bounding box center [127, 102] width 43 height 9
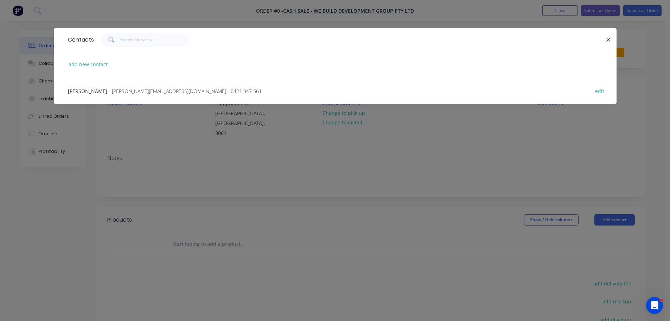
click at [143, 96] on div "Simon - simon@webuilddevelopment.com.au - 0421 347 561 edit" at bounding box center [335, 90] width 542 height 26
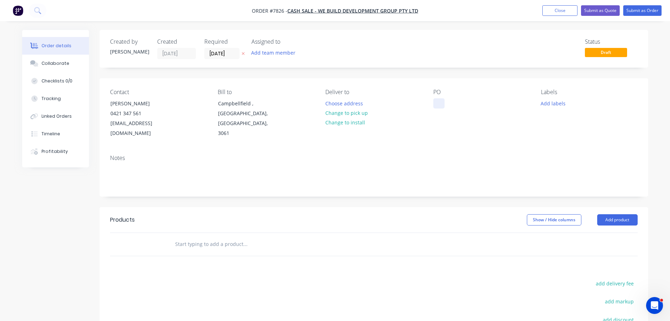
click at [437, 109] on div "PO" at bounding box center [481, 114] width 96 height 50
click at [438, 105] on div at bounding box center [438, 103] width 11 height 10
click at [566, 103] on button "Add labels" at bounding box center [553, 102] width 32 height 9
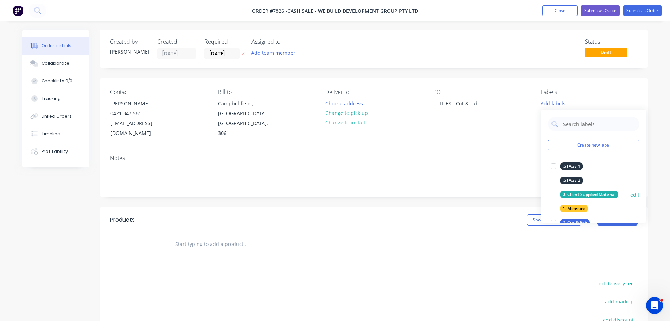
click at [553, 195] on div at bounding box center [554, 194] width 14 height 14
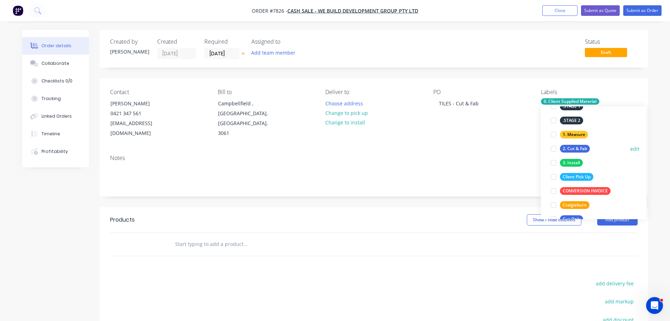
click at [550, 148] on div at bounding box center [554, 148] width 14 height 14
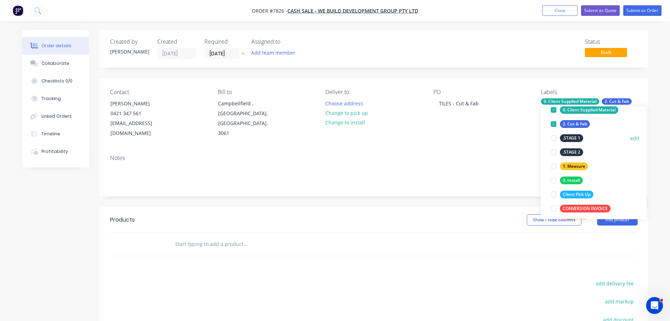
scroll to position [134, 0]
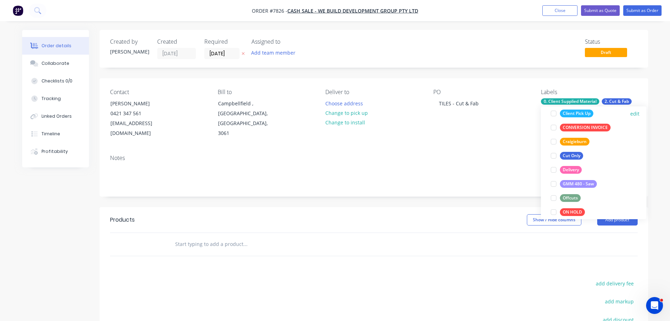
click at [553, 112] on div at bounding box center [554, 113] width 14 height 14
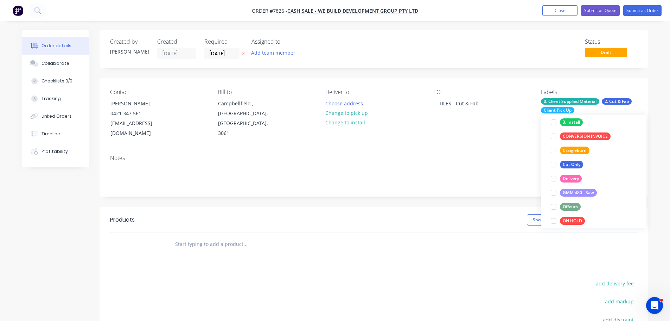
scroll to position [77, 0]
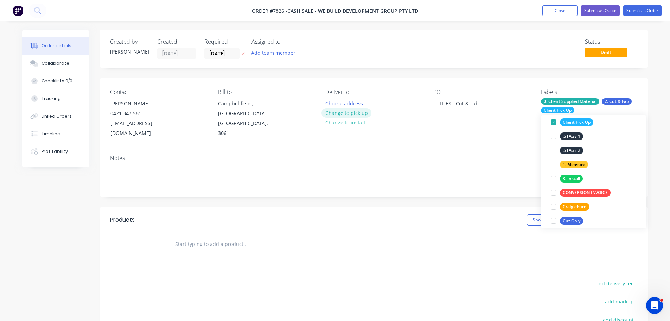
click at [351, 111] on button "Change to pick up" at bounding box center [347, 112] width 50 height 9
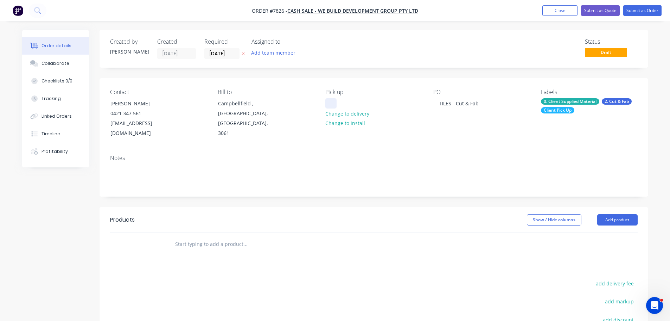
click at [332, 102] on div at bounding box center [330, 103] width 11 height 10
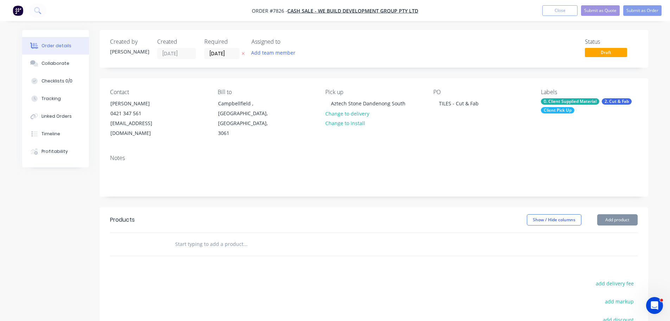
click at [206, 237] on input "text" at bounding box center [245, 244] width 141 height 14
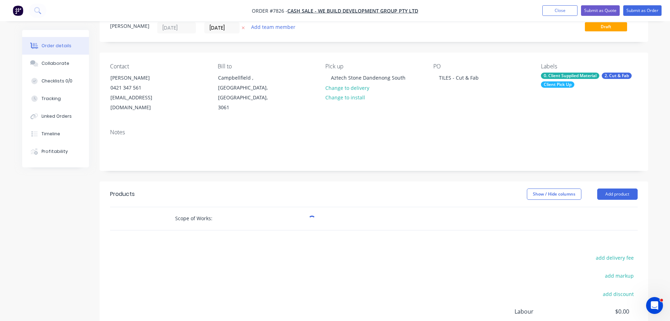
scroll to position [70, 0]
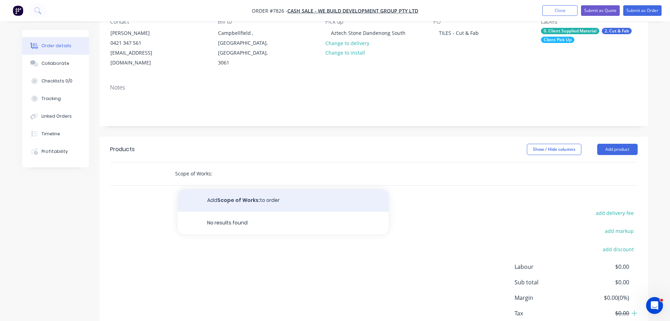
type input "Scope of Works:"
click at [237, 189] on button "Add Scope of Works: to order" at bounding box center [283, 200] width 211 height 23
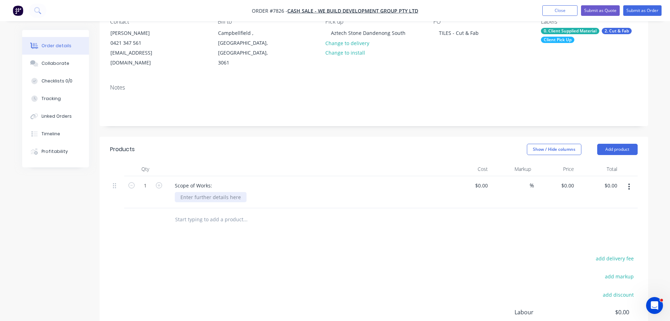
click at [195, 192] on div at bounding box center [211, 197] width 72 height 10
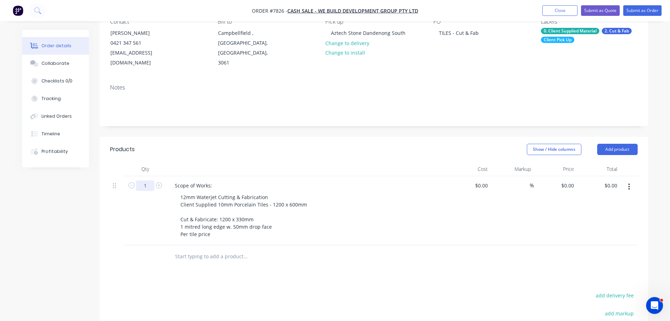
click at [149, 180] on input "1" at bounding box center [145, 185] width 18 height 11
type input "20"
click at [489, 180] on input at bounding box center [483, 185] width 16 height 10
type input "$144.00"
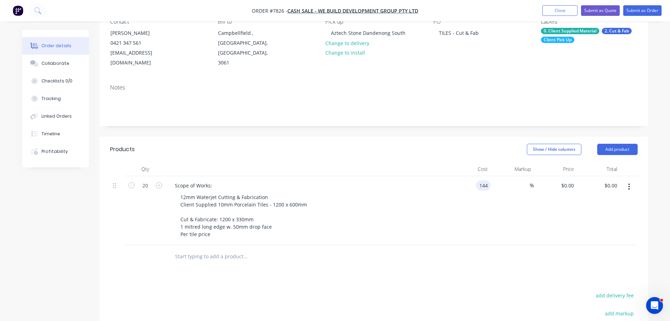
type input "$2,880.00"
type input "$144.00"
type input "$2,880.00"
click at [525, 180] on input at bounding box center [526, 185] width 8 height 10
type input "0"
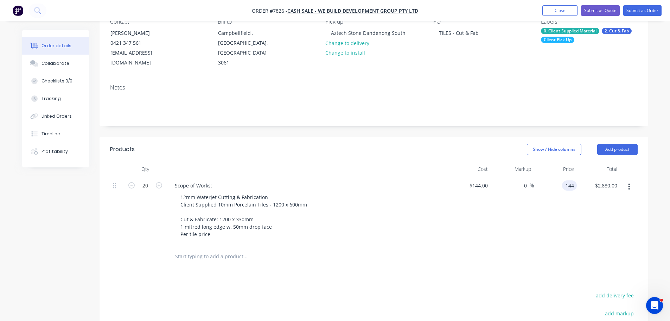
type input "$144.00"
click at [514, 247] on div at bounding box center [374, 256] width 528 height 23
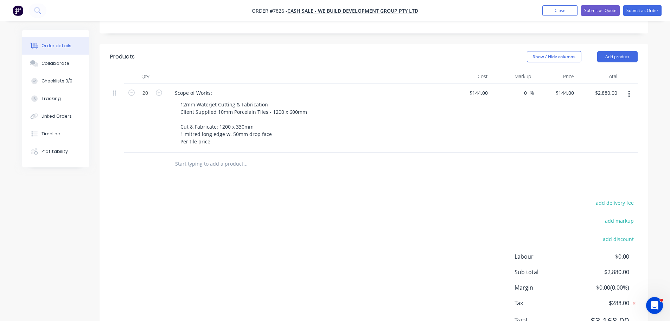
scroll to position [187, 0]
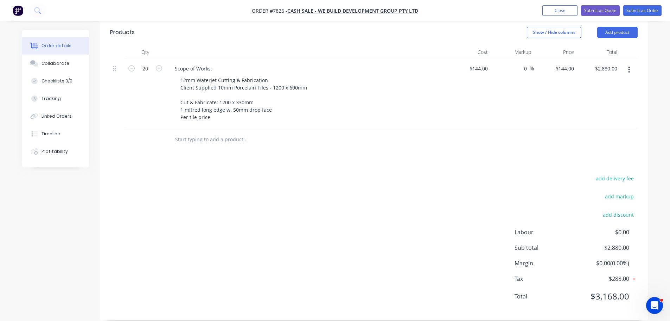
click at [217, 132] on input "text" at bounding box center [245, 139] width 141 height 14
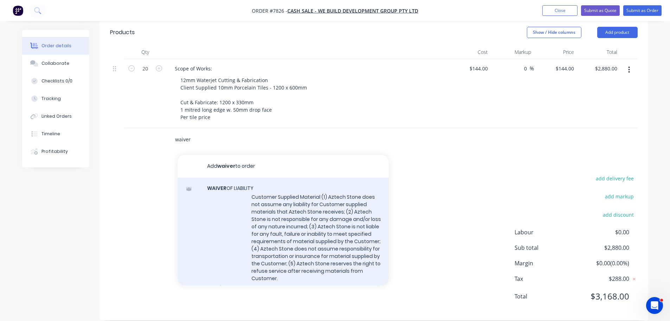
type input "waiver"
click at [286, 189] on div "WAIVER OF LIABILITY Customer Supplied Material (1) Aztech Stone does not assume…" at bounding box center [283, 241] width 211 height 129
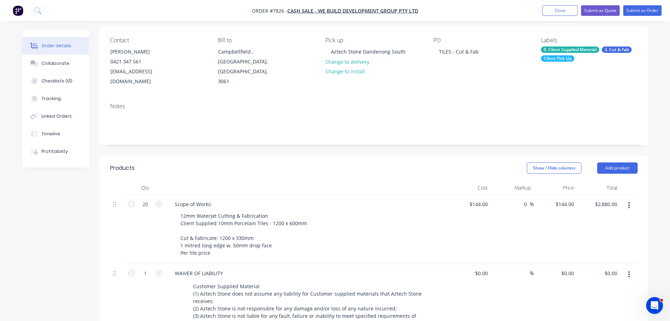
scroll to position [46, 0]
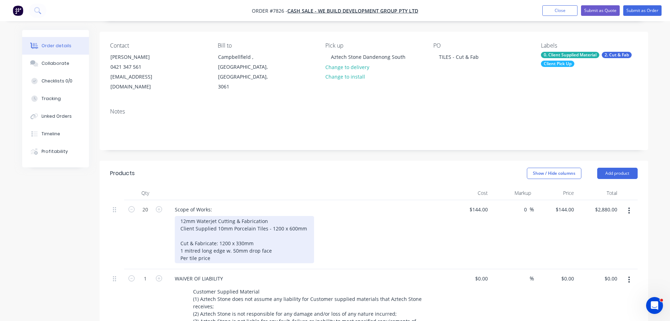
click at [220, 250] on div "12mm Waterjet Cutting & Fabrication Client Supplied 10mm Porcelain Tiles - 1200…" at bounding box center [244, 239] width 139 height 47
click at [186, 248] on div "12mm Waterjet Cutting & Fabrication Client Supplied 10mm Porcelain Tiles - 1200…" at bounding box center [244, 239] width 139 height 47
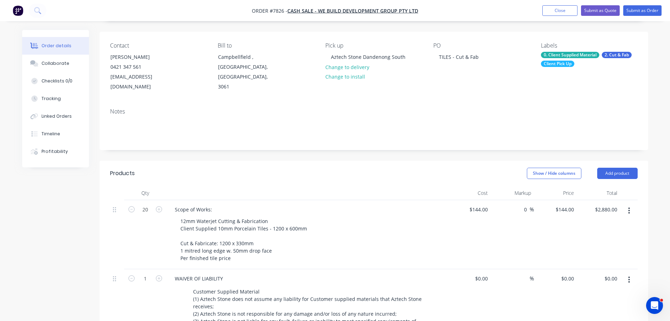
click at [366, 230] on div "12mm Waterjet Cutting & Fabrication Client Supplied 10mm Porcelain Tiles - 1200…" at bounding box center [310, 239] width 270 height 47
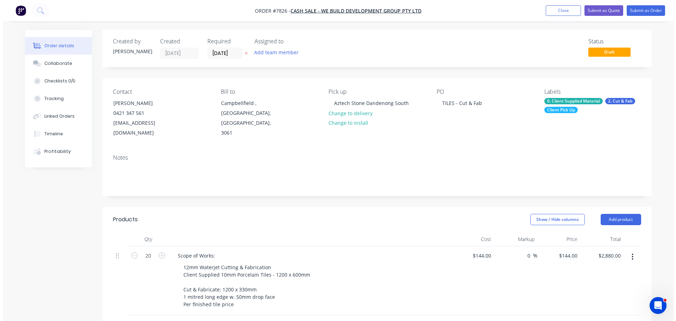
scroll to position [0, 0]
click at [607, 15] on button "Submit as Quote" at bounding box center [600, 10] width 39 height 11
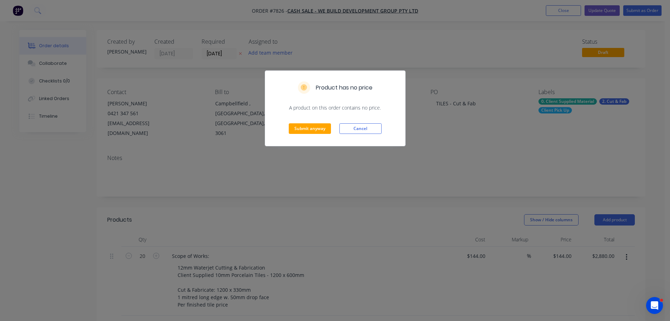
click at [310, 137] on div "Submit anyway Cancel" at bounding box center [335, 128] width 140 height 34
click at [311, 133] on button "Submit anyway" at bounding box center [310, 128] width 42 height 11
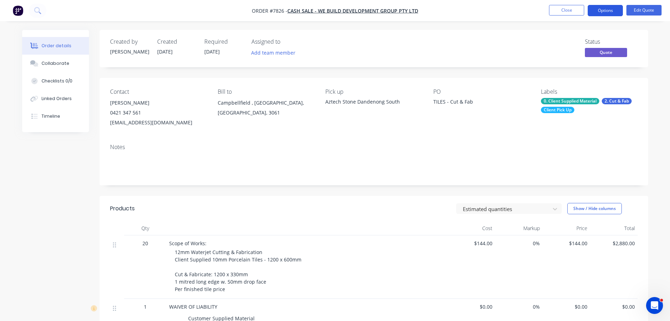
click at [605, 13] on button "Options" at bounding box center [605, 10] width 35 height 11
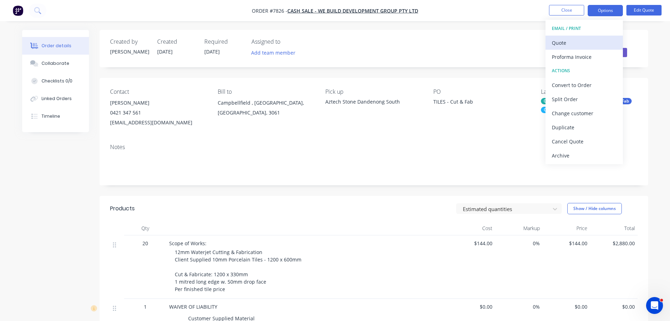
click at [585, 42] on div "Quote" at bounding box center [584, 43] width 65 height 10
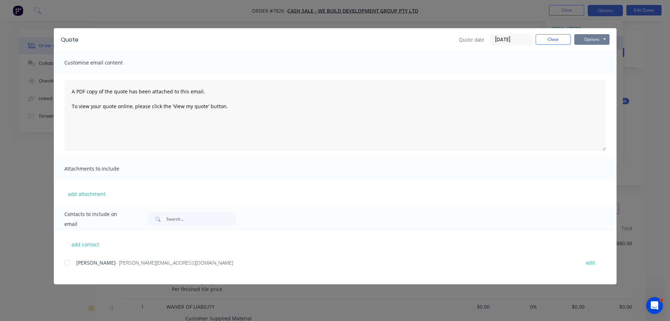
click at [585, 42] on button "Options" at bounding box center [592, 39] width 35 height 11
click at [586, 61] on button "Print" at bounding box center [597, 64] width 45 height 12
drag, startPoint x: 556, startPoint y: 40, endPoint x: 533, endPoint y: 38, distance: 23.6
click at [556, 40] on button "Close" at bounding box center [553, 39] width 35 height 11
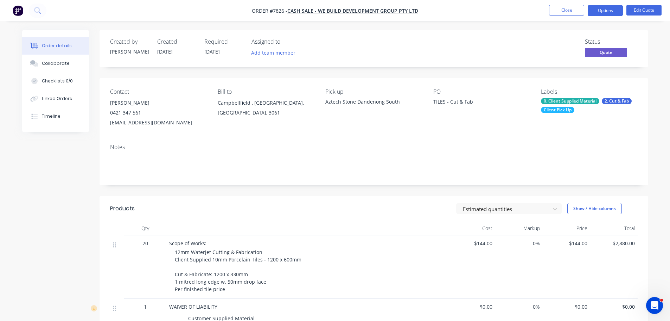
click at [403, 14] on span "Order #7826 - Cash Sale - We Build Development Group Pty Ltd" at bounding box center [335, 10] width 166 height 7
click at [403, 13] on span "Cash Sale - We Build Development Group Pty Ltd" at bounding box center [352, 10] width 131 height 7
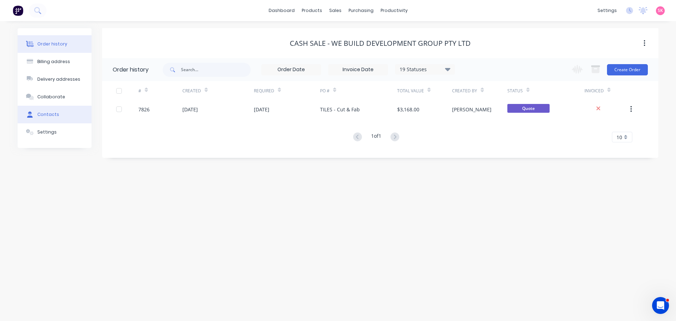
click at [60, 118] on button "Contacts" at bounding box center [55, 115] width 74 height 18
select select "AU"
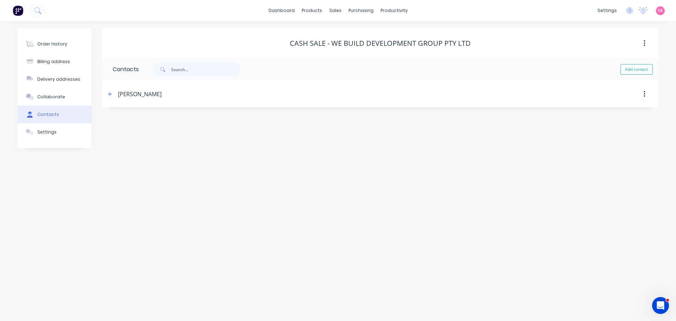
click at [128, 95] on div "Simon" at bounding box center [140, 94] width 44 height 8
click at [110, 97] on button "button" at bounding box center [110, 93] width 9 height 9
click at [154, 129] on div "Simon" at bounding box center [170, 124] width 115 height 21
click at [160, 122] on input "Simon" at bounding box center [170, 121] width 115 height 11
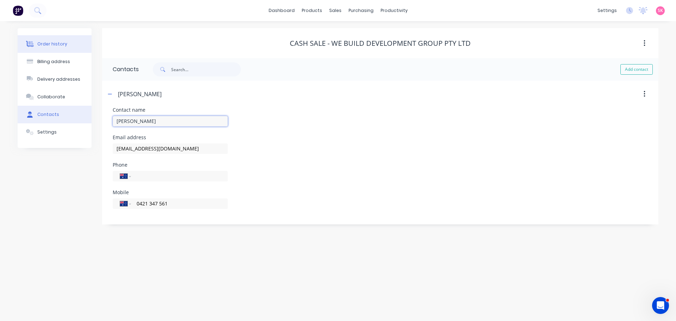
type input "Simon Lands"
click at [63, 41] on div "Order history" at bounding box center [52, 44] width 30 height 6
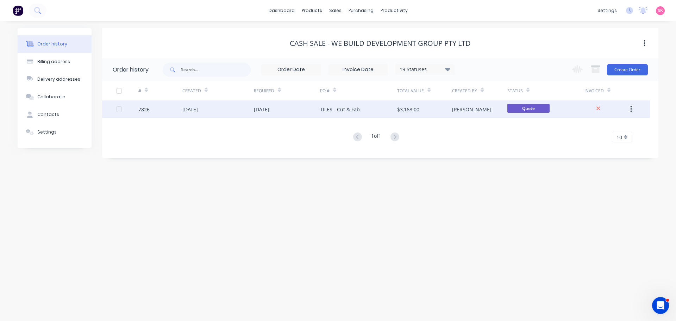
click at [330, 108] on div "TILES - Cut & Fab" at bounding box center [340, 109] width 40 height 7
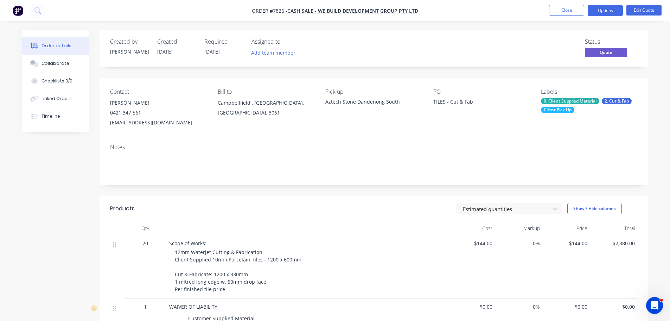
click at [608, 4] on nav "Order #7826 - Cash Sale - We Build Development Group Pty Ltd Close Options Edit…" at bounding box center [335, 10] width 670 height 21
click at [607, 9] on button "Options" at bounding box center [605, 10] width 35 height 11
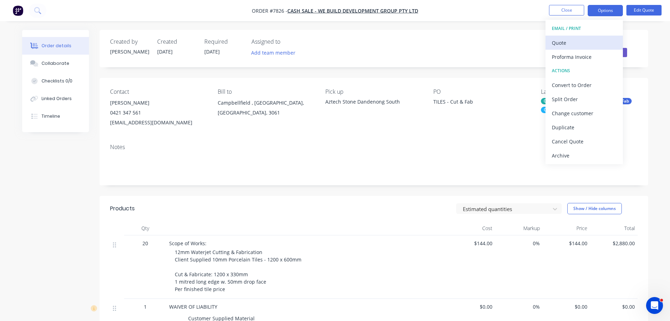
click at [588, 42] on div "Quote" at bounding box center [584, 43] width 65 height 10
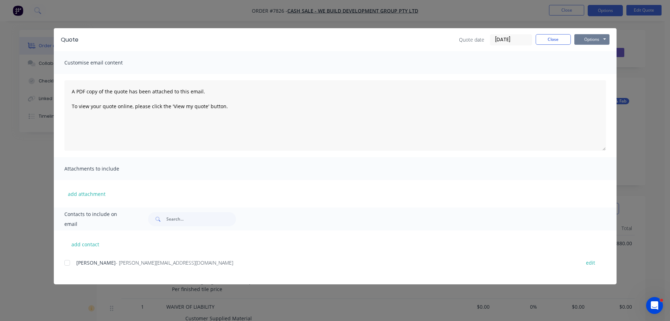
click at [591, 38] on button "Options" at bounding box center [592, 39] width 35 height 11
click at [590, 61] on button "Print" at bounding box center [597, 64] width 45 height 12
click at [547, 38] on button "Close" at bounding box center [553, 39] width 35 height 11
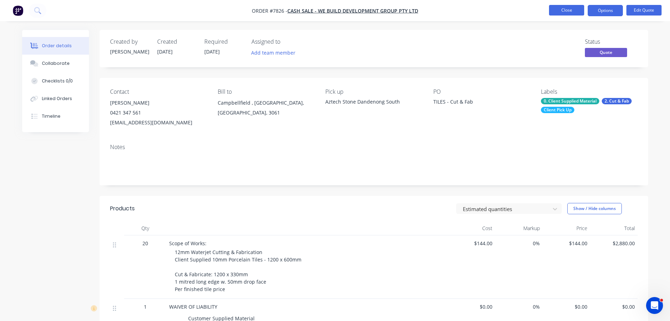
click at [560, 9] on button "Close" at bounding box center [566, 10] width 35 height 11
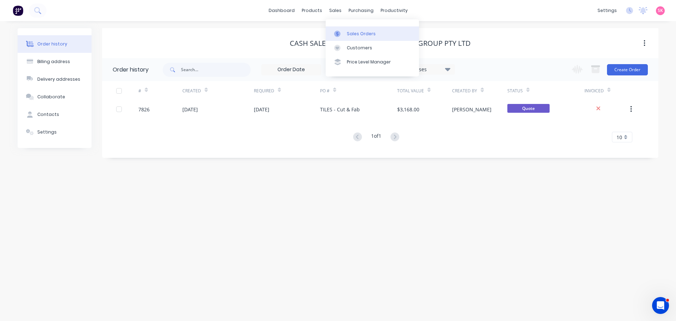
click at [341, 26] on link "Sales Orders" at bounding box center [371, 33] width 93 height 14
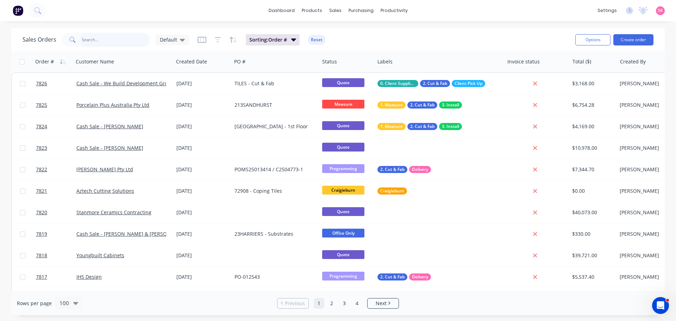
click at [113, 39] on input "text" at bounding box center [116, 40] width 69 height 14
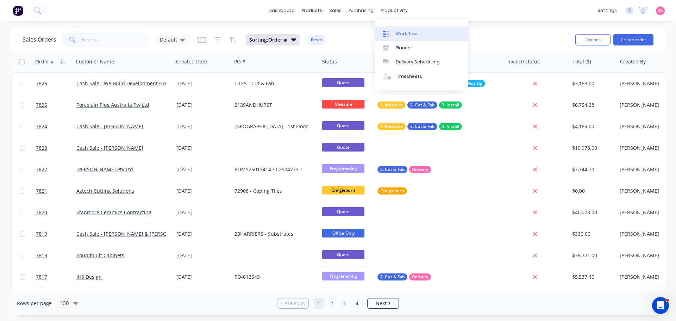
click at [397, 38] on link "Workflow" at bounding box center [420, 33] width 93 height 14
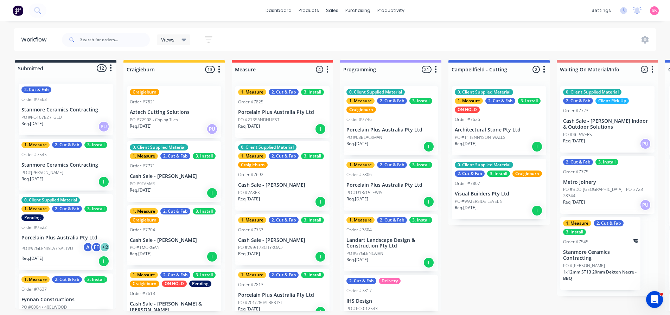
click at [603, 254] on p "Stanmore Ceramics Contracting" at bounding box center [600, 255] width 75 height 12
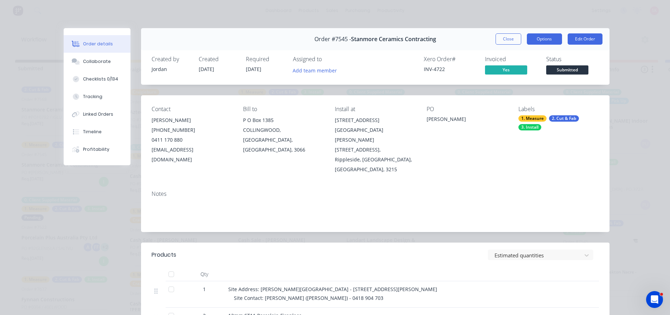
click at [545, 38] on button "Options" at bounding box center [544, 38] width 35 height 11
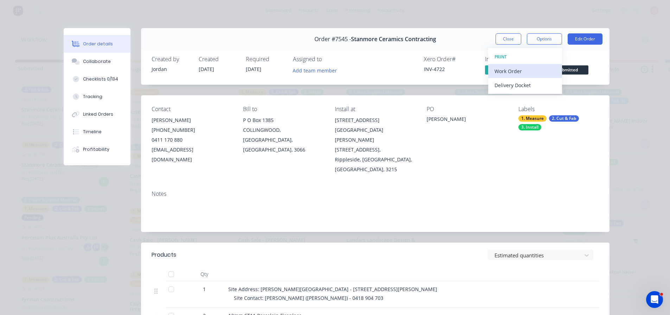
click at [532, 74] on div "Work Order" at bounding box center [525, 71] width 61 height 10
click at [520, 94] on div "WORK ORDER Back Standard Custom" at bounding box center [525, 78] width 74 height 60
click at [520, 94] on div "Custom" at bounding box center [525, 99] width 61 height 10
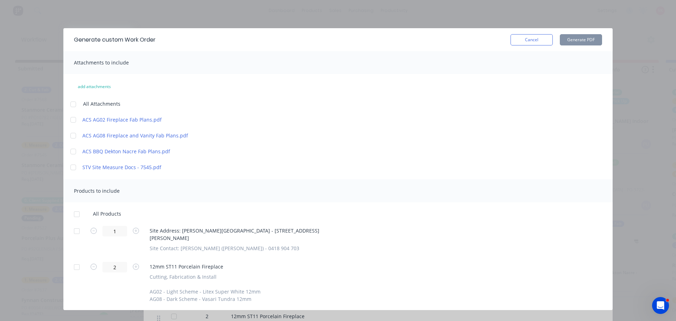
click at [77, 264] on div at bounding box center [77, 267] width 14 height 14
click at [75, 264] on div at bounding box center [77, 267] width 14 height 14
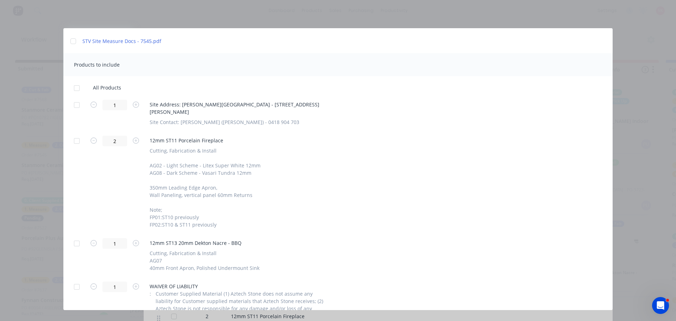
scroll to position [183, 0]
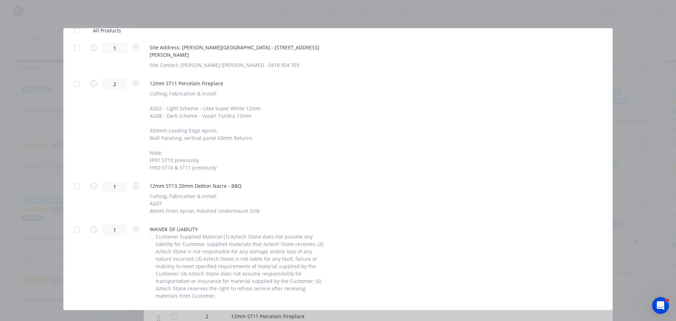
click at [77, 186] on div at bounding box center [77, 186] width 14 height 14
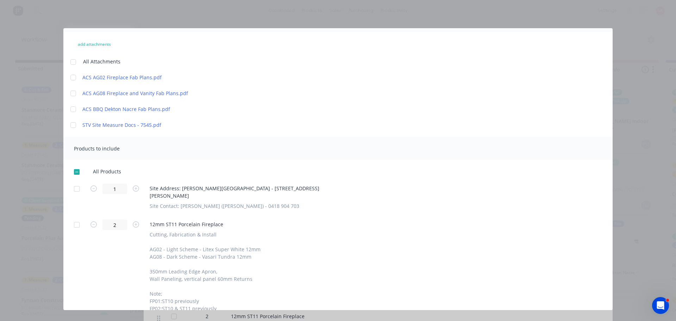
click at [77, 191] on div at bounding box center [77, 189] width 14 height 14
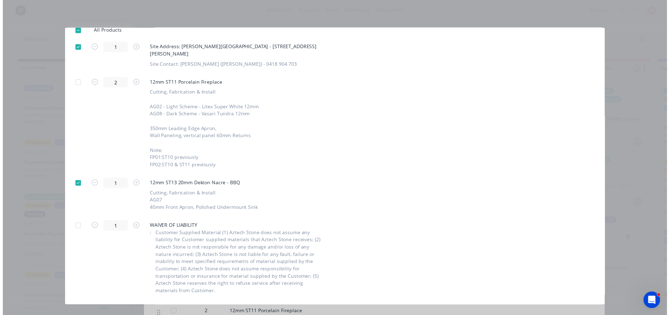
scroll to position [0, 0]
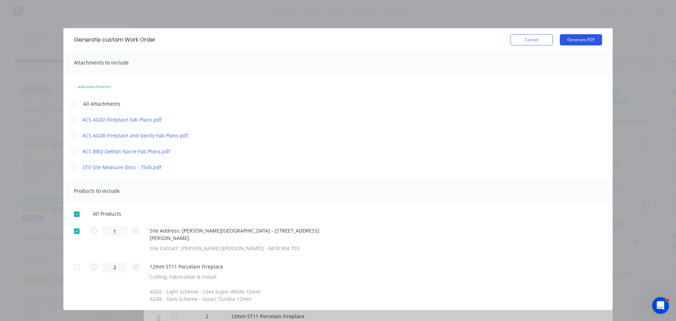
click at [577, 39] on button "Generate PDF" at bounding box center [580, 39] width 42 height 11
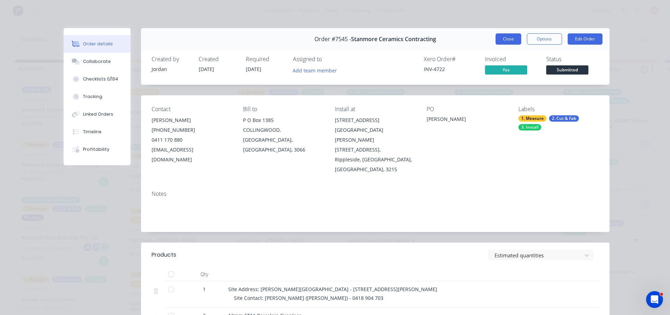
click at [504, 41] on button "Close" at bounding box center [509, 38] width 26 height 11
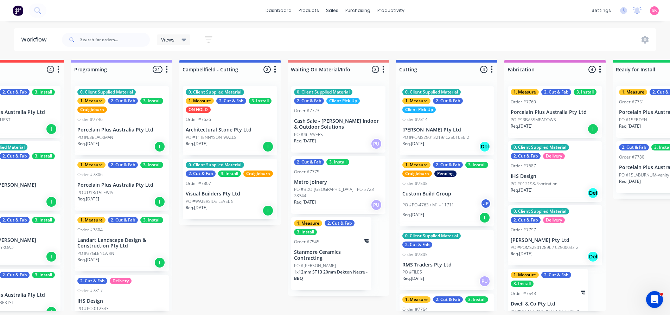
scroll to position [1, 269]
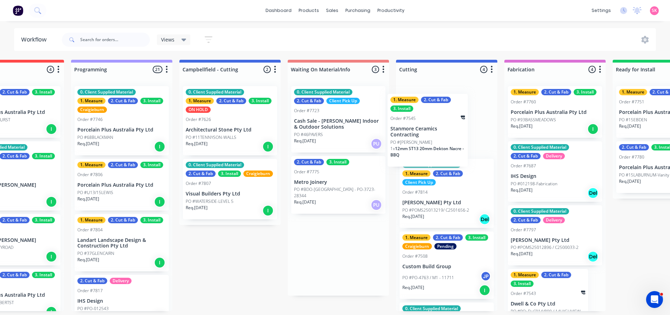
drag, startPoint x: 343, startPoint y: 253, endPoint x: 441, endPoint y: 135, distance: 153.1
click at [441, 135] on div "Submitted 12 Status colour #273444 hex #273444 Save Cancel Summaries Total orde…" at bounding box center [465, 186] width 1479 height 252
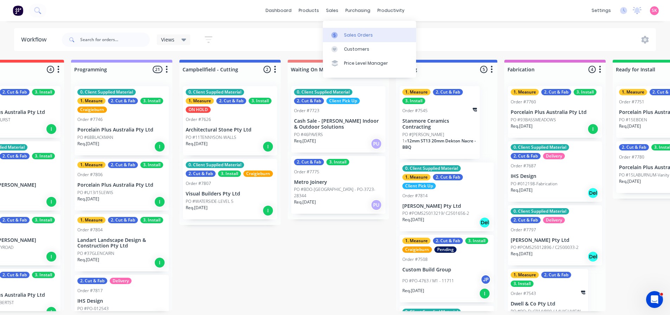
click at [346, 36] on div "Sales Orders" at bounding box center [358, 35] width 29 height 6
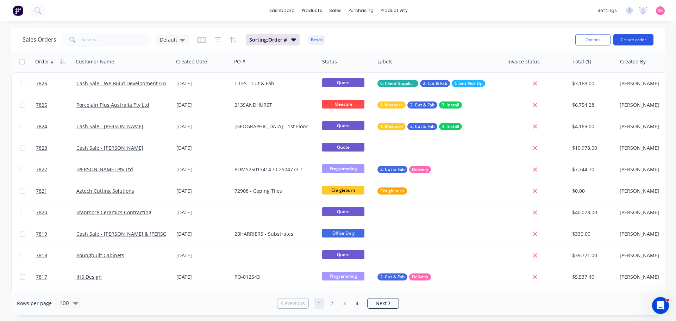
click at [626, 37] on button "Create order" at bounding box center [633, 39] width 40 height 11
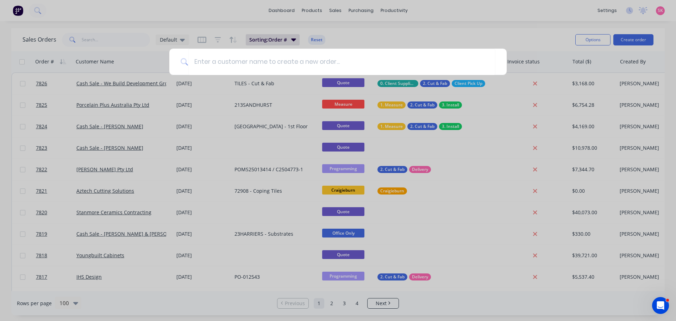
click at [115, 37] on div at bounding box center [338, 160] width 676 height 321
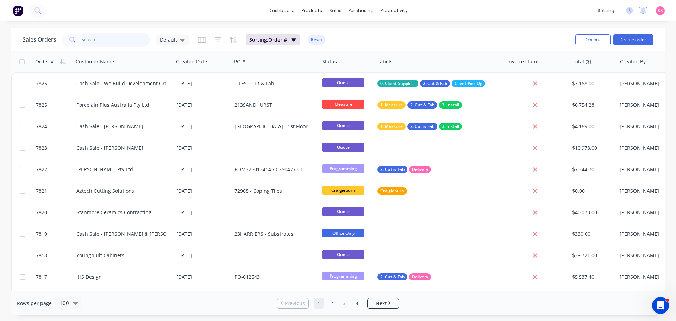
click at [101, 40] on input "text" at bounding box center [116, 40] width 69 height 14
click at [130, 42] on input "text" at bounding box center [116, 40] width 69 height 14
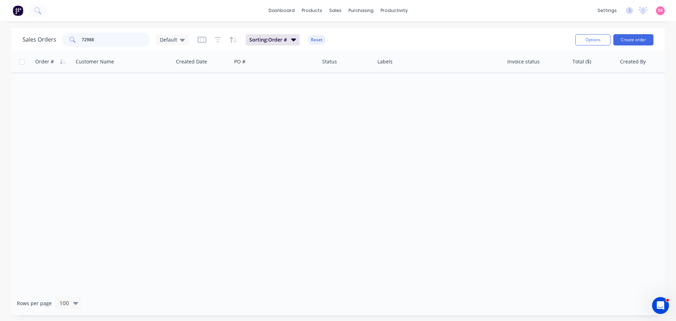
drag, startPoint x: 130, startPoint y: 42, endPoint x: 31, endPoint y: 47, distance: 98.6
click at [31, 47] on div "Sales Orders 72988 Default Sorting: Order # Reset" at bounding box center [296, 39] width 547 height 17
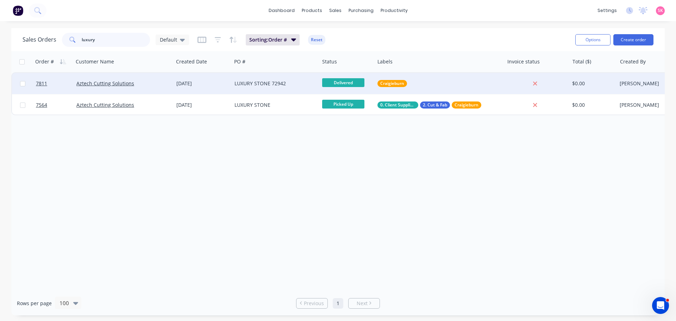
type input "luxury"
click at [248, 79] on div "LUXURY STONE 72942" at bounding box center [276, 83] width 88 height 21
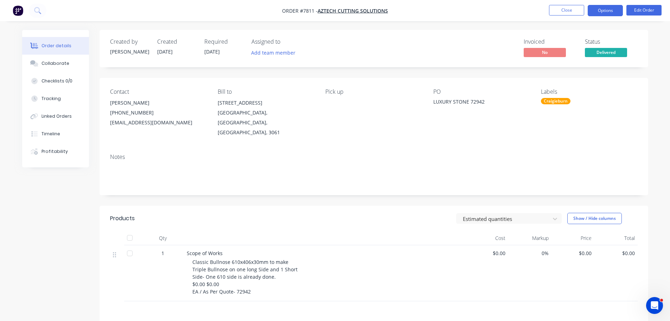
click at [607, 11] on button "Options" at bounding box center [605, 10] width 35 height 11
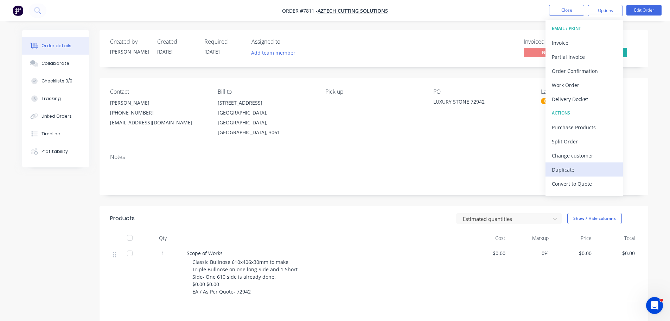
click at [578, 169] on div "Duplicate" at bounding box center [584, 169] width 65 height 10
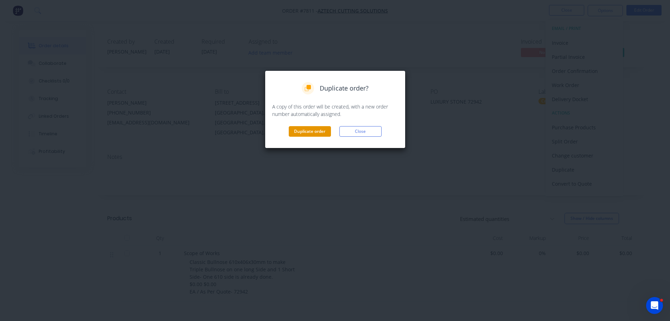
click at [320, 132] on button "Duplicate order" at bounding box center [310, 131] width 42 height 11
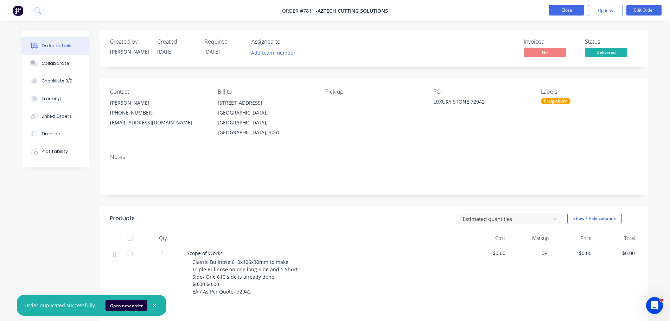
click at [567, 13] on button "Close" at bounding box center [566, 10] width 35 height 11
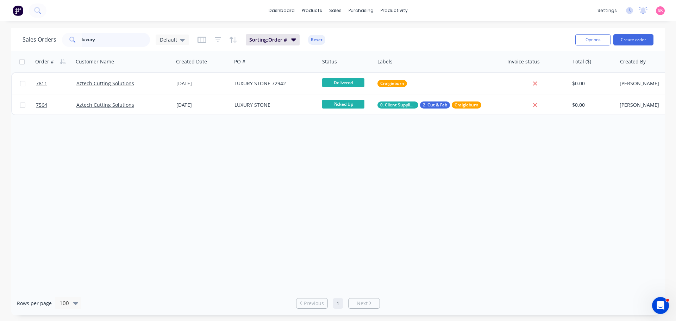
click at [127, 36] on input "luxury" at bounding box center [116, 40] width 69 height 14
drag, startPoint x: 25, startPoint y: 42, endPoint x: 19, endPoint y: 42, distance: 6.7
click at [19, 42] on div "Sales Orders luxury Default Sorting: Order # Reset Options Create order" at bounding box center [337, 39] width 653 height 23
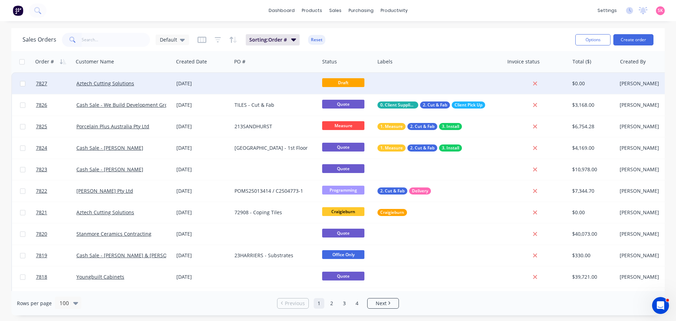
click at [288, 89] on div at bounding box center [276, 83] width 88 height 21
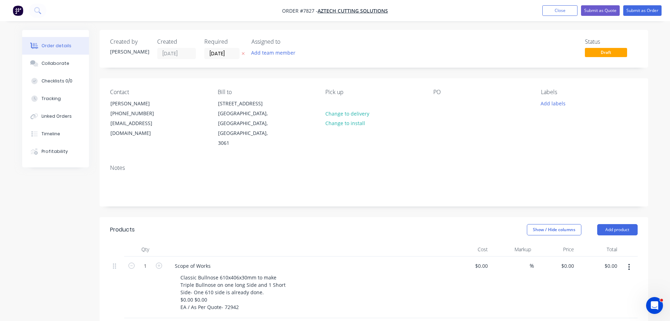
click at [335, 97] on div "Pick up Change to delivery Change to install" at bounding box center [373, 118] width 96 height 59
click at [331, 102] on div at bounding box center [330, 103] width 11 height 10
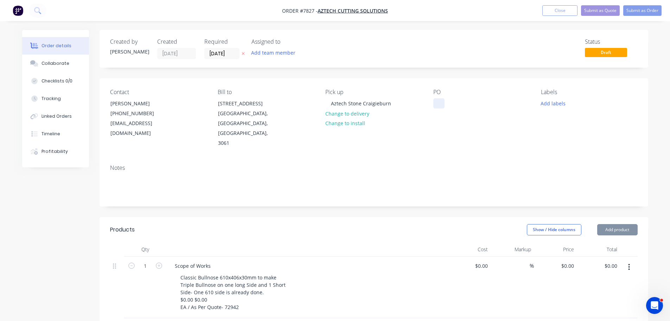
click at [436, 103] on div at bounding box center [438, 103] width 11 height 10
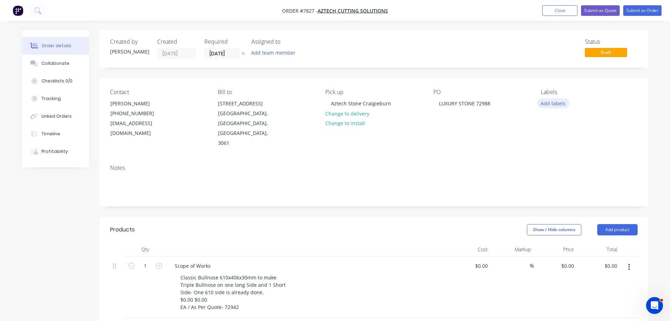
click at [546, 100] on button "Add labels" at bounding box center [553, 102] width 32 height 9
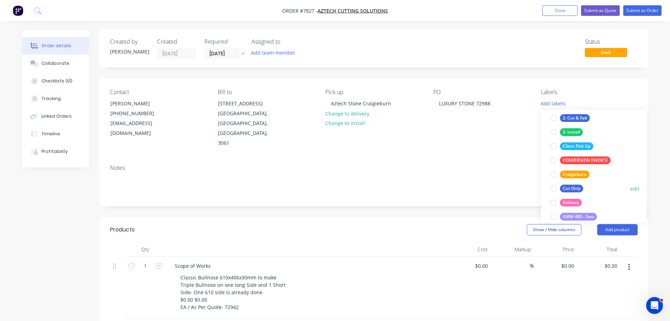
scroll to position [106, 0]
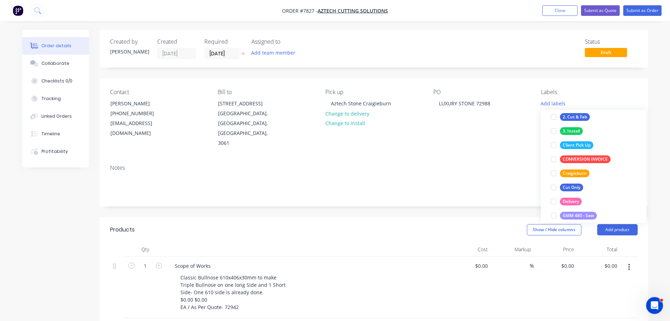
drag, startPoint x: 554, startPoint y: 172, endPoint x: 525, endPoint y: 176, distance: 29.2
click at [554, 172] on div at bounding box center [554, 173] width 14 height 14
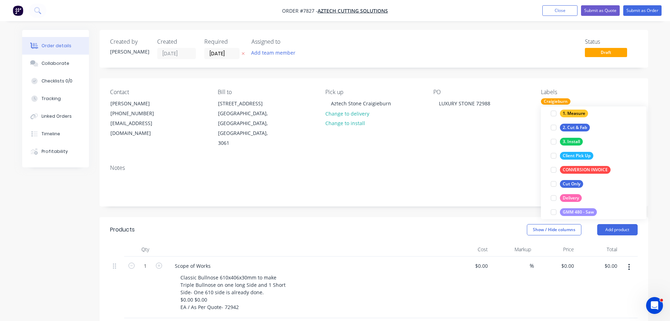
scroll to position [0, 0]
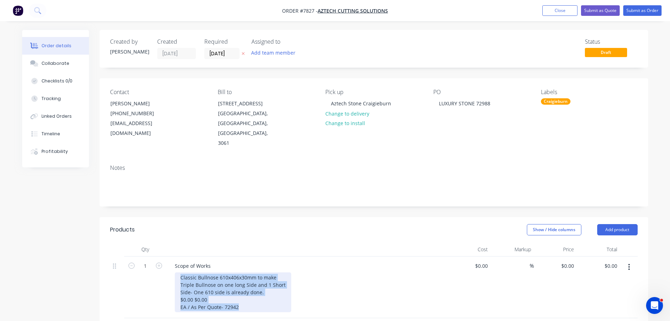
drag, startPoint x: 245, startPoint y: 288, endPoint x: 149, endPoint y: 255, distance: 101.9
click at [153, 256] on div "1 Scope of Works Classic Bullnose 610x406x30mm to make Triple Bullnose on one l…" at bounding box center [374, 287] width 528 height 62
paste div
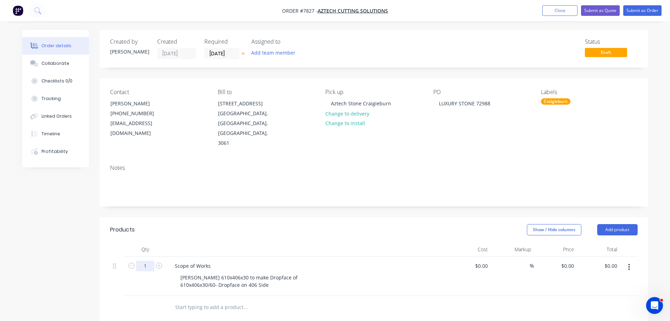
click at [148, 260] on input "1" at bounding box center [145, 265] width 18 height 11
type input "22"
click at [340, 217] on header "Products Show / Hide columns Add product" at bounding box center [374, 229] width 549 height 25
click at [485, 256] on div "$0.00 $0.00" at bounding box center [469, 275] width 43 height 39
click at [483, 260] on input "0" at bounding box center [483, 265] width 16 height 10
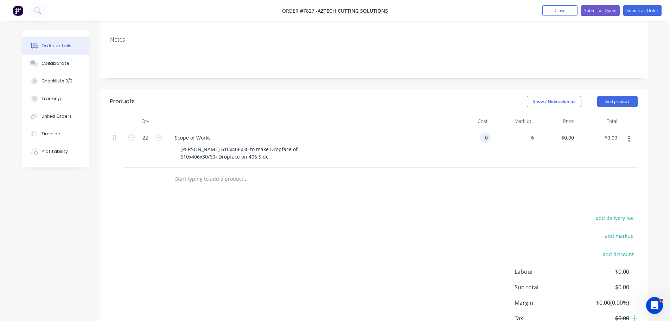
scroll to position [87, 0]
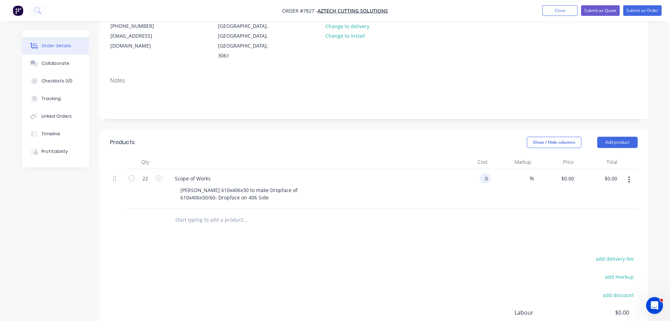
type input "$0.00"
click at [450, 216] on div "Products Show / Hide columns Add product Qty Cost Markup Price Total 22 Scope o…" at bounding box center [374, 264] width 549 height 271
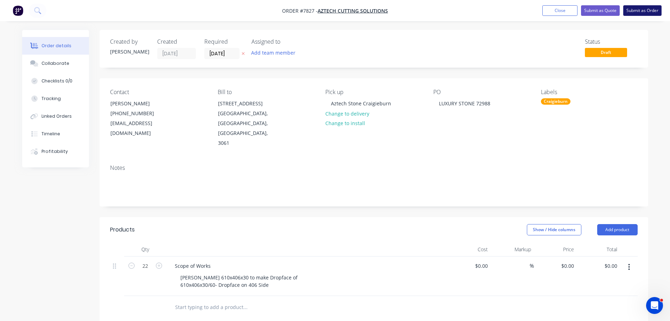
click at [644, 9] on button "Submit as Order" at bounding box center [642, 10] width 38 height 11
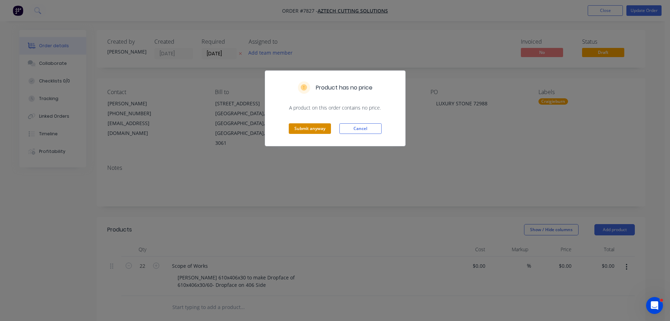
click at [307, 126] on button "Submit anyway" at bounding box center [310, 128] width 42 height 11
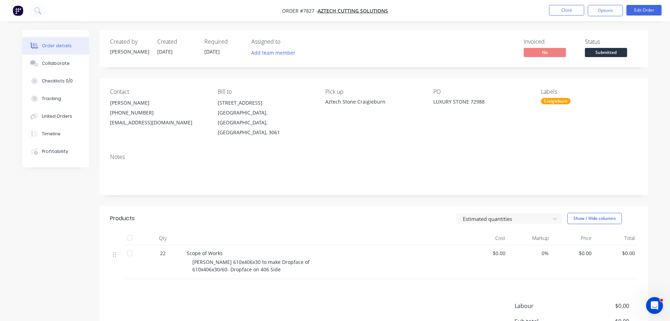
click at [602, 50] on span "Submitted" at bounding box center [606, 52] width 42 height 9
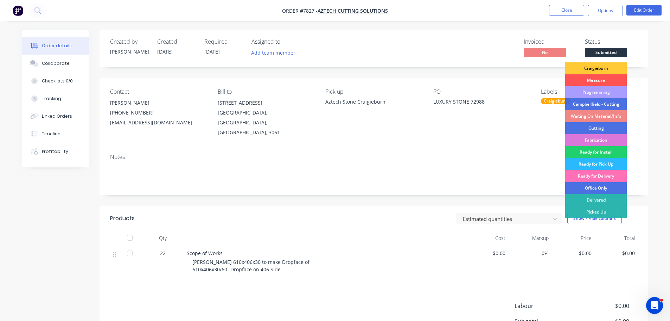
click at [601, 63] on div "Craigieburn" at bounding box center [596, 68] width 62 height 12
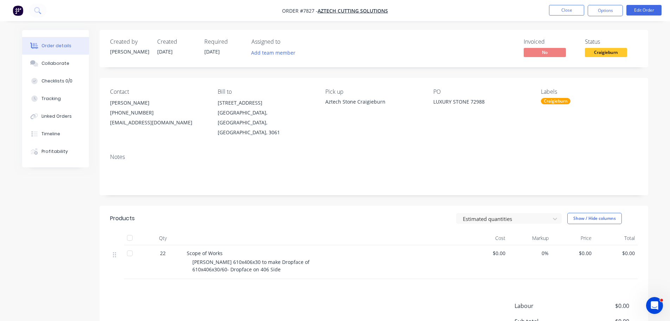
click at [235, 184] on div "Notes" at bounding box center [374, 171] width 549 height 47
click at [563, 4] on nav "Order #7827 - Aztech Cutting Solutions Close Options Edit Order" at bounding box center [335, 10] width 670 height 21
click at [563, 7] on button "Close" at bounding box center [566, 10] width 35 height 11
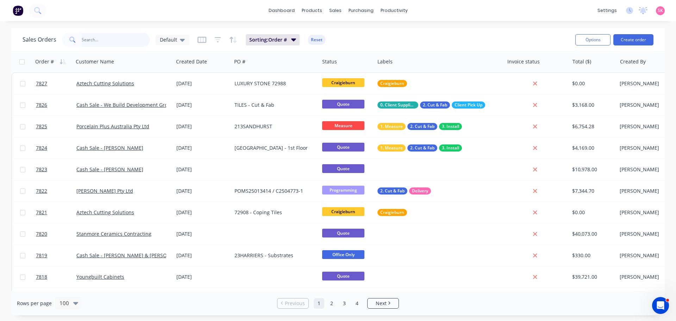
click at [112, 43] on input "text" at bounding box center [116, 40] width 69 height 14
click at [377, 34] on div "Sales Orders Default Sorting: Order # Reset" at bounding box center [296, 39] width 547 height 17
click at [373, 28] on link "Purchase Orders" at bounding box center [390, 33] width 93 height 14
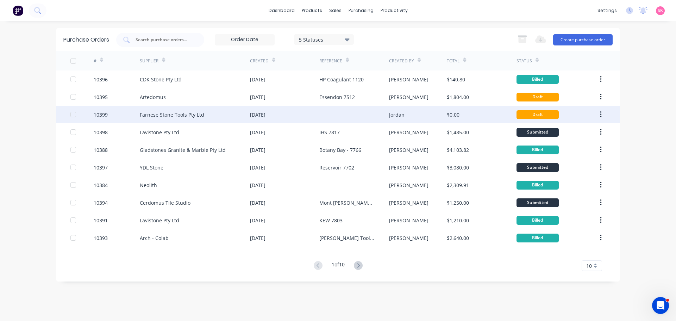
click at [365, 107] on div at bounding box center [353, 115] width 69 height 18
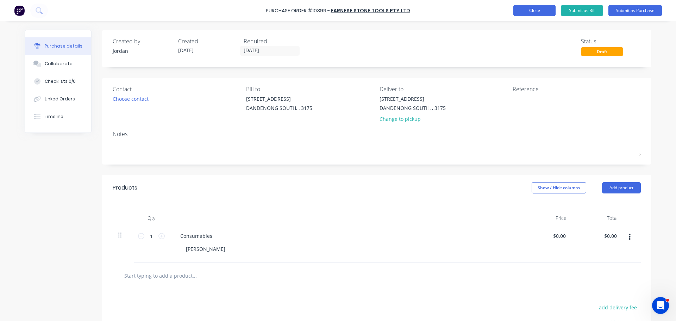
click at [547, 15] on button "Close" at bounding box center [534, 10] width 42 height 11
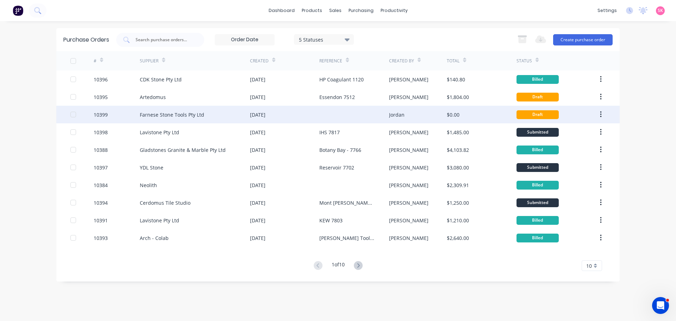
click at [363, 120] on div at bounding box center [353, 115] width 69 height 18
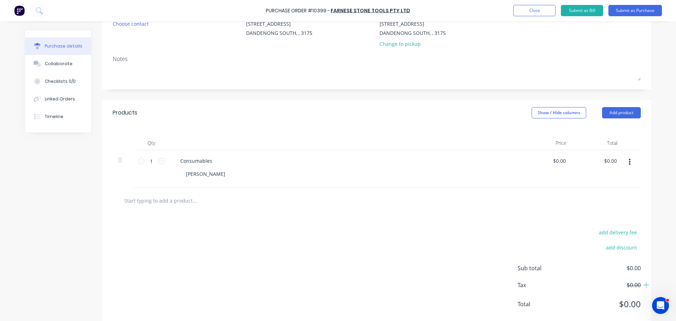
scroll to position [90, 0]
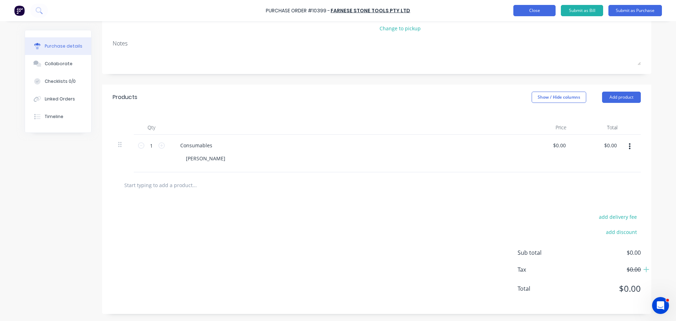
click at [551, 15] on button "Close" at bounding box center [534, 10] width 42 height 11
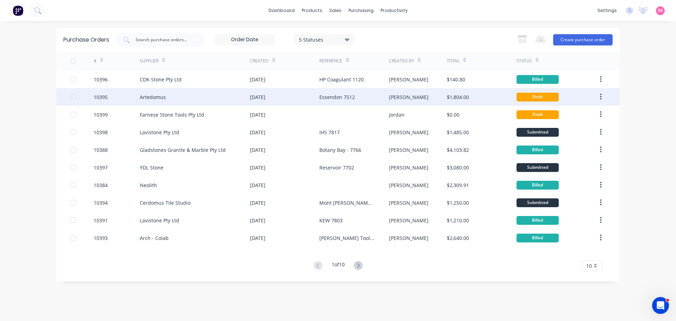
click at [355, 104] on div "Essendon 7512" at bounding box center [353, 97] width 69 height 18
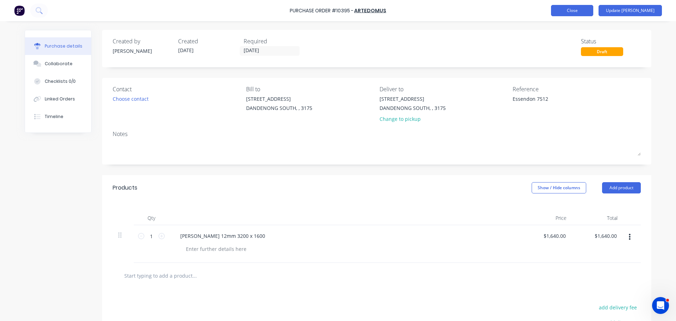
type textarea "x"
click at [593, 10] on button "Close" at bounding box center [572, 10] width 42 height 11
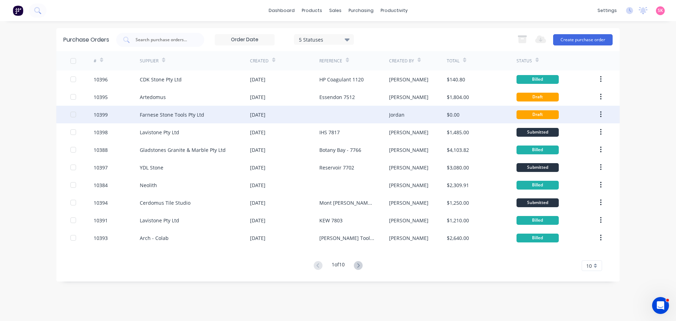
click at [332, 112] on div at bounding box center [353, 115] width 69 height 18
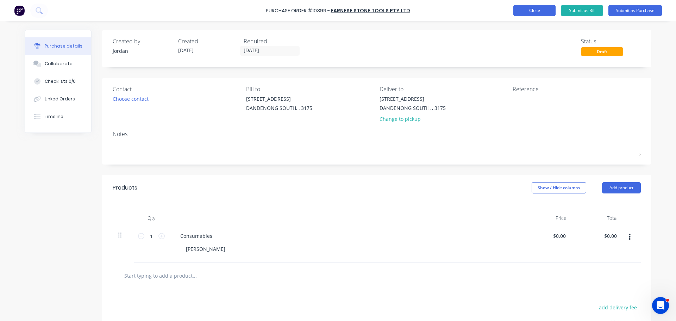
click at [535, 14] on button "Close" at bounding box center [534, 10] width 42 height 11
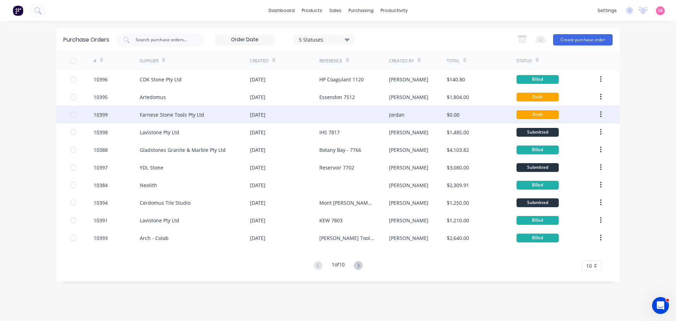
click at [438, 119] on div "Jordan" at bounding box center [418, 115] width 58 height 18
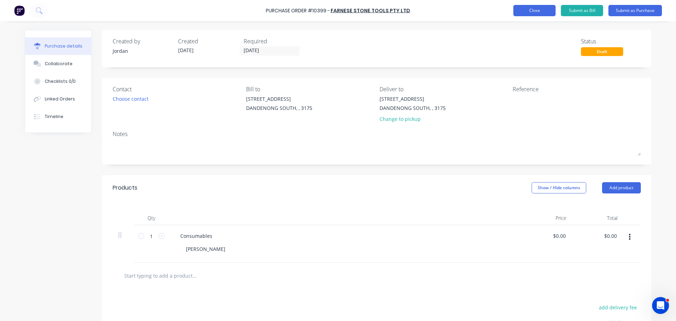
click at [532, 15] on button "Close" at bounding box center [534, 10] width 42 height 11
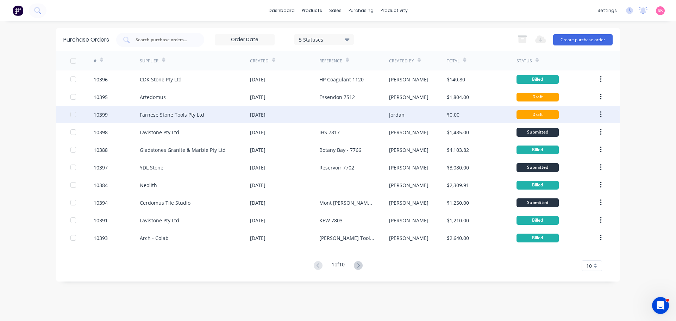
click at [322, 120] on div at bounding box center [353, 115] width 69 height 18
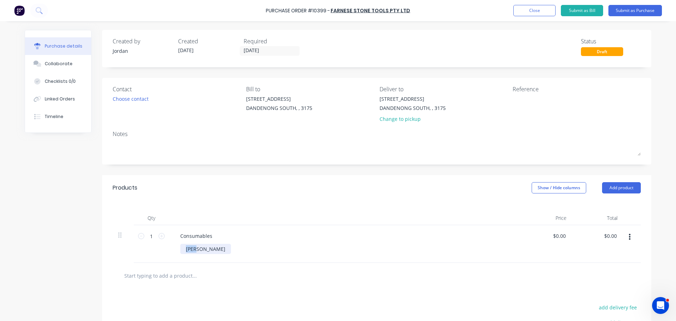
drag, startPoint x: 193, startPoint y: 249, endPoint x: 172, endPoint y: 252, distance: 21.2
click at [172, 252] on div "Consumables Rick" at bounding box center [345, 244] width 352 height 38
click at [140, 95] on div "Choose contact" at bounding box center [131, 98] width 36 height 7
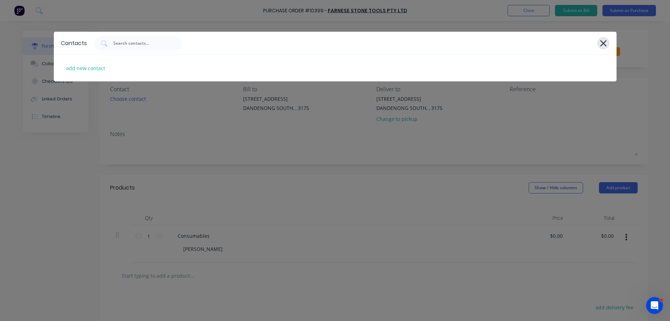
click at [604, 47] on icon at bounding box center [603, 43] width 7 height 10
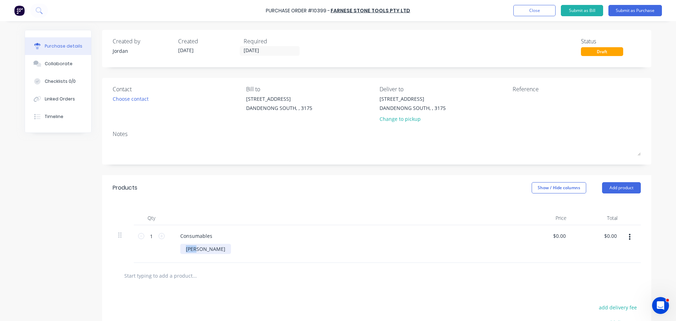
drag, startPoint x: 194, startPoint y: 249, endPoint x: 165, endPoint y: 251, distance: 29.6
click at [165, 251] on div "1 1 Consumables Rick $0.00 $0.00 $0.00 $0.00" at bounding box center [377, 244] width 528 height 38
click at [629, 236] on button "button" at bounding box center [629, 236] width 17 height 13
click at [597, 296] on button "Delete" at bounding box center [608, 298] width 60 height 14
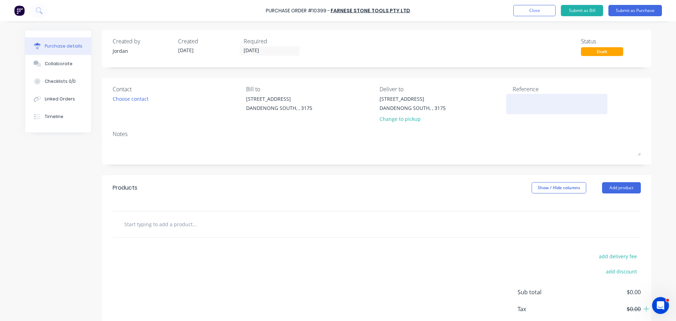
click at [522, 107] on textarea at bounding box center [556, 103] width 88 height 16
type textarea "Consumables - Rick"
type textarea "x"
type textarea "Consumables - Rick"
click at [143, 228] on input "text" at bounding box center [194, 224] width 141 height 14
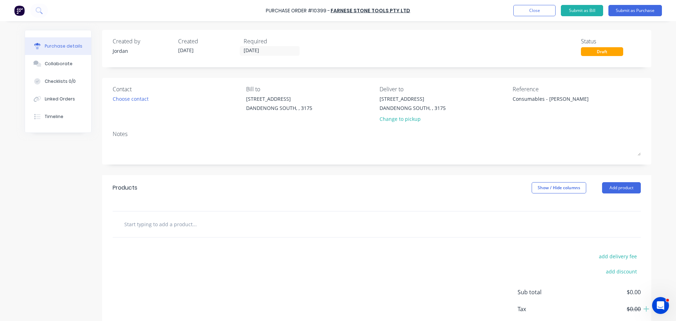
click at [138, 222] on input "text" at bounding box center [194, 224] width 141 height 14
type textarea "x"
type input "H"
type textarea "x"
type input "HE"
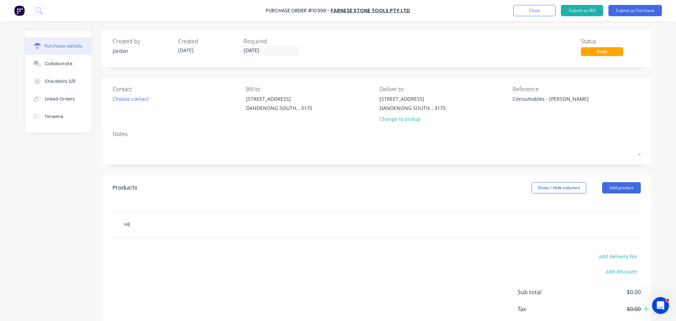
type textarea "x"
type input "HER"
type textarea "x"
type input "HERS"
type textarea "x"
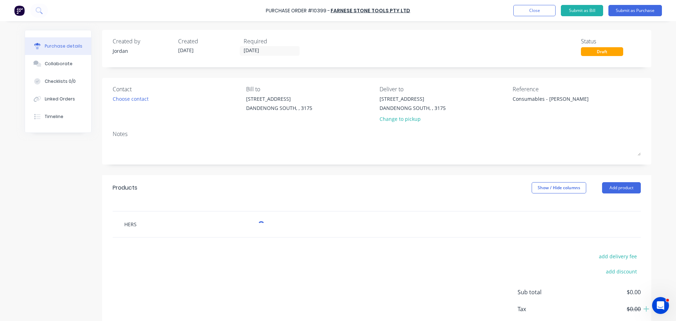
type input "HERSD"
type textarea "x"
type input "HERSD0"
type textarea "x"
type input "HERSD06"
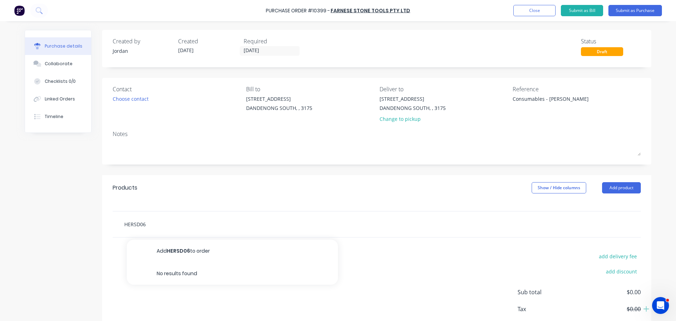
type textarea "x"
type input "HERSD060"
type textarea "x"
type input "HERSD060"
type textarea "x"
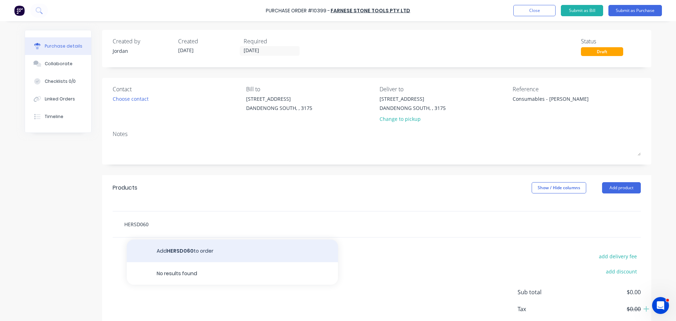
type input "HERSD060"
click at [173, 242] on button "Add HERSD060 to order" at bounding box center [232, 250] width 211 height 23
type textarea "x"
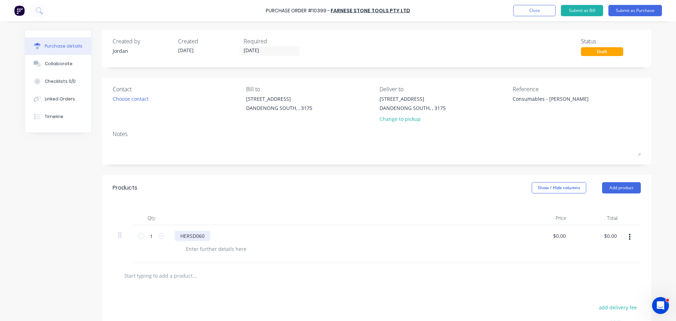
type textarea "x"
drag, startPoint x: 203, startPoint y: 239, endPoint x: 160, endPoint y: 238, distance: 42.6
click at [160, 238] on div "1 1 HERSD060 $0.00 $0.00 $0.00 $0.00" at bounding box center [377, 244] width 528 height 38
click at [211, 240] on div at bounding box center [345, 244] width 352 height 38
click at [212, 235] on div at bounding box center [204, 235] width 59 height 10
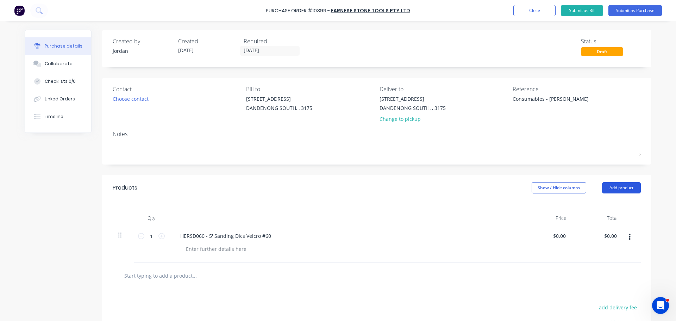
click at [617, 192] on button "Add product" at bounding box center [621, 187] width 39 height 11
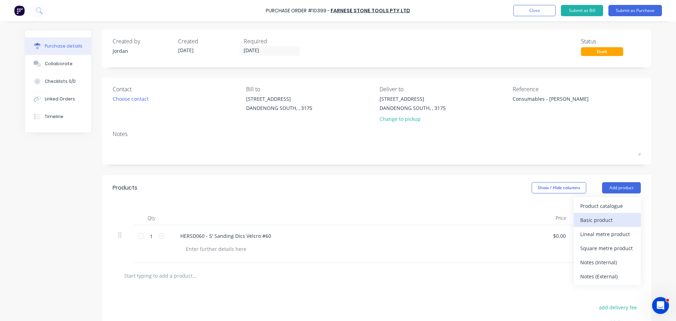
click at [583, 218] on div "Basic product" at bounding box center [607, 220] width 54 height 10
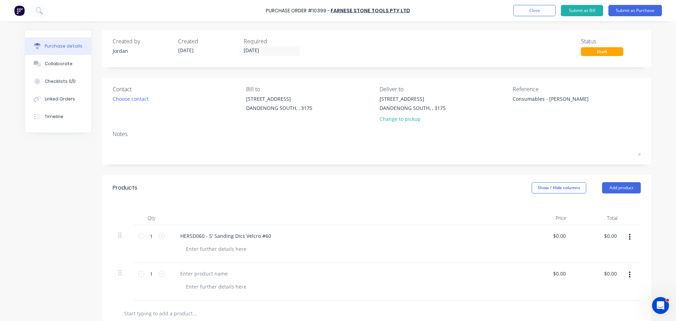
scroll to position [70, 0]
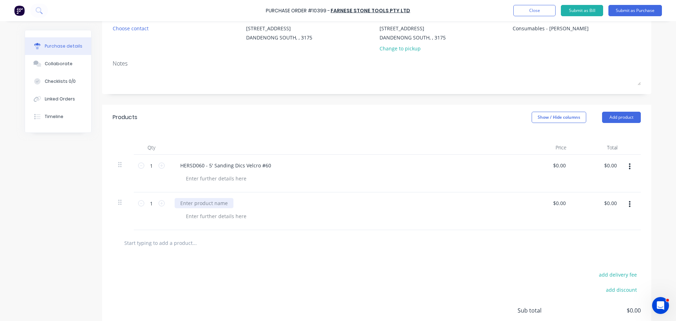
type textarea "x"
click at [206, 204] on div at bounding box center [204, 203] width 59 height 10
paste div
click at [176, 236] on input "text" at bounding box center [194, 242] width 141 height 14
click at [176, 243] on input "text" at bounding box center [194, 242] width 141 height 14
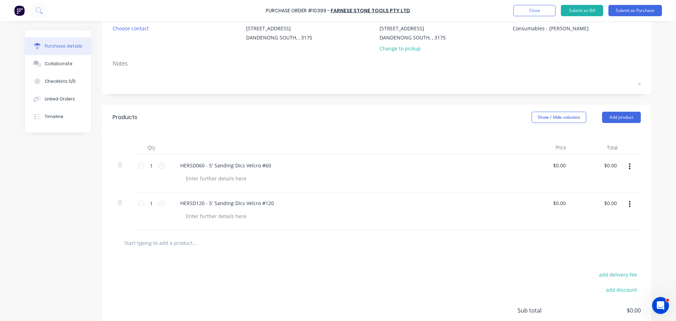
click at [179, 245] on input "text" at bounding box center [194, 242] width 141 height 14
paste input "HERSD220 - 5' Sanding Dics Velcro #220"
type textarea "x"
type input "HERSD220 - 5' Sanding Dics Velcro #220"
type textarea "x"
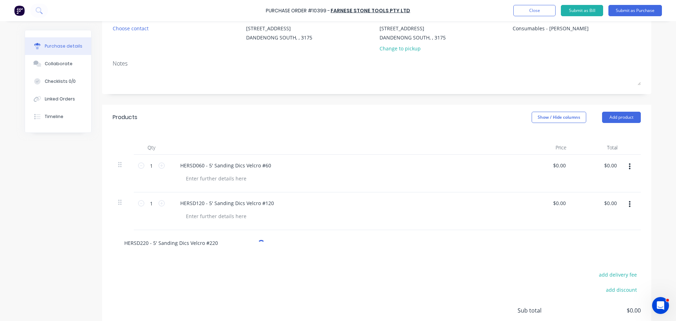
type input "HERSD220 - 5' Sanding Dics Velcro #220"
click at [234, 264] on div "add delivery fee add discount Sub total $0.00 Tax $0.00 Total $0.00" at bounding box center [376, 313] width 549 height 116
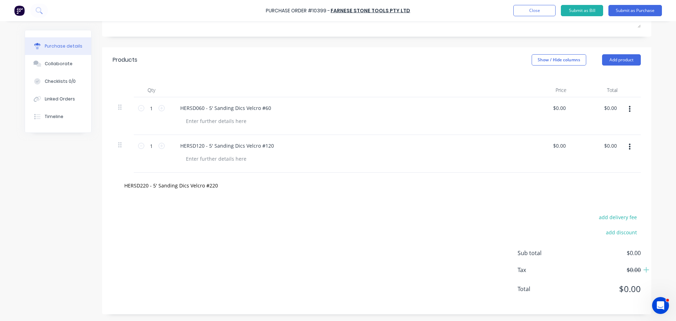
scroll to position [128, 0]
click at [214, 189] on input "HERSD220 - 5' Sanding Dics Velcro #220" at bounding box center [194, 185] width 141 height 14
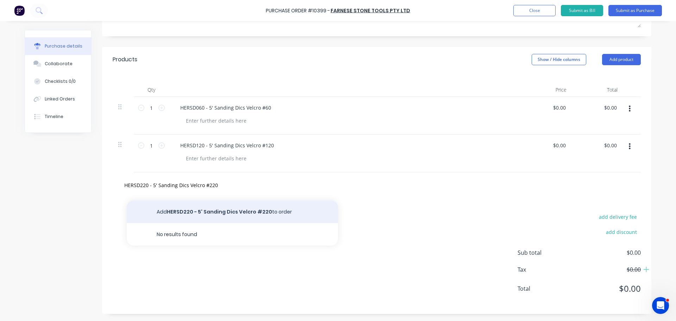
click at [216, 207] on button "Add HERSD220 - 5' Sanding Dics Velcro #220 to order" at bounding box center [232, 211] width 211 height 23
type textarea "x"
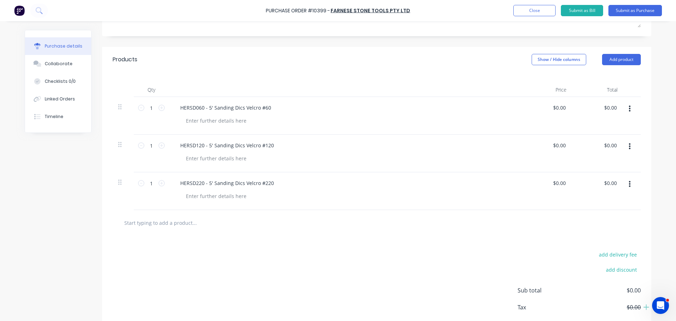
click at [181, 223] on input "text" at bounding box center [194, 222] width 141 height 14
paste input "HERSD320 - 5' Sanding Dics Velcro #320"
type textarea "x"
type input "HERSD320 - 5' Sanding Dics Velcro #320"
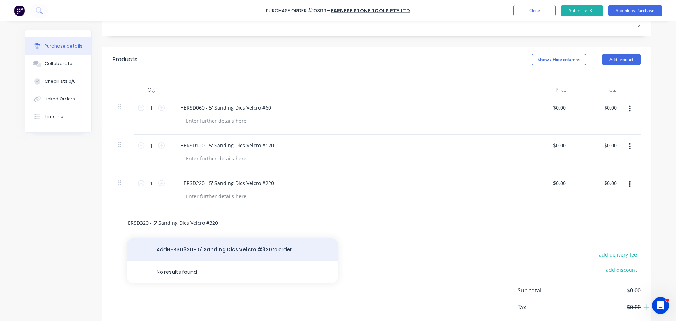
type textarea "x"
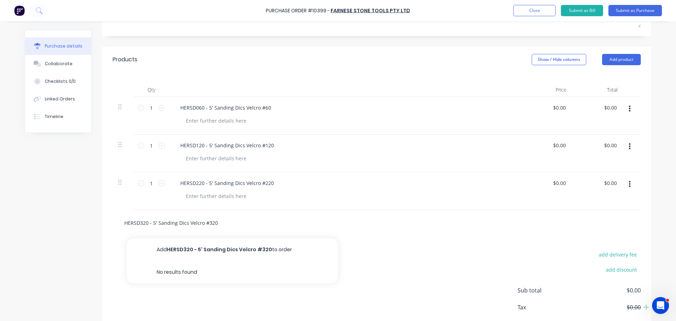
type input "HERSD320 - 5' Sanding Dics Velcro #320"
click at [224, 249] on div "add delivery fee add discount Sub total $0.00 Tax $0.00 Total $0.00" at bounding box center [376, 293] width 549 height 116
click at [195, 224] on input "HERSD320 - 5' Sanding Dics Velcro #320" at bounding box center [194, 222] width 141 height 14
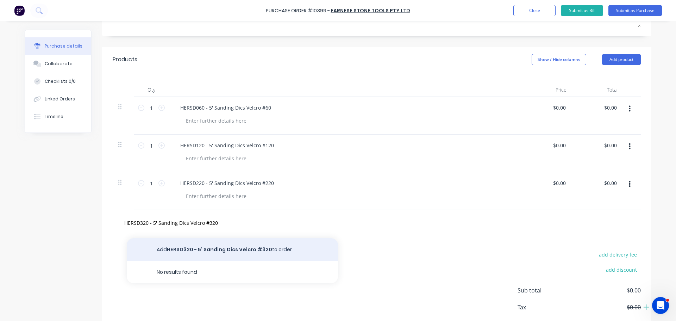
click at [218, 243] on button "Add HERSD320 - 5' Sanding Dics Velcro #320 to order" at bounding box center [232, 249] width 211 height 23
type textarea "x"
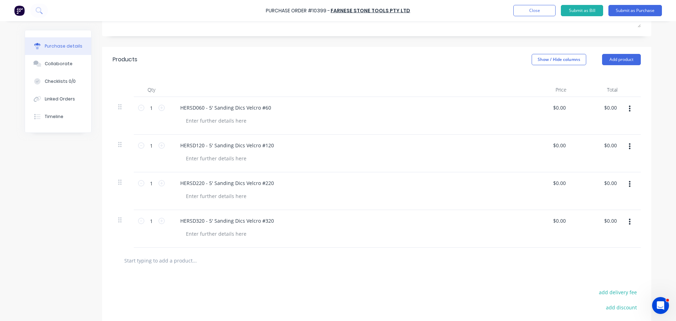
click at [160, 260] on input "text" at bounding box center [194, 260] width 141 height 14
click at [184, 260] on input "text" at bounding box center [194, 260] width 141 height 14
paste input "HERSD400 - 5' Sanding Dics Velcro #400"
type textarea "x"
type input "HERSD400 - 5' Sanding Dics Velcro #400"
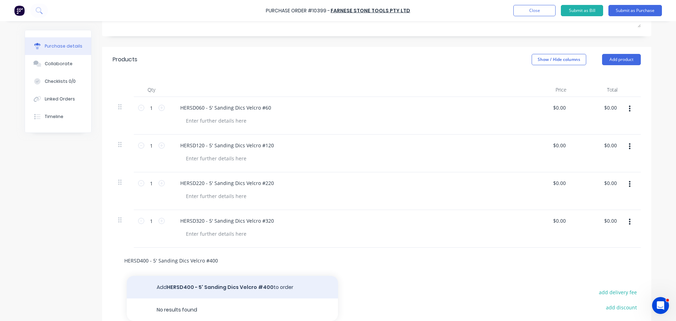
type textarea "x"
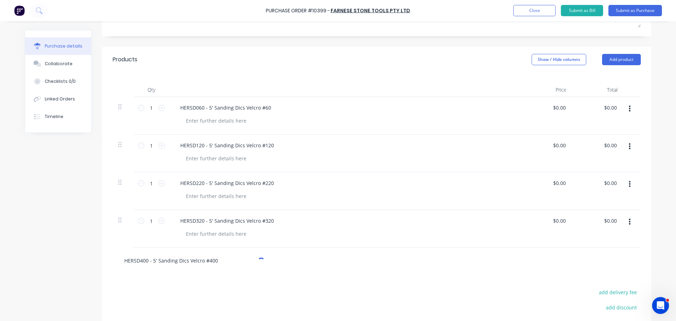
type input "HERSD400 - 5' Sanding Dics Velcro #400"
click at [202, 261] on input "HERSD400 - 5' Sanding Dics Velcro #400" at bounding box center [194, 260] width 141 height 14
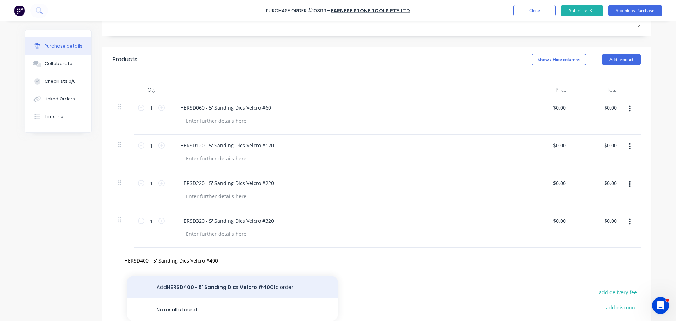
click at [222, 287] on button "Add HERSD400 - 5' Sanding Dics Velcro #400 to order" at bounding box center [232, 286] width 211 height 23
type textarea "x"
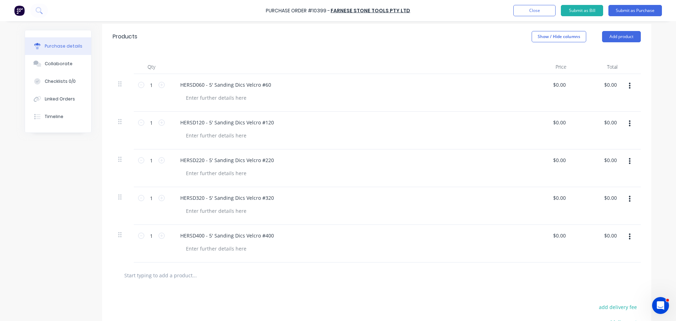
scroll to position [163, 0]
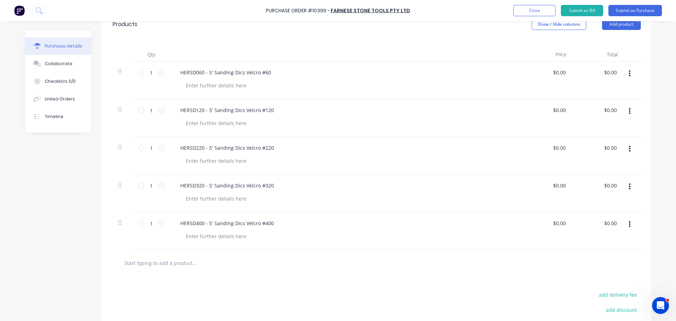
click at [172, 265] on input "text" at bounding box center [194, 262] width 141 height 14
paste input "Akemi Colourbond"
type textarea "x"
type input "Akemi Colourbond"
type textarea "x"
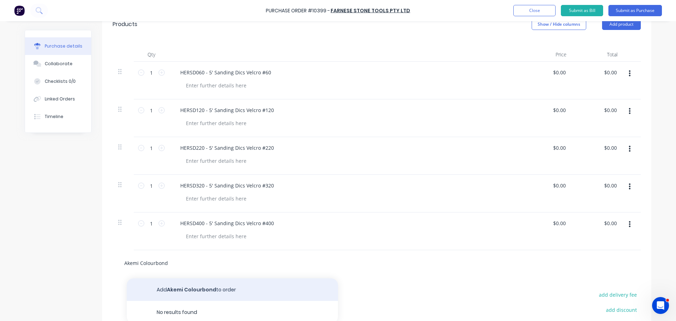
type input "Akemi Colourbond"
click at [196, 289] on button "Add Akemi Colourbond to order" at bounding box center [232, 289] width 211 height 23
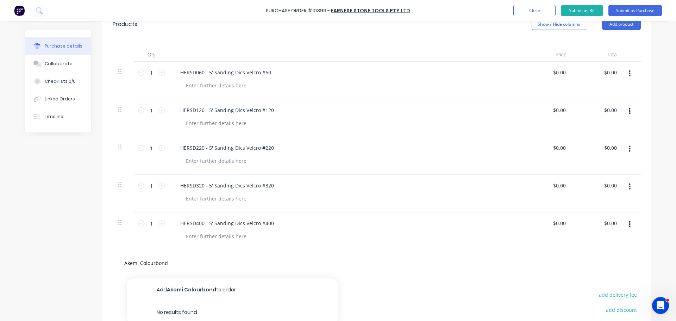
type textarea "x"
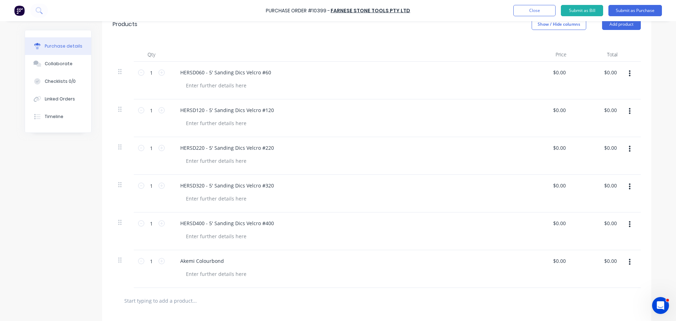
click at [165, 292] on div at bounding box center [377, 300] width 528 height 26
click at [166, 296] on input "text" at bounding box center [194, 300] width 141 height 14
paste input "Akemi Colourbond"
type textarea "x"
type input "Akemi Colourbond"
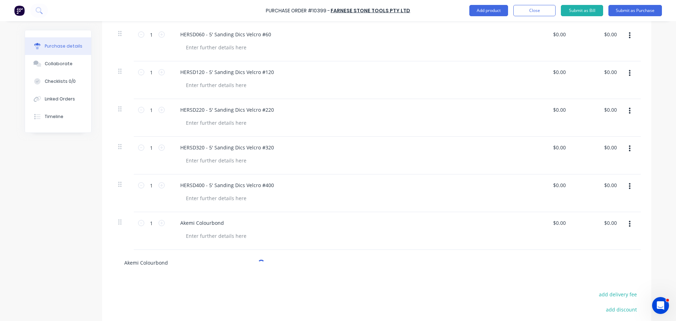
scroll to position [279, 0]
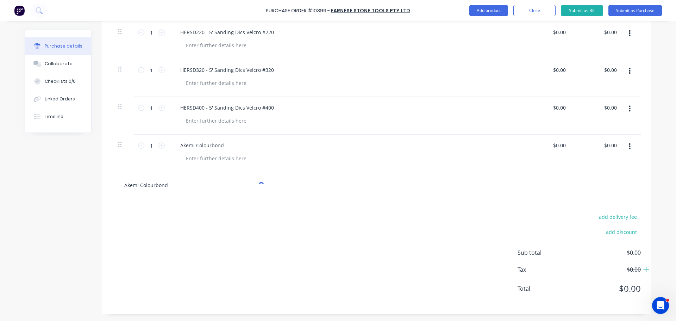
type textarea "x"
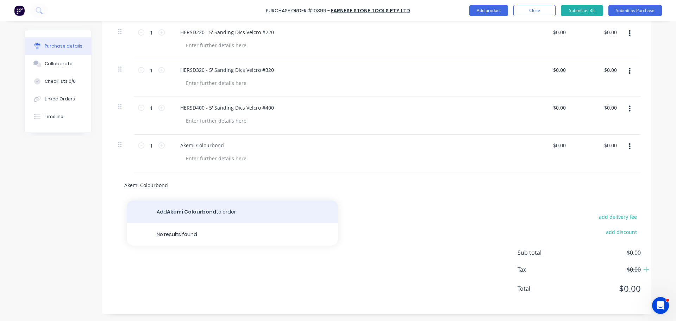
type input "Akemi Colourbond"
click at [226, 209] on button "Add Akemi Colourbond to order" at bounding box center [232, 211] width 211 height 23
type textarea "x"
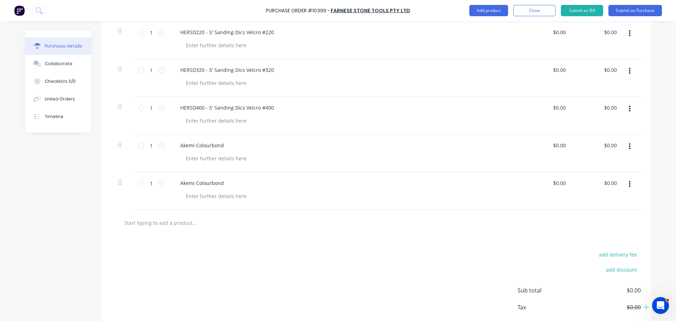
click at [172, 222] on input "text" at bounding box center [194, 222] width 141 height 14
paste input "Tenax Bianco 2 1ltr"
type textarea "x"
type input "Tenax Bianco 2 1ltr"
type textarea "x"
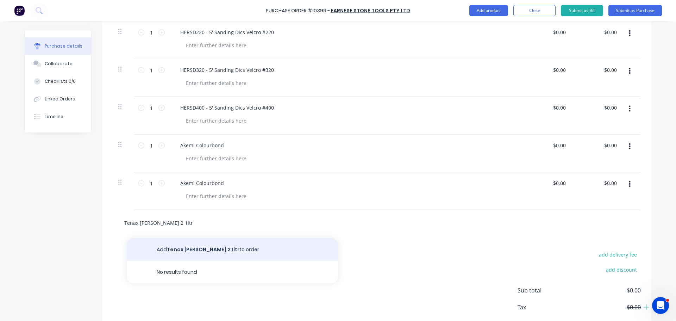
type input "Tenax Bianco 2 1ltr"
click at [201, 248] on button "Add Tenax Bianco 2 1ltr to order" at bounding box center [232, 249] width 211 height 23
type textarea "x"
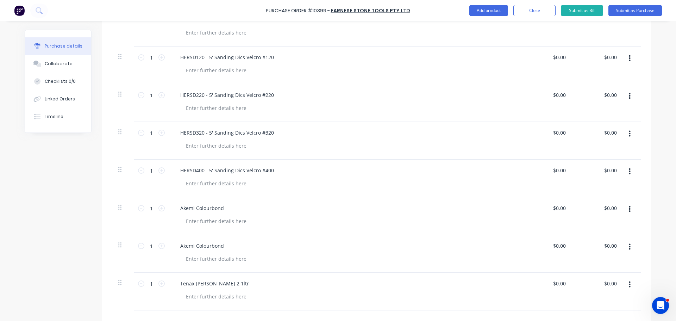
scroll to position [103, 0]
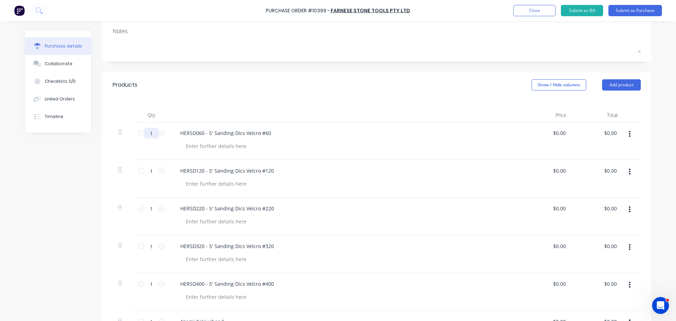
click at [149, 133] on input "1" at bounding box center [151, 133] width 14 height 11
type textarea "x"
type input "10"
type textarea "x"
type input "100"
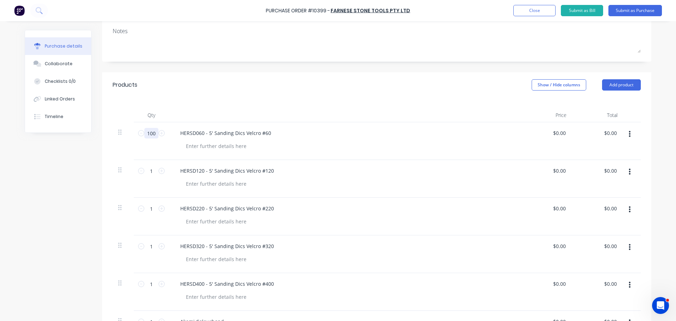
type textarea "x"
type input "100"
click at [150, 169] on input "1" at bounding box center [151, 170] width 14 height 11
type textarea "x"
type input "10"
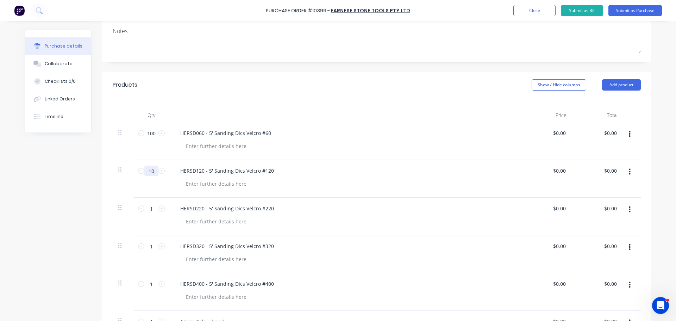
type textarea "x"
click at [148, 211] on input "1" at bounding box center [151, 208] width 14 height 11
click at [147, 248] on input "1" at bounding box center [151, 246] width 14 height 11
click at [148, 284] on input "1" at bounding box center [151, 283] width 14 height 11
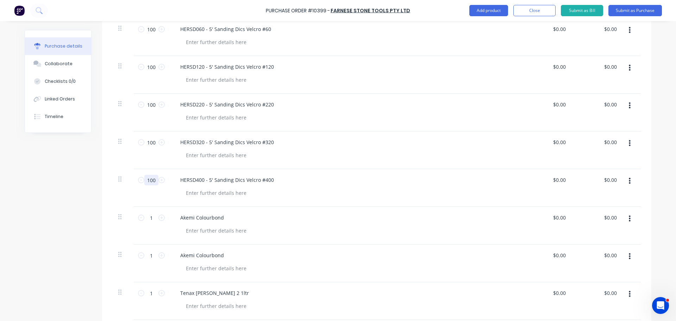
scroll to position [208, 0]
click at [145, 217] on input "1" at bounding box center [151, 215] width 14 height 11
click at [145, 252] on input "1" at bounding box center [151, 253] width 14 height 11
click at [146, 289] on input "1" at bounding box center [151, 291] width 14 height 11
click at [72, 214] on div "Created by Jordan Created 13/10/25 Required 13/10/25 Status Draft Contact Choos…" at bounding box center [338, 141] width 626 height 638
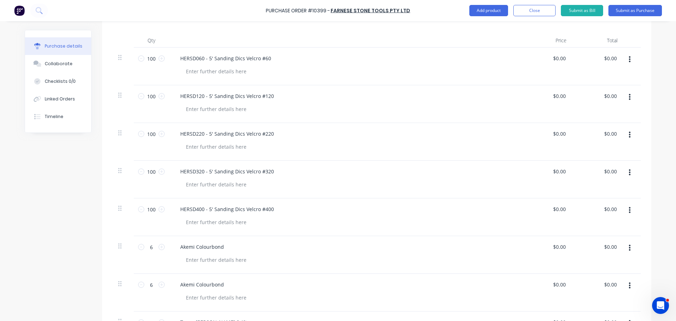
scroll to position [103, 0]
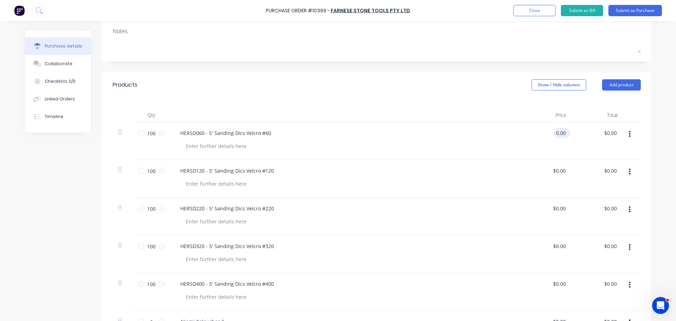
click at [558, 132] on input "0.00" at bounding box center [559, 133] width 13 height 10
drag, startPoint x: 564, startPoint y: 134, endPoint x: 511, endPoint y: 133, distance: 52.8
click at [511, 133] on div "100 100 HERSD060 - 5' Sanding Dics Velcro #60 1.17 1.17 $0.00 $0.00" at bounding box center [377, 141] width 528 height 38
drag, startPoint x: 564, startPoint y: 170, endPoint x: 525, endPoint y: 169, distance: 39.1
click at [528, 171] on div "0.00 0.00" at bounding box center [546, 179] width 51 height 38
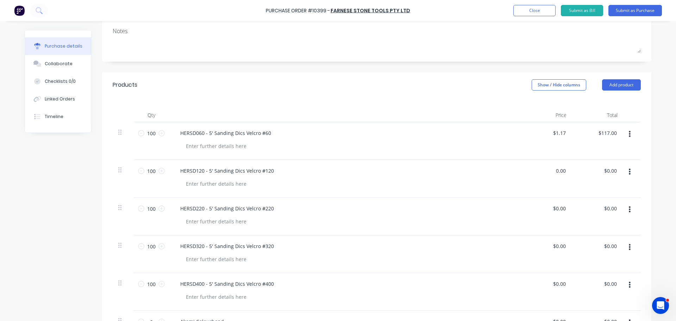
paste input "1.17"
drag, startPoint x: 563, startPoint y: 211, endPoint x: 554, endPoint y: 212, distance: 9.2
click at [554, 212] on div "$0.00 $0.00" at bounding box center [559, 208] width 16 height 10
drag, startPoint x: 562, startPoint y: 208, endPoint x: 535, endPoint y: 207, distance: 27.1
click at [535, 207] on div "0.00 $0.00" at bounding box center [546, 216] width 51 height 38
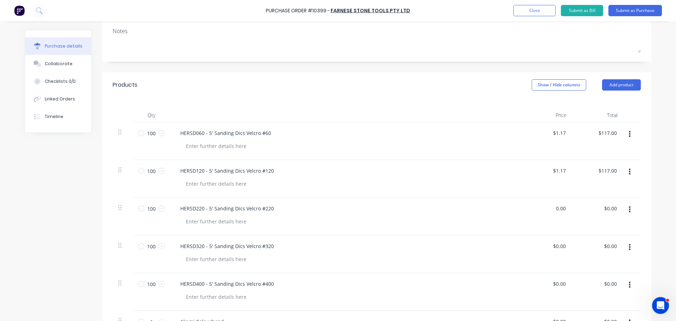
paste input "1.17"
drag, startPoint x: 564, startPoint y: 244, endPoint x: 538, endPoint y: 247, distance: 26.5
click at [538, 247] on div "0.00 0.00" at bounding box center [546, 254] width 51 height 38
paste input "1.17"
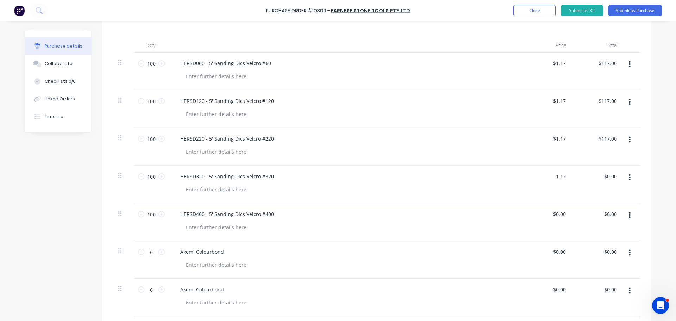
scroll to position [173, 0]
drag, startPoint x: 562, startPoint y: 214, endPoint x: 531, endPoint y: 214, distance: 30.6
click at [531, 214] on div "0.00 0.00" at bounding box center [546, 221] width 51 height 38
paste input "1.17"
click at [558, 253] on input "0.00" at bounding box center [559, 251] width 16 height 10
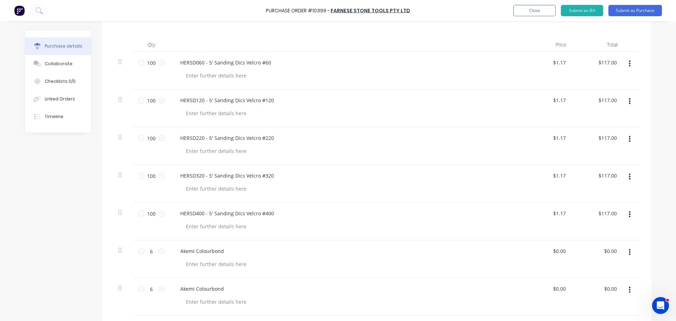
drag, startPoint x: 564, startPoint y: 251, endPoint x: 538, endPoint y: 249, distance: 26.4
click at [538, 251] on div "$0.00 $0.00" at bounding box center [546, 259] width 51 height 38
click at [554, 248] on input "0.00" at bounding box center [559, 251] width 16 height 10
click at [555, 248] on input "0.00" at bounding box center [559, 251] width 13 height 10
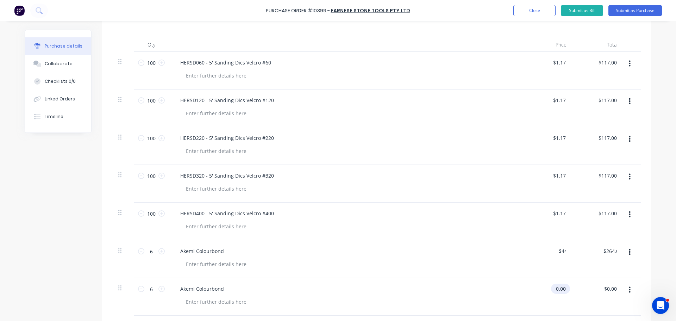
click at [556, 287] on input "0.00" at bounding box center [559, 288] width 16 height 10
click at [556, 287] on input "0.00" at bounding box center [559, 288] width 13 height 10
click at [503, 199] on div "HERSD320 - 5' Sanding Dics Velcro #320" at bounding box center [345, 184] width 352 height 38
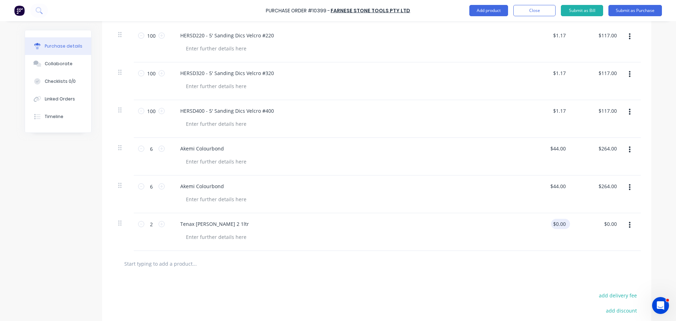
scroll to position [279, 0]
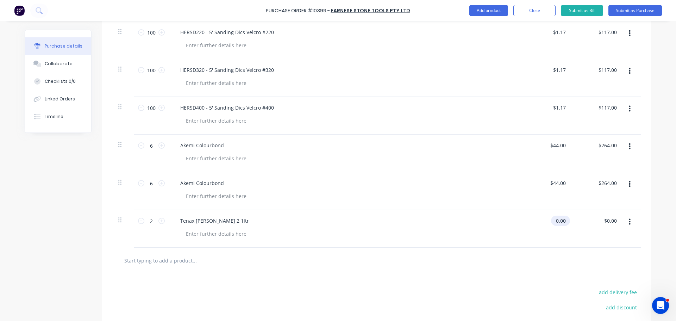
click at [562, 218] on input "0.00" at bounding box center [559, 220] width 16 height 10
click at [507, 266] on div at bounding box center [376, 260] width 516 height 14
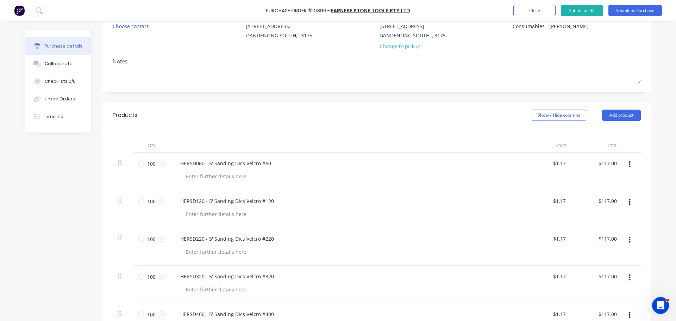
scroll to position [0, 0]
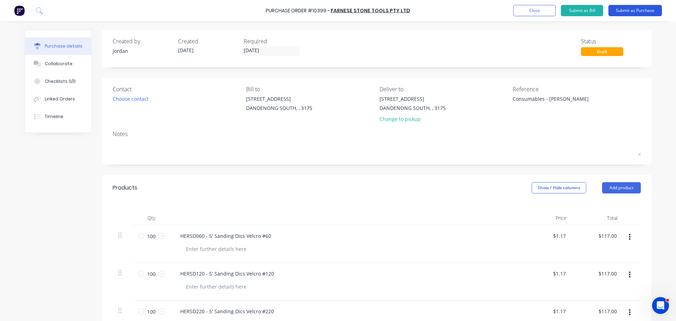
click at [625, 9] on button "Submit as Purchase" at bounding box center [634, 10] width 53 height 11
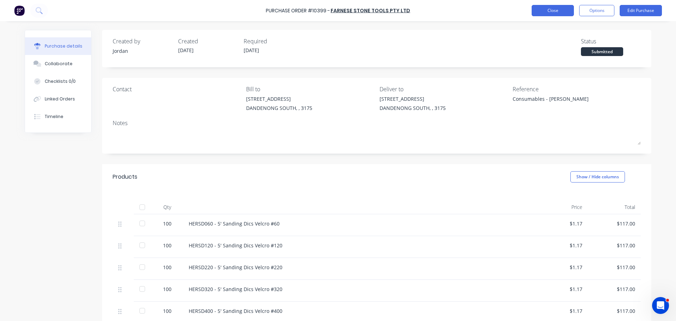
click at [551, 12] on button "Close" at bounding box center [552, 10] width 42 height 11
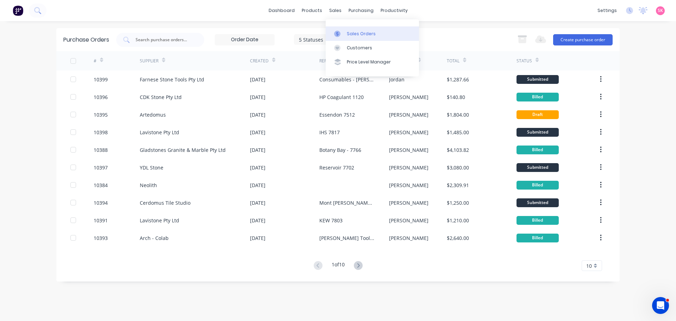
click at [333, 26] on link "Sales Orders" at bounding box center [371, 33] width 93 height 14
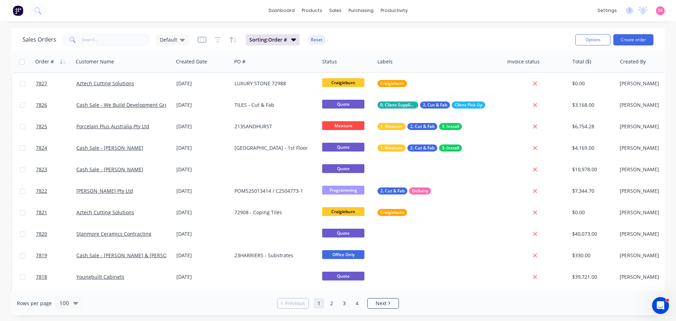
click at [128, 47] on div "Sales Orders Default Sorting: Order # Reset" at bounding box center [296, 39] width 547 height 17
click at [128, 32] on div "Sales Orders Default Sorting: Order # Reset" at bounding box center [296, 39] width 547 height 17
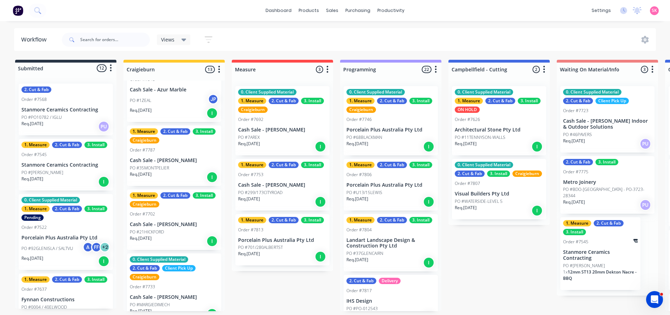
scroll to position [448, 0]
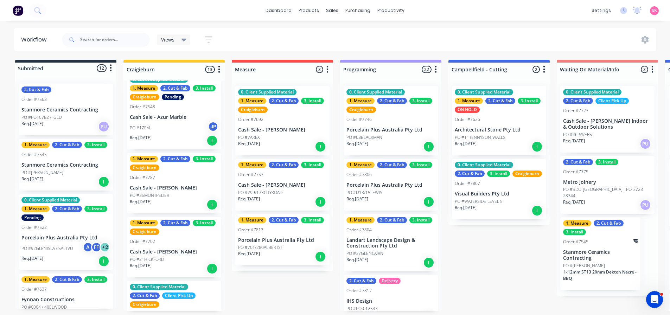
click at [185, 185] on p "Cash Sale - Julie Austin" at bounding box center [174, 188] width 89 height 6
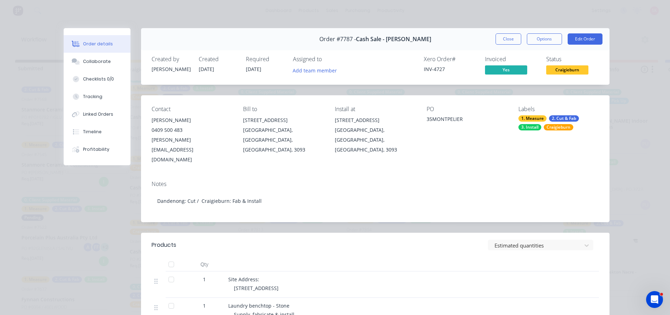
drag, startPoint x: 566, startPoint y: 69, endPoint x: 564, endPoint y: 74, distance: 4.9
click at [565, 70] on span "Craigieburn" at bounding box center [567, 69] width 42 height 9
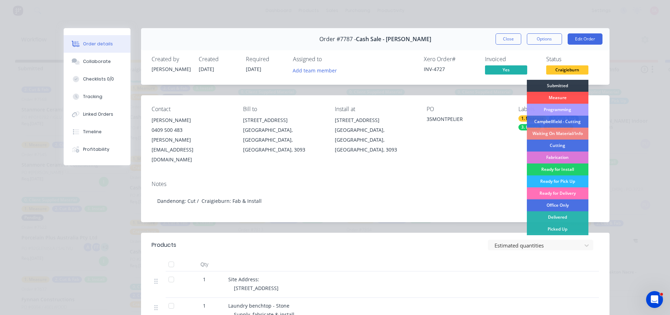
drag, startPoint x: 564, startPoint y: 218, endPoint x: 545, endPoint y: 161, distance: 60.3
click at [563, 218] on div "Delivered" at bounding box center [558, 217] width 62 height 12
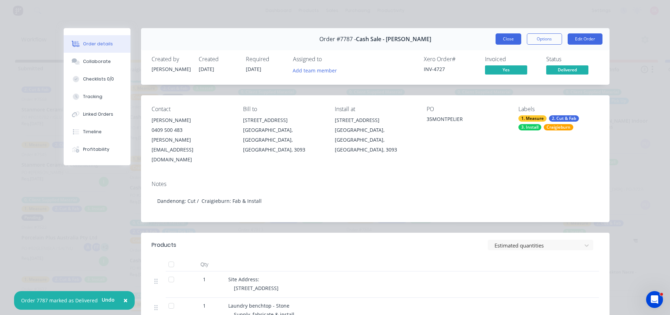
click at [515, 42] on button "Close" at bounding box center [509, 38] width 26 height 11
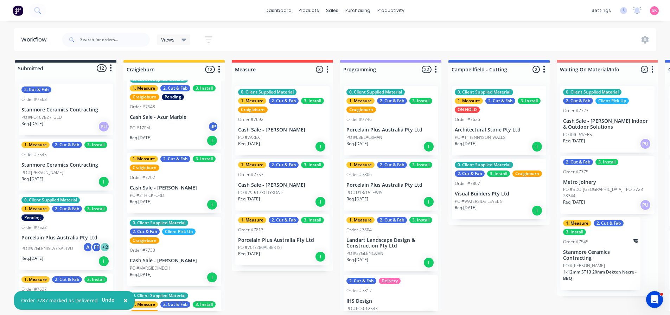
click at [193, 199] on div "Req. 08/11/25 I" at bounding box center [174, 205] width 89 height 12
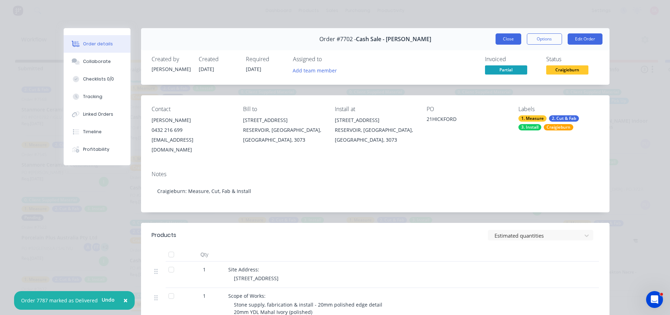
click at [504, 37] on button "Close" at bounding box center [509, 38] width 26 height 11
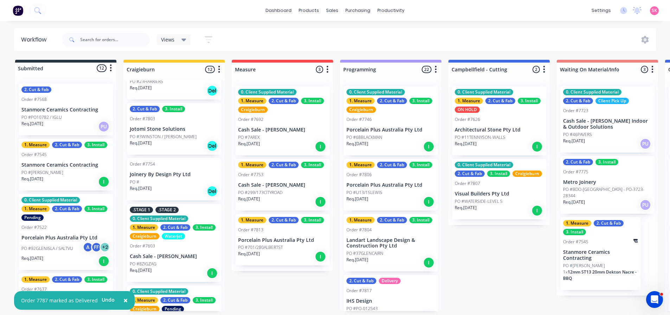
scroll to position [246, 0]
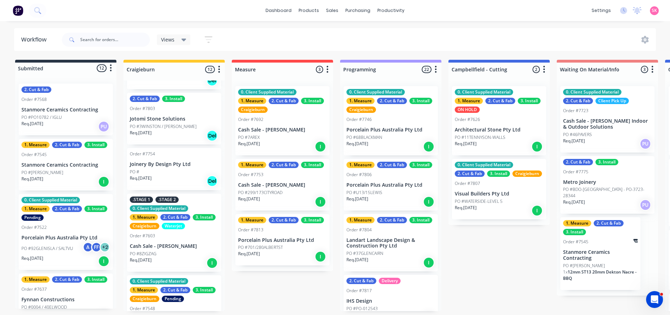
click at [192, 178] on div "Req. 19/09/25 Del" at bounding box center [174, 181] width 89 height 12
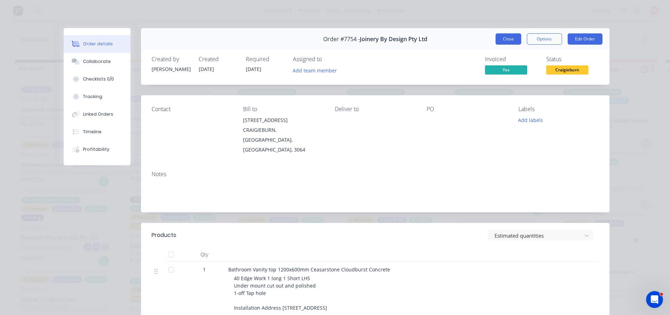
click at [497, 36] on button "Close" at bounding box center [509, 38] width 26 height 11
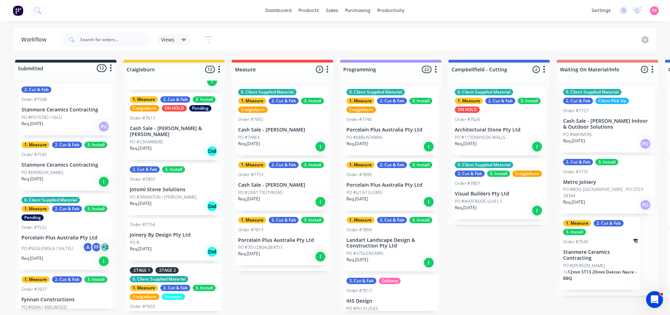
scroll to position [176, 0]
click at [188, 186] on p "Jotomi Stone Solutions" at bounding box center [174, 189] width 89 height 6
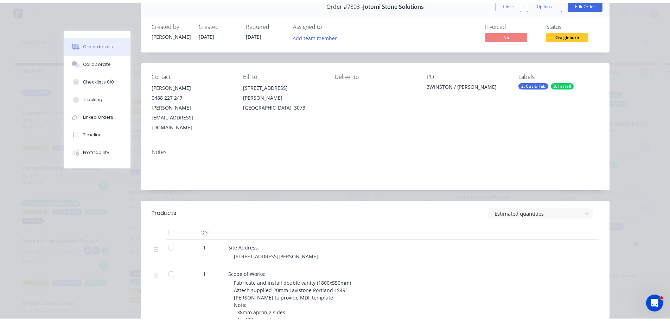
scroll to position [0, 0]
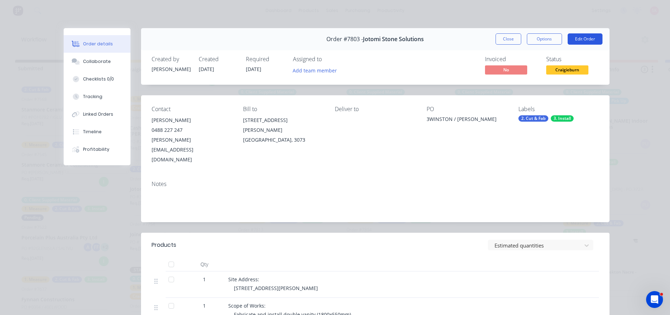
click at [580, 40] on button "Edit Order" at bounding box center [585, 38] width 35 height 11
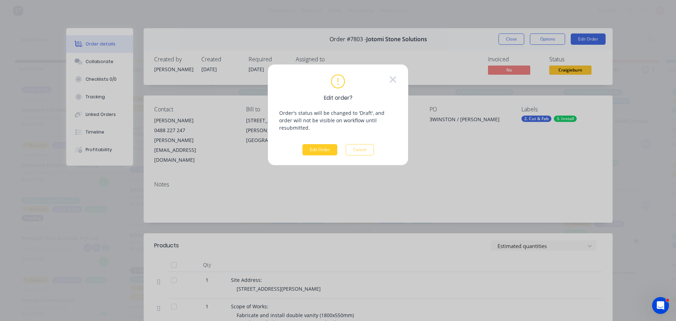
click at [327, 144] on button "Edit Order" at bounding box center [319, 149] width 35 height 11
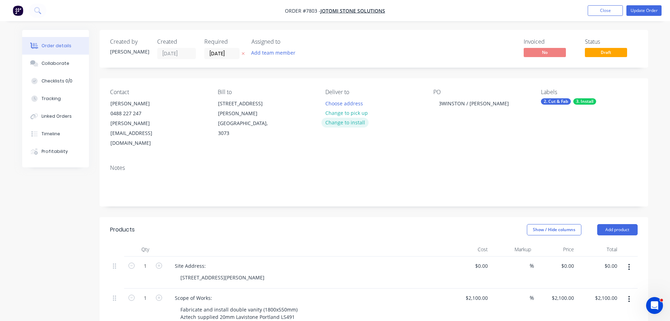
click at [357, 122] on button "Change to install" at bounding box center [345, 122] width 47 height 9
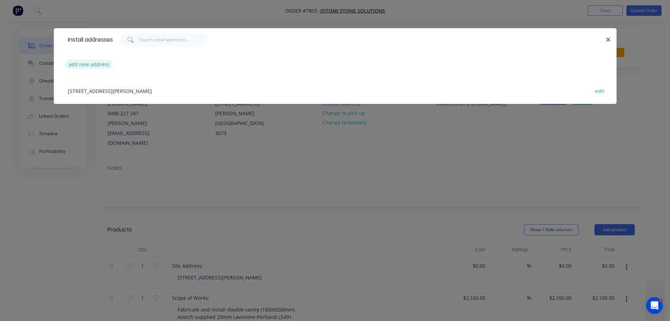
click at [98, 61] on button "add new address" at bounding box center [89, 63] width 48 height 9
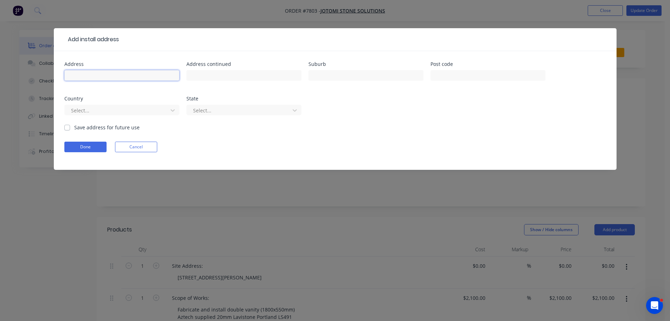
click at [116, 76] on input "text" at bounding box center [121, 75] width 115 height 11
type input "3 Winston Street"
type input "L"
type input "Kew"
click at [474, 76] on input "text" at bounding box center [488, 75] width 115 height 11
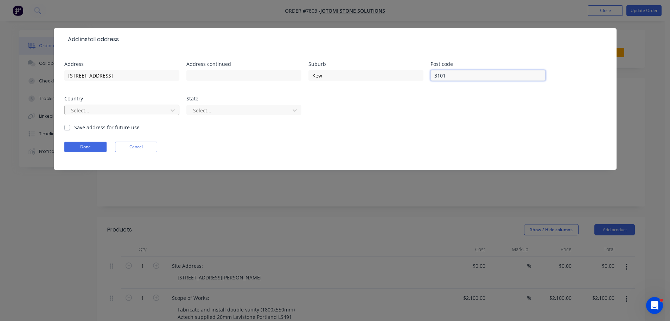
type input "3101"
click at [95, 114] on div "Select..." at bounding box center [117, 110] width 98 height 11
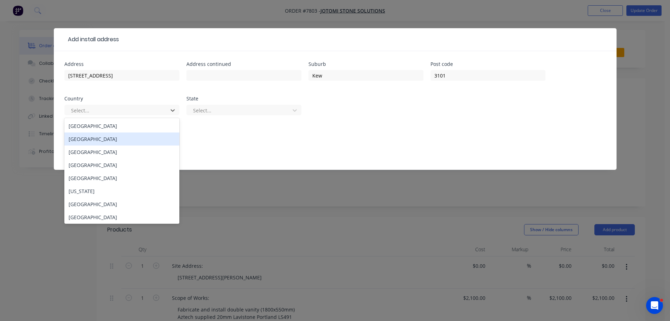
click at [110, 124] on div "Australia" at bounding box center [121, 125] width 115 height 13
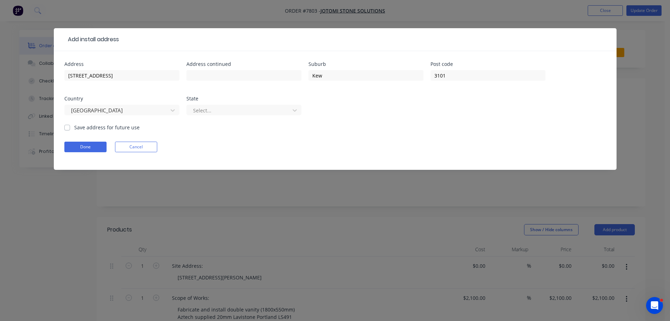
click at [221, 120] on div "Select..." at bounding box center [243, 113] width 115 height 21
click at [225, 114] on div at bounding box center [239, 110] width 94 height 9
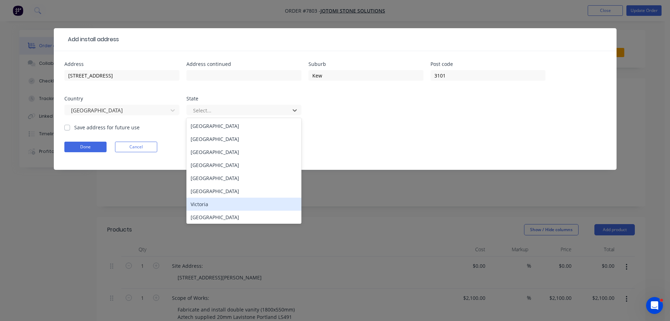
drag, startPoint x: 228, startPoint y: 204, endPoint x: 186, endPoint y: 195, distance: 42.4
click at [228, 204] on div "Victoria" at bounding box center [243, 203] width 115 height 13
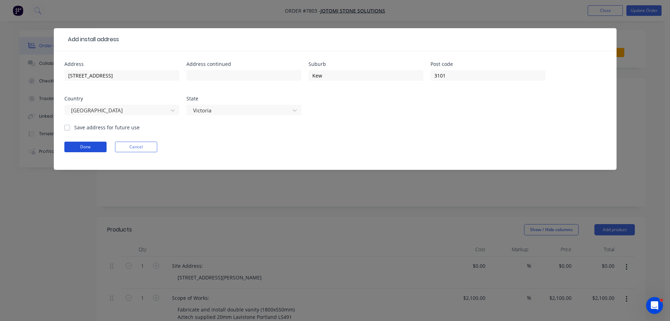
click at [85, 145] on button "Done" at bounding box center [85, 146] width 42 height 11
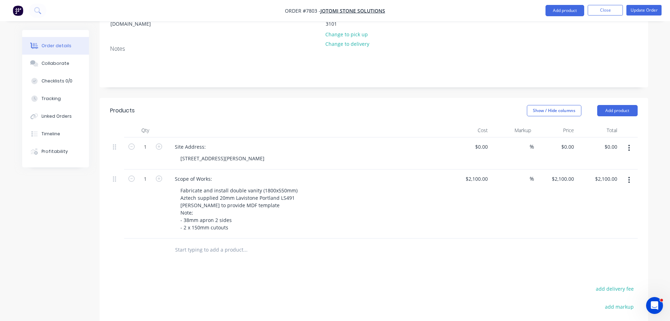
scroll to position [211, 0]
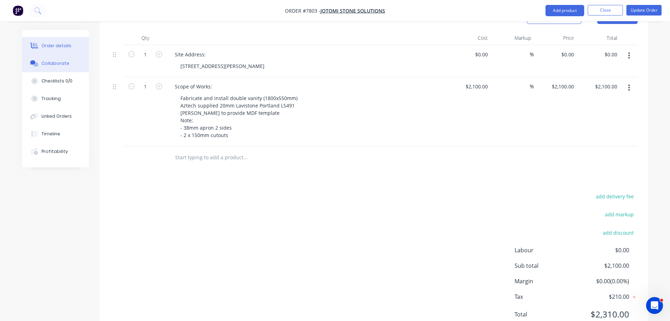
click at [51, 61] on div "Collaborate" at bounding box center [56, 63] width 28 height 6
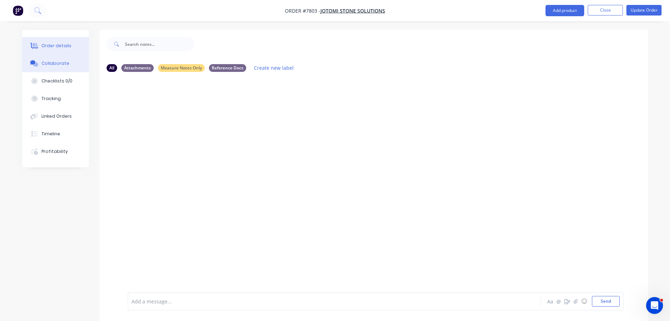
click at [60, 45] on div "Order details" at bounding box center [57, 46] width 30 height 6
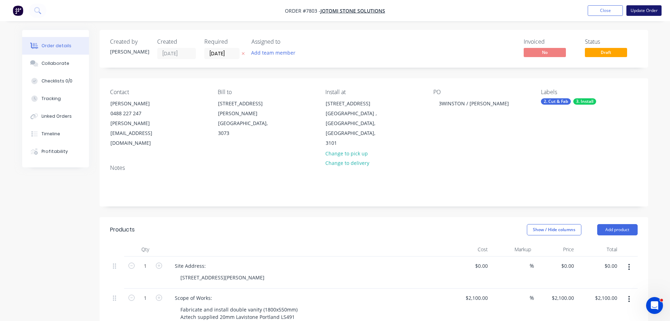
click at [641, 11] on button "Update Order" at bounding box center [644, 10] width 35 height 11
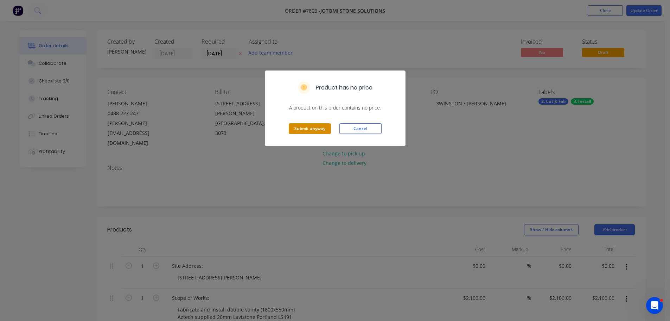
click at [322, 123] on button "Submit anyway" at bounding box center [310, 128] width 42 height 11
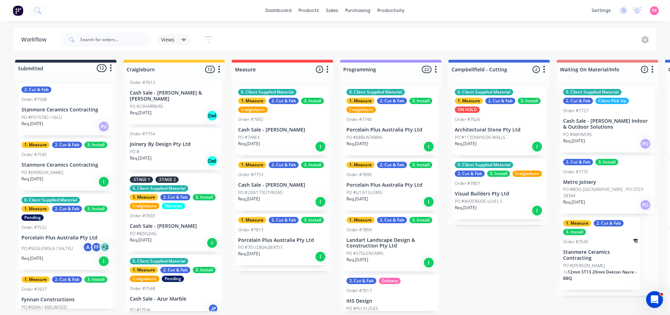
scroll to position [246, 0]
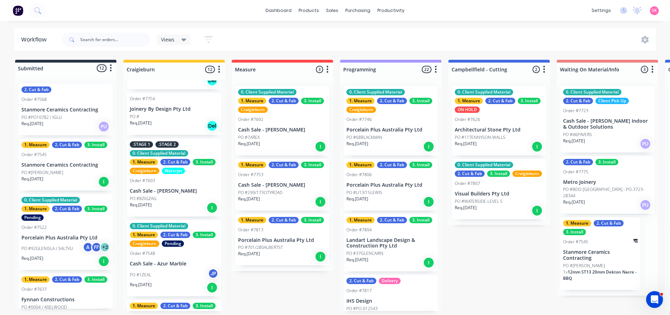
click at [167, 114] on div "PO #" at bounding box center [174, 117] width 89 height 6
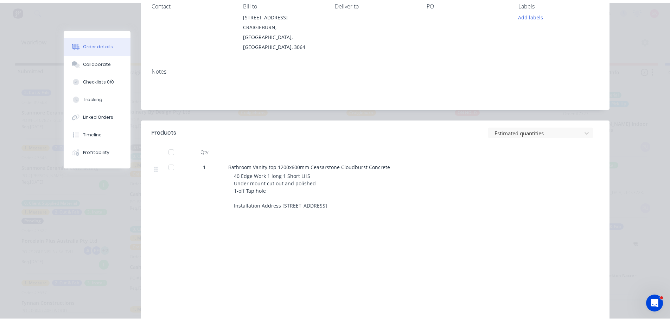
scroll to position [0, 0]
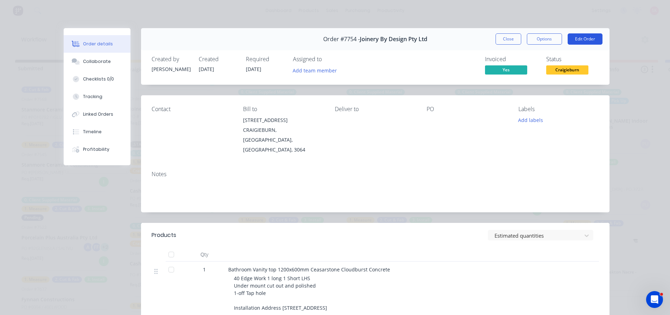
click at [590, 38] on button "Edit Order" at bounding box center [585, 38] width 35 height 11
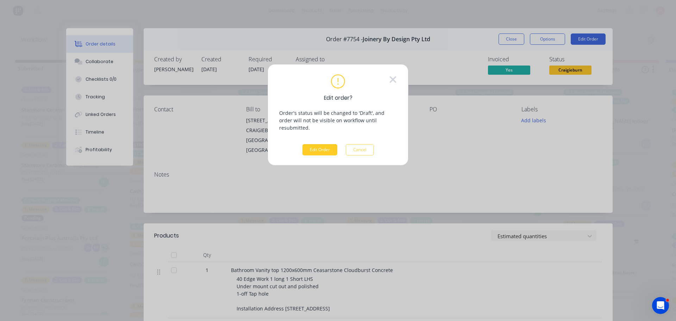
click at [327, 145] on button "Edit Order" at bounding box center [319, 149] width 35 height 11
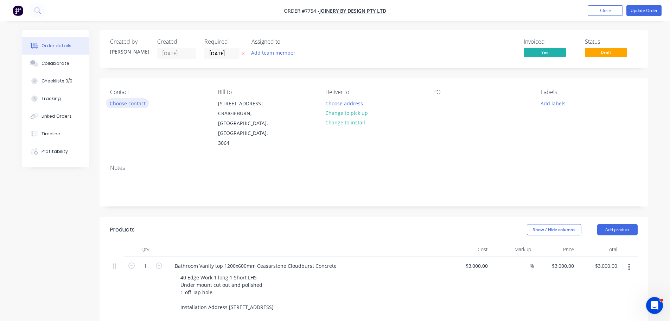
click at [131, 106] on button "Choose contact" at bounding box center [127, 102] width 43 height 9
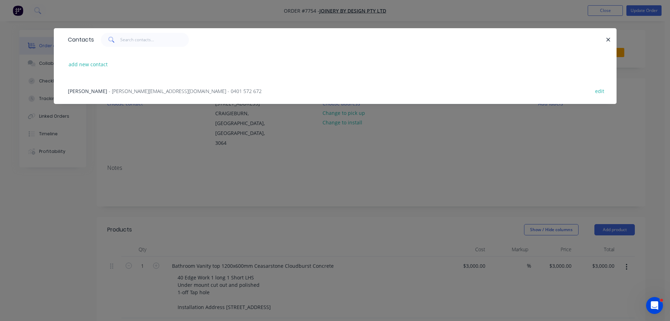
click at [131, 90] on span "- steven@joinerybydesign.com.au - 0401 572 672" at bounding box center [185, 91] width 153 height 7
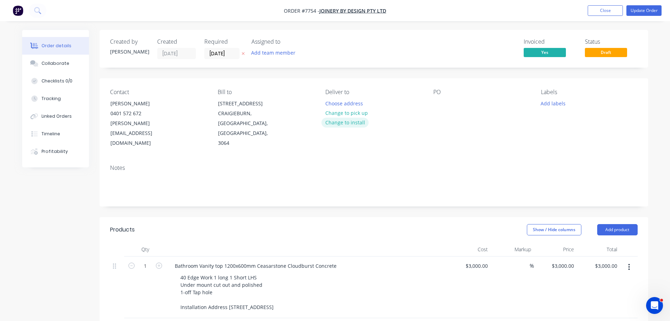
click at [353, 124] on button "Change to install" at bounding box center [345, 122] width 47 height 9
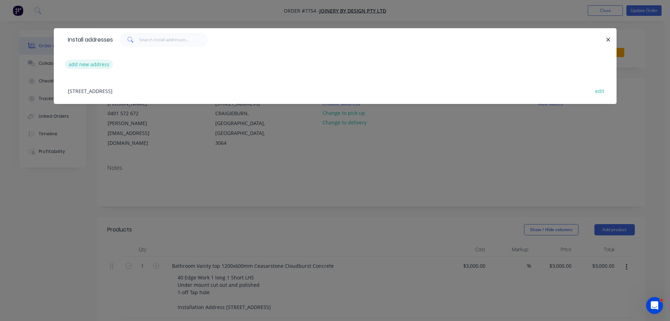
click at [101, 60] on button "add new address" at bounding box center [89, 63] width 48 height 9
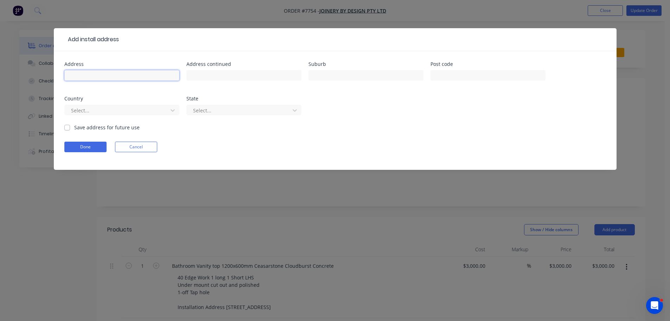
click at [115, 76] on input "text" at bounding box center [121, 75] width 115 height 11
type input "13 Spring Road"
type input "Highett"
type input "3190"
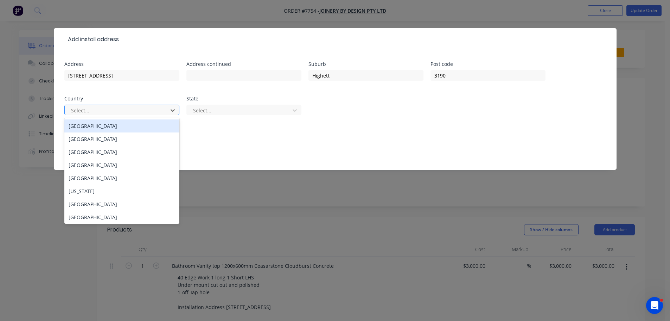
click at [96, 107] on div at bounding box center [117, 110] width 94 height 9
drag, startPoint x: 99, startPoint y: 130, endPoint x: 128, endPoint y: 122, distance: 30.2
click at [99, 129] on div "Australia" at bounding box center [121, 125] width 115 height 13
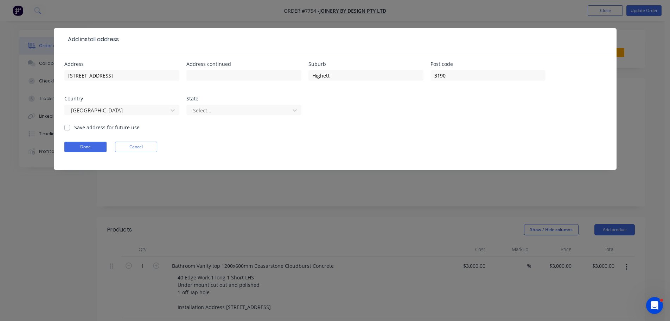
click at [244, 99] on div "State" at bounding box center [243, 98] width 115 height 5
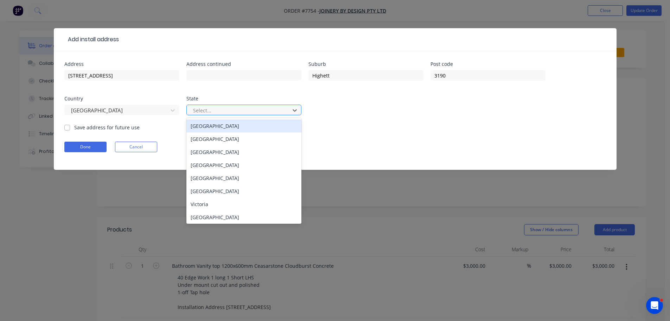
drag, startPoint x: 244, startPoint y: 106, endPoint x: 248, endPoint y: 126, distance: 19.7
click at [244, 107] on div at bounding box center [239, 110] width 94 height 9
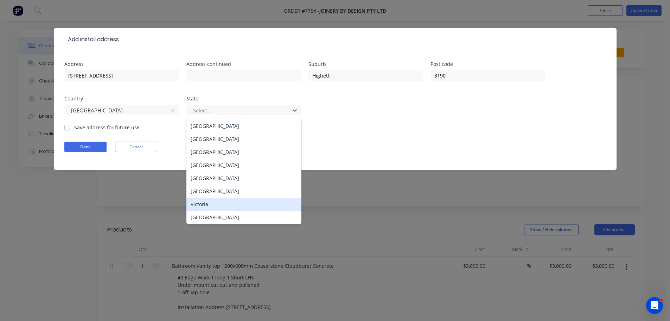
drag, startPoint x: 249, startPoint y: 200, endPoint x: 259, endPoint y: 174, distance: 27.9
click at [249, 200] on div "Victoria" at bounding box center [243, 203] width 115 height 13
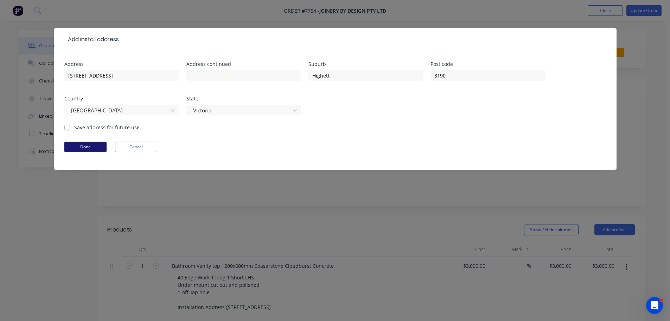
click at [96, 145] on button "Done" at bounding box center [85, 146] width 42 height 11
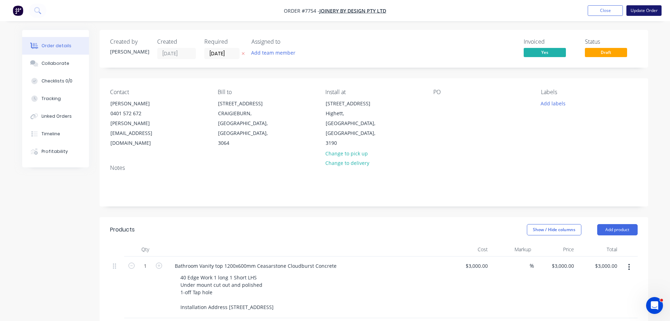
click at [642, 10] on button "Update Order" at bounding box center [644, 10] width 35 height 11
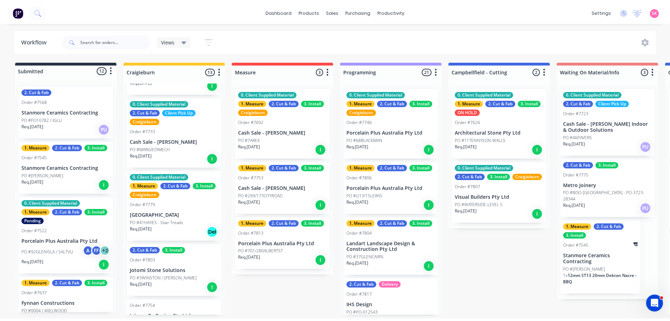
scroll to position [563, 0]
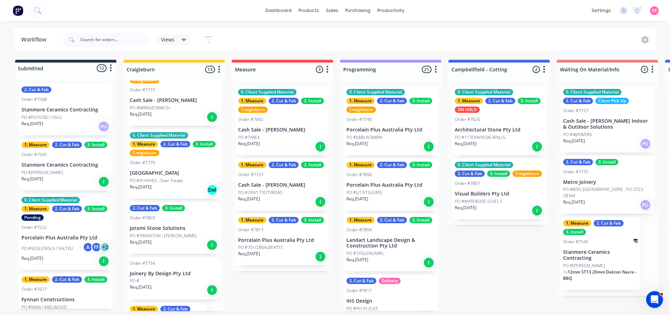
click at [169, 284] on div "Req. 19/09/25 I" at bounding box center [174, 290] width 89 height 12
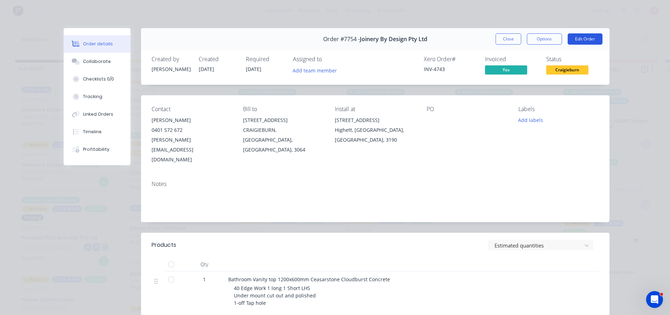
click at [598, 37] on button "Edit Order" at bounding box center [585, 38] width 35 height 11
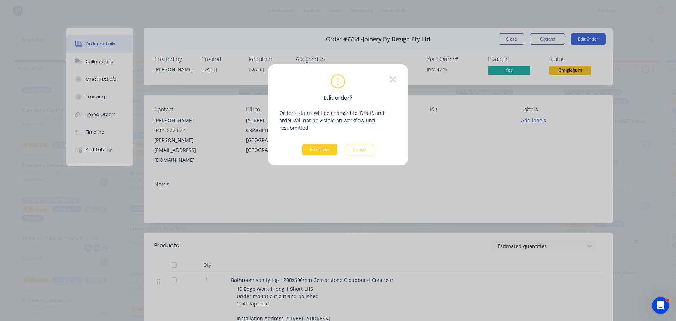
click at [322, 144] on button "Edit Order" at bounding box center [319, 149] width 35 height 11
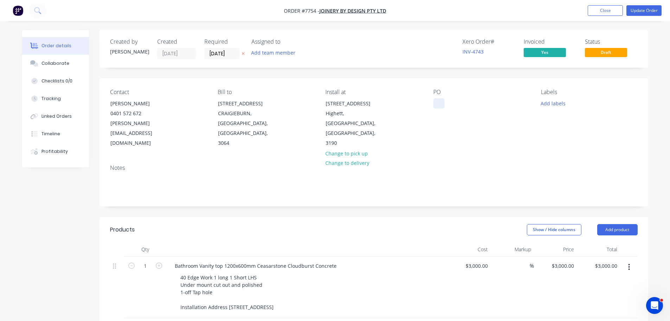
click at [444, 103] on div at bounding box center [438, 103] width 11 height 10
click at [549, 107] on button "Add labels" at bounding box center [553, 102] width 32 height 9
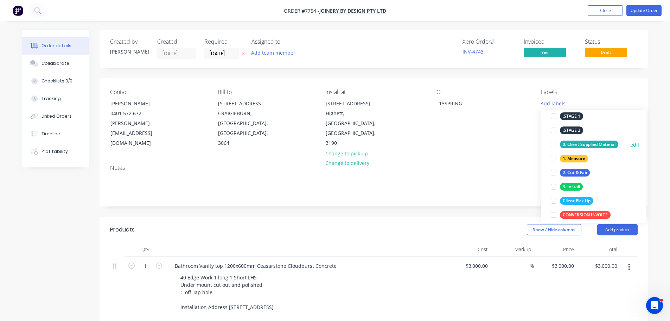
scroll to position [70, 0]
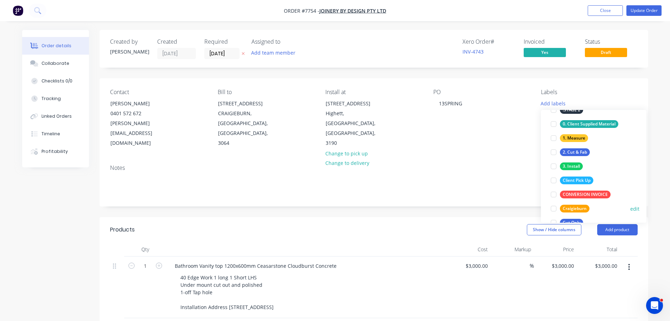
click at [556, 206] on div at bounding box center [554, 208] width 14 height 14
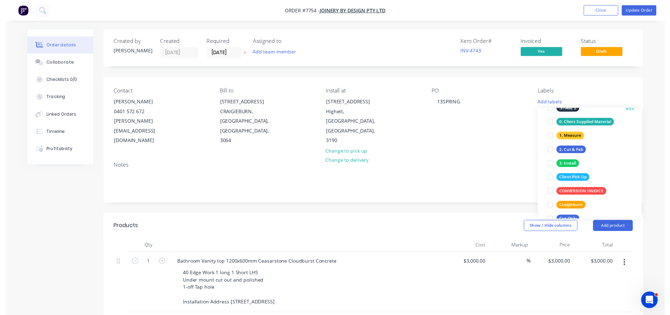
scroll to position [0, 0]
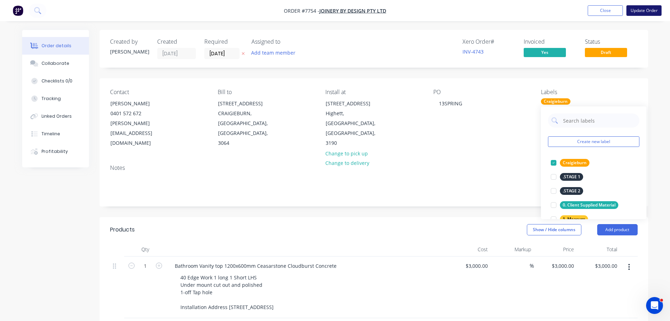
click at [641, 13] on button "Update Order" at bounding box center [644, 10] width 35 height 11
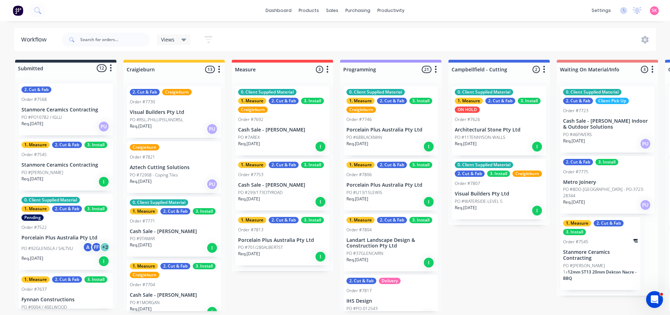
click at [183, 118] on p "PO #RSL-PHILLIPISLANDRSL" at bounding box center [156, 120] width 53 height 6
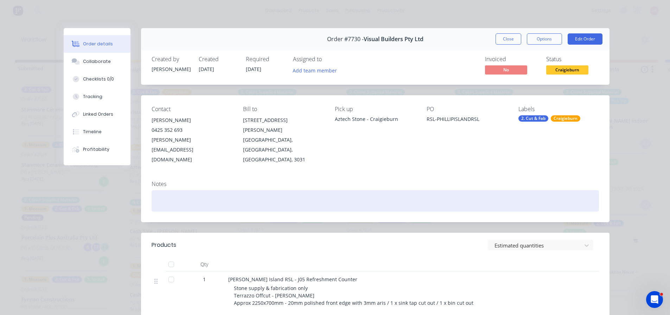
click at [203, 190] on div at bounding box center [376, 200] width 448 height 21
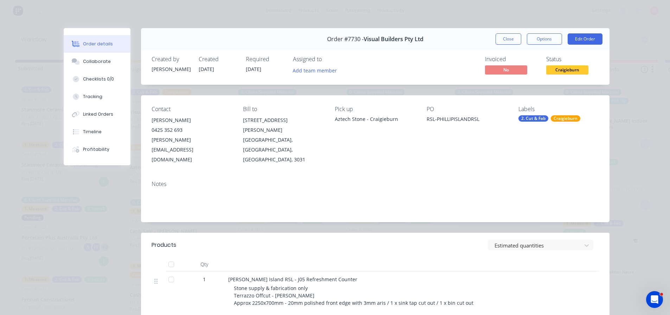
drag, startPoint x: 503, startPoint y: 36, endPoint x: 467, endPoint y: 54, distance: 40.9
click at [503, 36] on button "Close" at bounding box center [509, 38] width 26 height 11
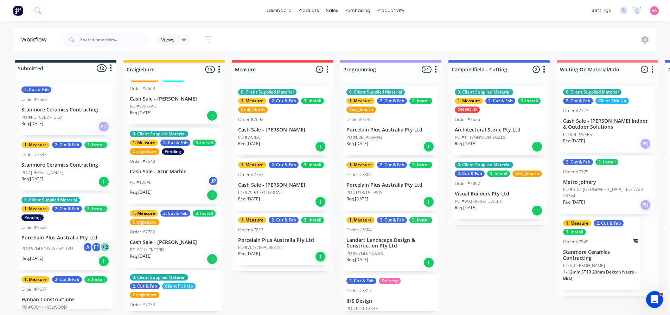
scroll to position [352, 0]
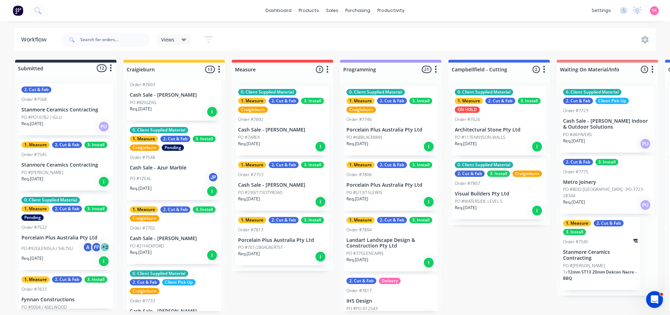
click at [175, 100] on div "PO #8ZIGZAG" at bounding box center [174, 103] width 89 height 6
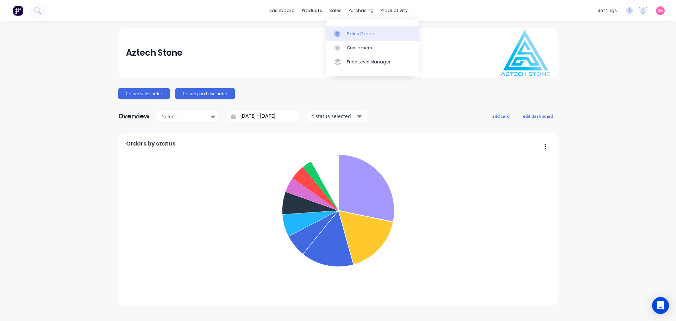
click at [344, 27] on link "Sales Orders" at bounding box center [371, 33] width 93 height 14
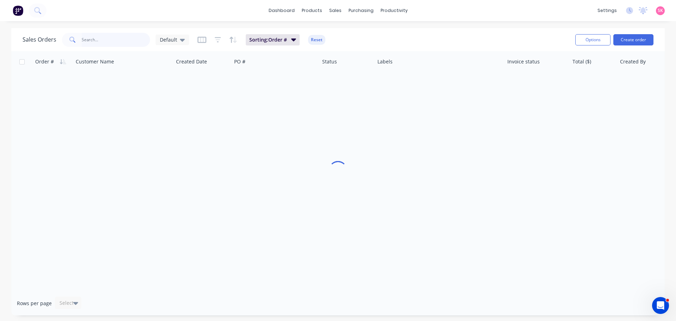
click at [131, 40] on input "text" at bounding box center [116, 40] width 69 height 14
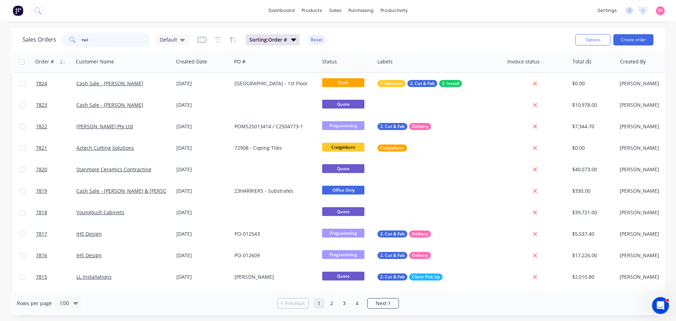
type input "twin"
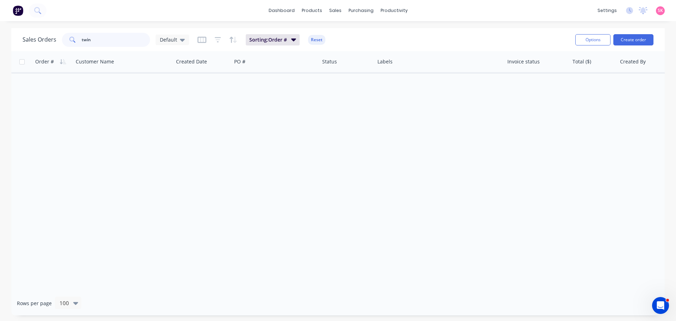
drag, startPoint x: 107, startPoint y: 40, endPoint x: 17, endPoint y: 36, distance: 90.2
click at [17, 36] on div "Sales Orders twin Default Sorting: Order # Reset Options Create order" at bounding box center [337, 39] width 653 height 23
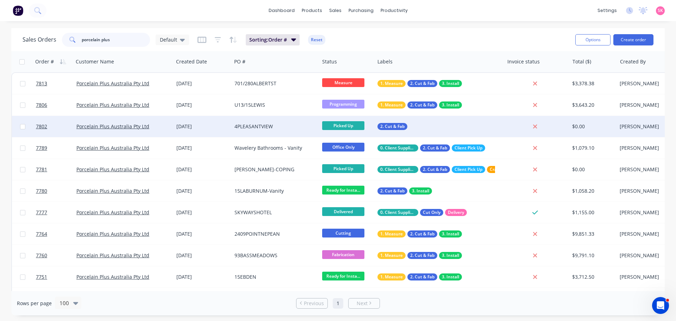
type input "porcelain plus"
click at [273, 127] on div "4PLEASANTVIEW" at bounding box center [273, 126] width 78 height 7
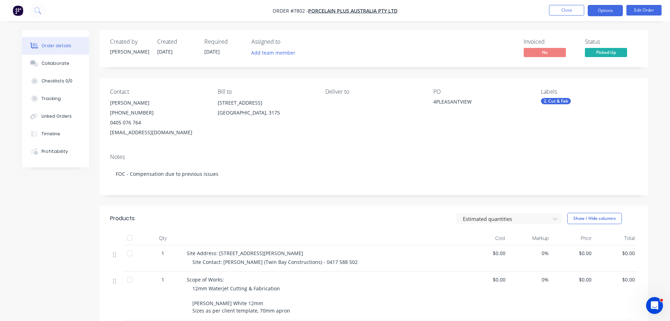
click at [595, 9] on button "Options" at bounding box center [605, 10] width 35 height 11
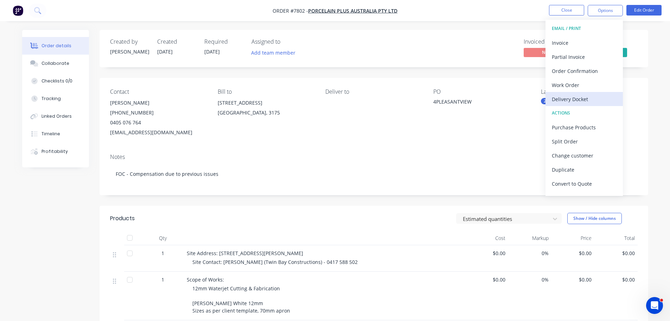
click at [586, 97] on div "Delivery Docket" at bounding box center [584, 99] width 65 height 10
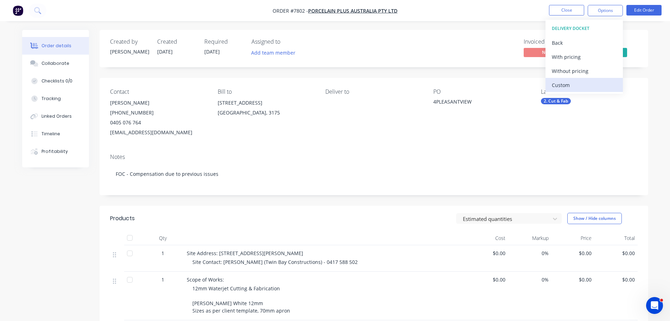
click at [584, 80] on div "Custom" at bounding box center [584, 85] width 65 height 10
click at [587, 73] on div "Without pricing" at bounding box center [584, 71] width 65 height 10
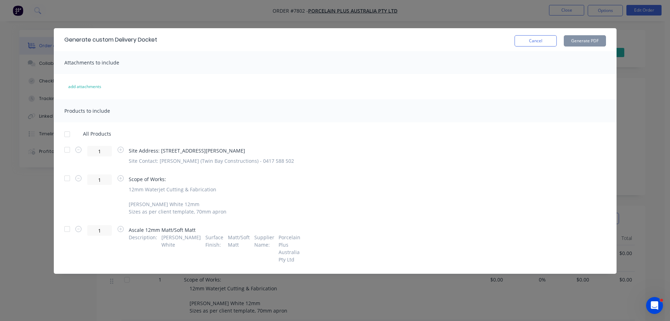
click at [64, 150] on div at bounding box center [67, 149] width 14 height 14
drag, startPoint x: 66, startPoint y: 228, endPoint x: 84, endPoint y: 221, distance: 18.9
click at [66, 228] on div at bounding box center [67, 229] width 14 height 14
click at [66, 179] on div at bounding box center [67, 178] width 14 height 14
click at [571, 42] on button "Generate PDF" at bounding box center [585, 40] width 42 height 11
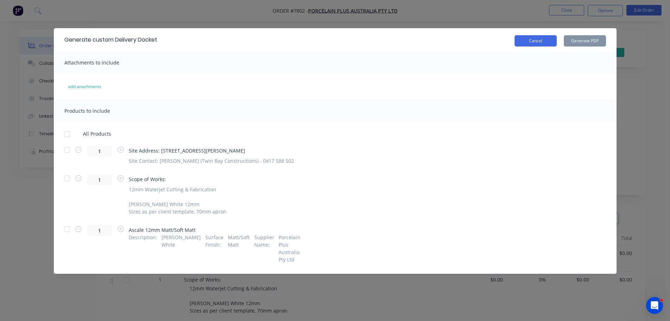
click at [541, 40] on button "Cancel" at bounding box center [536, 40] width 42 height 11
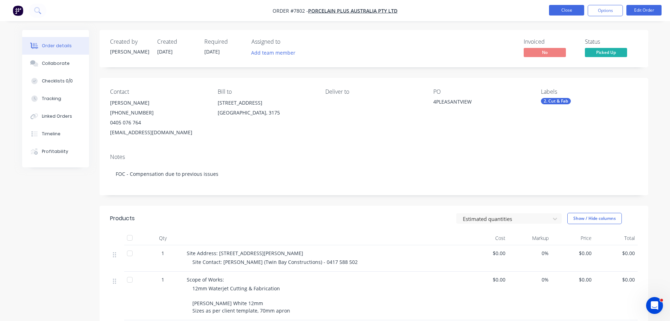
click at [564, 8] on button "Close" at bounding box center [566, 10] width 35 height 11
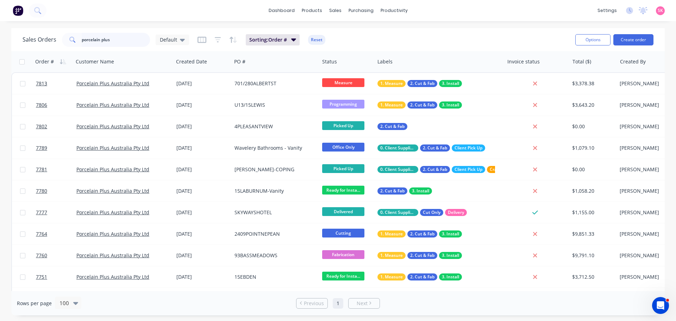
click at [137, 36] on input "porcelain plus" at bounding box center [116, 40] width 69 height 14
drag, startPoint x: 95, startPoint y: 41, endPoint x: 94, endPoint y: 27, distance: 13.7
click at [66, 41] on div "porcelain plus" at bounding box center [106, 40] width 88 height 14
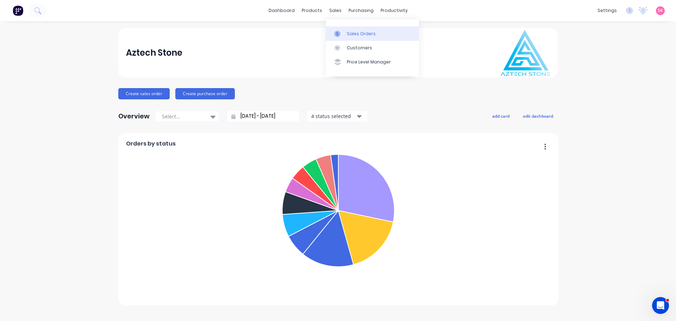
click at [338, 37] on icon at bounding box center [337, 34] width 6 height 6
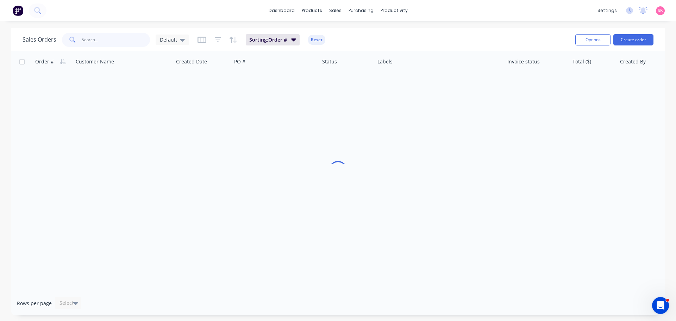
click at [126, 38] on input "text" at bounding box center [116, 40] width 69 height 14
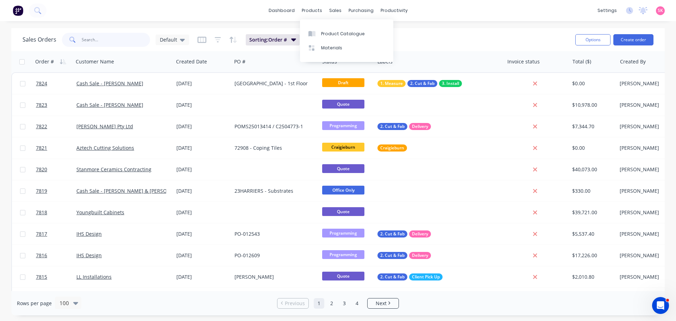
click at [112, 39] on input "text" at bounding box center [116, 40] width 69 height 14
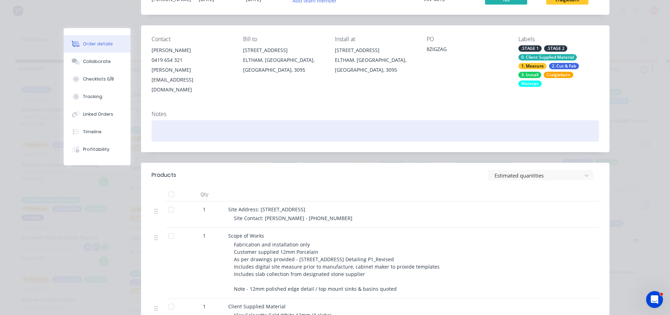
scroll to position [211, 0]
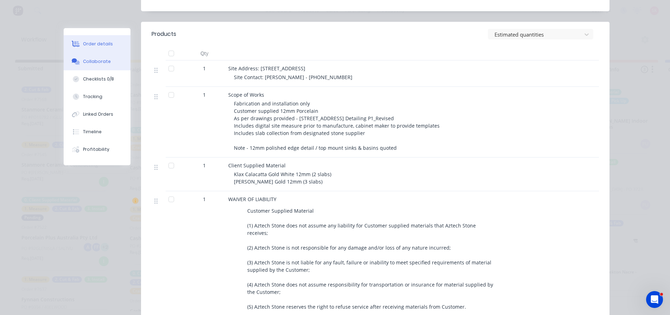
click at [97, 64] on div "Collaborate" at bounding box center [97, 61] width 28 height 6
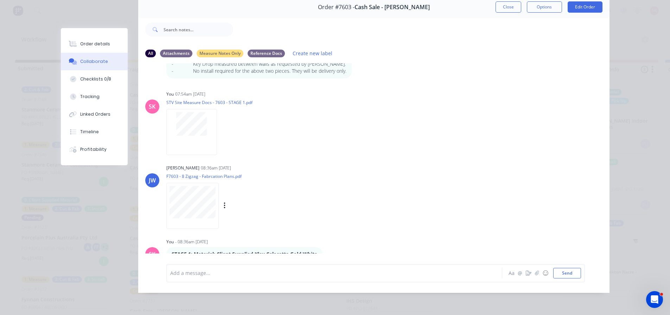
scroll to position [545, 0]
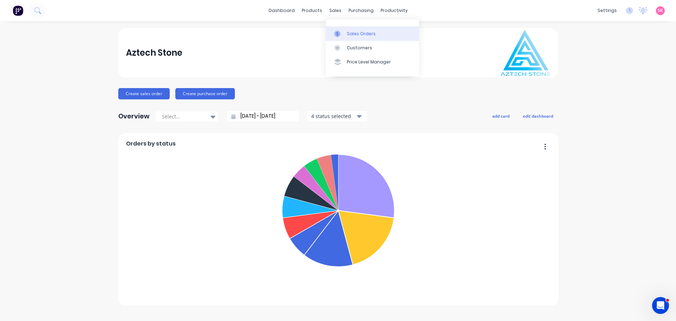
click at [343, 31] on div at bounding box center [339, 34] width 11 height 6
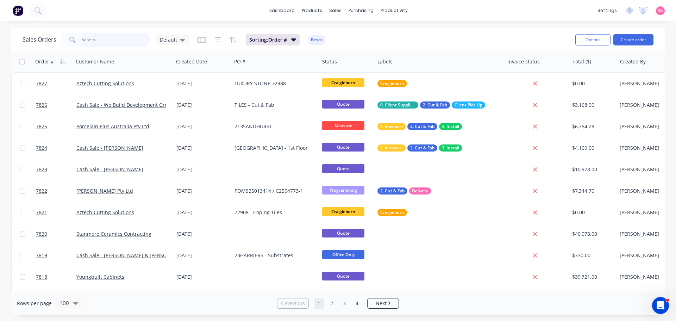
click at [84, 36] on input "text" at bounding box center [116, 40] width 69 height 14
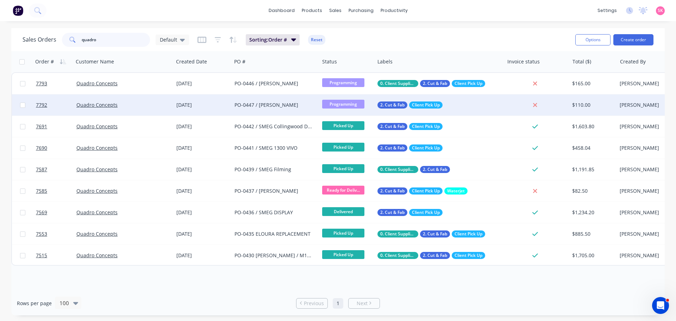
type input "quadro"
click at [284, 102] on div "PO-0447 / [PERSON_NAME]" at bounding box center [273, 104] width 78 height 7
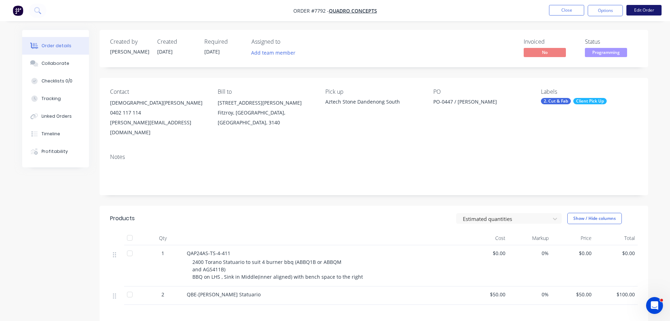
click at [640, 10] on button "Edit Order" at bounding box center [644, 10] width 35 height 11
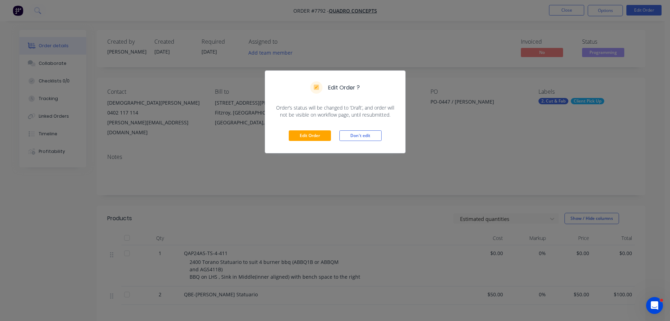
click at [332, 138] on div "Edit Order Don't edit" at bounding box center [335, 135] width 140 height 34
click at [318, 135] on button "Edit Order" at bounding box center [310, 135] width 42 height 11
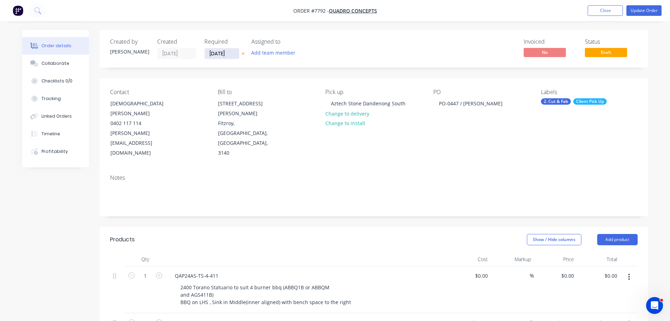
click at [213, 54] on input "[DATE]" at bounding box center [222, 53] width 34 height 11
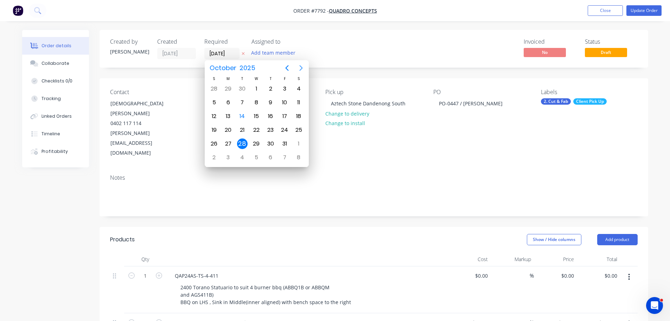
click at [304, 69] on icon "Next page" at bounding box center [301, 68] width 8 height 8
click at [235, 116] on div "11" at bounding box center [242, 115] width 14 height 13
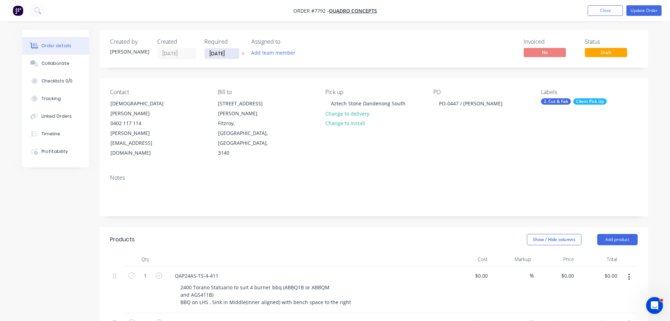
click at [218, 56] on input "[DATE]" at bounding box center [222, 53] width 34 height 11
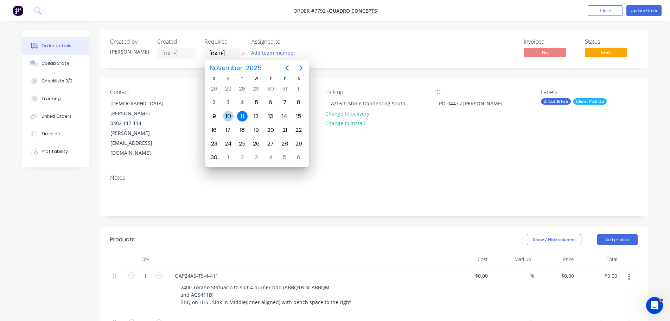
drag, startPoint x: 229, startPoint y: 118, endPoint x: 551, endPoint y: 2, distance: 341.6
click at [229, 117] on div "10" at bounding box center [228, 116] width 11 height 11
type input "[DATE]"
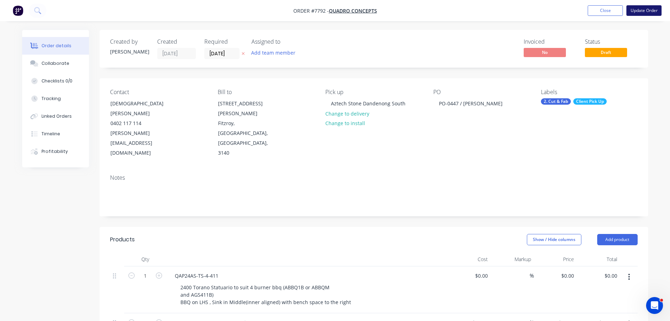
click at [639, 10] on button "Update Order" at bounding box center [644, 10] width 35 height 11
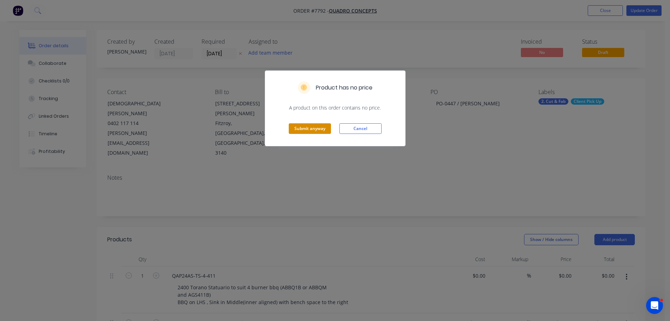
click at [308, 131] on button "Submit anyway" at bounding box center [310, 128] width 42 height 11
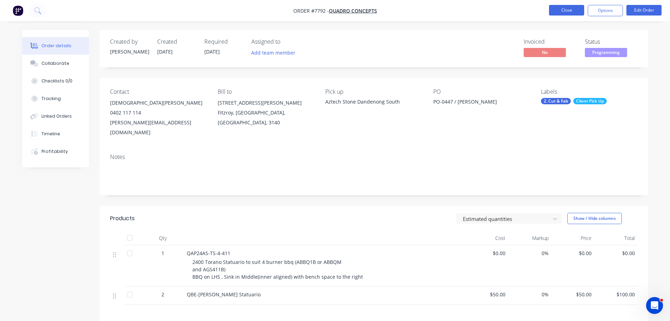
click at [573, 8] on button "Close" at bounding box center [566, 10] width 35 height 11
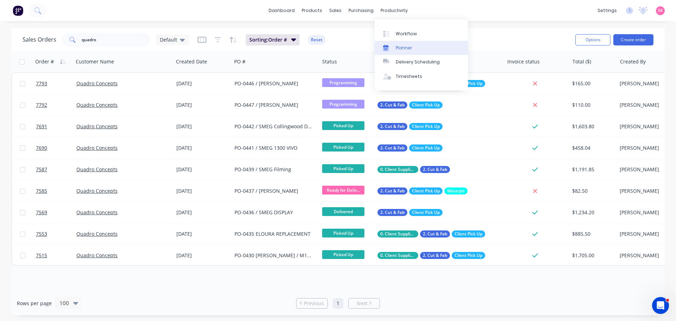
click at [393, 51] on div at bounding box center [388, 48] width 11 height 6
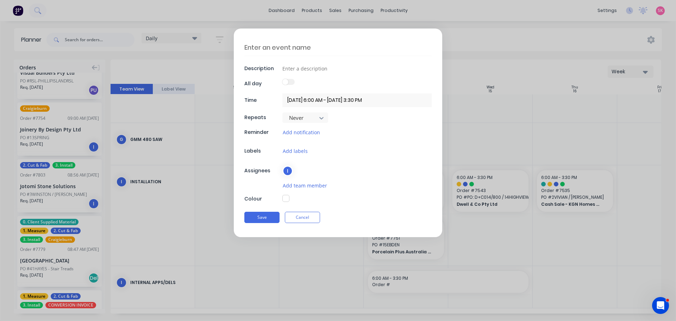
scroll to position [303, 0]
type textarea "x"
click at [284, 49] on textarea at bounding box center [337, 47] width 187 height 17
type textarea "S"
type textarea "x"
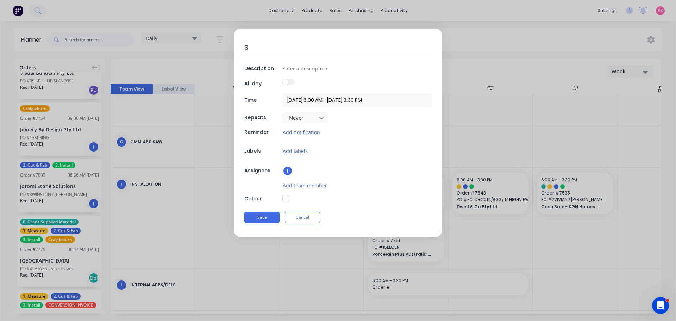
type textarea "Sl"
type textarea "x"
type textarea "Sla"
type textarea "x"
type textarea "Slab"
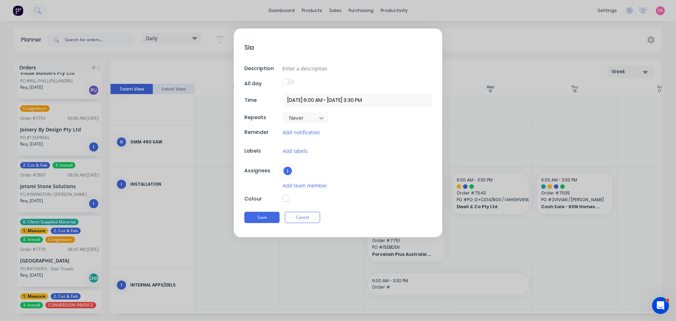
type textarea "x"
type textarea "Slab"
type textarea "x"
type textarea "Slab D"
type textarea "x"
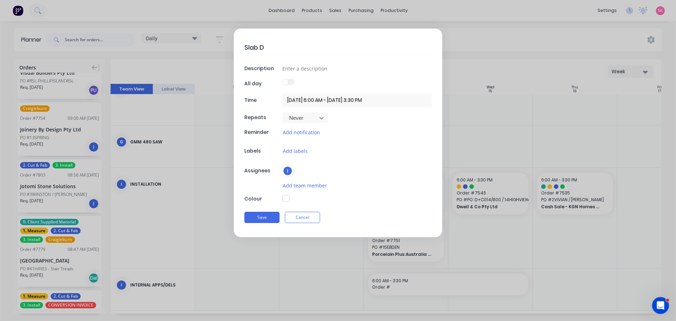
type textarea "Slab De"
type textarea "x"
type textarea "Slab Del"
type textarea "x"
type textarea "Slab Deli"
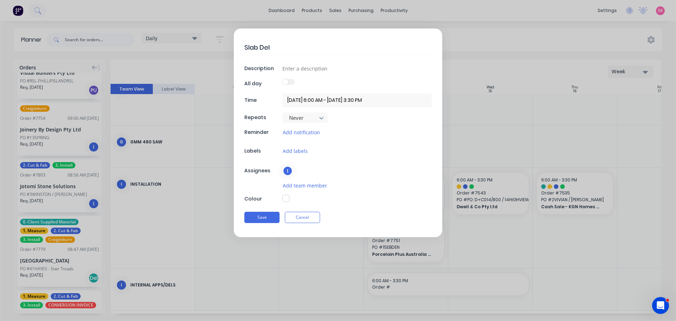
type textarea "x"
type textarea "Slab Deliv"
type textarea "x"
type textarea "Slab Delive"
type textarea "x"
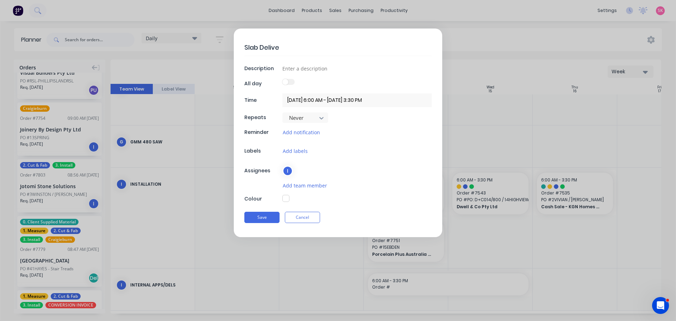
type textarea "Slab Deliver"
type textarea "x"
type textarea "Slab Delivery"
type textarea "x"
type textarea "Slab Delivery:"
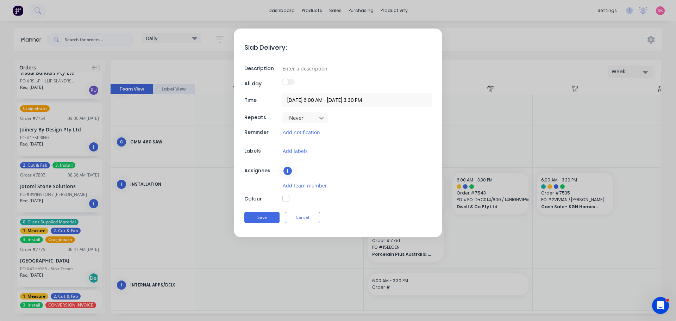
type textarea "x"
type textarea "Slab Delivery:"
type textarea "x"
type textarea "Slab Delivery: M"
type textarea "x"
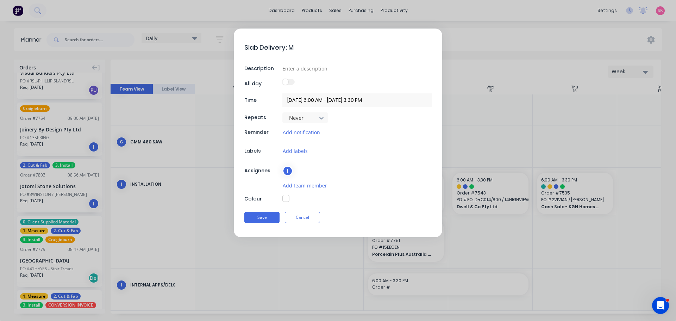
type textarea "Slab Delivery: Ma"
type textarea "x"
type textarea "Slab Delivery: Mar"
type textarea "x"
type textarea "Slab Delivery: Marb"
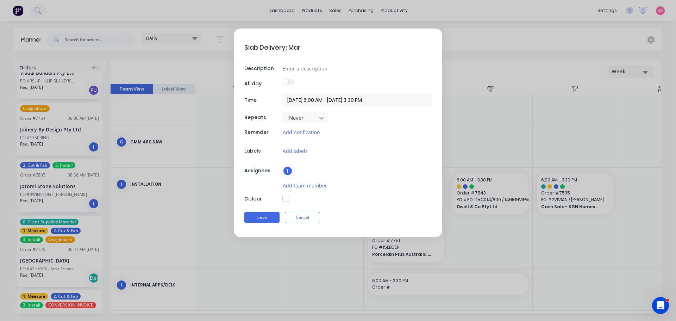
type textarea "x"
type textarea "Slab Delivery: Marbu"
type textarea "x"
type textarea "Slab Delivery: [PERSON_NAME]"
type textarea "x"
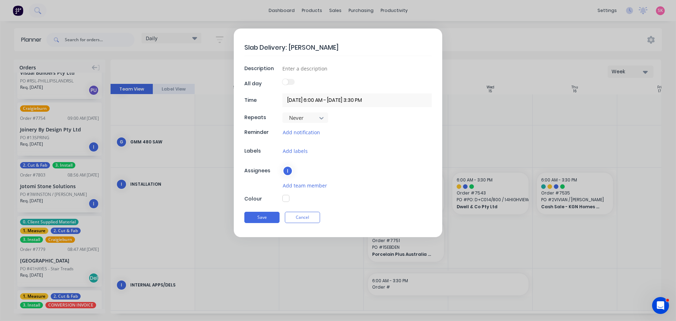
type textarea "Slab Delivery: [PERSON_NAME]"
type textarea "x"
type textarea "Slab Delivery: [PERSON_NAME] 7"
type textarea "x"
type textarea "Slab Delivery: [PERSON_NAME] 78"
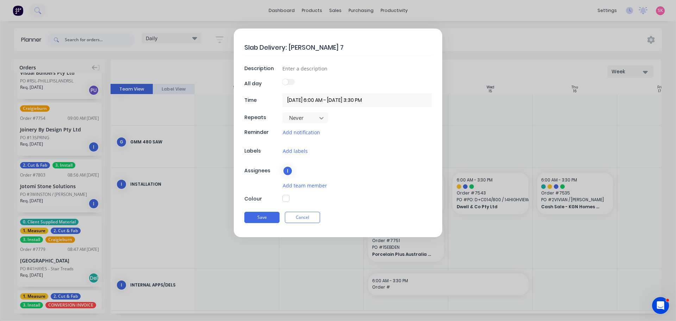
type textarea "x"
type textarea "Slab Delivery: [PERSON_NAME] 782"
type textarea "x"
type textarea "Slab Delivery: [PERSON_NAME] 7822"
type textarea "x"
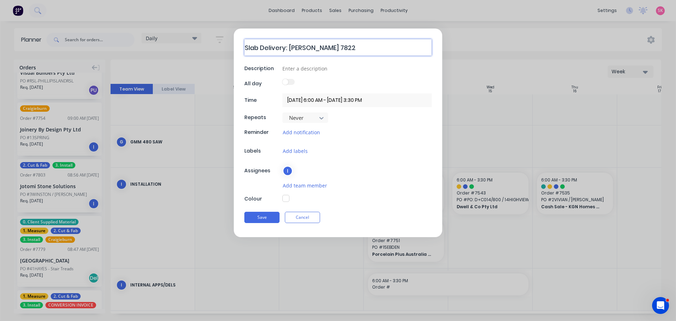
type textarea "Slab Delivery: [PERSON_NAME] 7822"
type textarea "x"
click at [347, 63] on div "Slab Delivery: [PERSON_NAME] 7822 Description All day Time [DATE] 6:00 AM - [DA…" at bounding box center [338, 132] width 208 height 208
drag, startPoint x: 336, startPoint y: 67, endPoint x: 325, endPoint y: 69, distance: 11.0
click at [335, 68] on input at bounding box center [356, 68] width 149 height 11
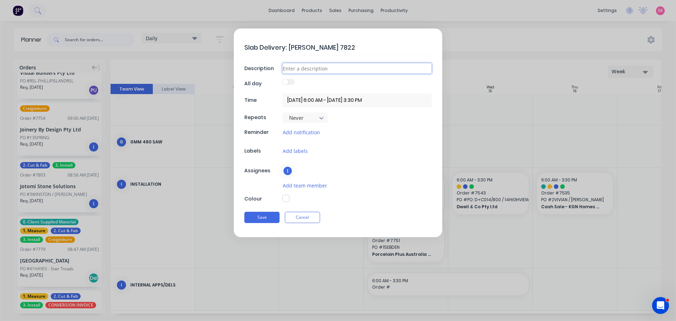
click at [296, 68] on input at bounding box center [356, 68] width 149 height 11
paste input "4 x Aeris 20mm"
type input "4 x Aeris 20mm"
type textarea "x"
type input "4 x Aeris 20mm"
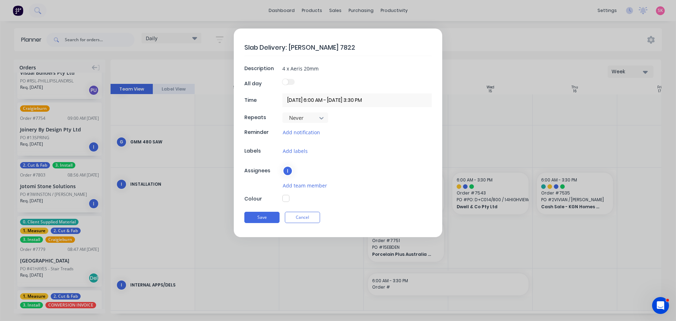
type textarea "x"
click at [287, 78] on div "Slab Delivery: [PERSON_NAME] 7822 Description 4 x Aeris 20mm All day Time [DATE…" at bounding box center [338, 132] width 208 height 208
click at [287, 80] on span at bounding box center [285, 82] width 6 height 6
click at [282, 79] on input "checkbox" at bounding box center [282, 79] width 0 height 0
type input "[DATE] - [DATE]"
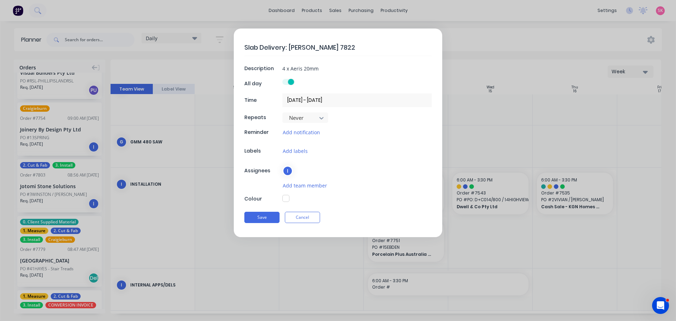
click at [285, 195] on button "button" at bounding box center [285, 198] width 7 height 7
type textarea "x"
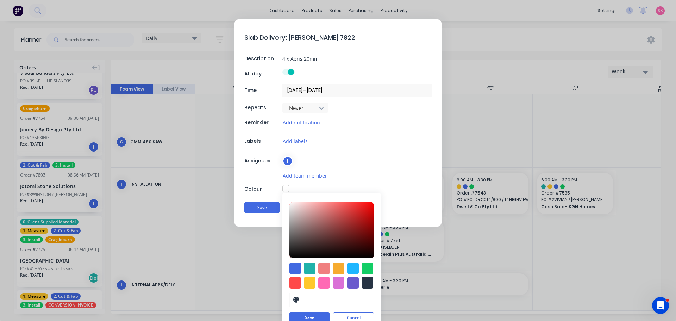
scroll to position [19, 0]
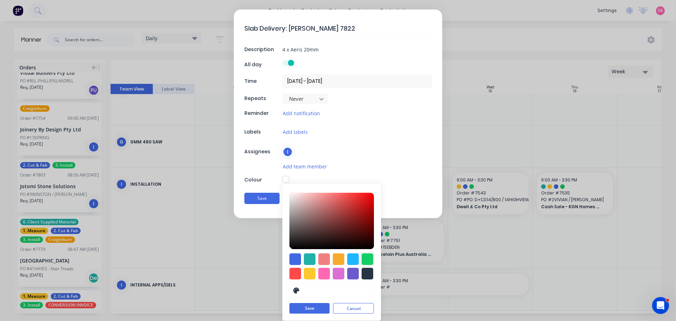
click at [361, 257] on div at bounding box center [367, 259] width 12 height 12
type input "#13CE66"
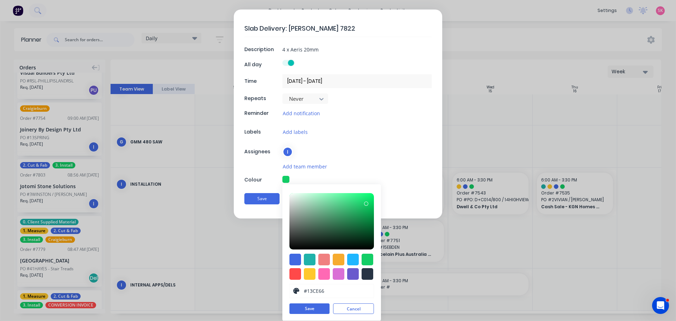
click at [308, 312] on button "Save" at bounding box center [309, 308] width 40 height 11
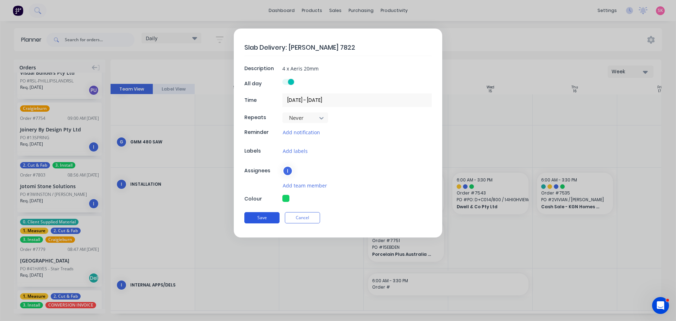
click at [256, 222] on button "Save" at bounding box center [261, 217] width 35 height 11
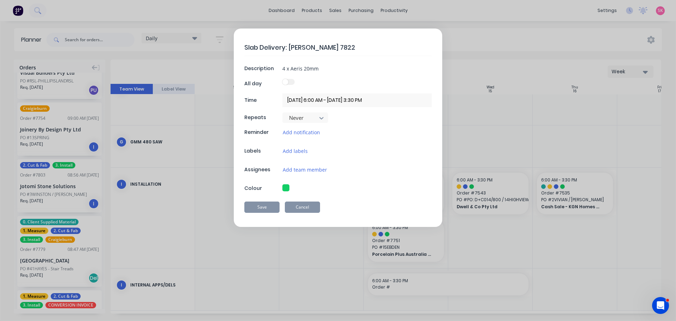
type textarea "x"
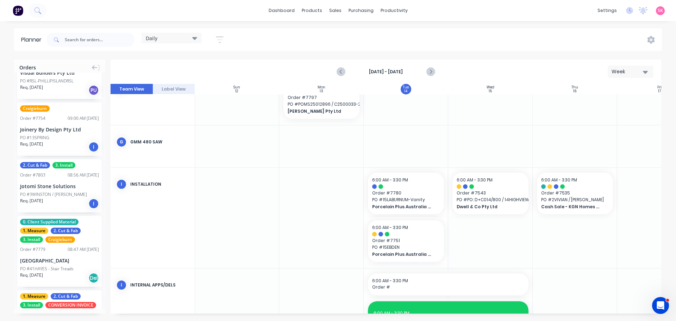
scroll to position [343, 0]
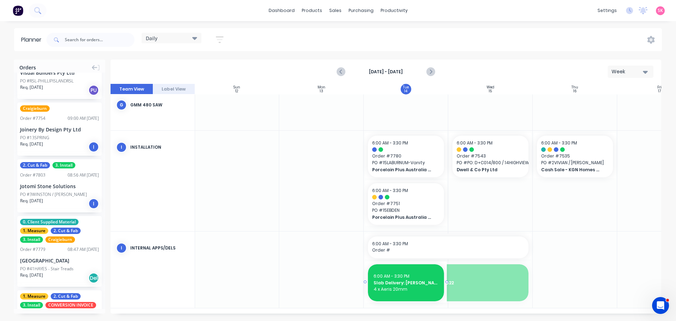
drag, startPoint x: 532, startPoint y: 280, endPoint x: 425, endPoint y: 279, distance: 107.0
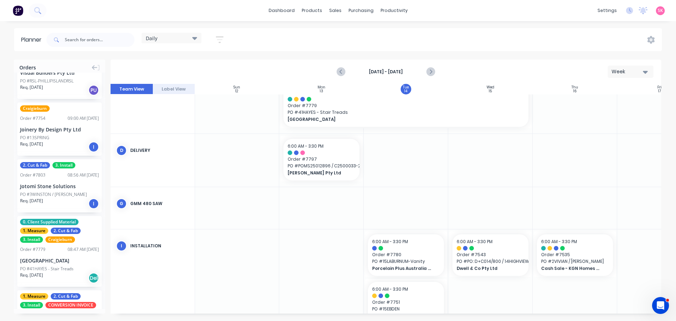
scroll to position [337, 0]
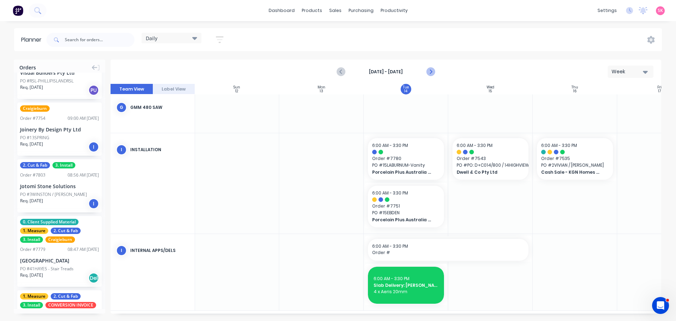
click at [433, 72] on icon "Next page" at bounding box center [430, 72] width 8 height 8
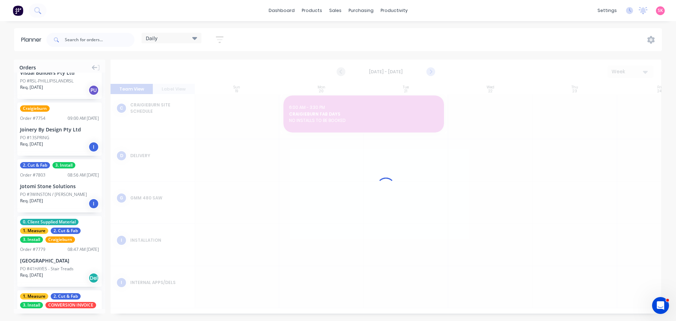
scroll to position [177, 0]
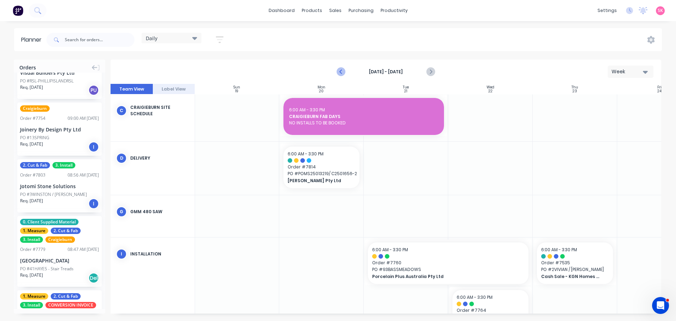
click at [341, 75] on icon "Previous page" at bounding box center [341, 72] width 8 height 8
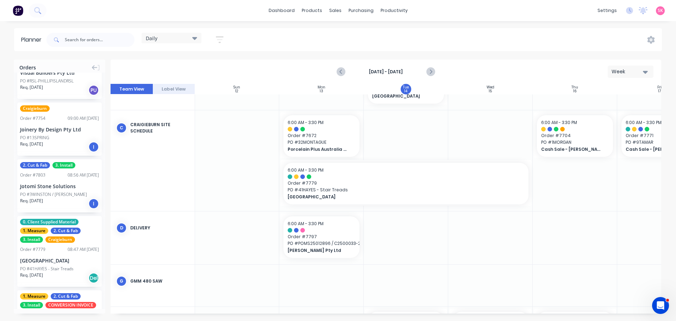
scroll to position [175, 0]
